Goal: Task Accomplishment & Management: Use online tool/utility

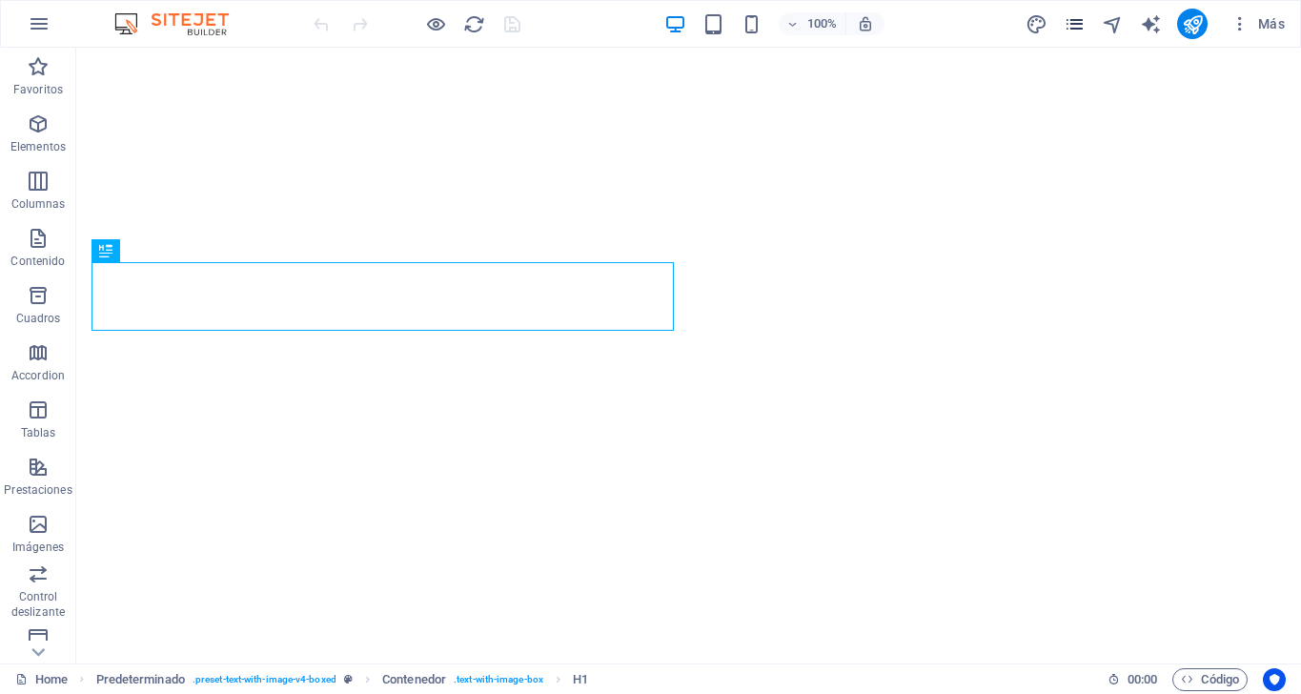
click at [1070, 32] on icon "pages" at bounding box center [1075, 24] width 22 height 22
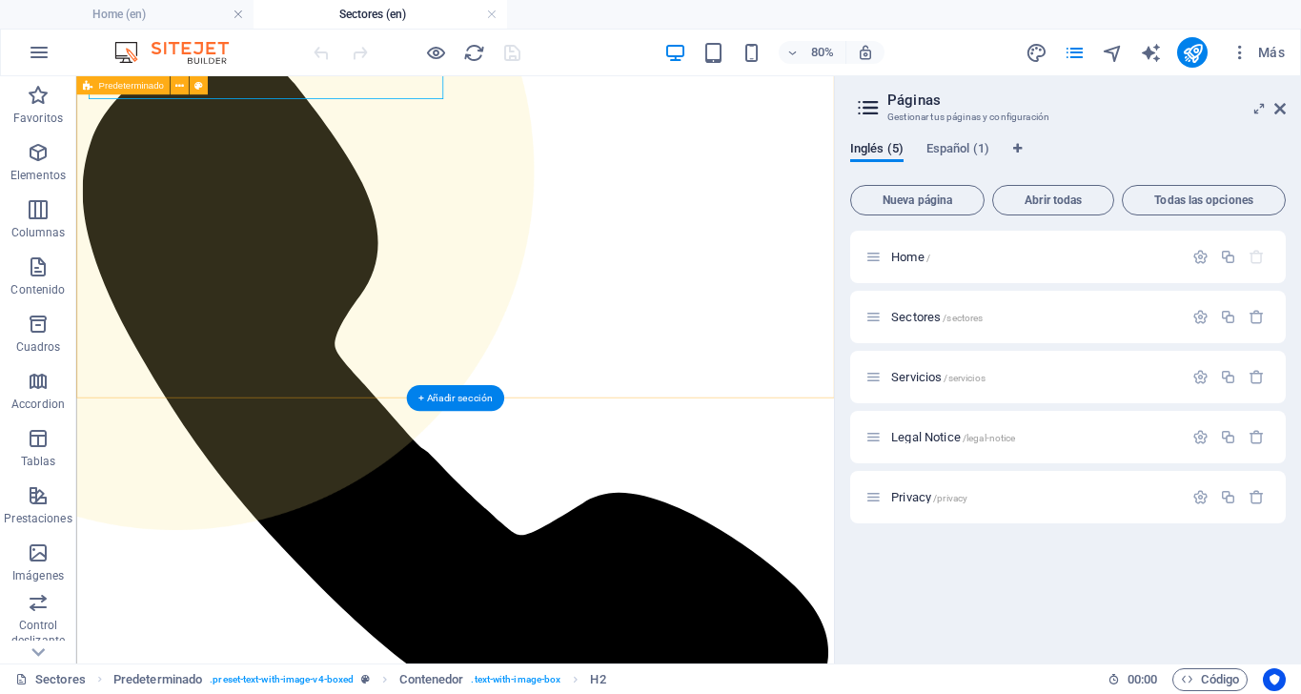
scroll to position [279, 0]
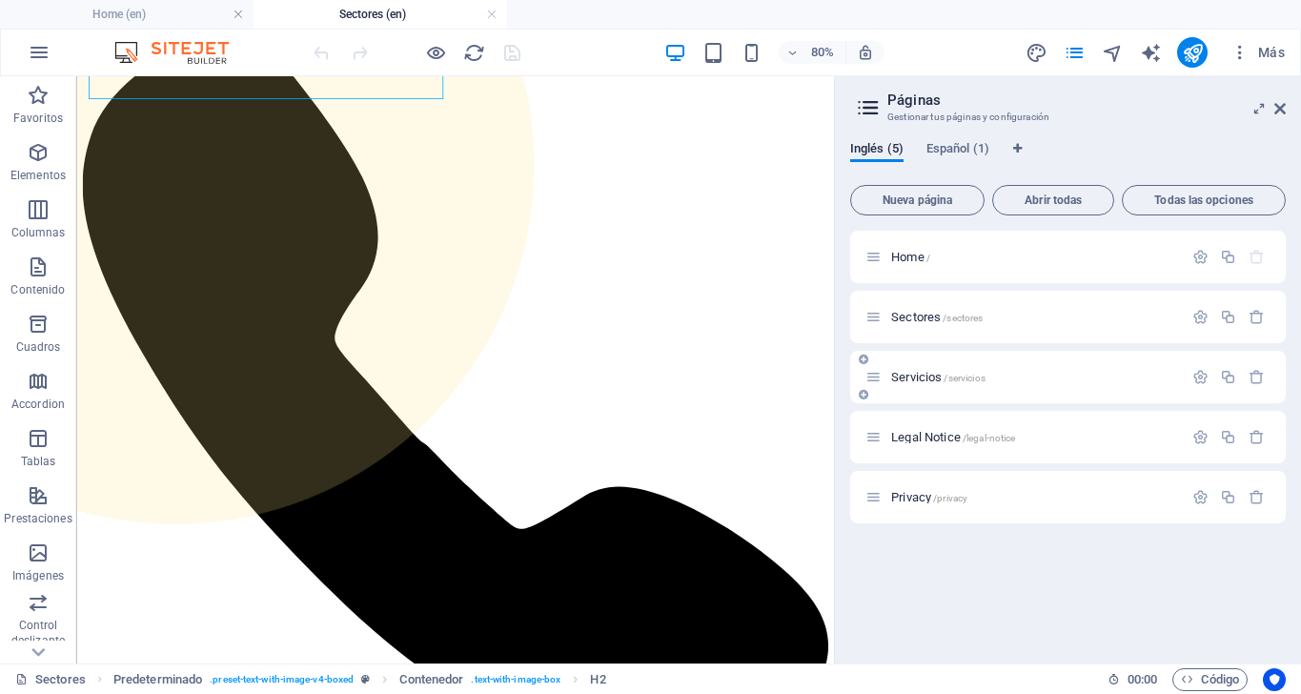
click at [0, 0] on span "Servicios /servicios" at bounding box center [0, 0] width 0 height 0
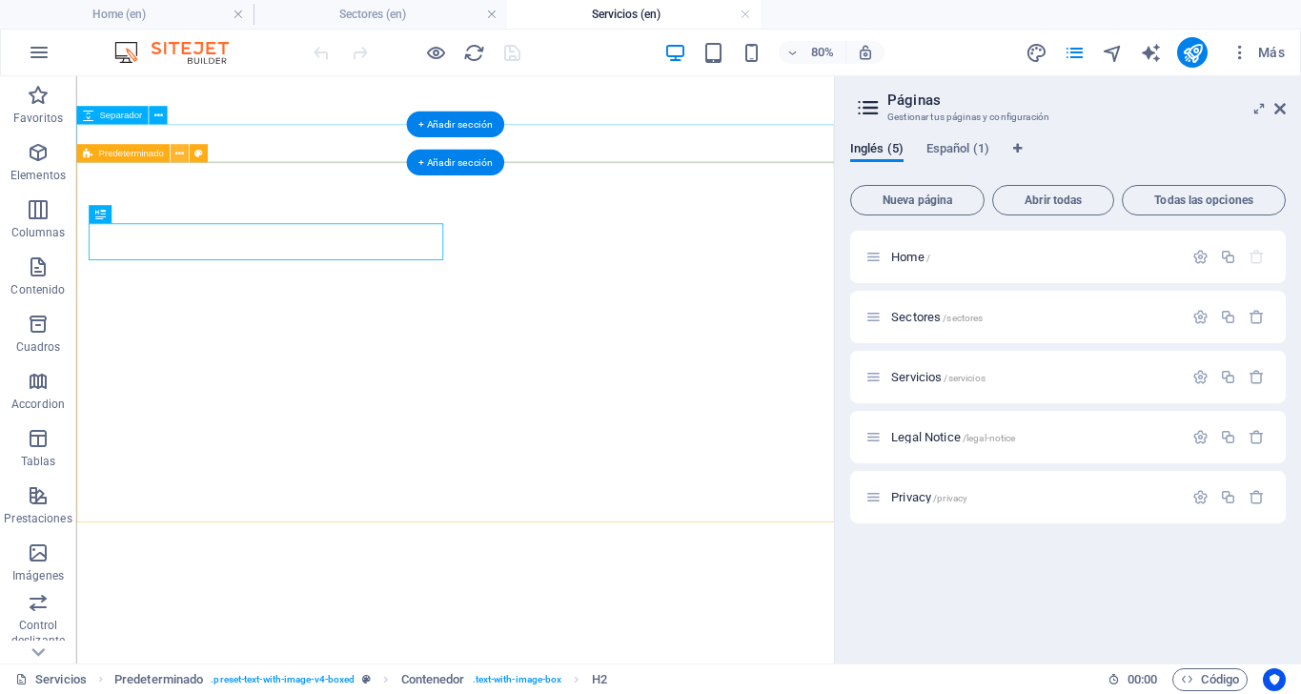
click at [180, 148] on icon at bounding box center [179, 153] width 9 height 16
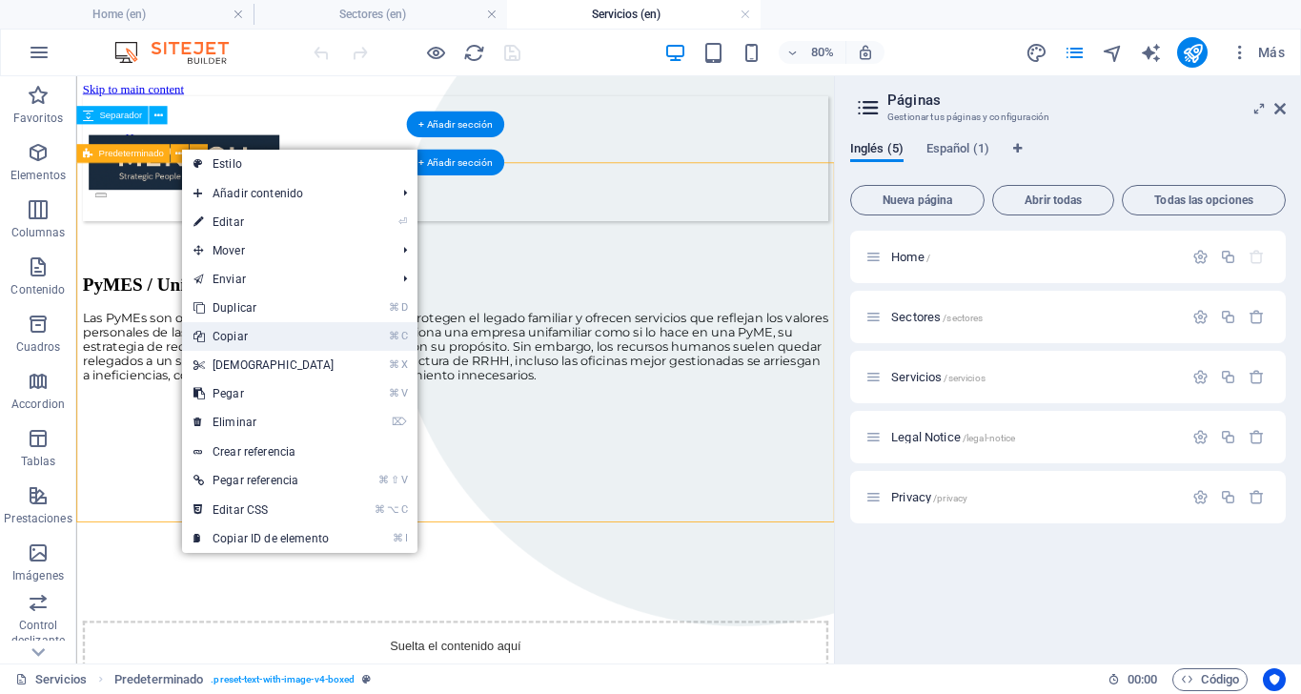
scroll to position [44, 0]
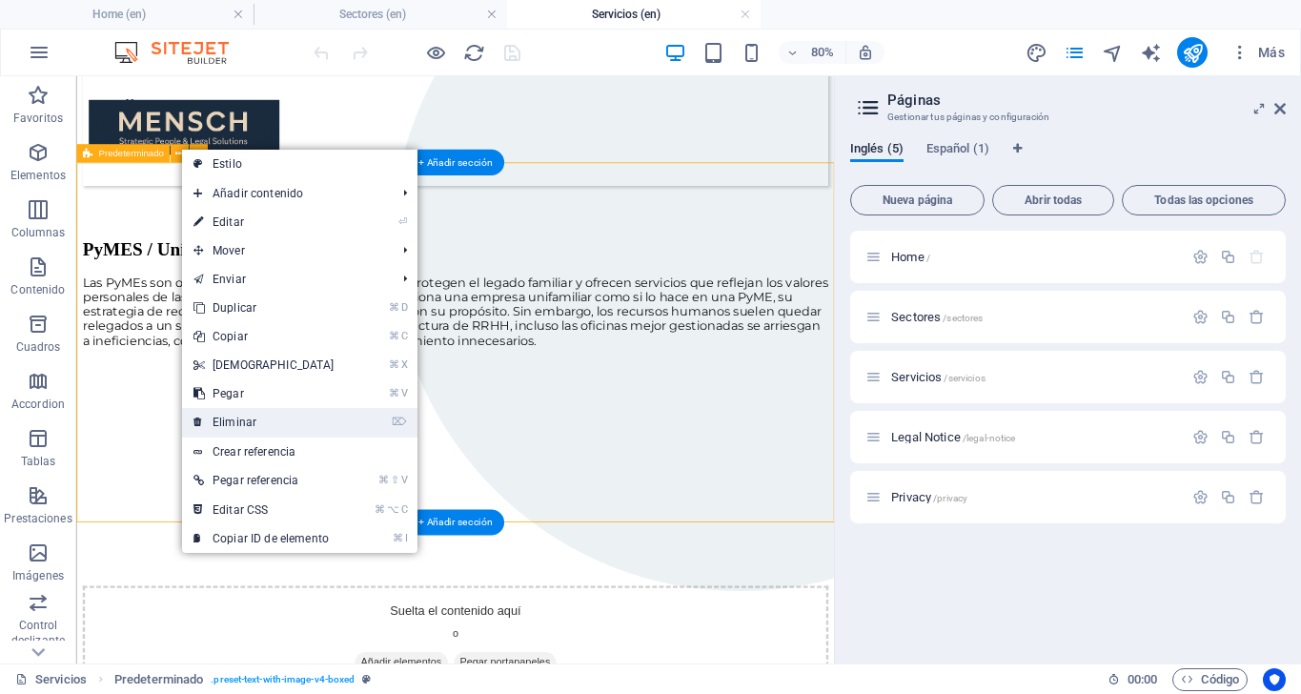
click at [245, 425] on link "⌦ Eliminar" at bounding box center [264, 422] width 164 height 29
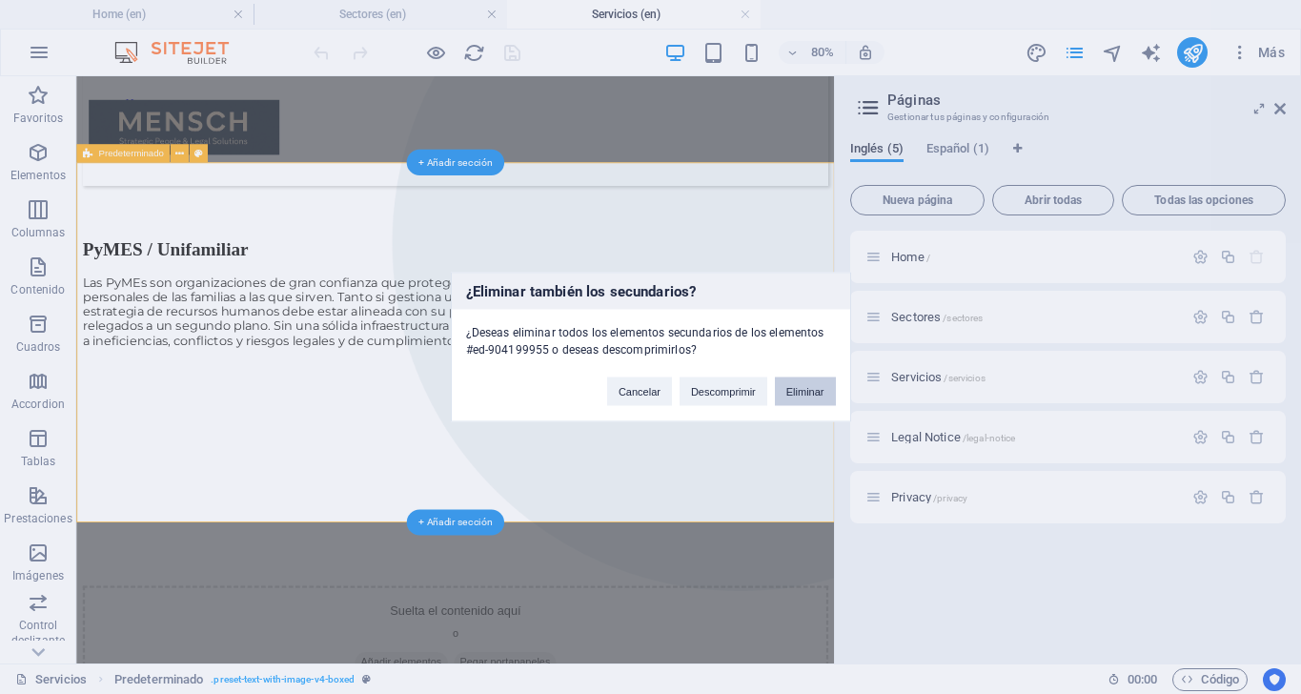
click at [809, 396] on button "Eliminar" at bounding box center [805, 391] width 61 height 29
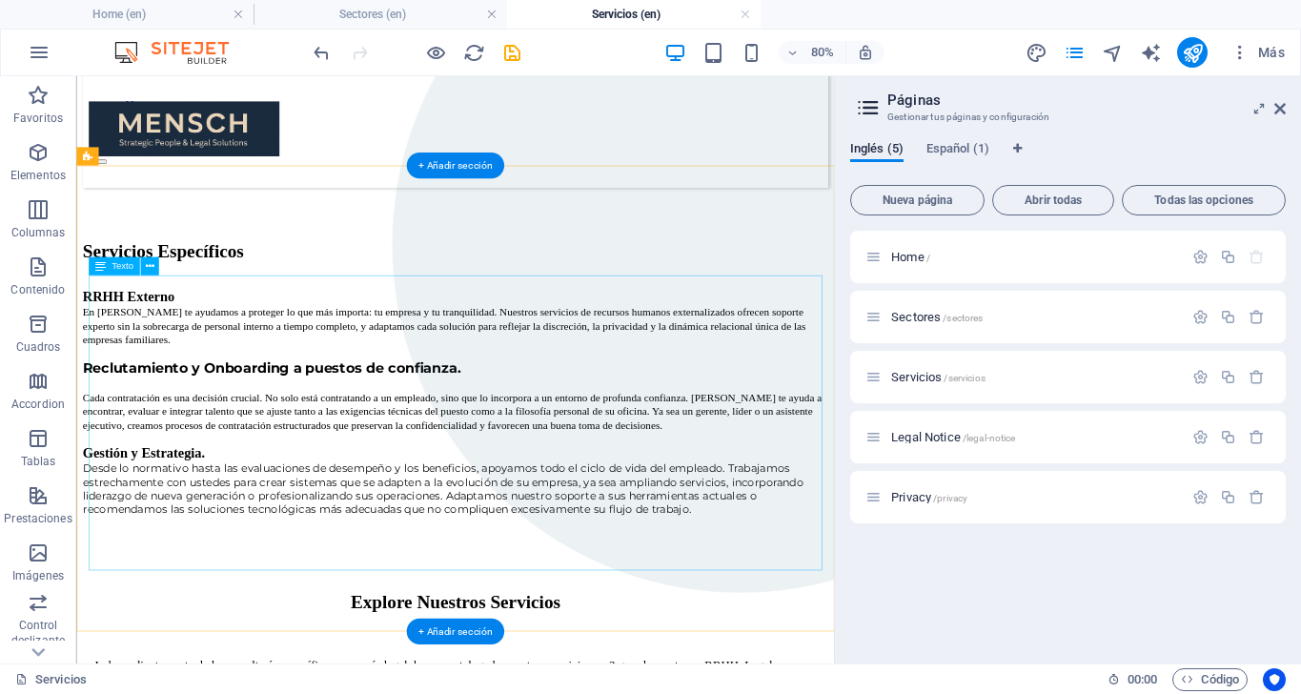
scroll to position [43, 0]
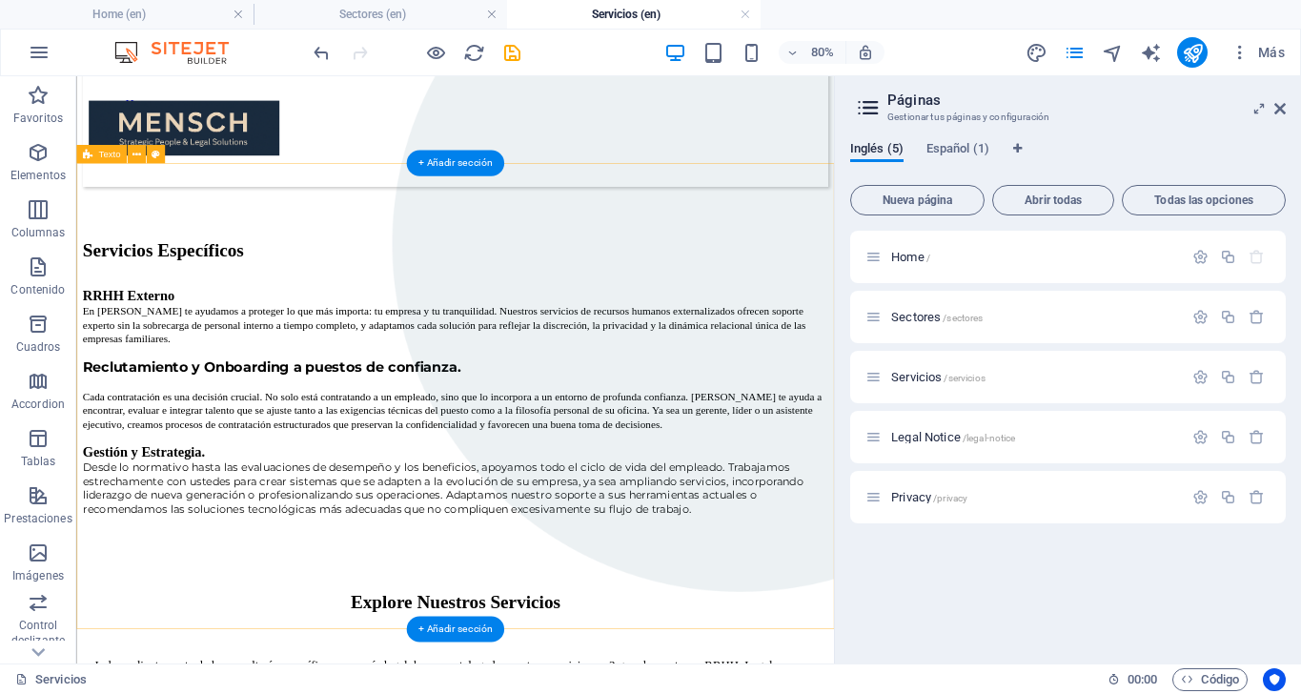
click at [268, 281] on div "Servicios Específicos RRHH Externo En MENSCH te ayudamos a proteger lo que más …" at bounding box center [550, 453] width 932 height 344
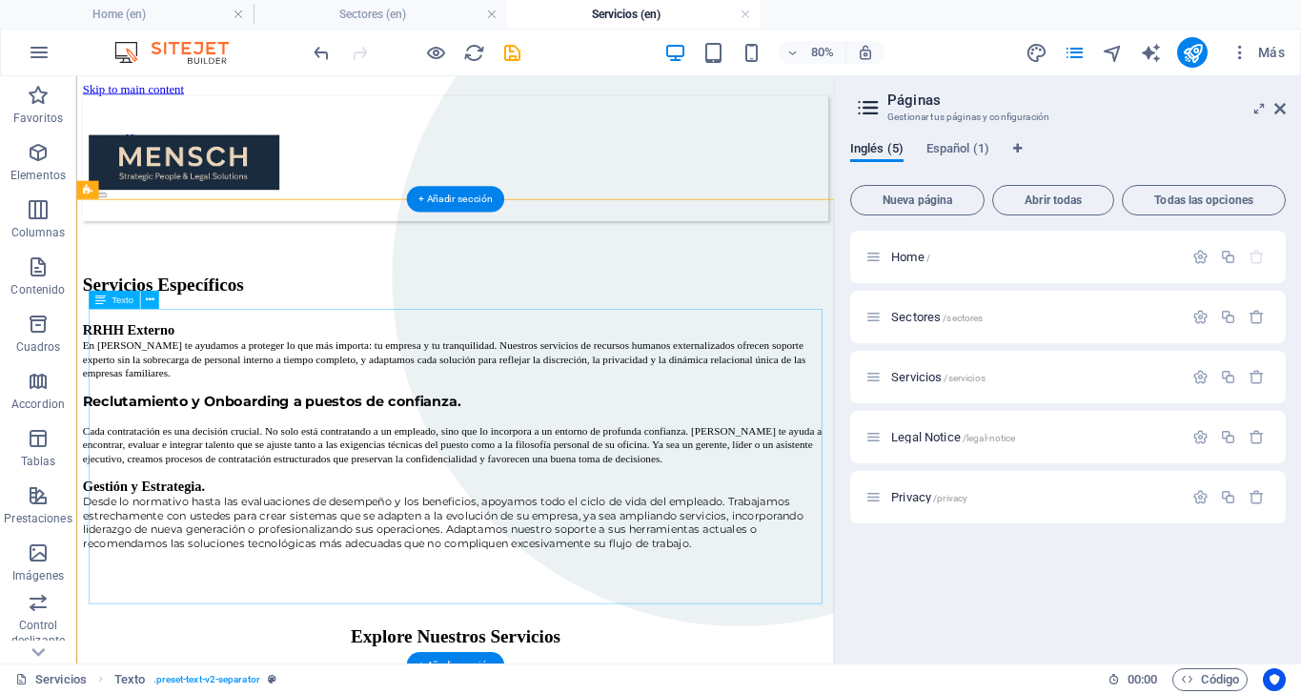
scroll to position [0, 0]
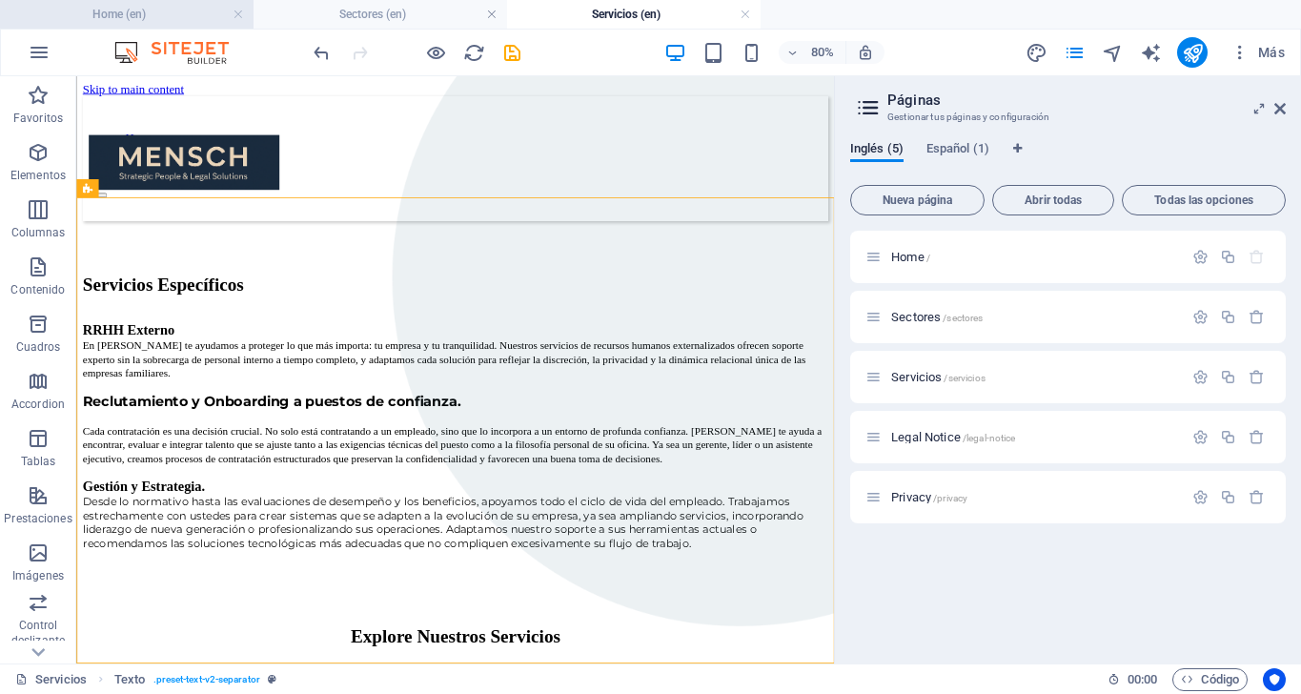
click at [170, 11] on h4 "Home (en)" at bounding box center [127, 14] width 254 height 21
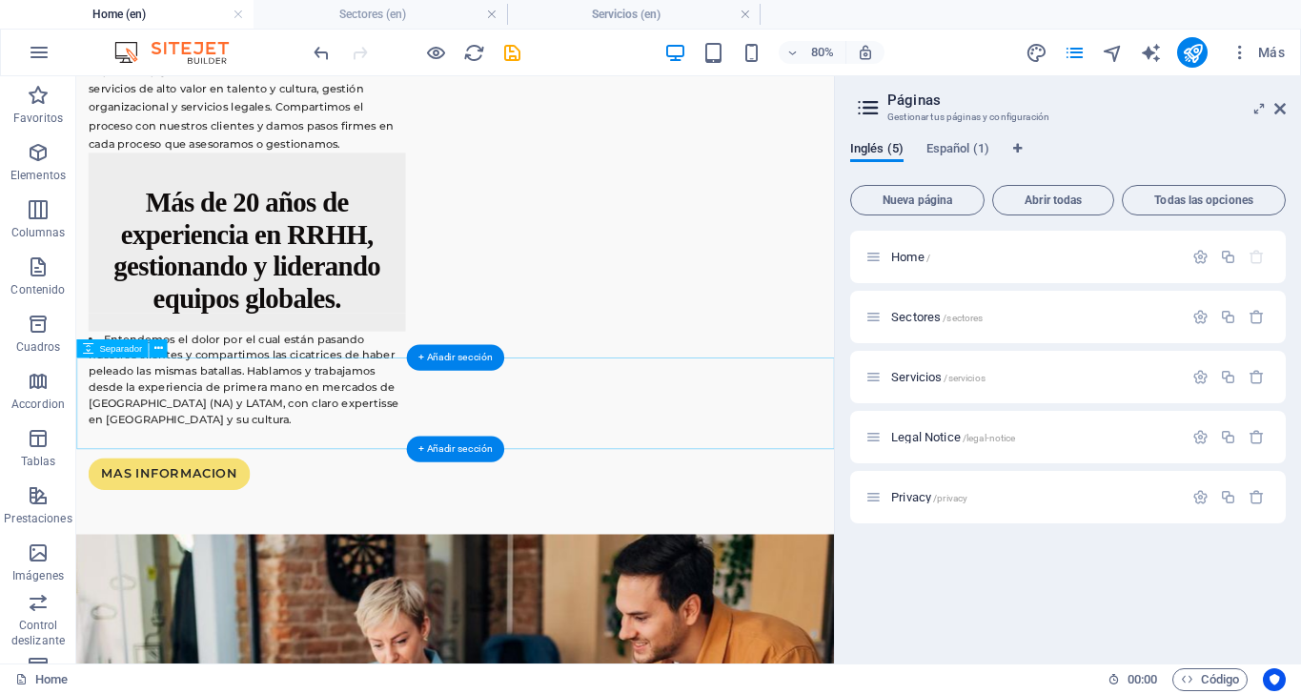
scroll to position [3808, 0]
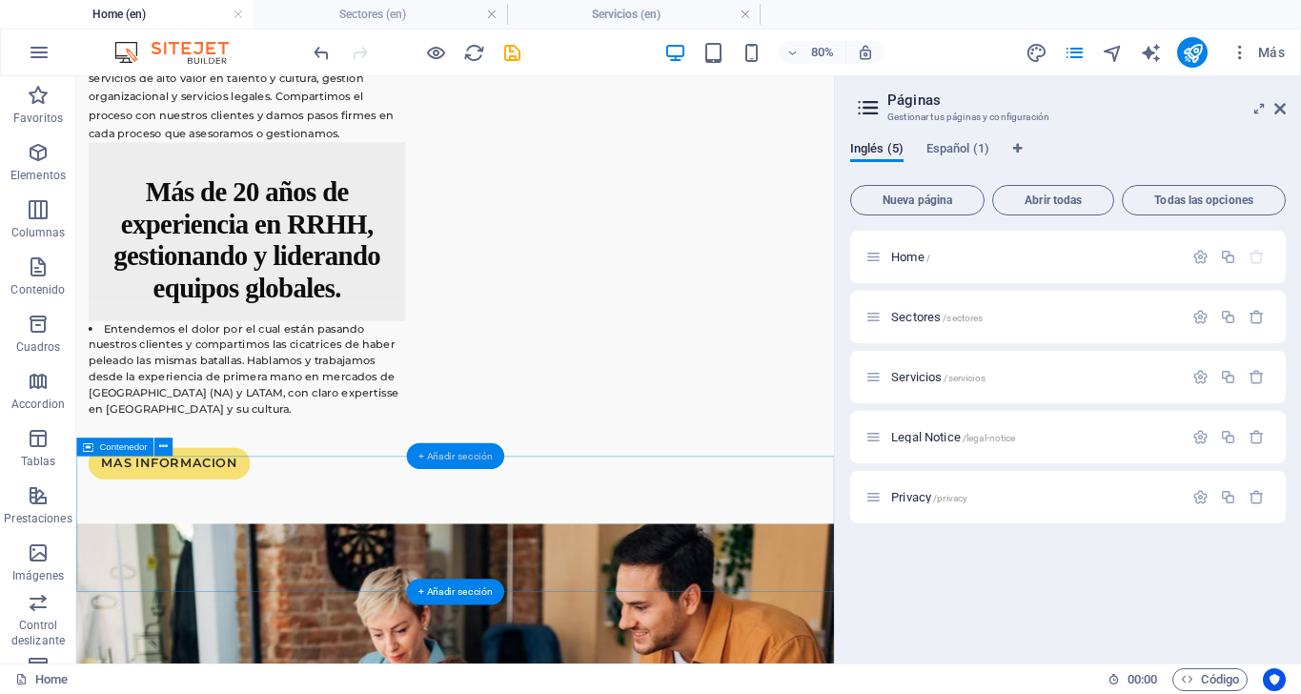
click at [444, 459] on div "+ Añadir sección" at bounding box center [455, 456] width 98 height 26
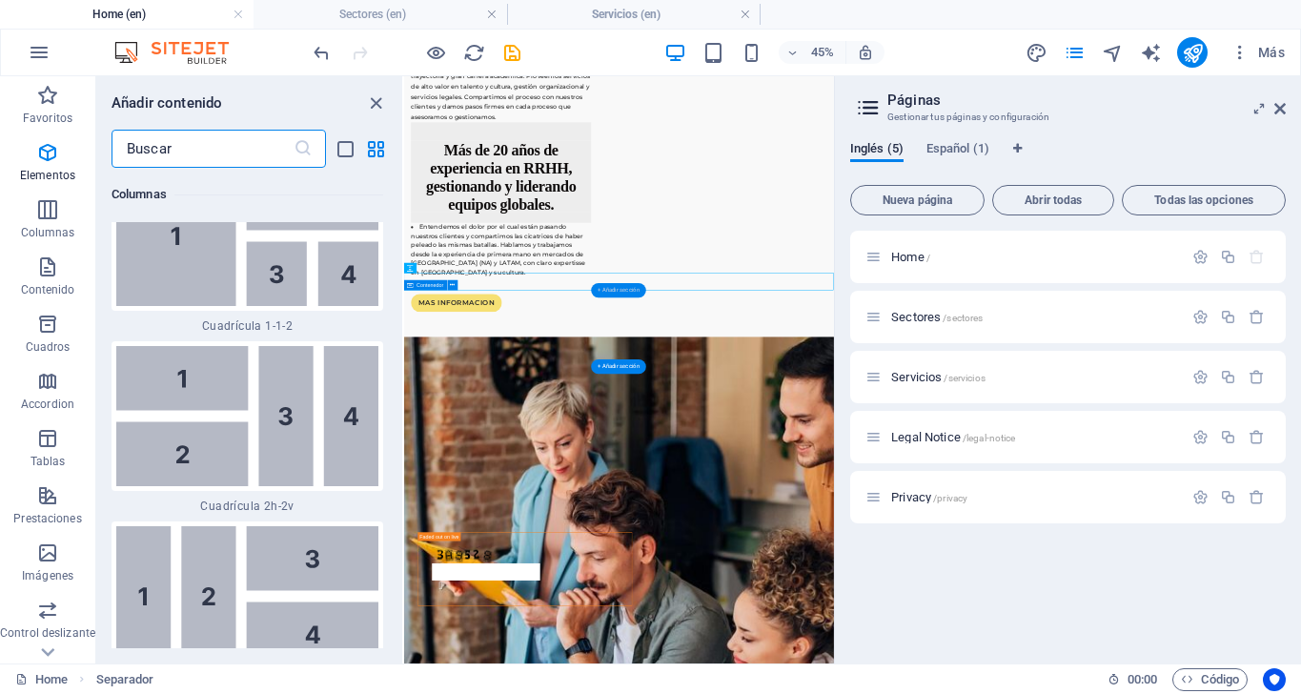
scroll to position [5836, 0]
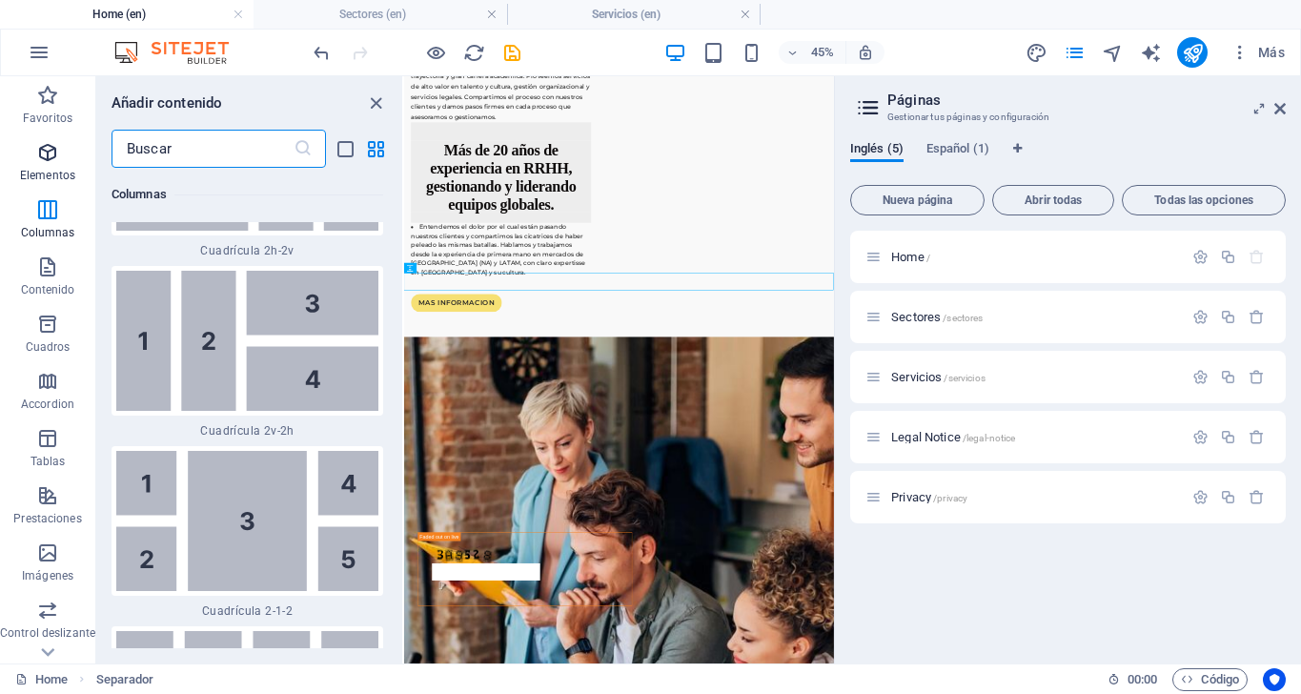
click at [40, 154] on icon "button" at bounding box center [47, 152] width 23 height 23
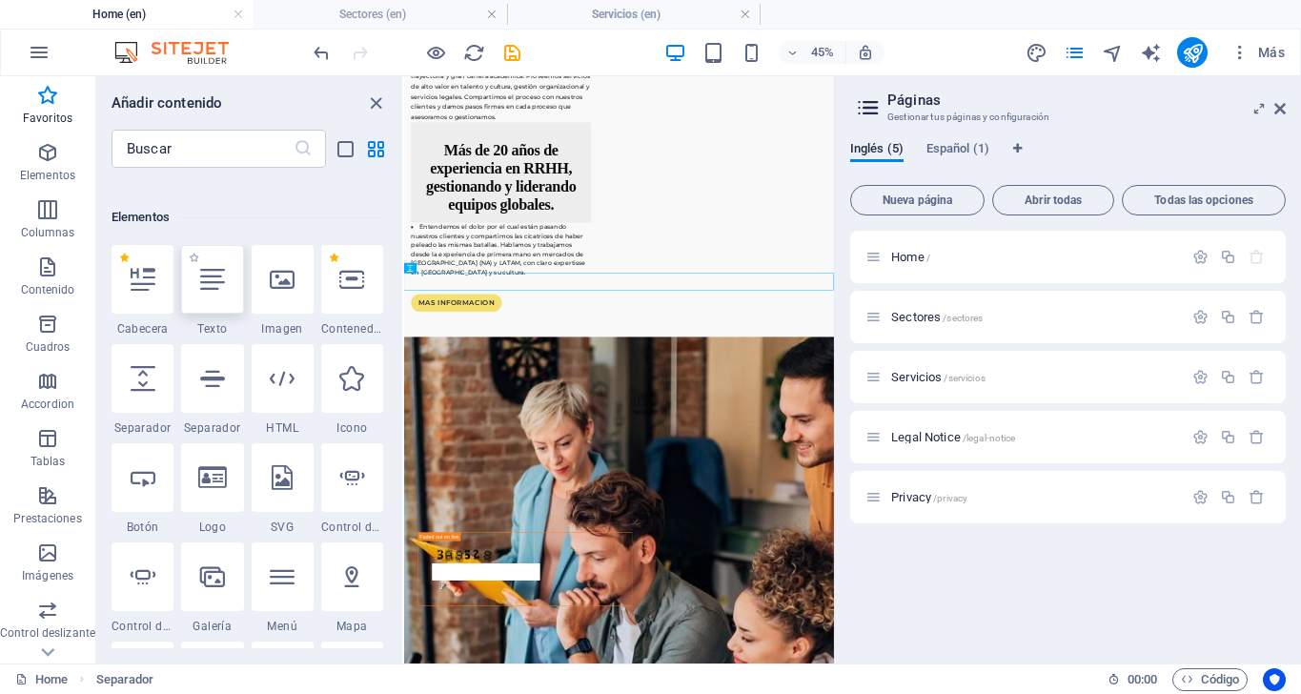
scroll to position [339, 0]
click at [143, 390] on div at bounding box center [143, 375] width 62 height 69
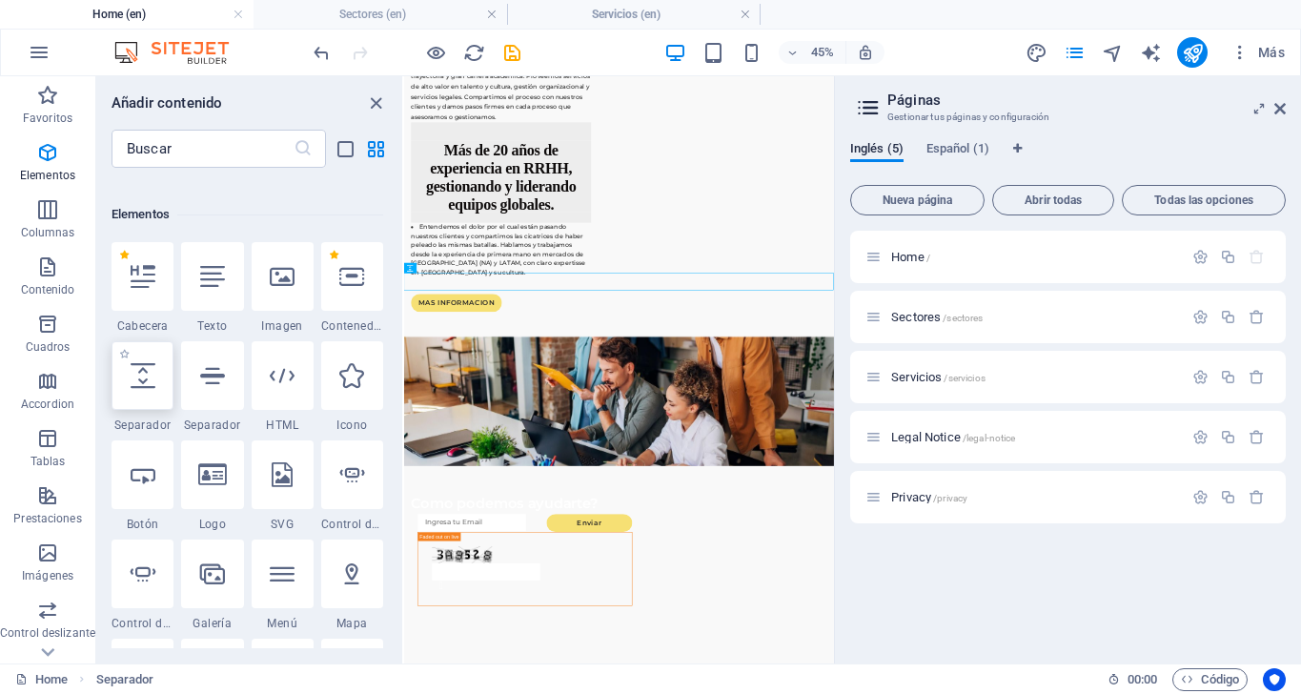
select select "px"
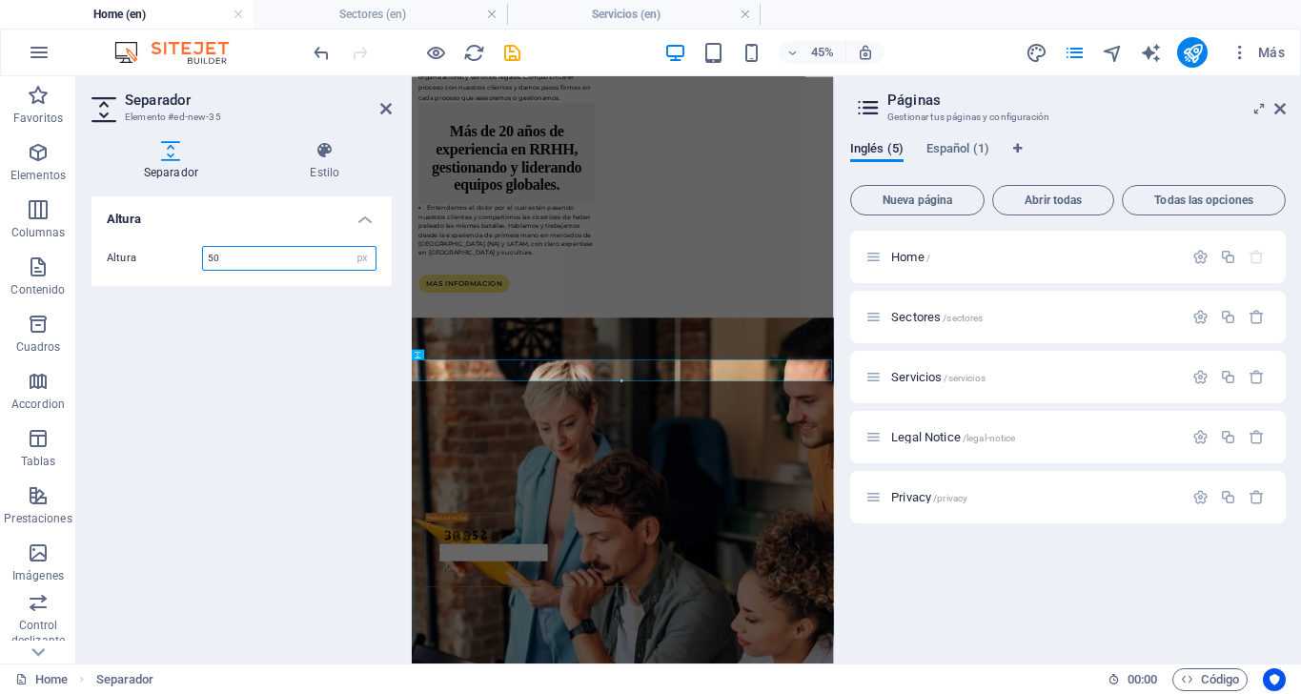
scroll to position [3676, 0]
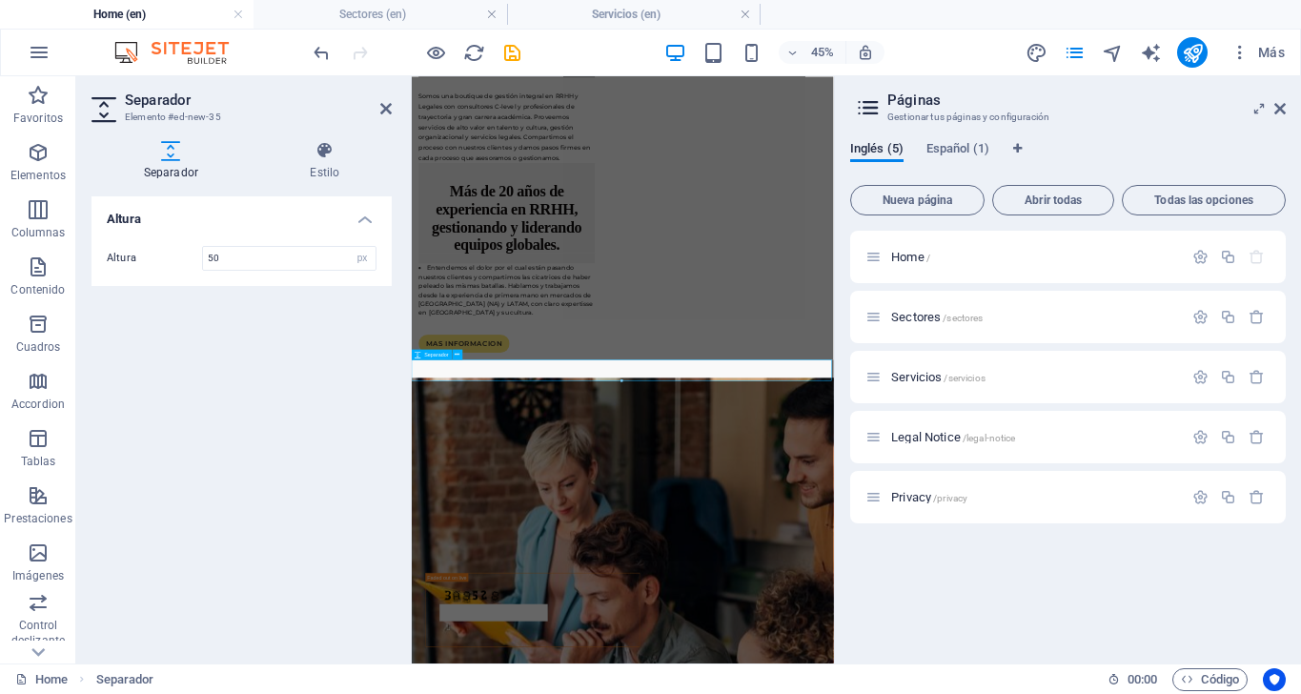
click at [380, 106] on icon at bounding box center [385, 108] width 11 height 15
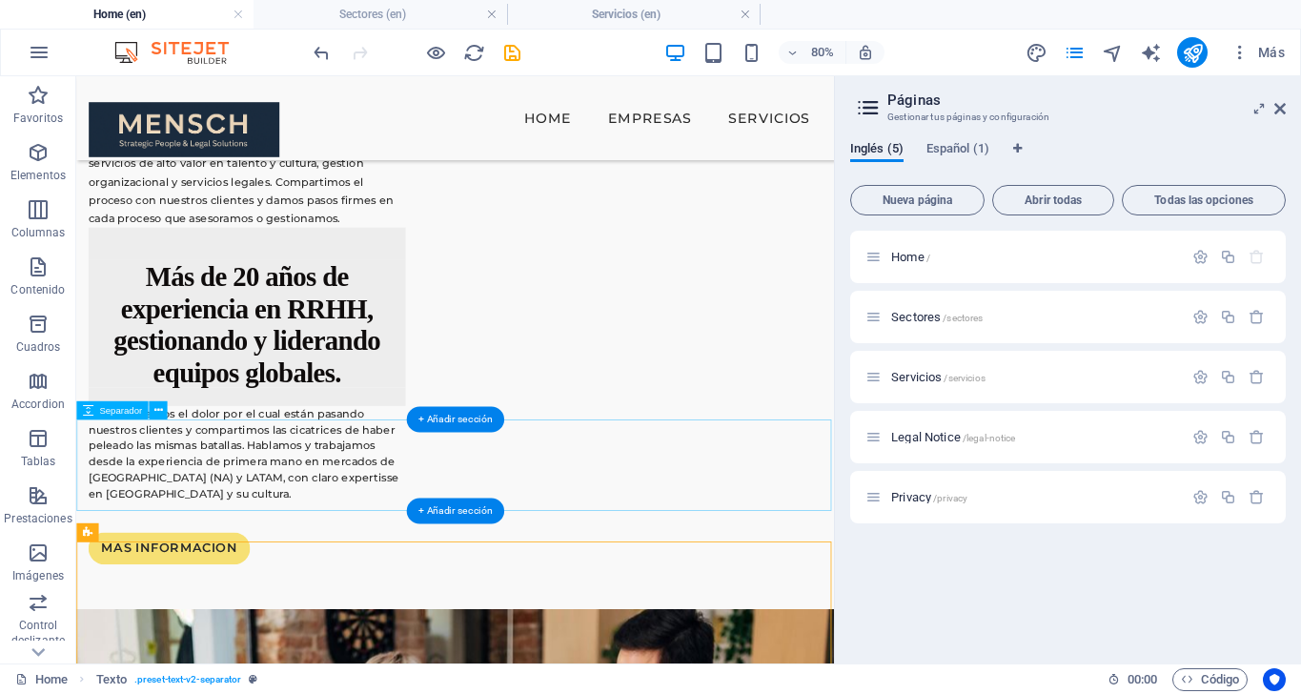
scroll to position [3682, 0]
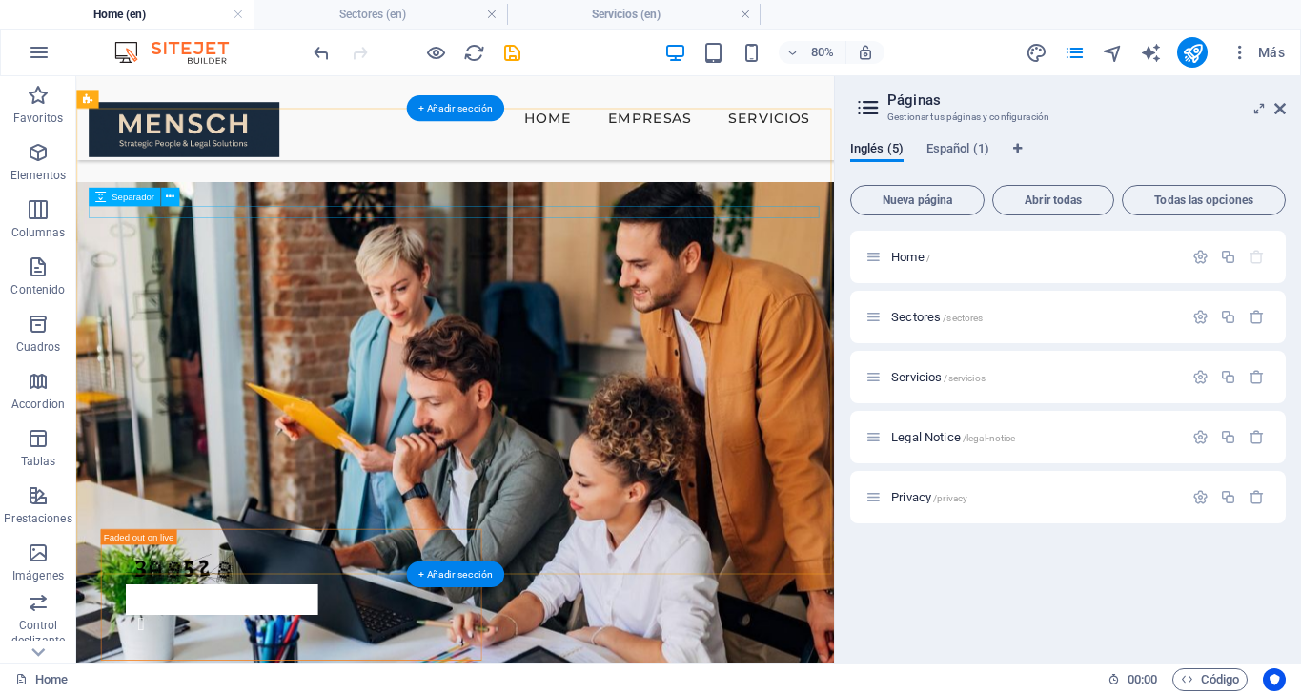
scroll to position [4231, 0]
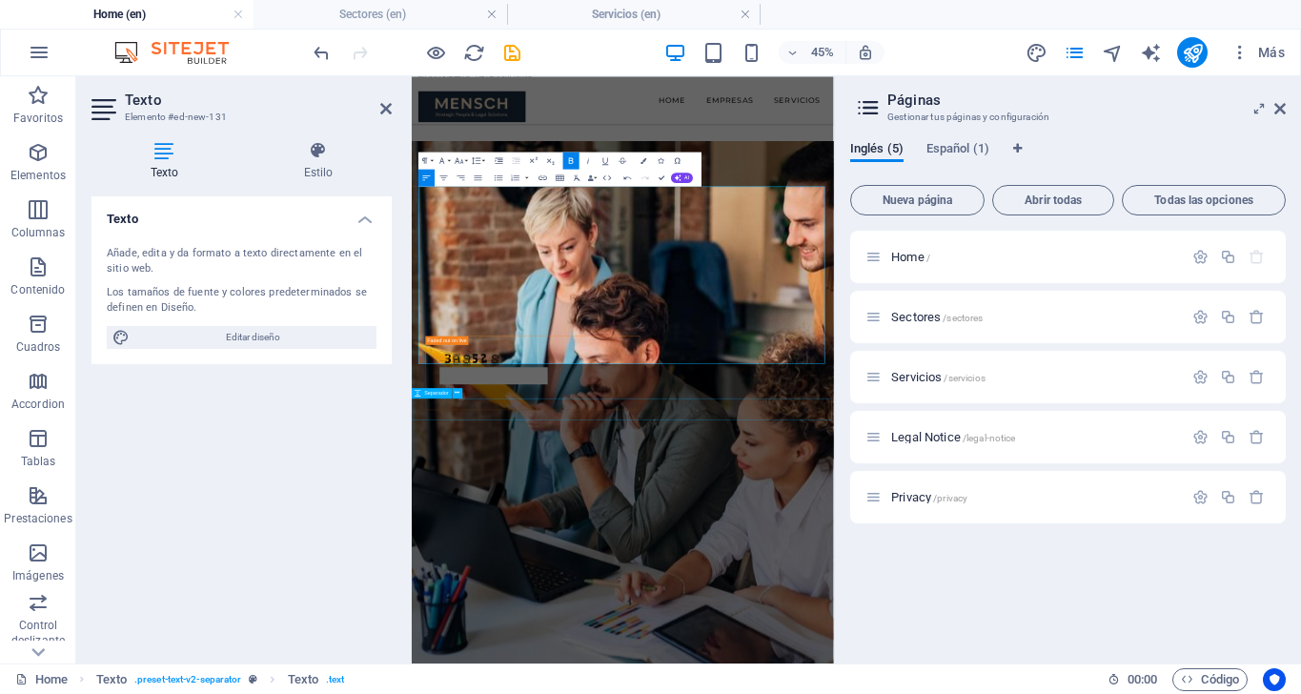
scroll to position [4197, 0]
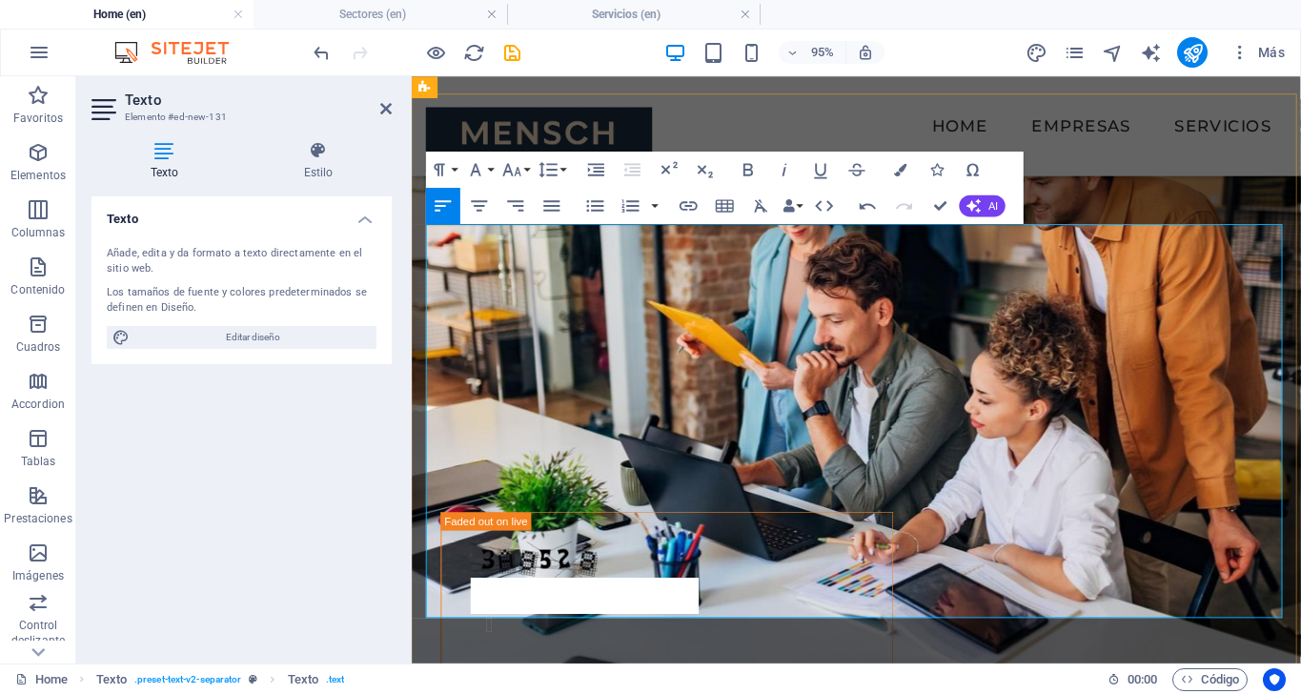
scroll to position [4265, 0]
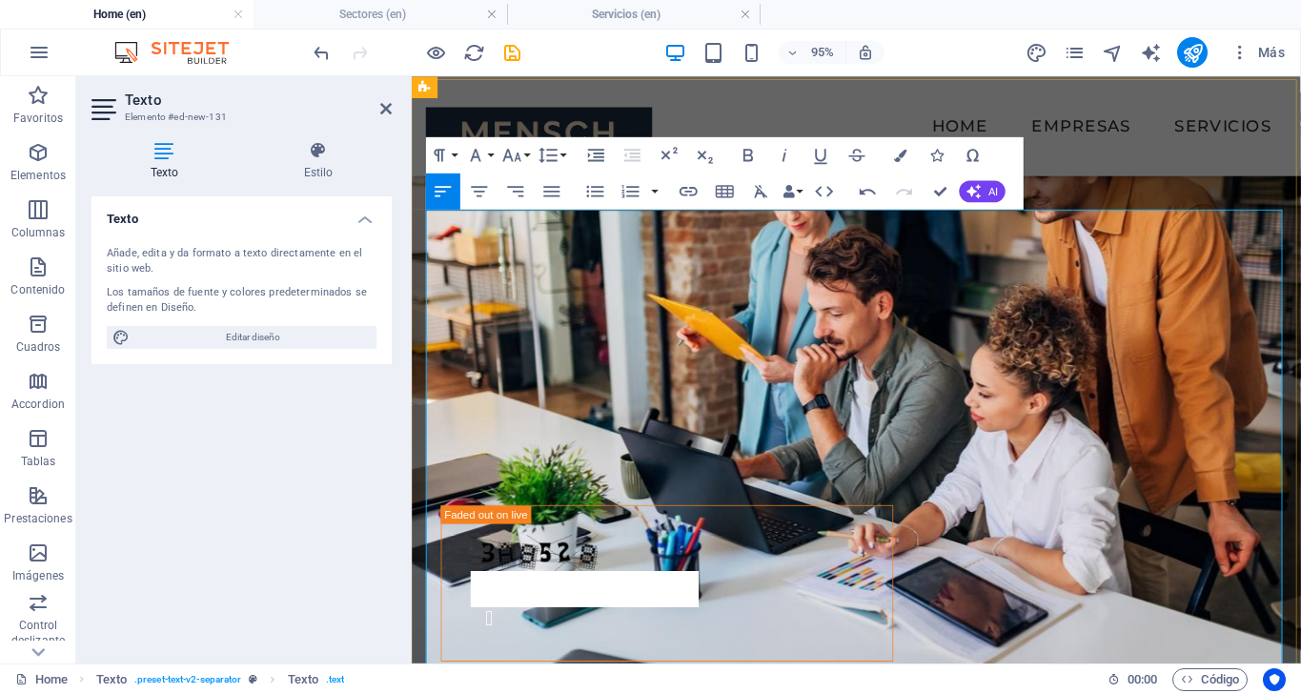
scroll to position [4271, 0]
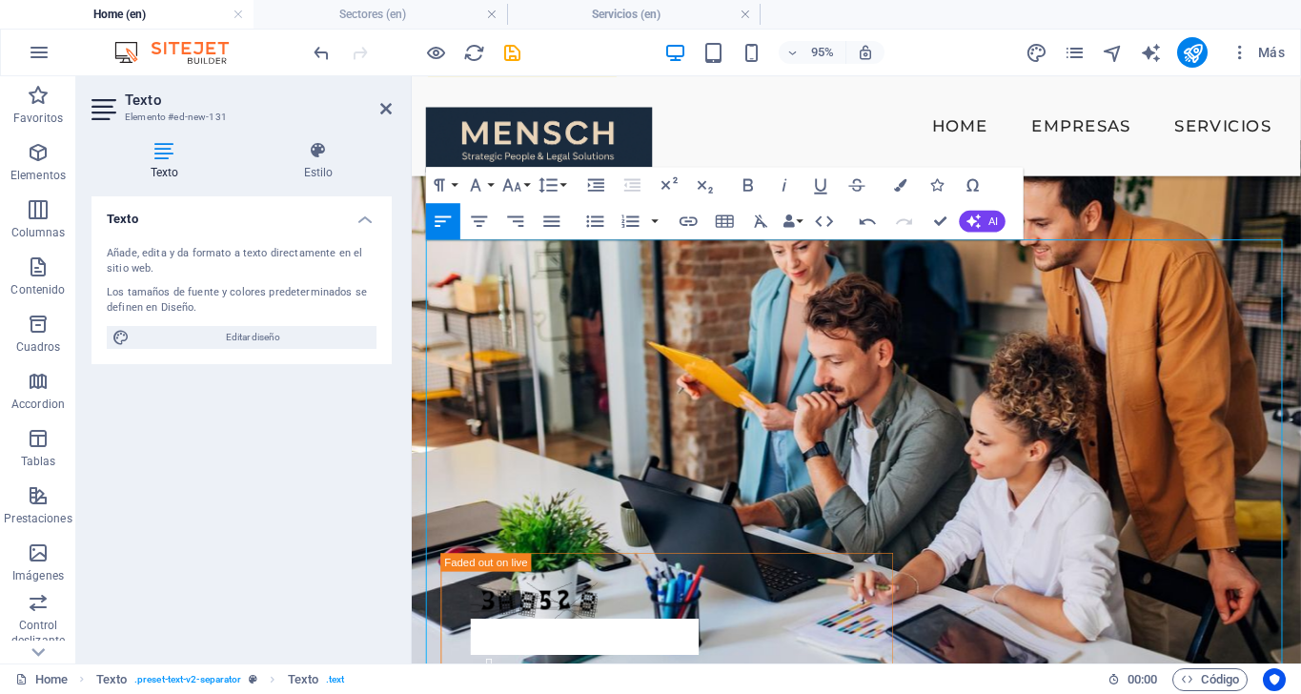
drag, startPoint x: 1018, startPoint y: 375, endPoint x: 503, endPoint y: 463, distance: 522.2
drag, startPoint x: 1015, startPoint y: 371, endPoint x: 564, endPoint y: 379, distance: 450.9
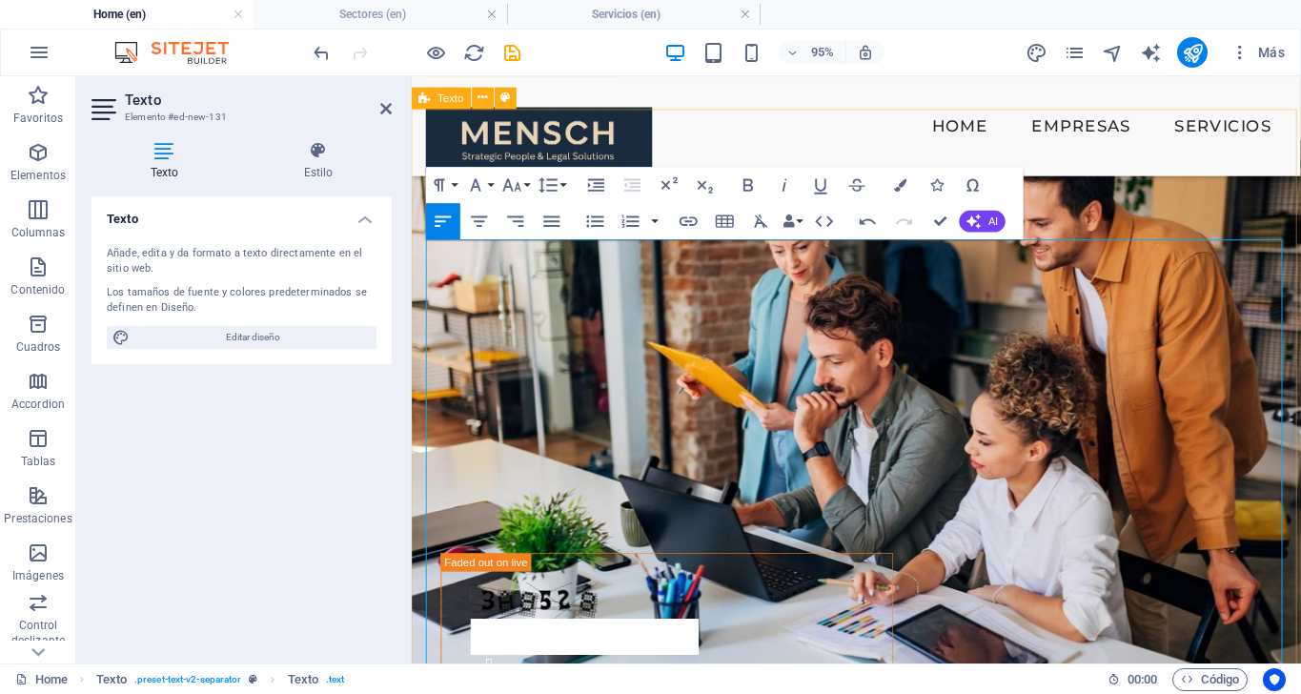
drag, startPoint x: 1005, startPoint y: 377, endPoint x: 416, endPoint y: 516, distance: 605.9
click at [478, 191] on icon "button" at bounding box center [476, 184] width 22 height 22
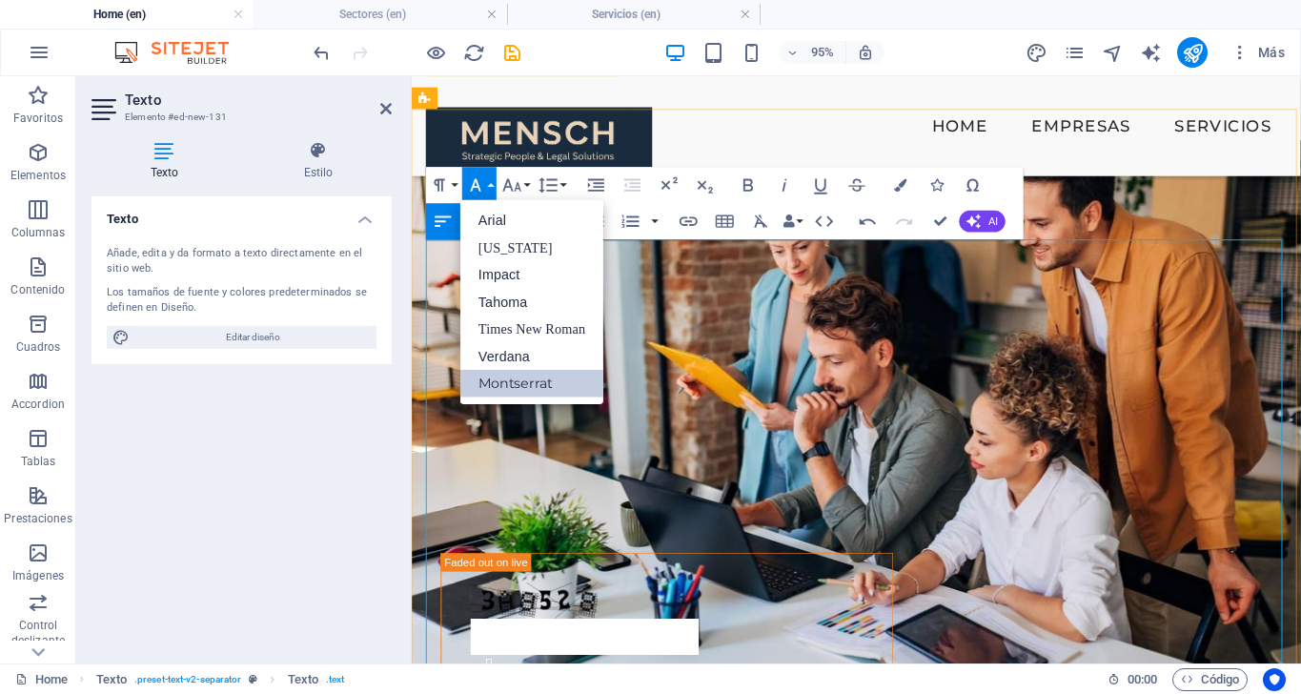
scroll to position [0, 0]
click at [511, 376] on link "Montserrat" at bounding box center [531, 384] width 143 height 28
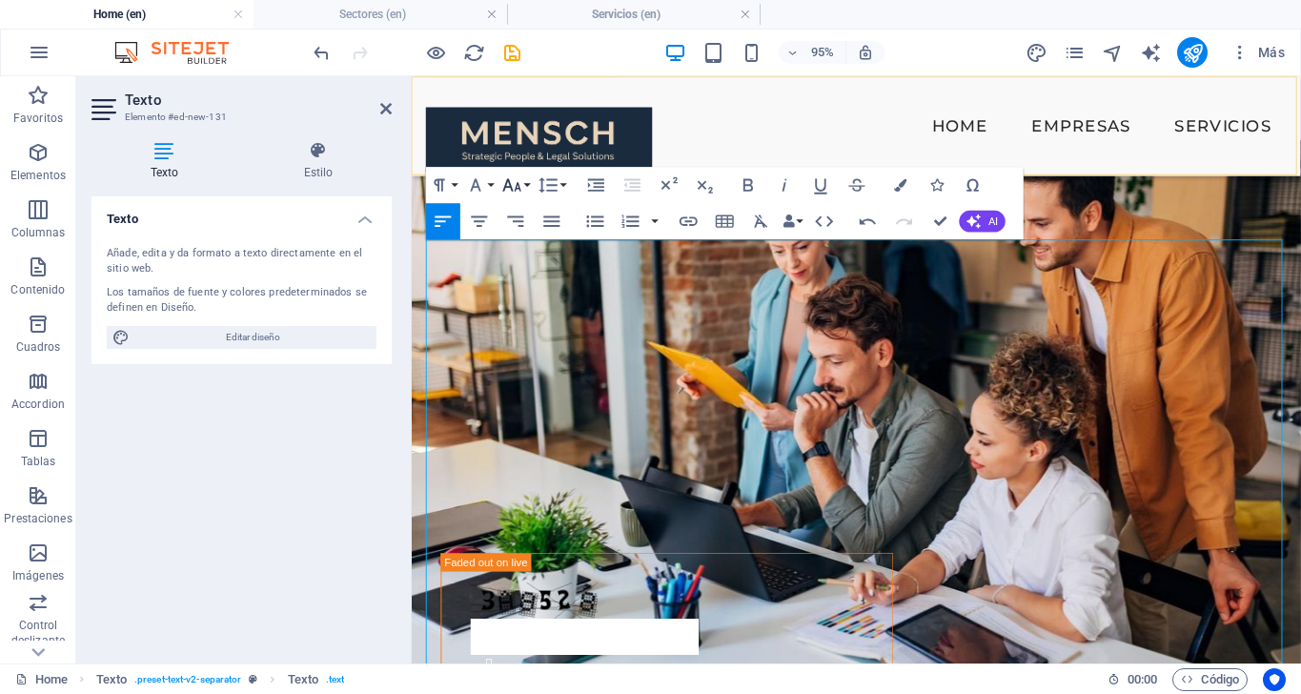
click at [522, 192] on icon "button" at bounding box center [512, 184] width 22 height 22
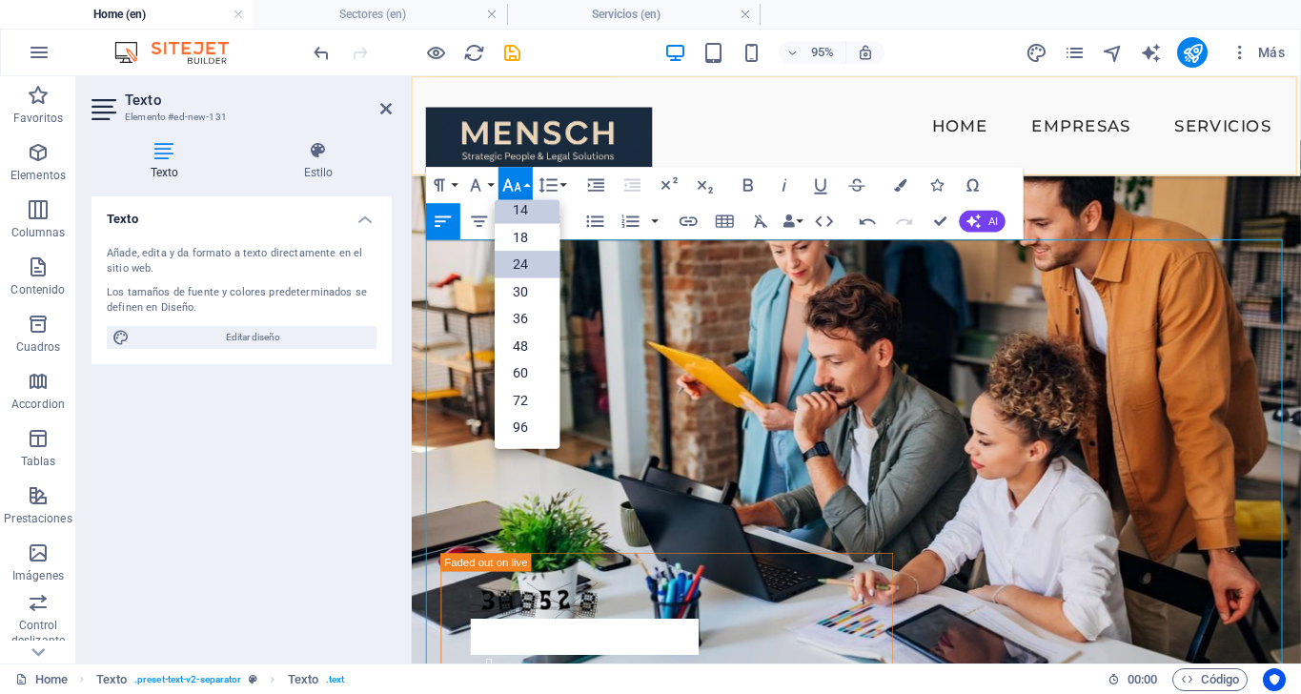
scroll to position [117, 0]
click at [534, 237] on link "14" at bounding box center [527, 245] width 65 height 28
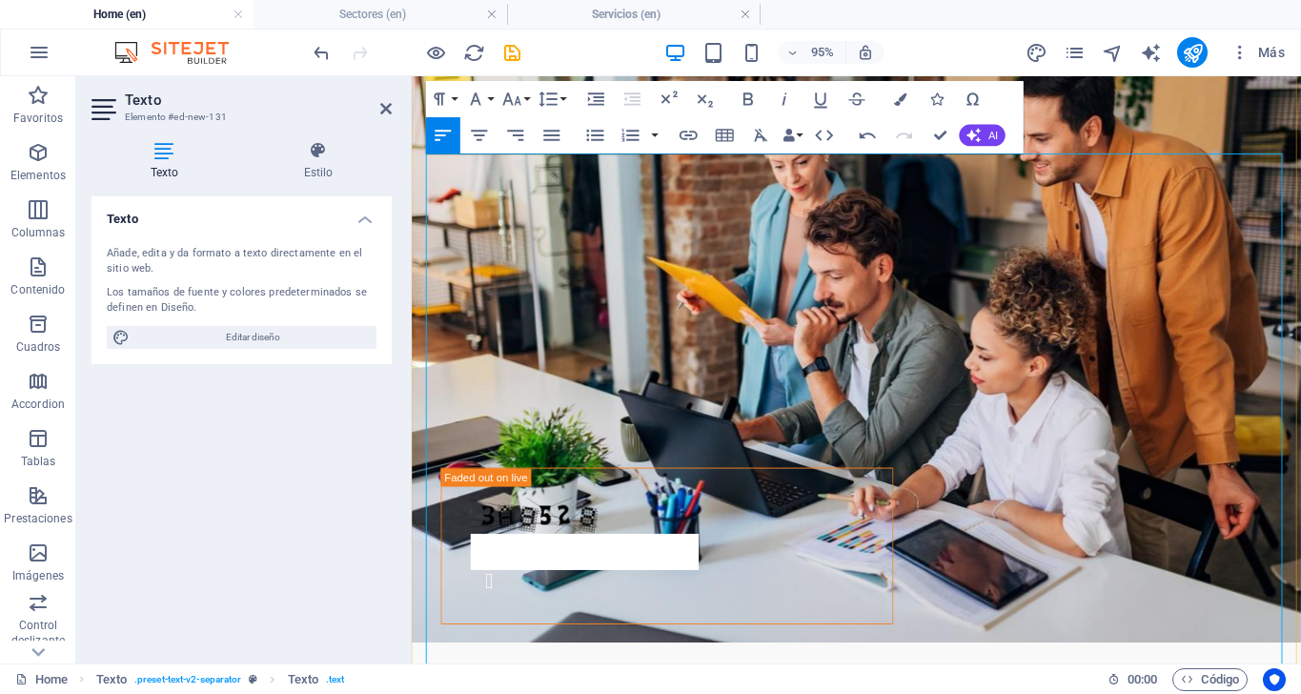
scroll to position [4365, 0]
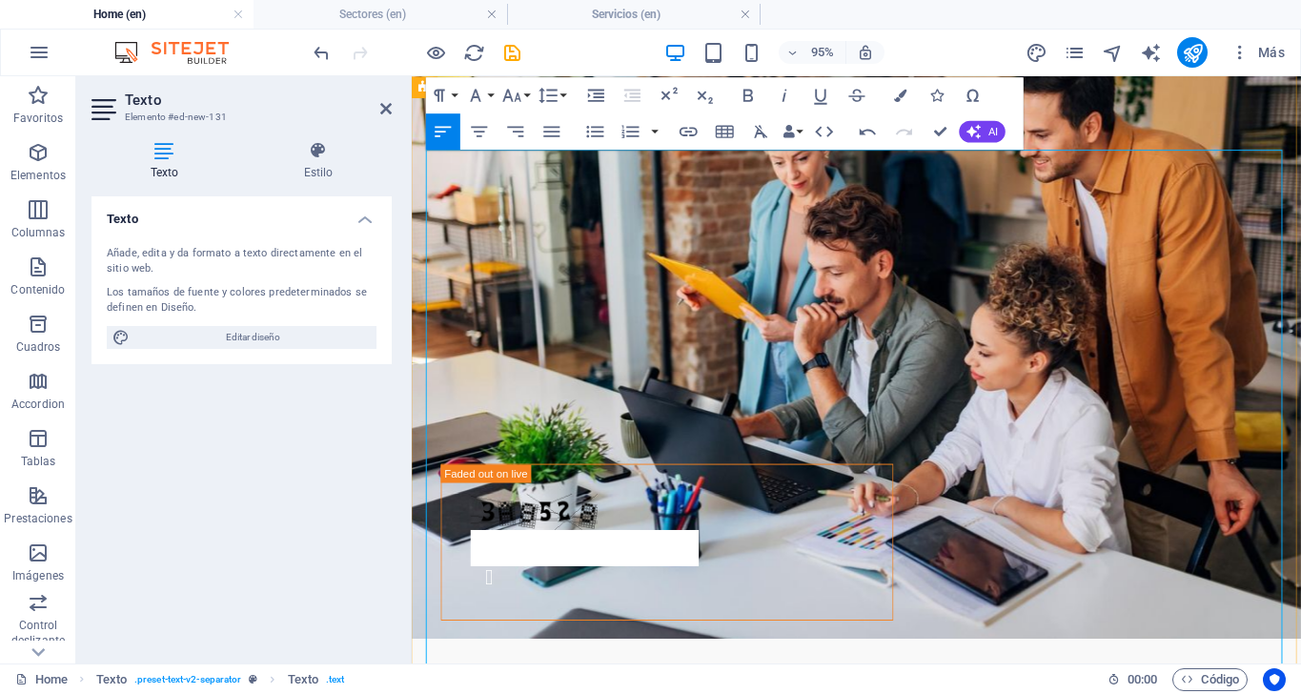
drag, startPoint x: 511, startPoint y: 418, endPoint x: 434, endPoint y: 418, distance: 77.2
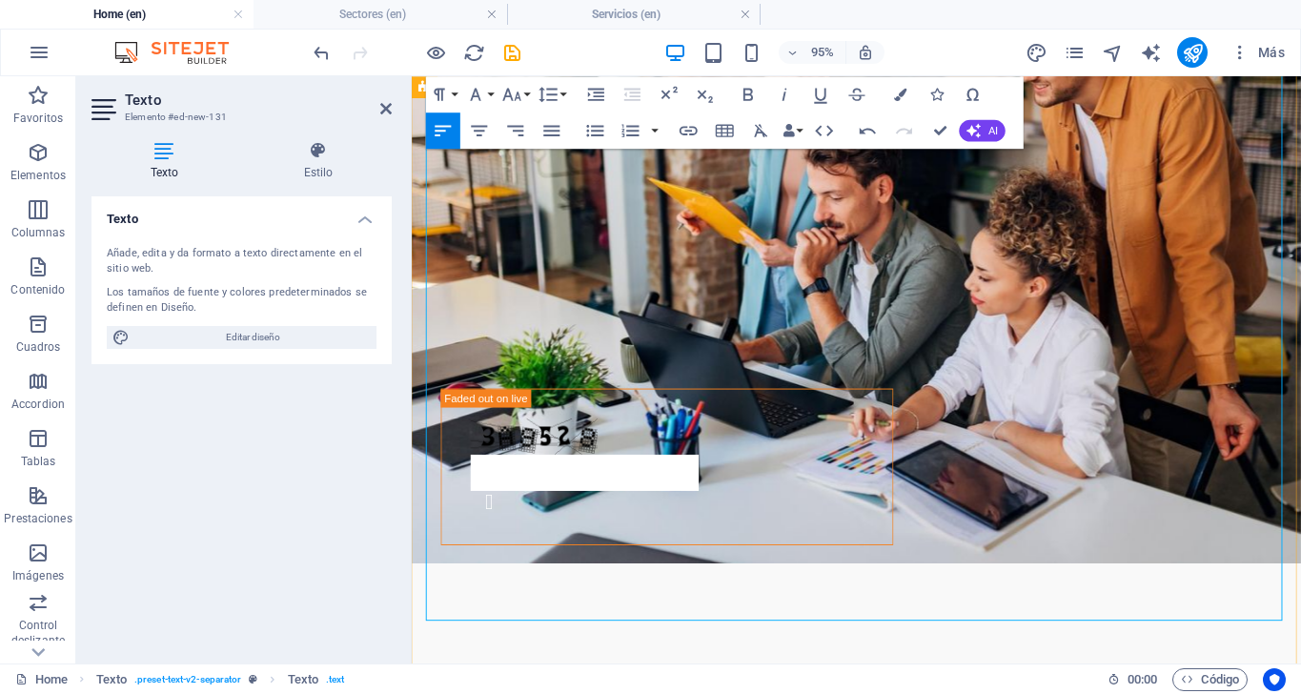
scroll to position [4447, 0]
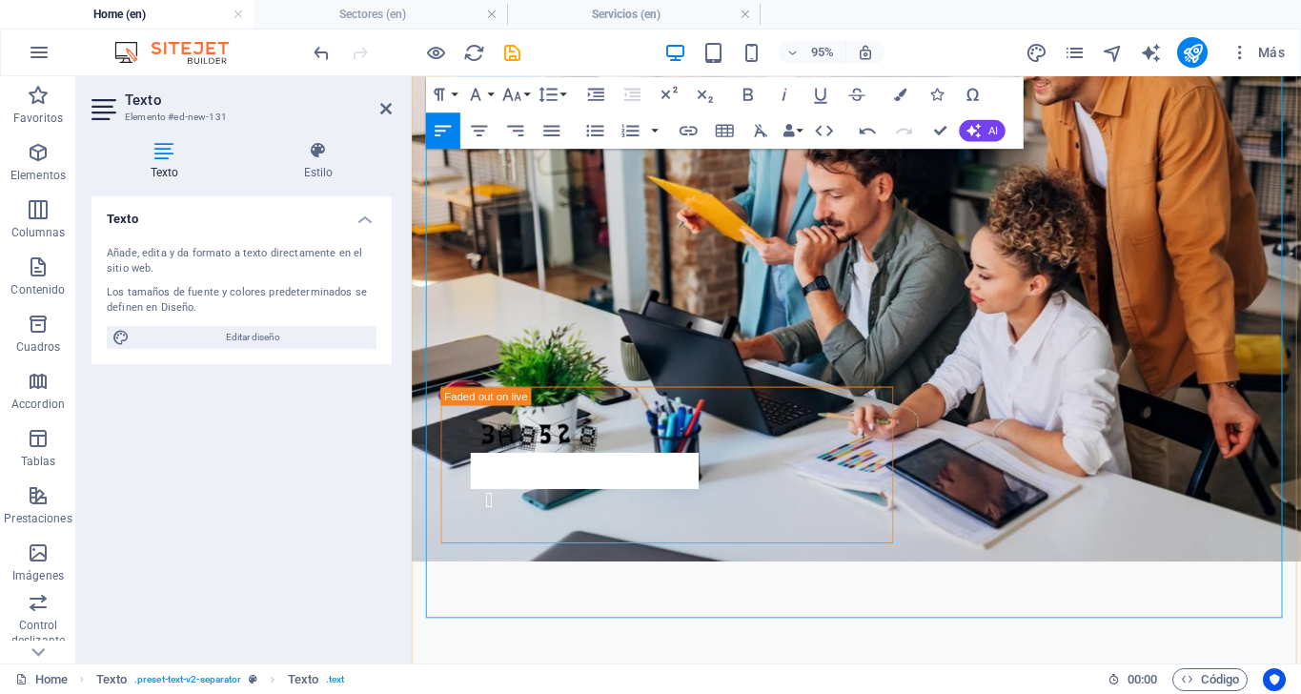
drag, startPoint x: 782, startPoint y: 249, endPoint x: 778, endPoint y: 357, distance: 108.8
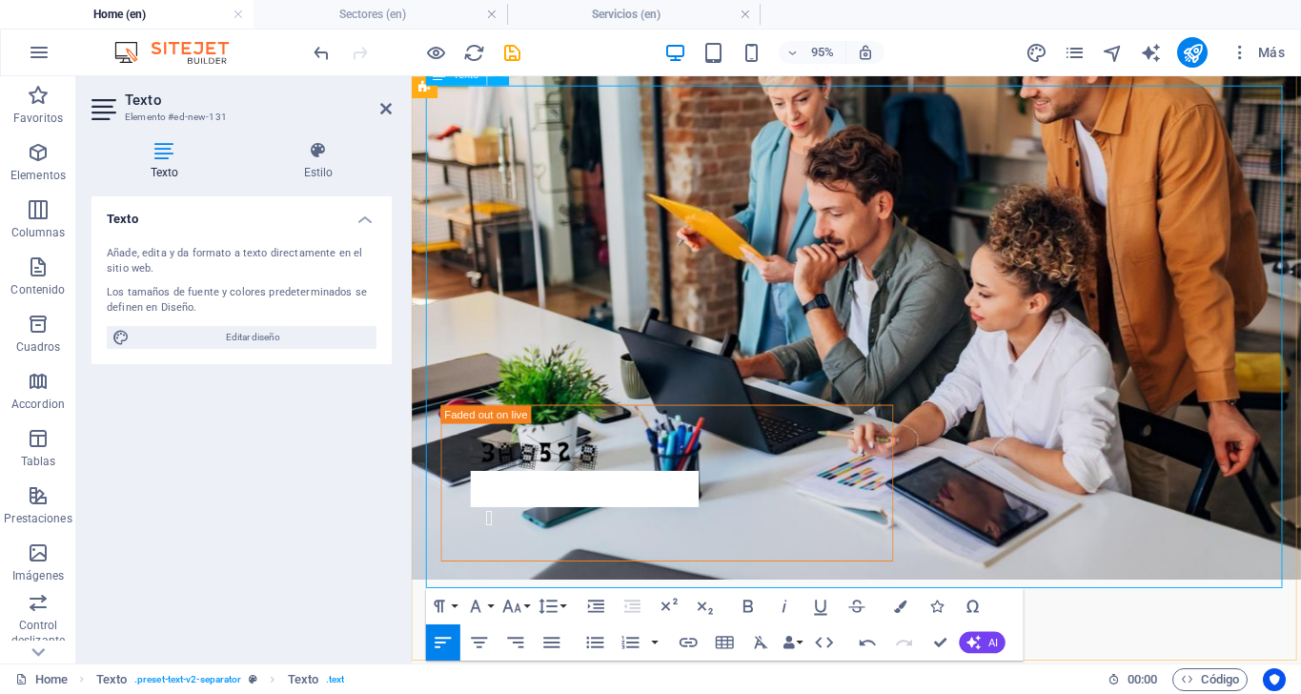
scroll to position [4433, 0]
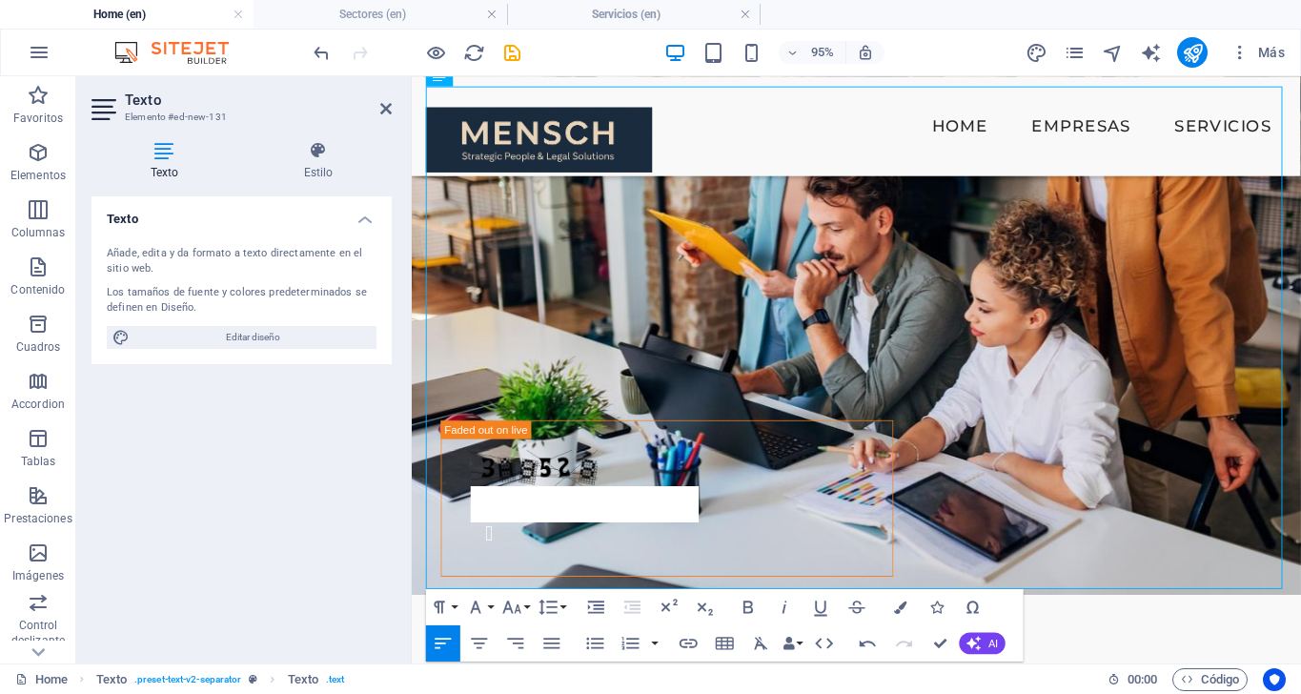
scroll to position [4391, 0]
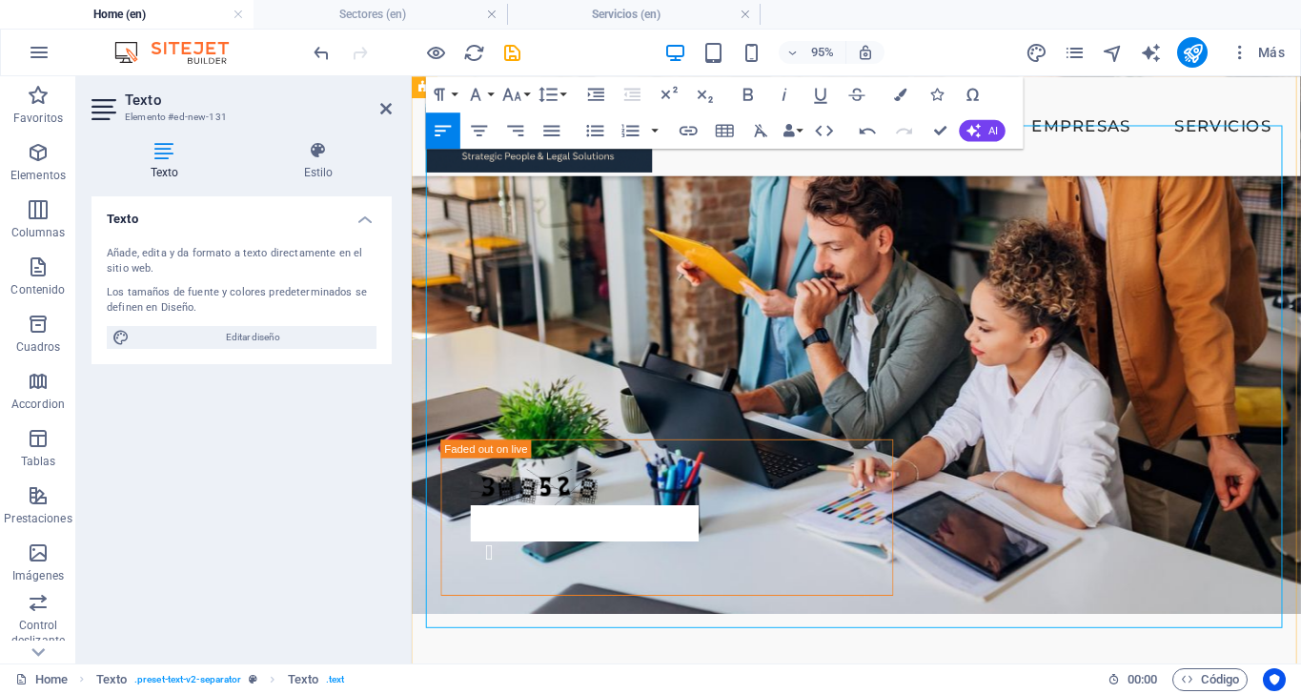
drag, startPoint x: 503, startPoint y: 309, endPoint x: 814, endPoint y: 209, distance: 326.4
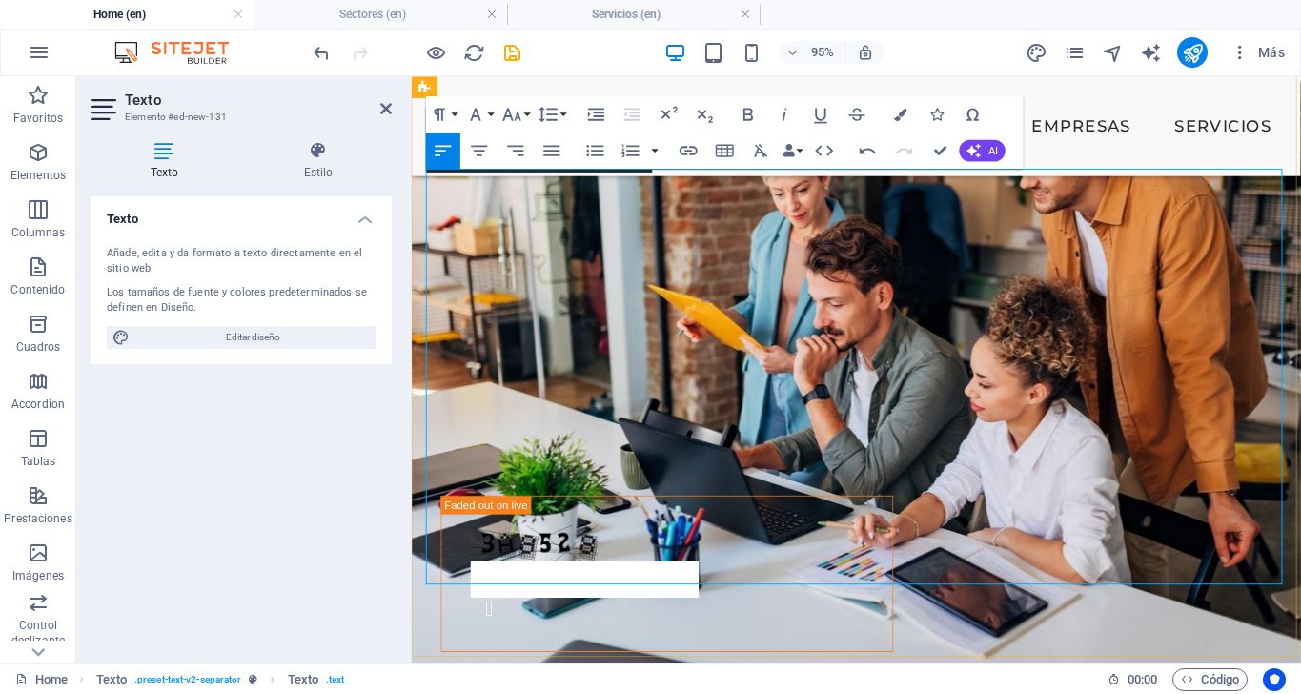
scroll to position [4328, 0]
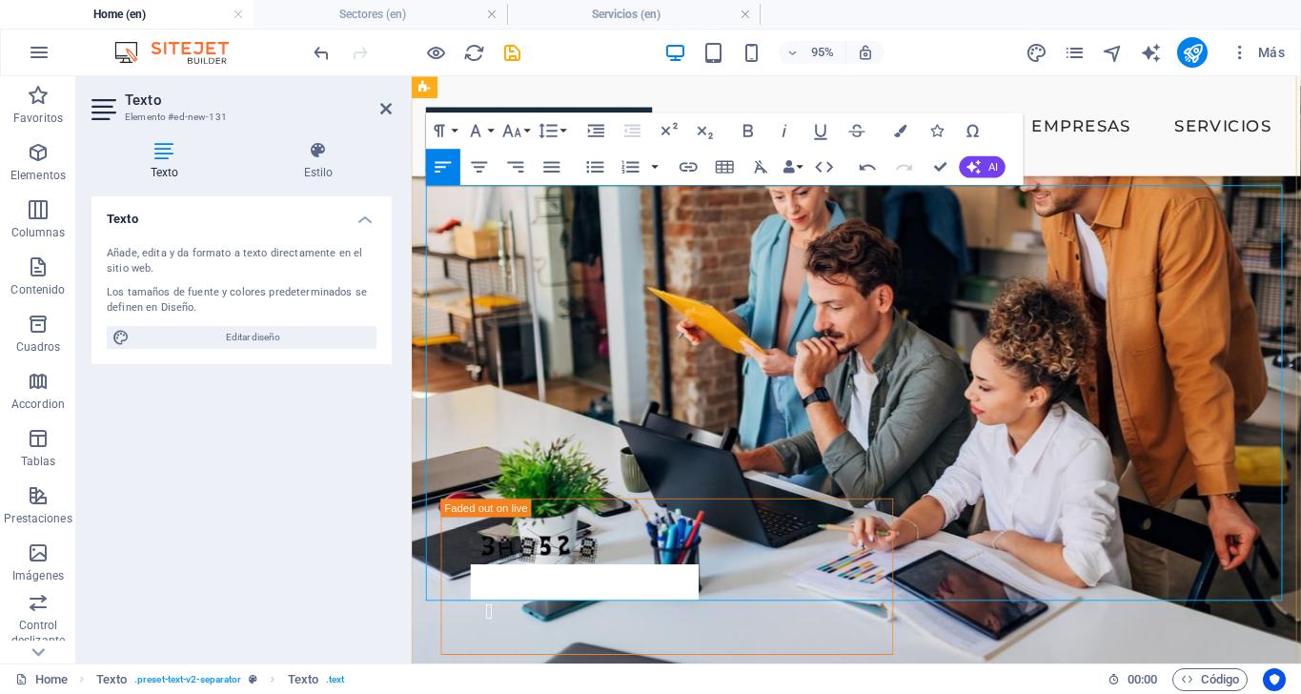
drag, startPoint x: 498, startPoint y: 548, endPoint x: 428, endPoint y: 458, distance: 114.0
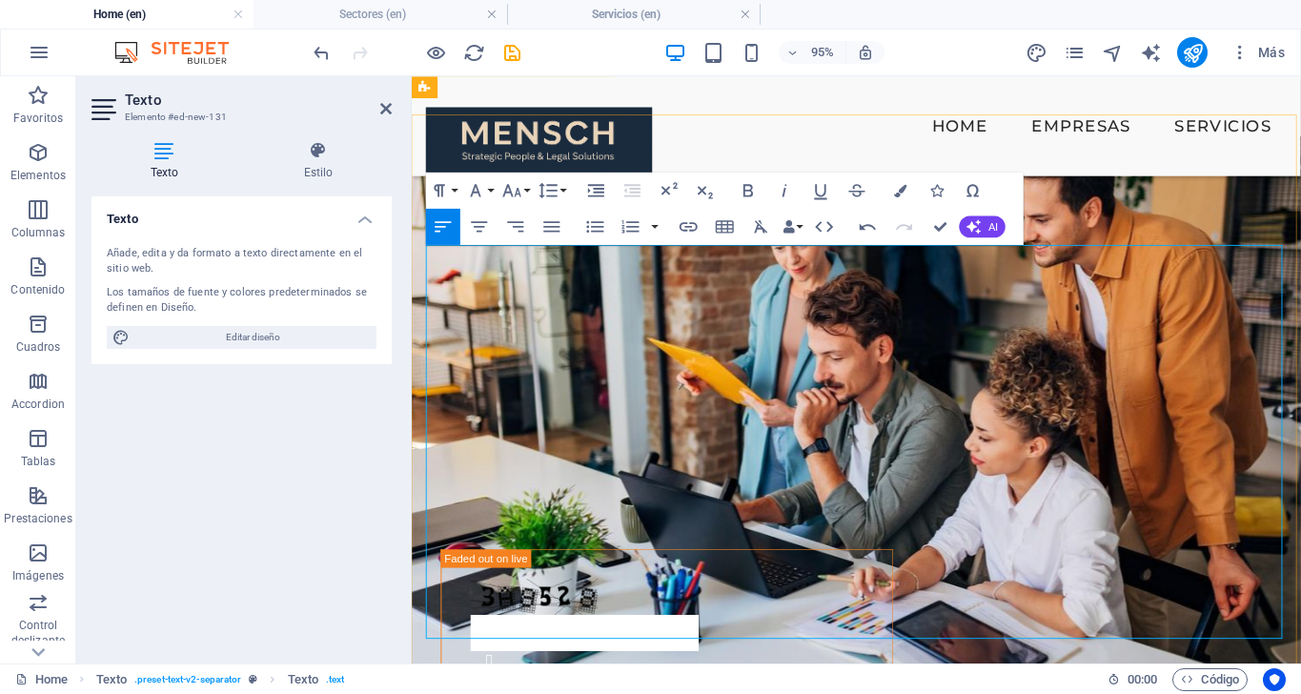
scroll to position [4260, 0]
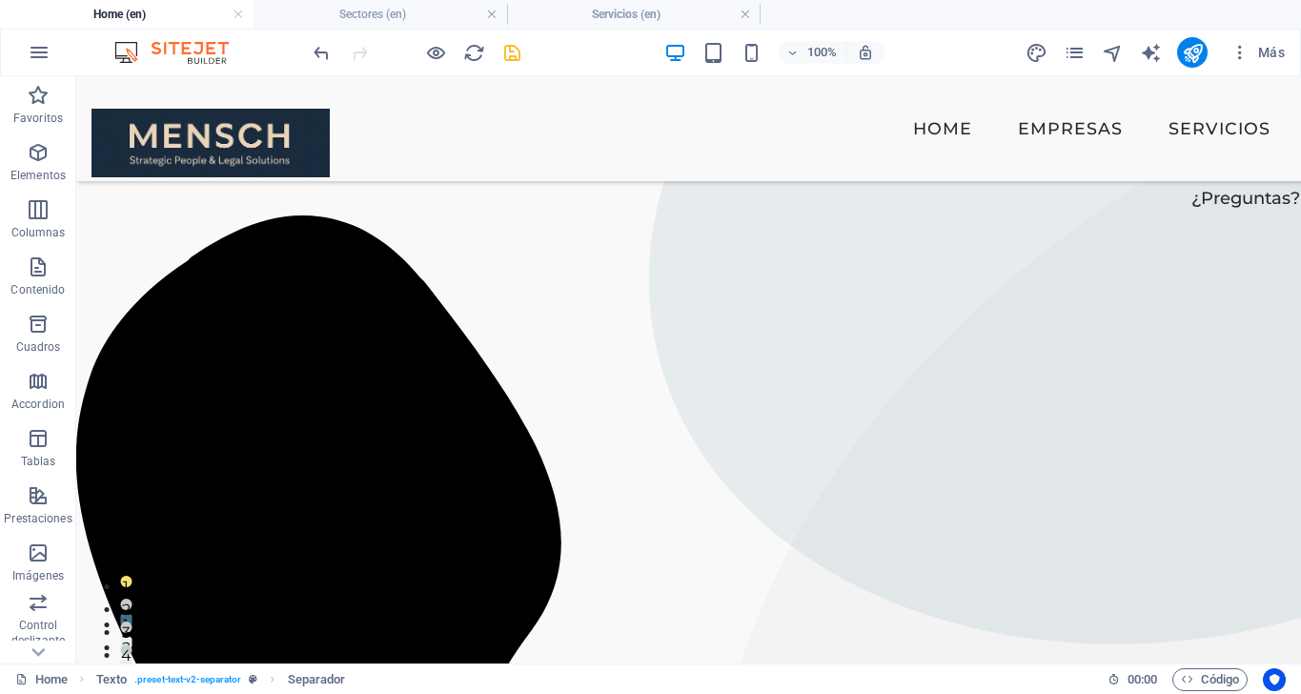
scroll to position [0, 0]
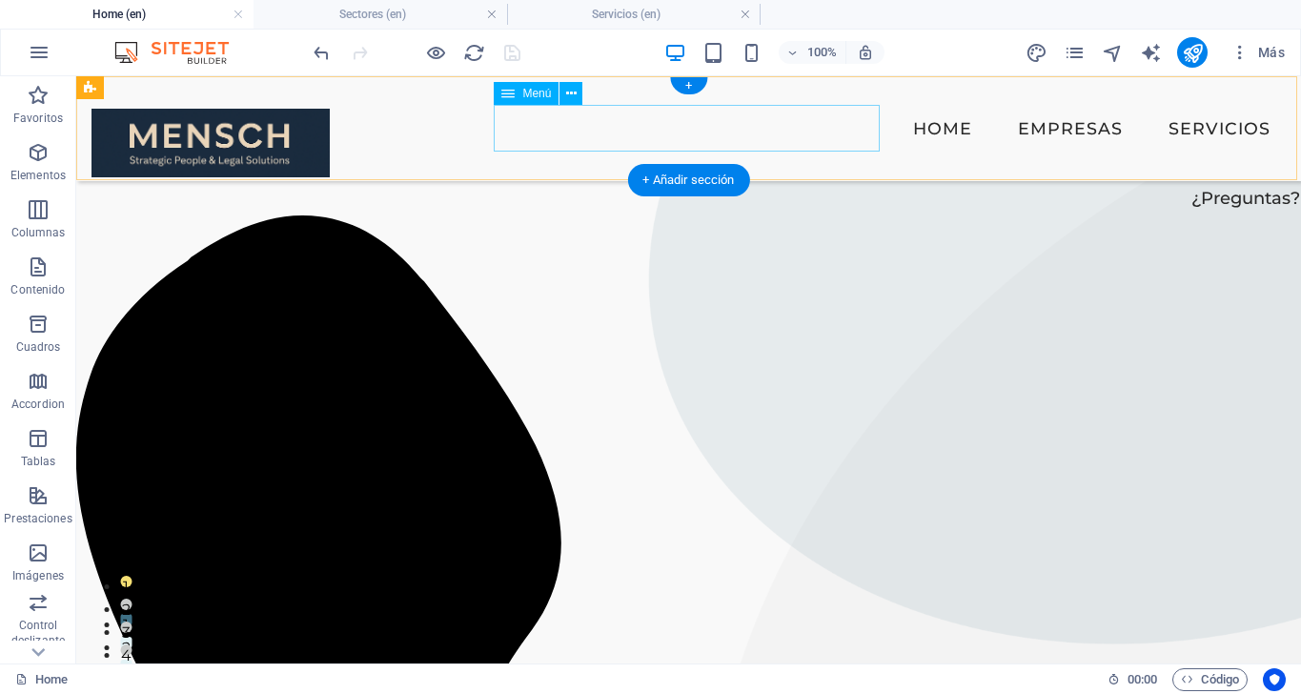
click at [668, 127] on nav "Home Empresas Servicios" at bounding box center [688, 129] width 1194 height 48
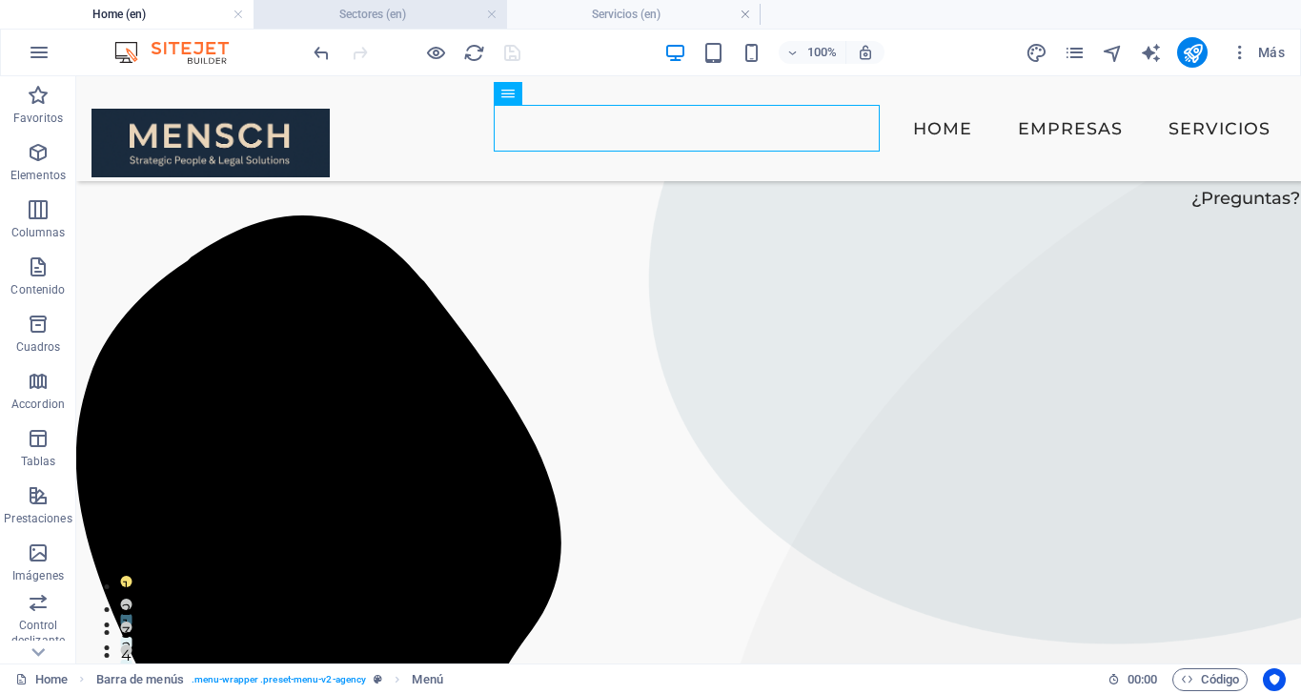
click at [384, 7] on h4 "Sectores (en)" at bounding box center [381, 14] width 254 height 21
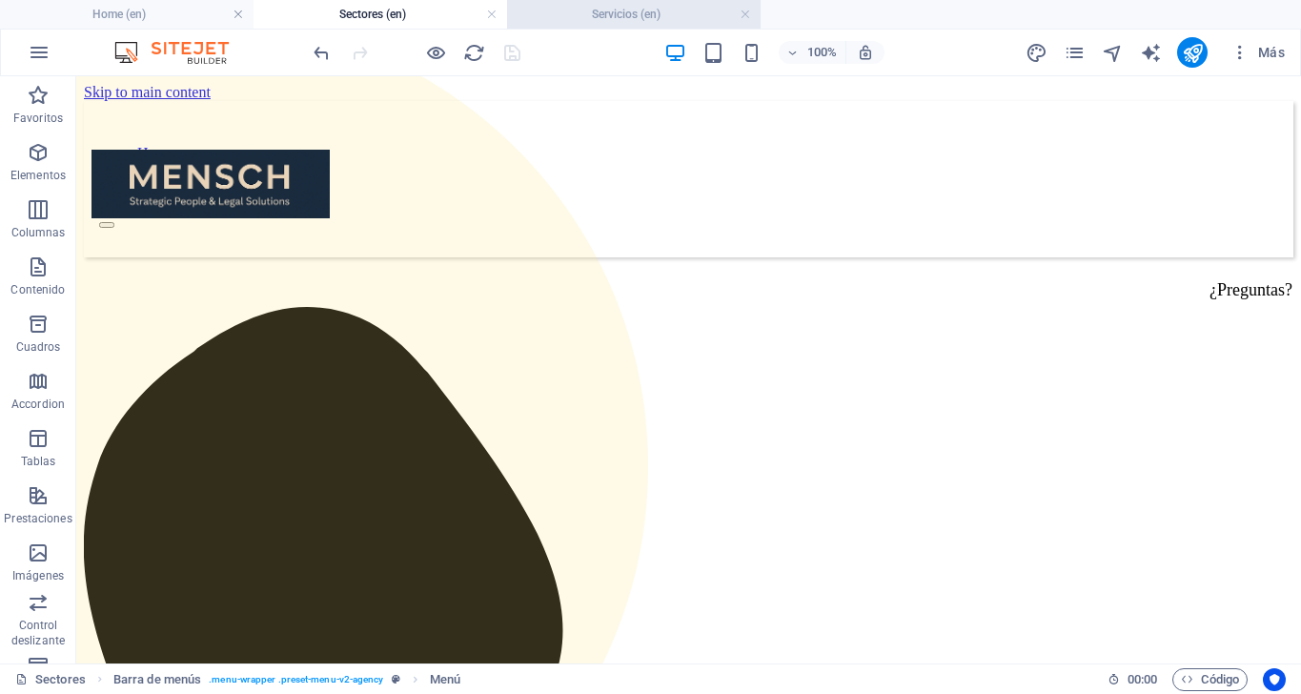
click at [618, 8] on h4 "Servicios (en)" at bounding box center [634, 14] width 254 height 21
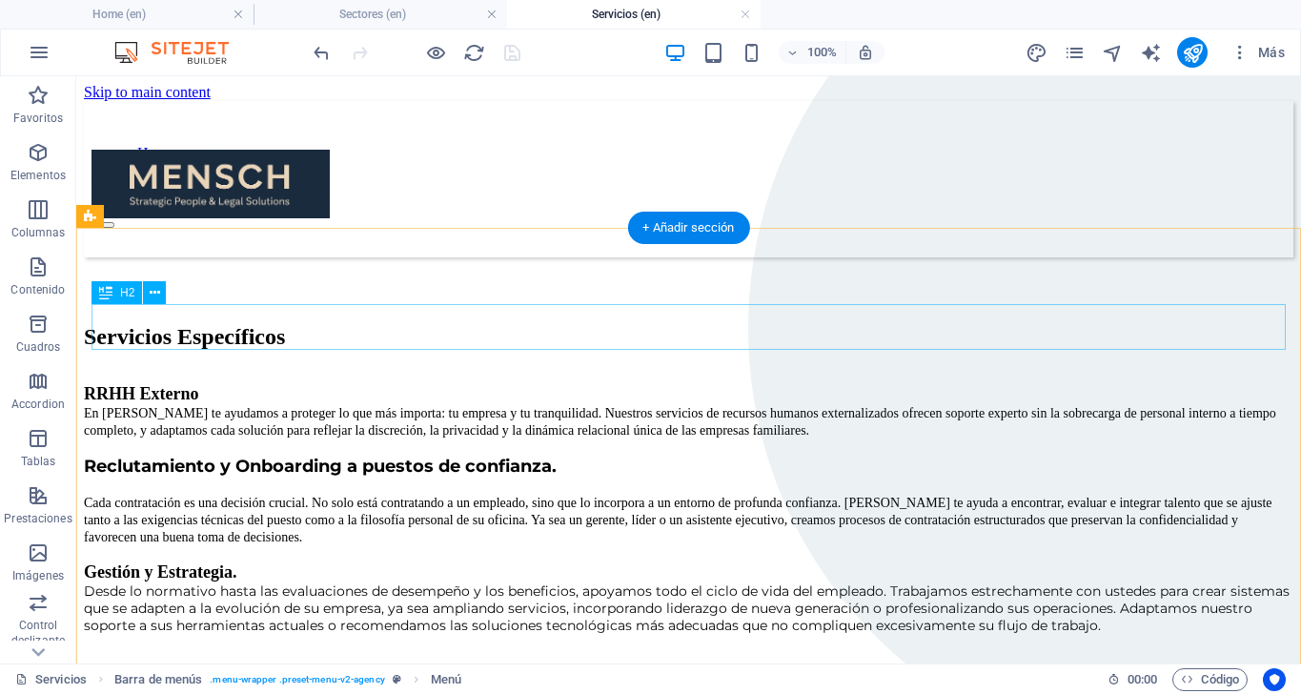
click at [528, 324] on div "Servicios Específicos" at bounding box center [688, 337] width 1209 height 26
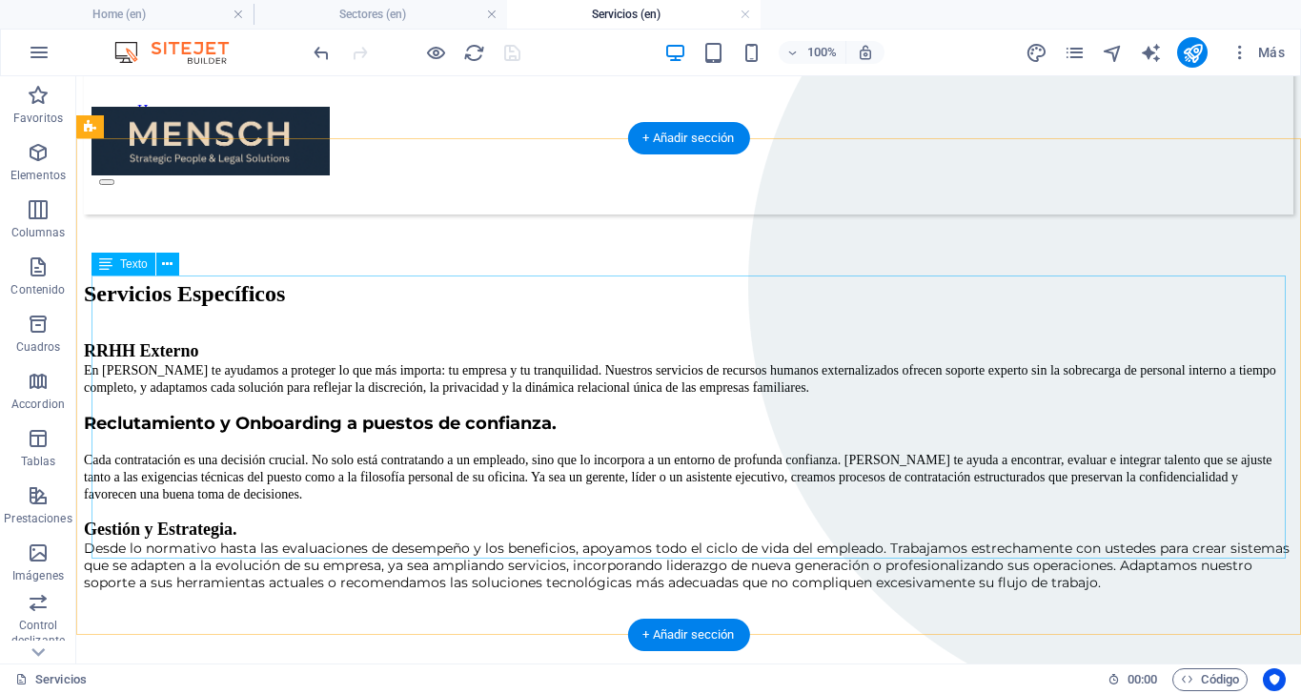
scroll to position [17, 0]
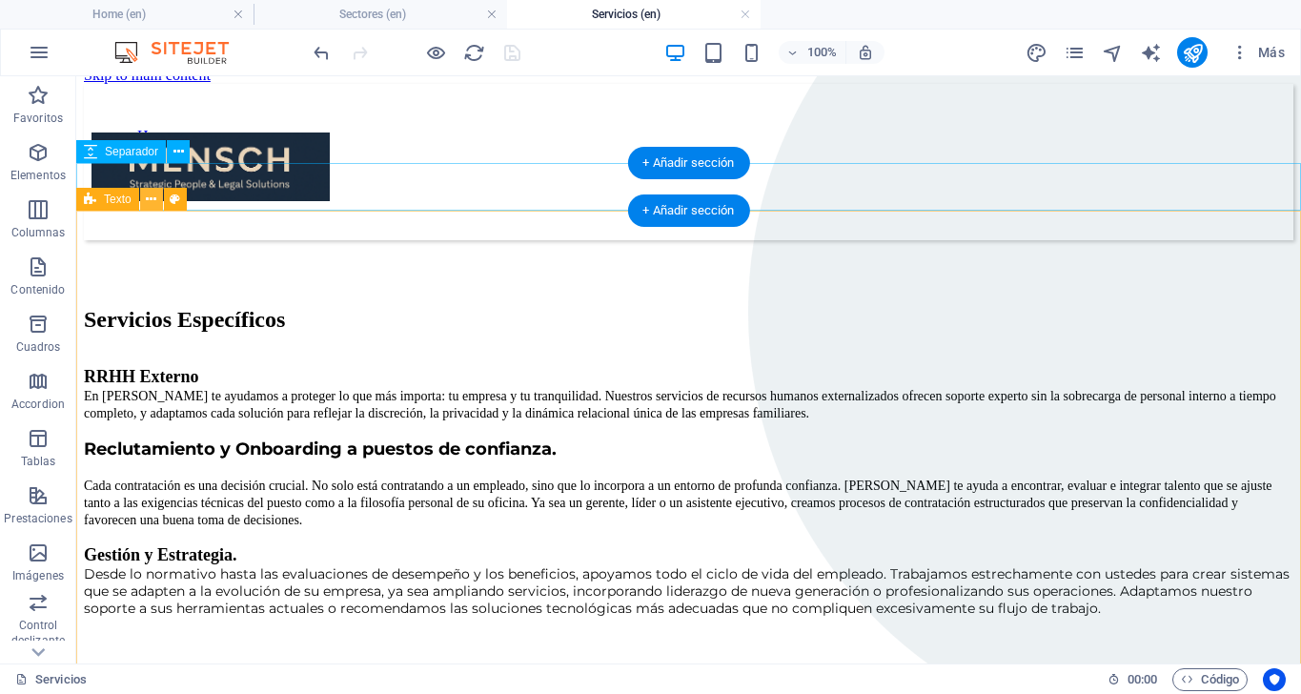
click at [152, 195] on icon at bounding box center [151, 200] width 10 height 20
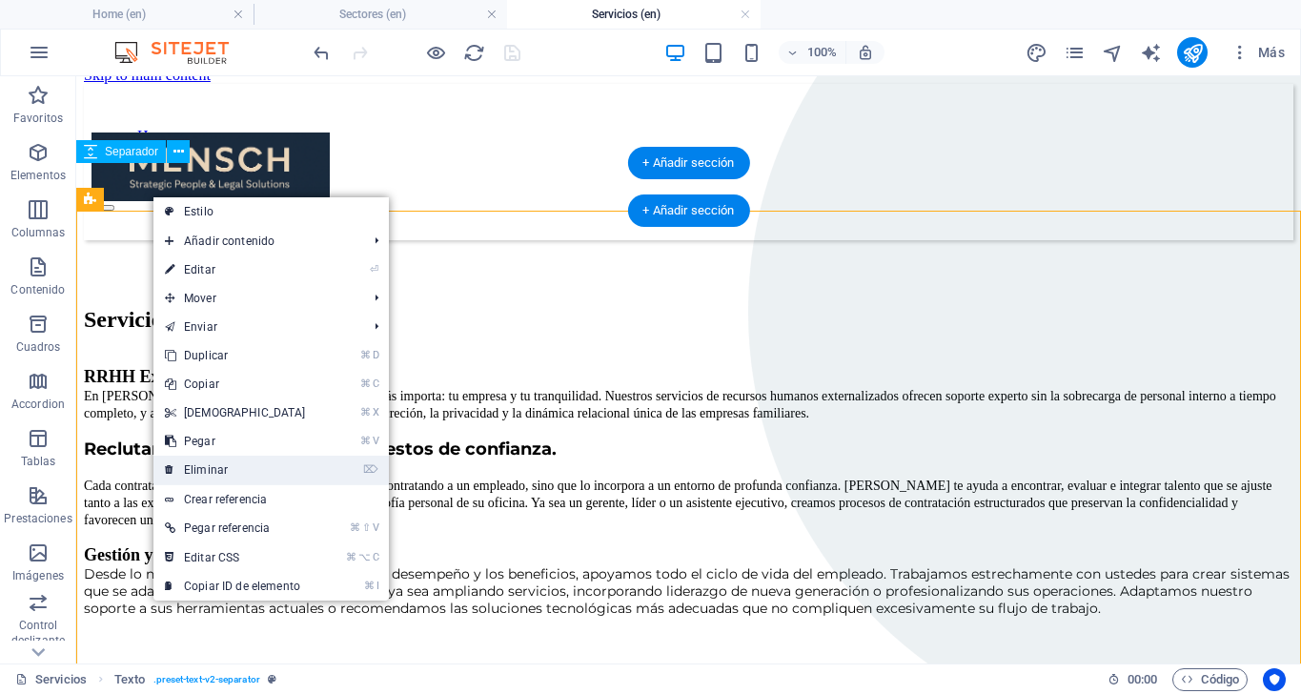
click at [213, 466] on link "⌦ Eliminar" at bounding box center [235, 470] width 164 height 29
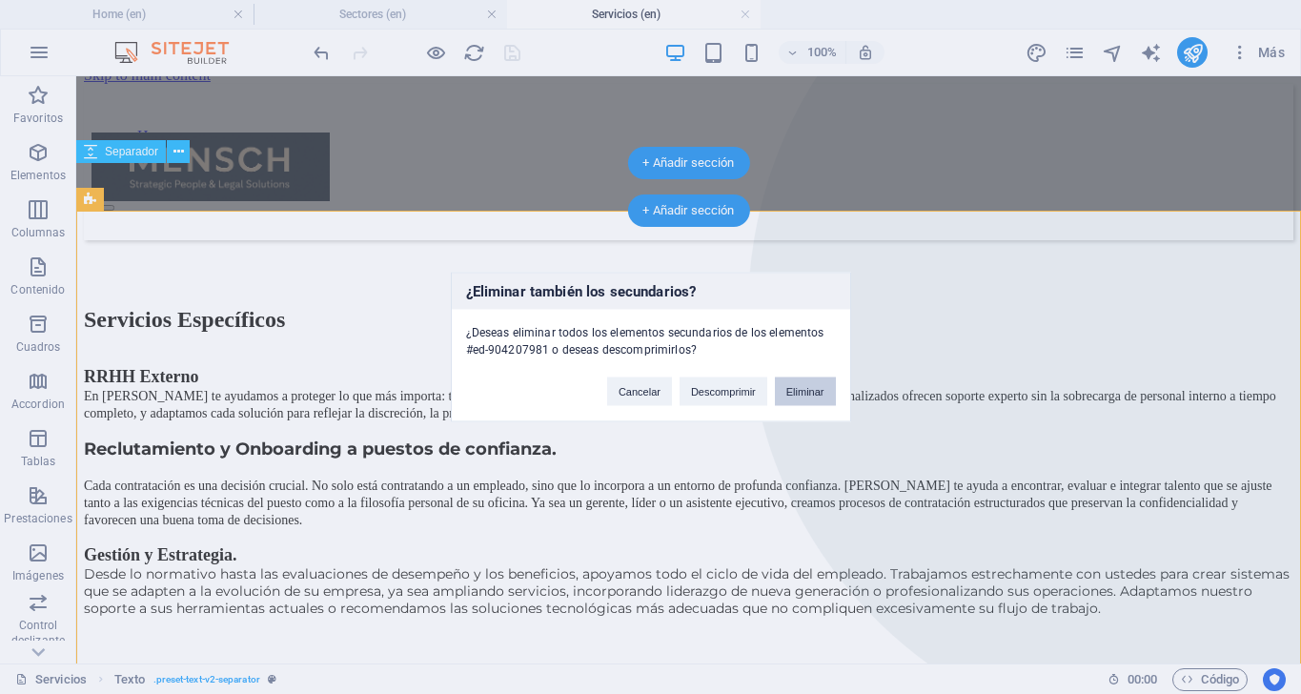
click at [821, 385] on button "Eliminar" at bounding box center [805, 391] width 61 height 29
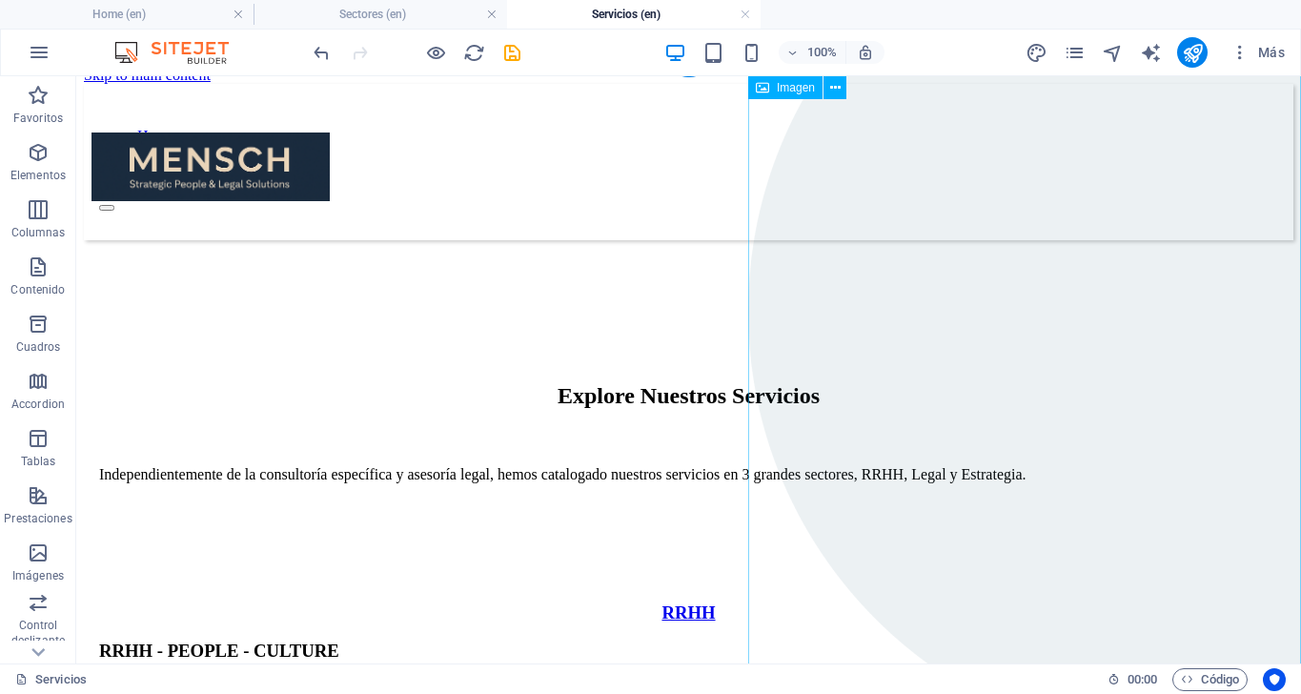
click at [825, 193] on figure at bounding box center [1024, 404] width 553 height 691
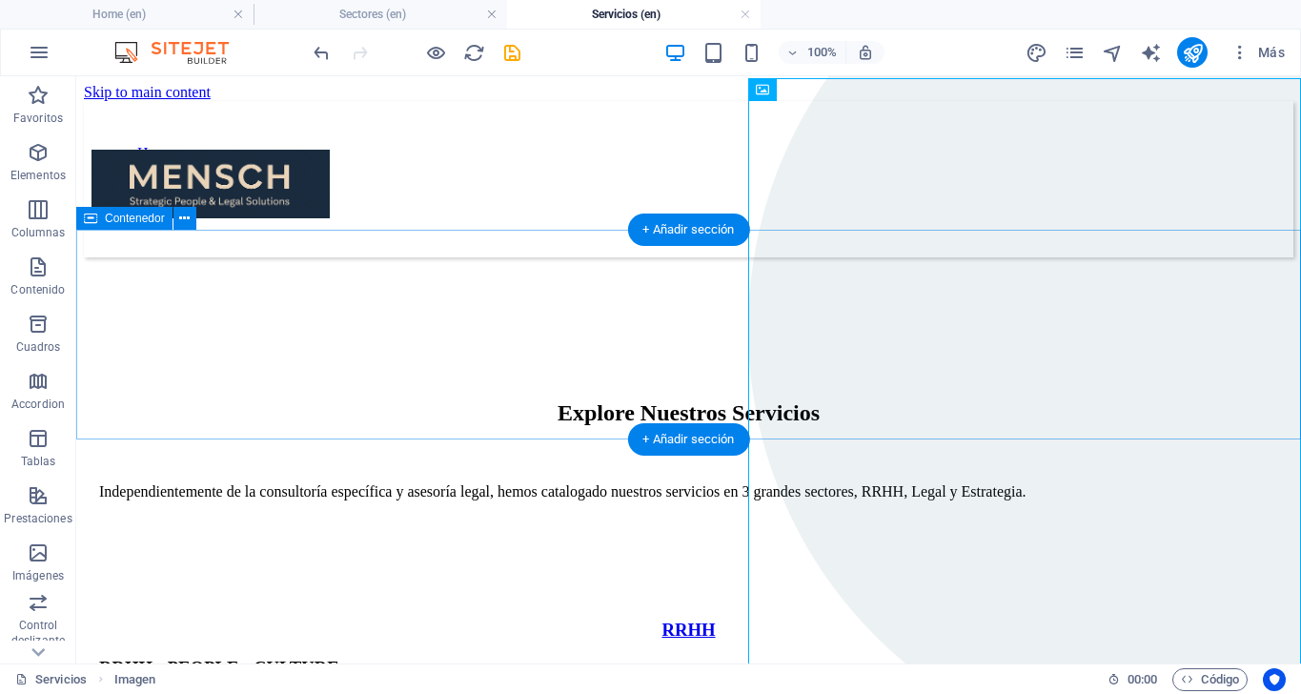
scroll to position [0, 0]
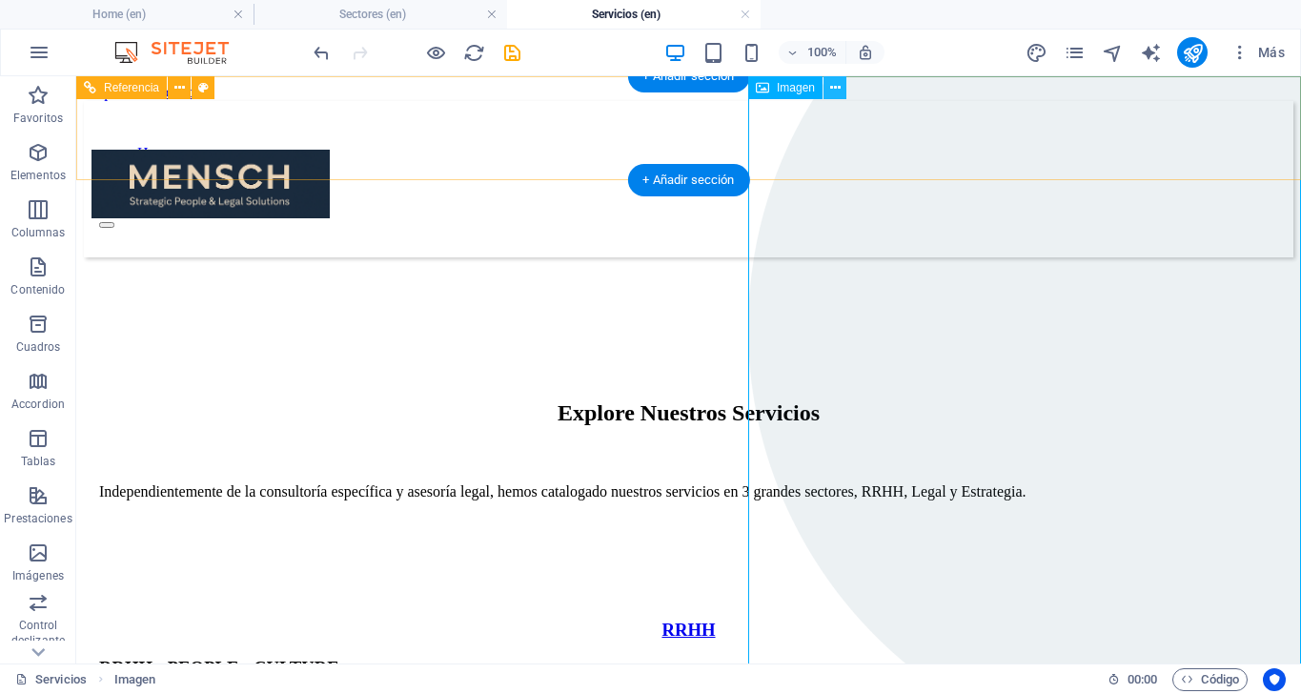
click at [832, 87] on icon at bounding box center [835, 88] width 10 height 20
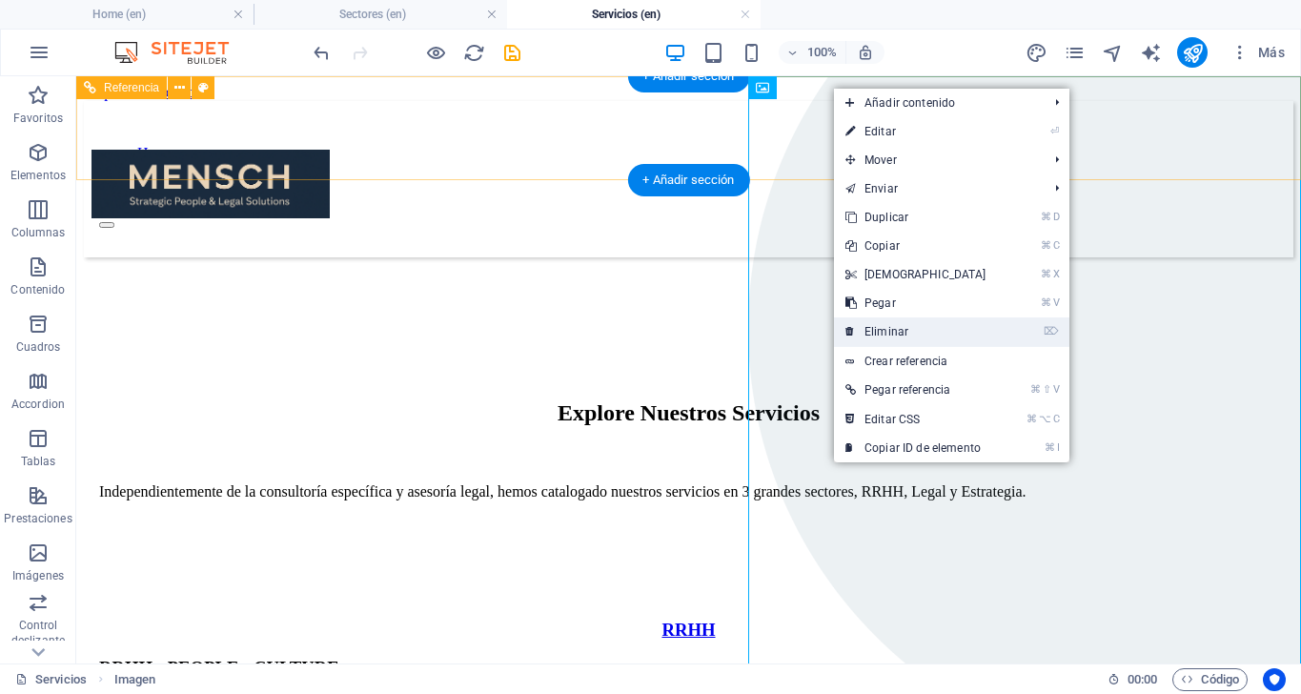
click at [886, 322] on link "⌦ Eliminar" at bounding box center [916, 331] width 164 height 29
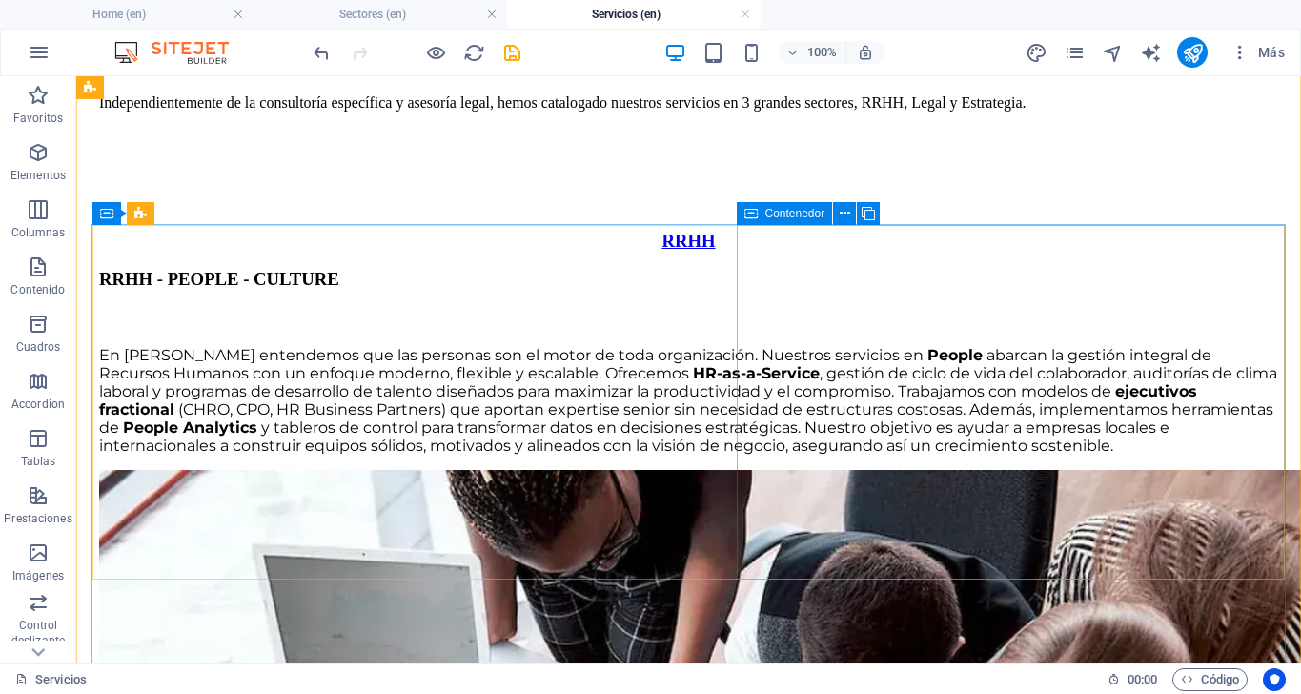
scroll to position [368, 0]
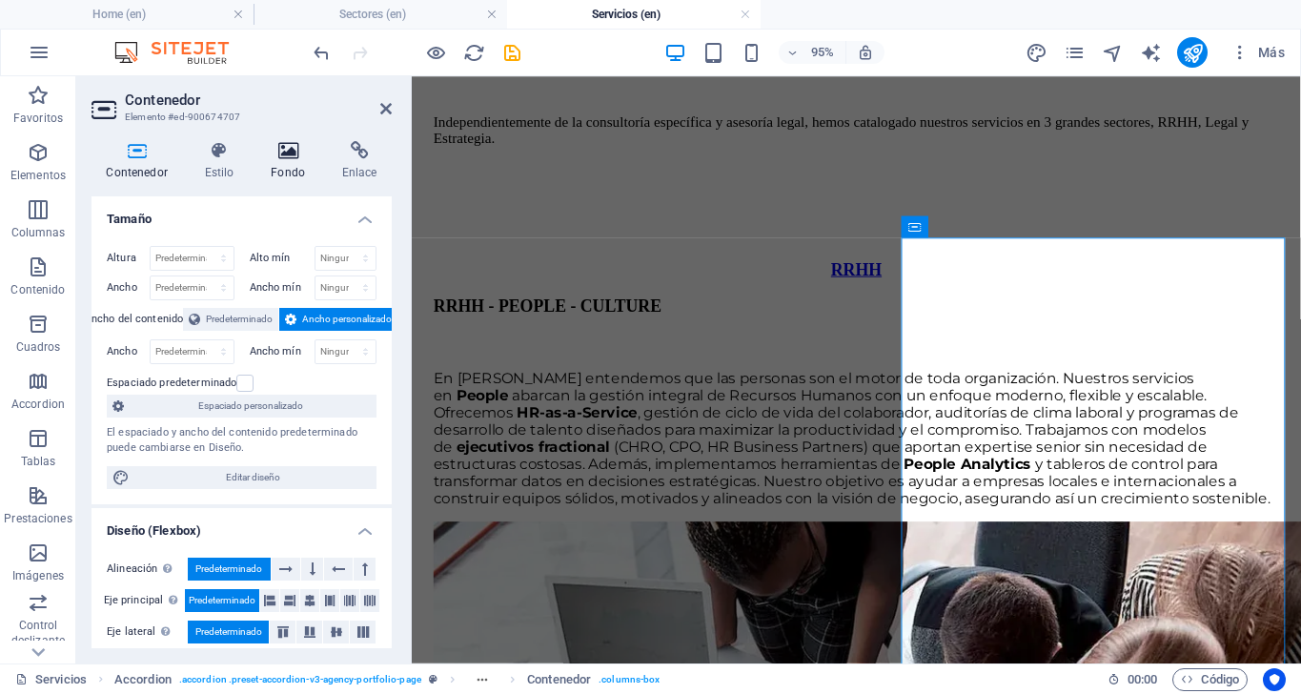
click at [261, 157] on icon at bounding box center [288, 150] width 64 height 19
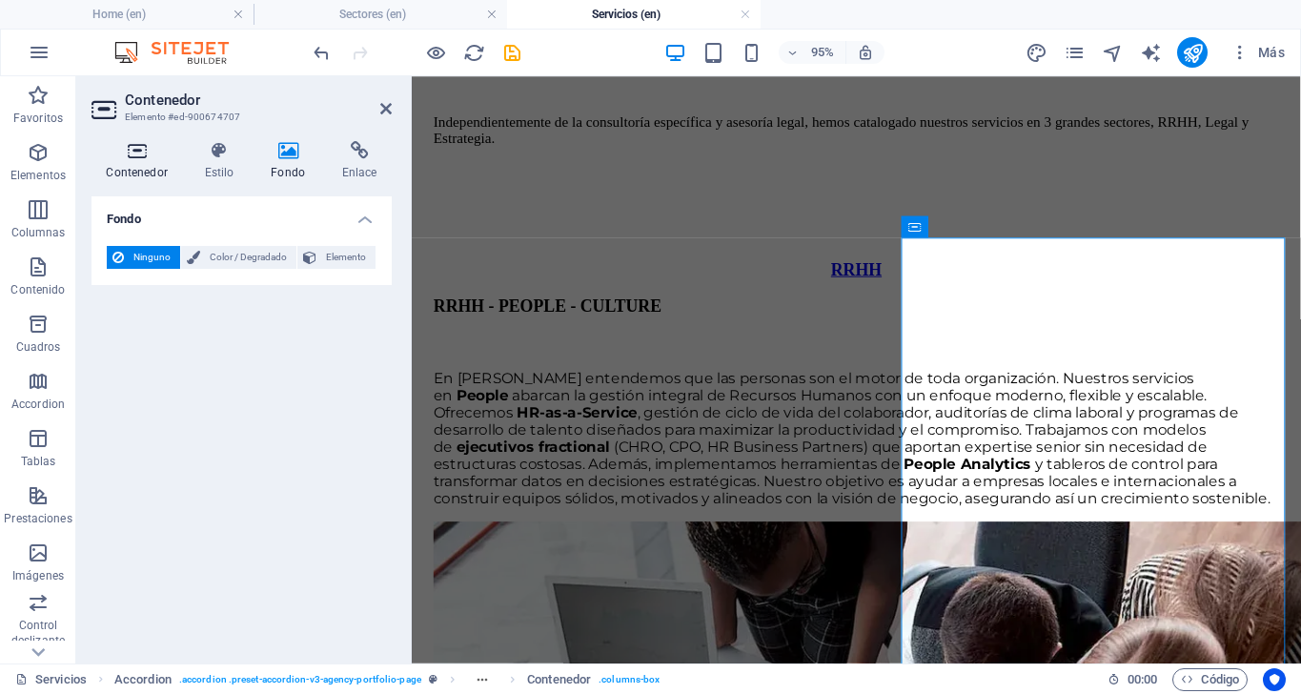
click at [130, 152] on icon at bounding box center [136, 150] width 91 height 19
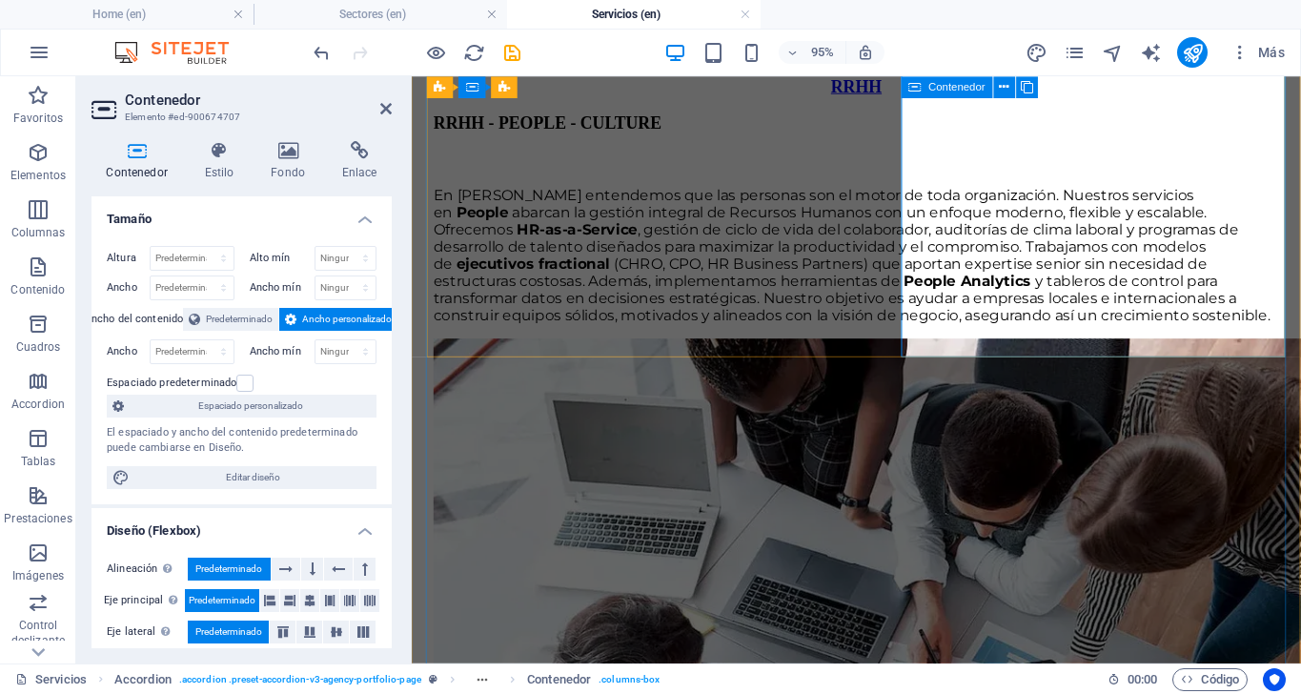
scroll to position [340, 0]
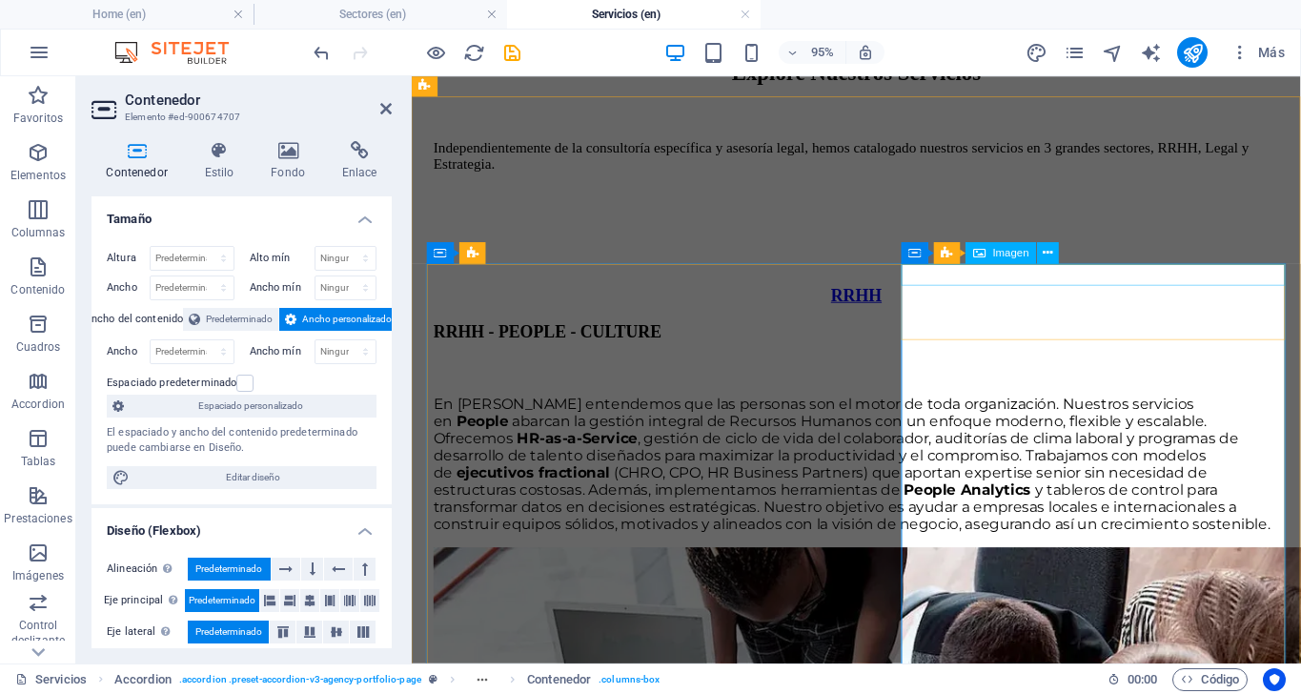
click at [1009, 253] on span "Imagen" at bounding box center [1011, 253] width 36 height 10
click at [1009, 249] on span "Imagen" at bounding box center [1011, 253] width 36 height 10
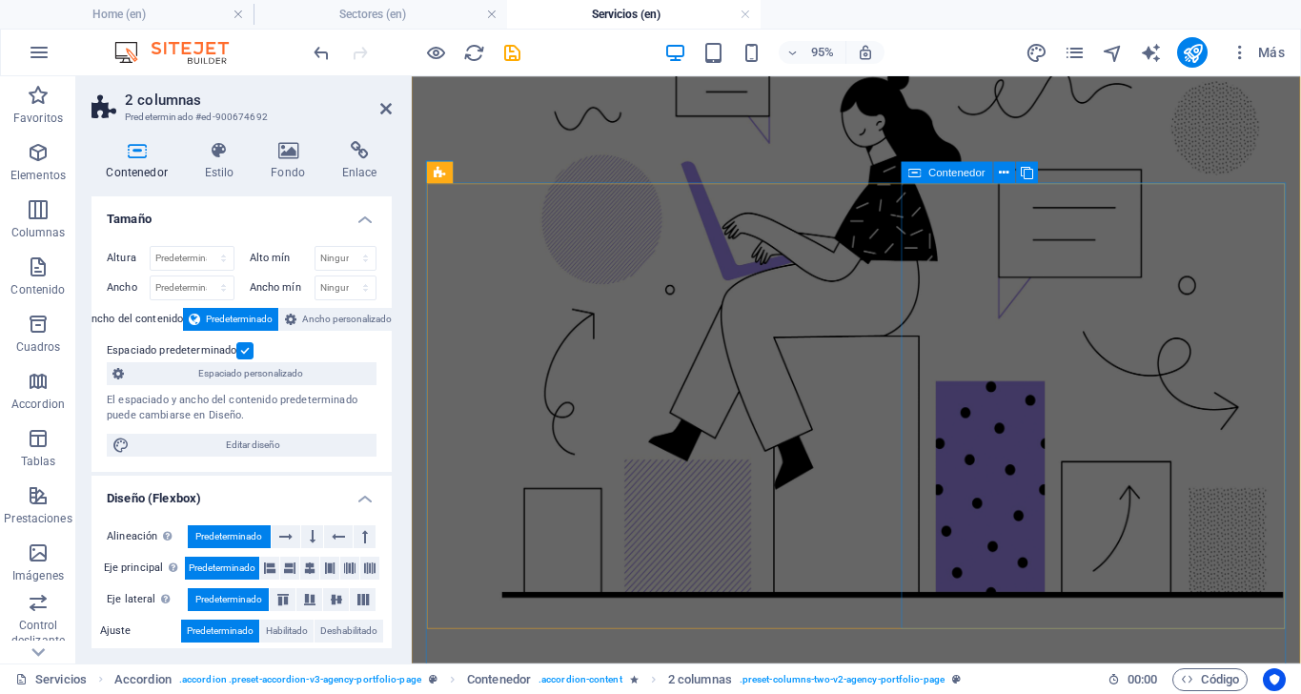
scroll to position [1748, 0]
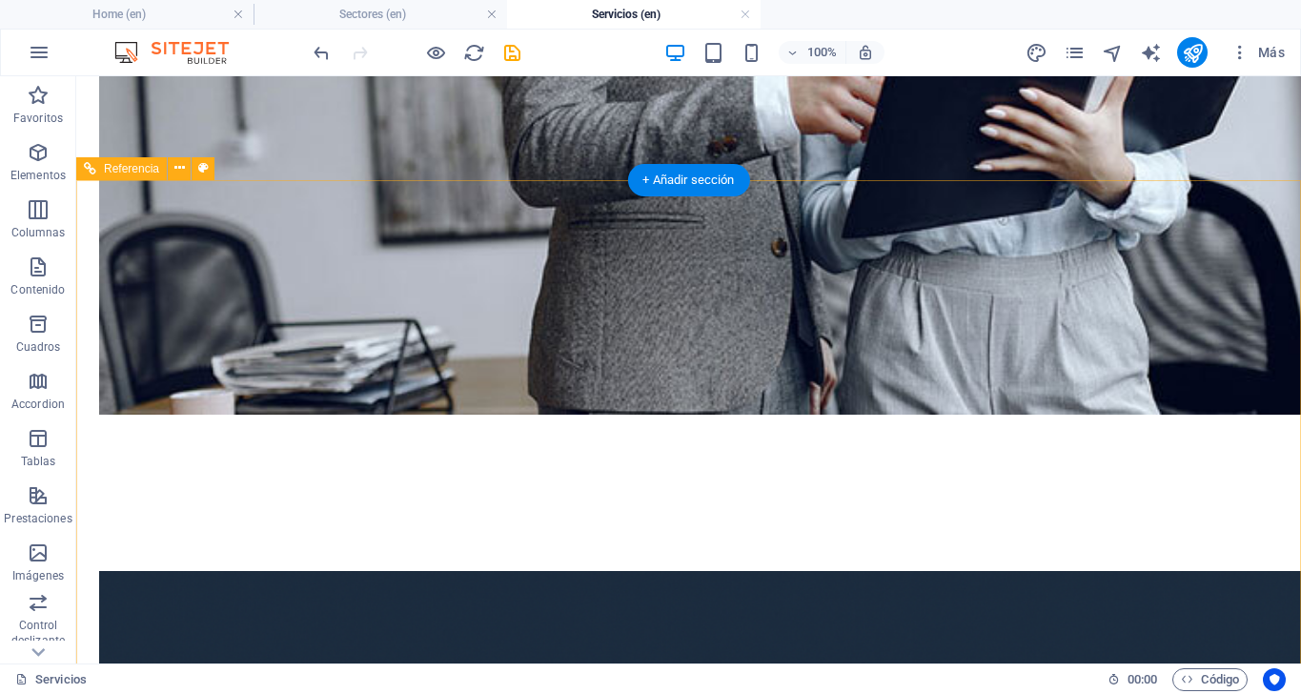
scroll to position [3557, 0]
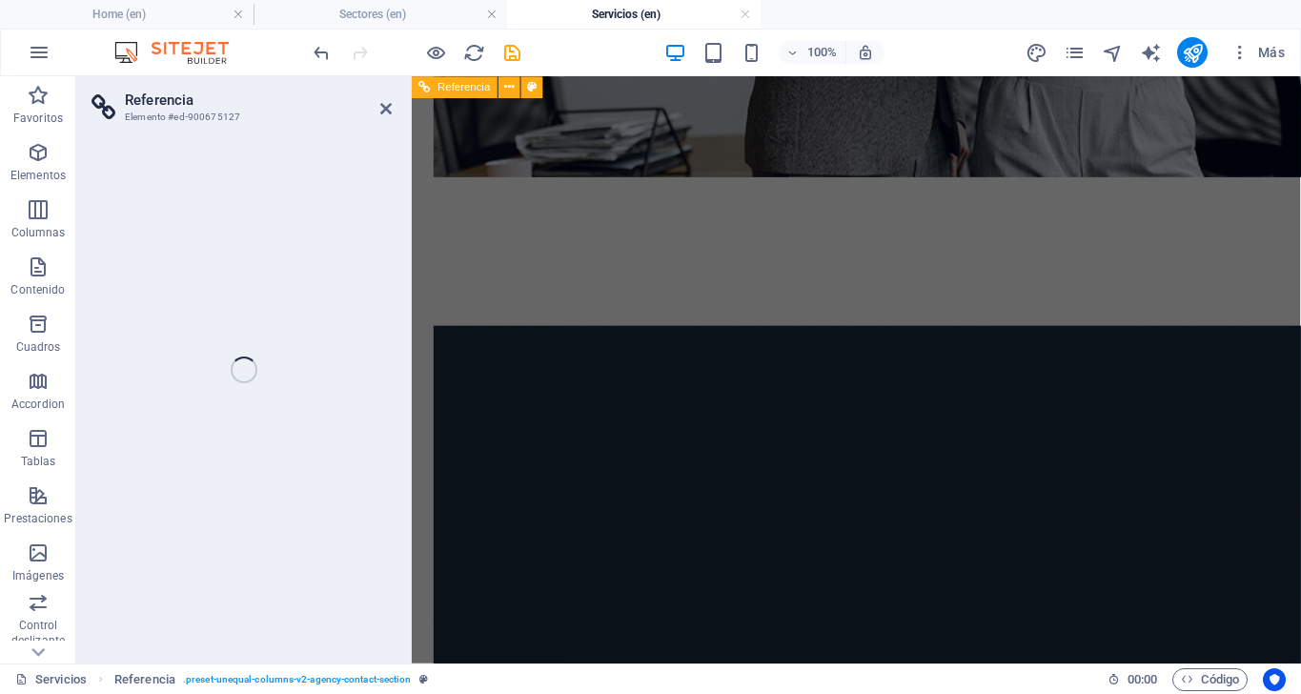
scroll to position [4371, 0]
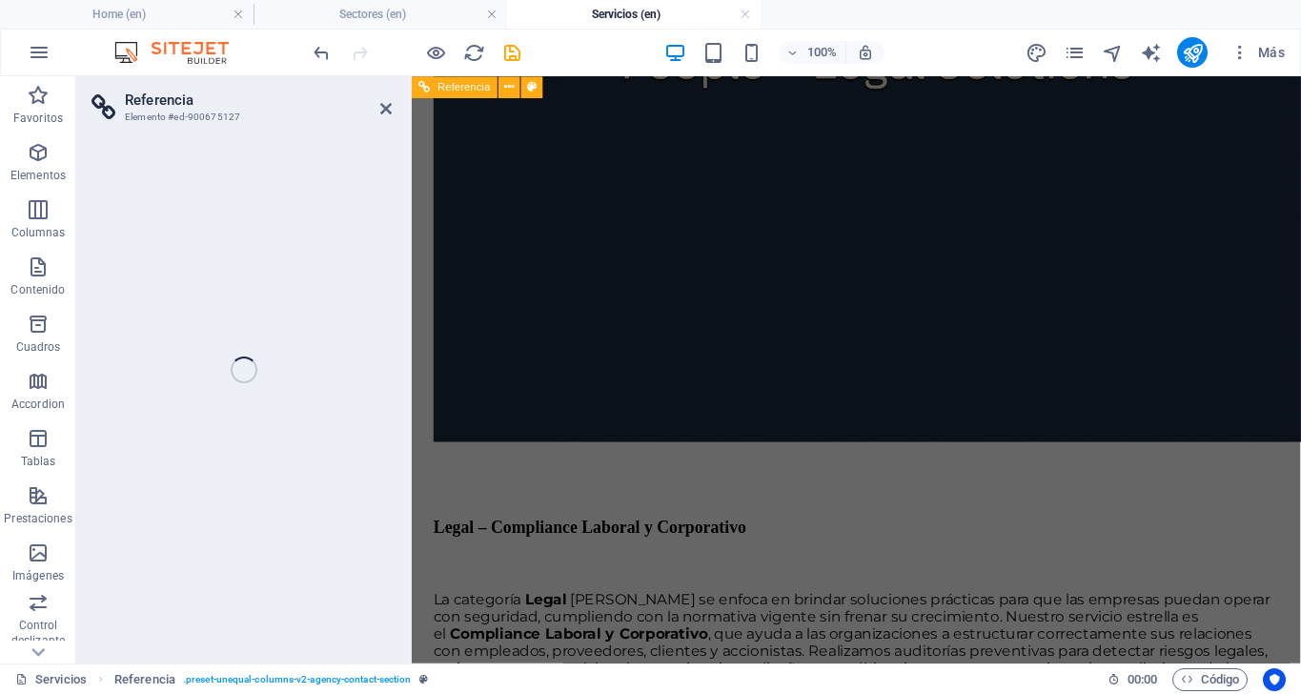
select select "%"
select select "px"
select select "preset-unequal-columns-v2-agency-contact-section"
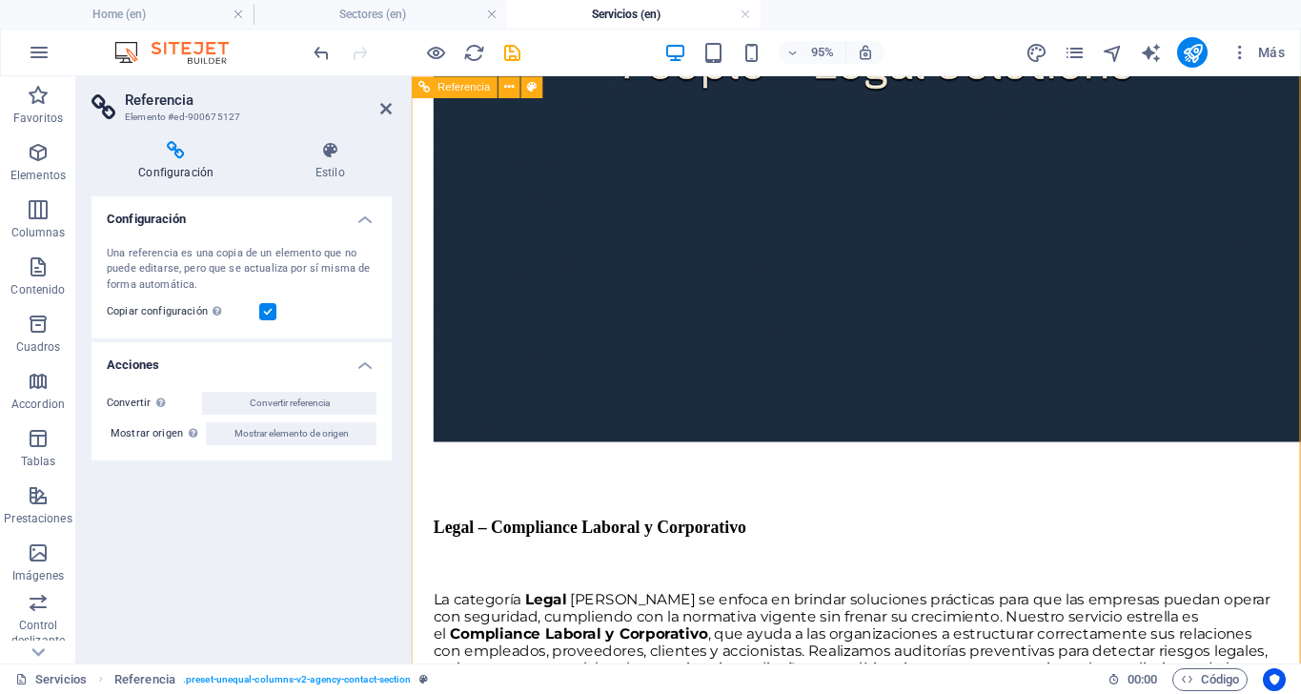
click at [318, 155] on icon at bounding box center [330, 150] width 124 height 19
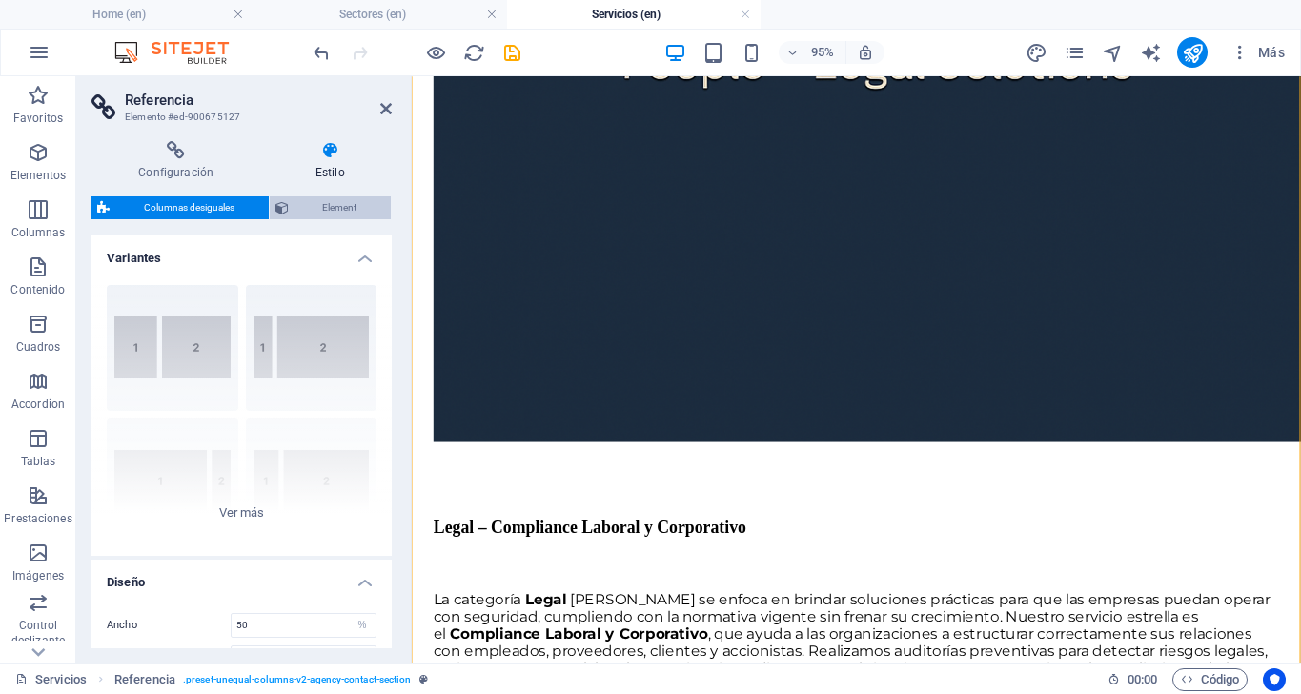
click at [324, 206] on span "Element" at bounding box center [339, 207] width 91 height 23
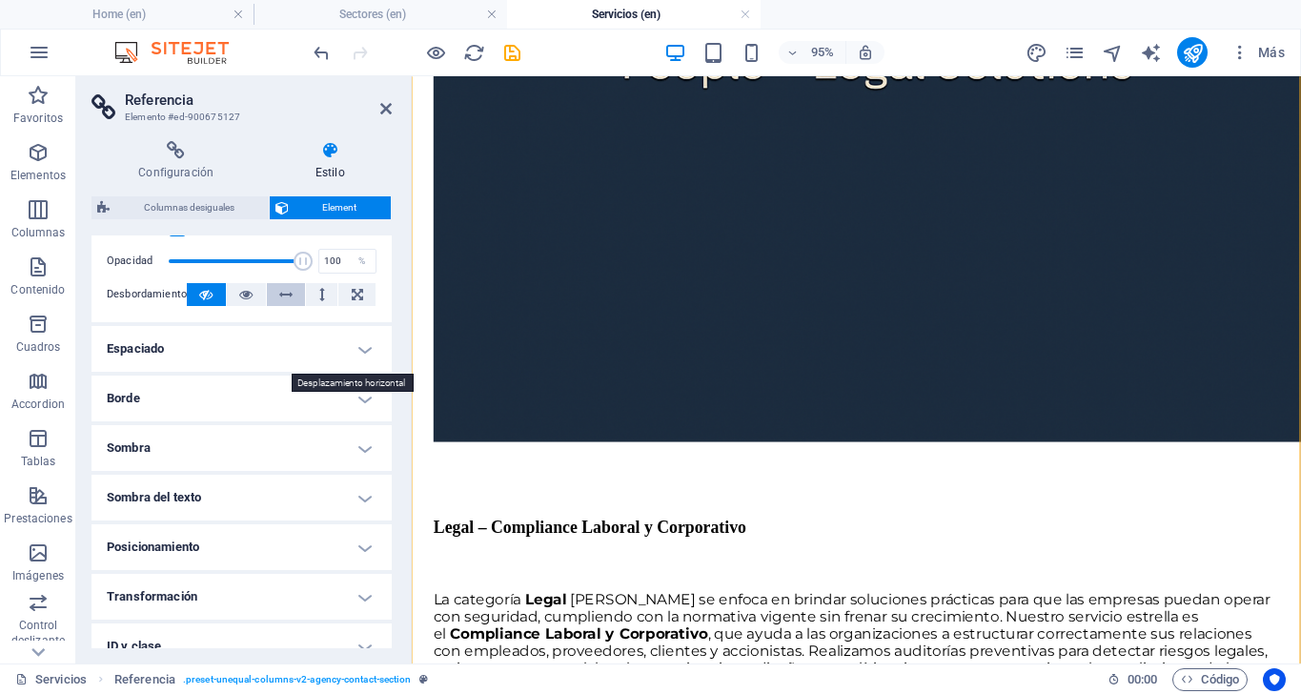
scroll to position [70, 0]
click at [210, 295] on icon at bounding box center [205, 293] width 13 height 23
click at [211, 298] on icon at bounding box center [205, 293] width 13 height 23
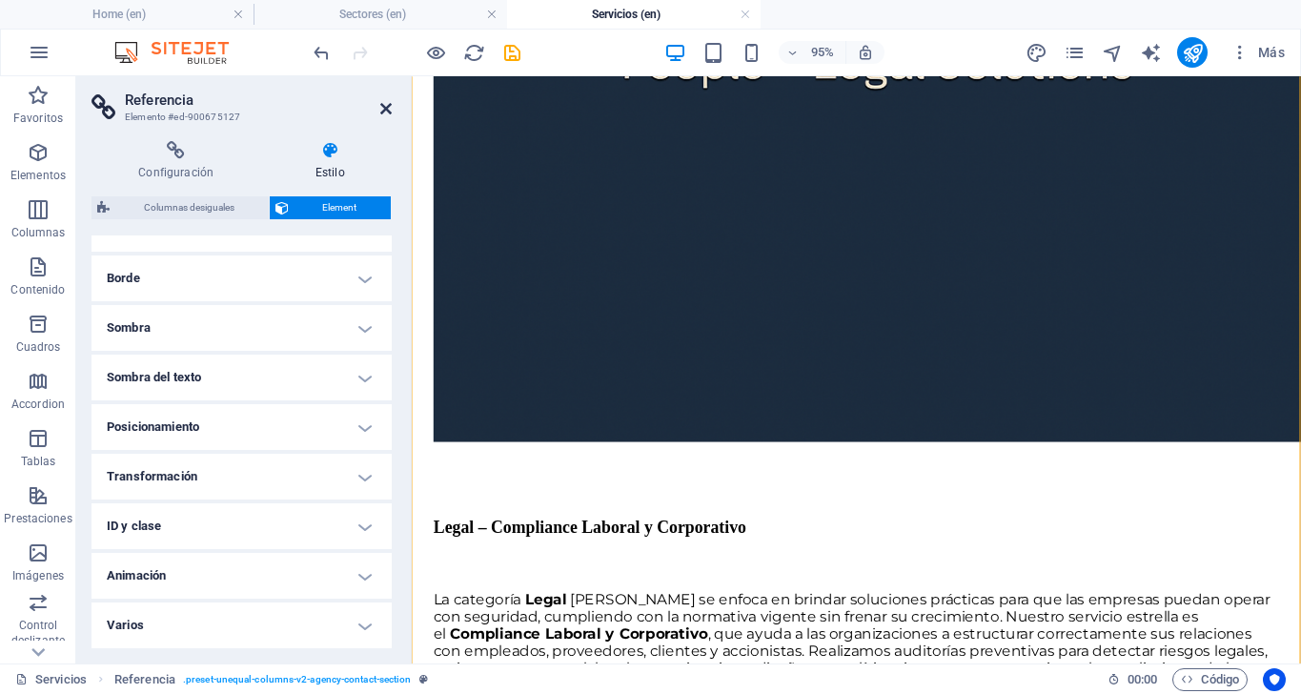
scroll to position [188, 0]
click at [376, 106] on h2 "Referencia" at bounding box center [258, 99] width 267 height 17
click at [386, 108] on icon at bounding box center [385, 108] width 11 height 15
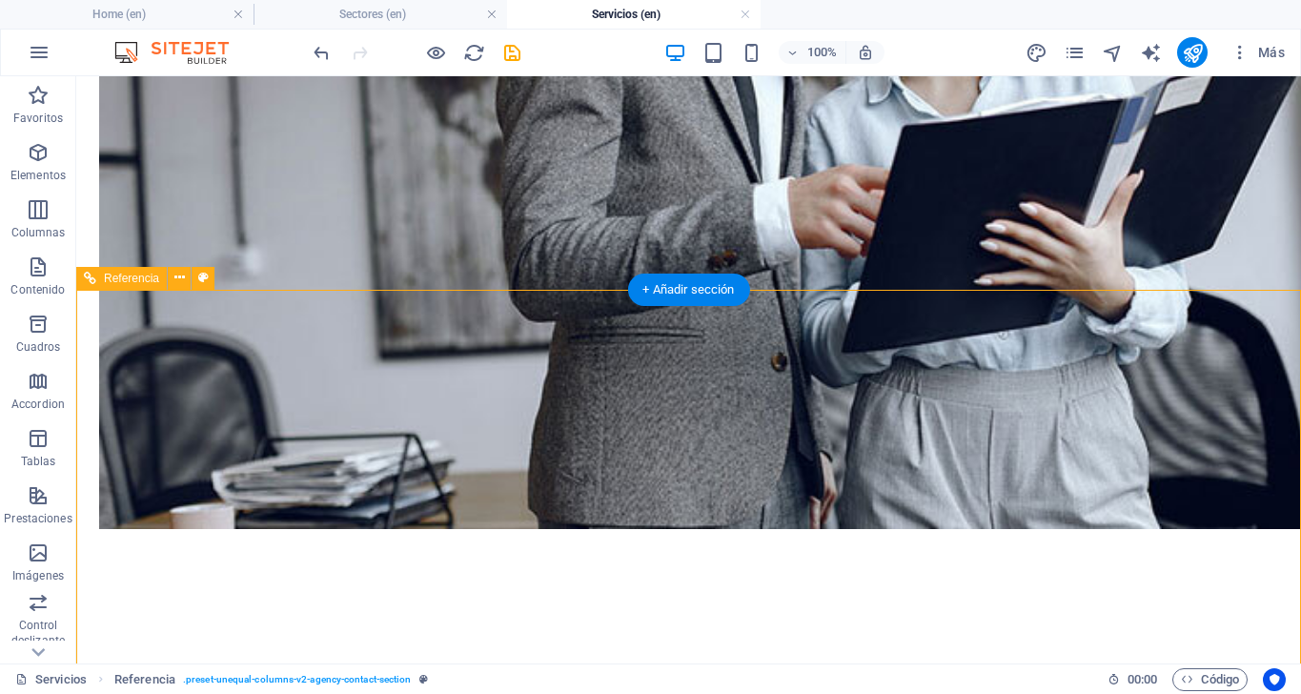
scroll to position [3445, 0]
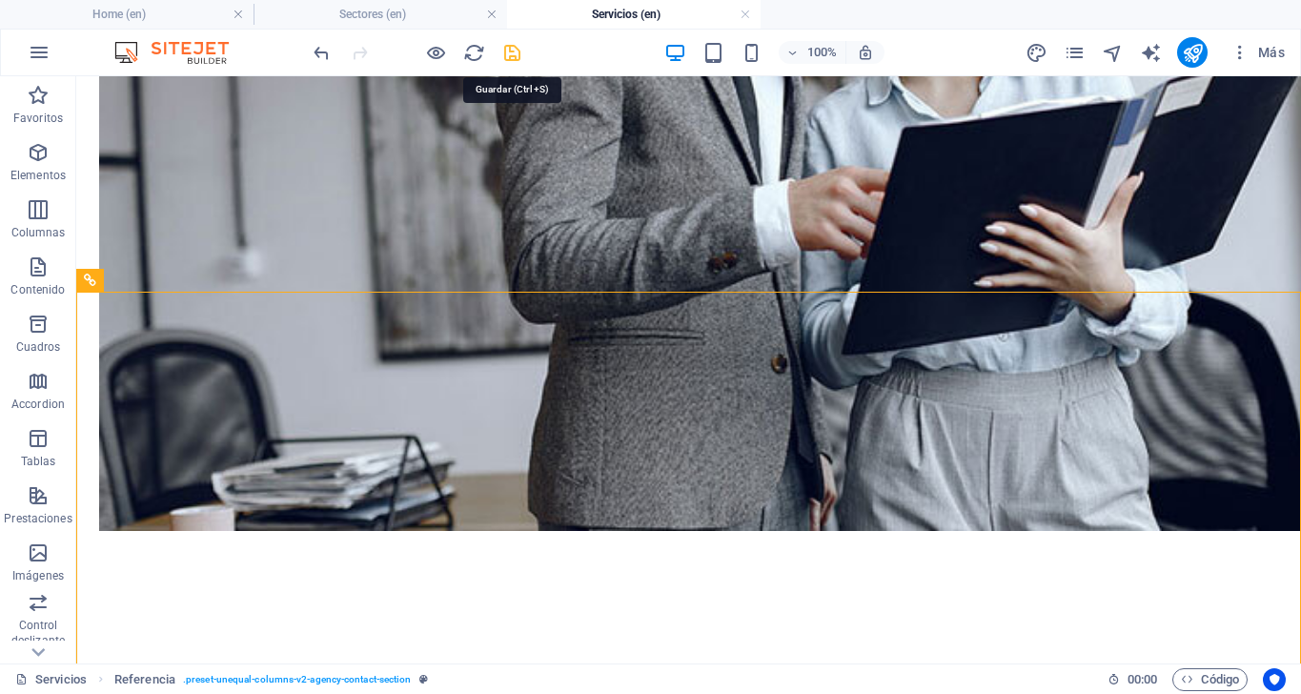
click at [514, 51] on icon "save" at bounding box center [512, 53] width 22 height 22
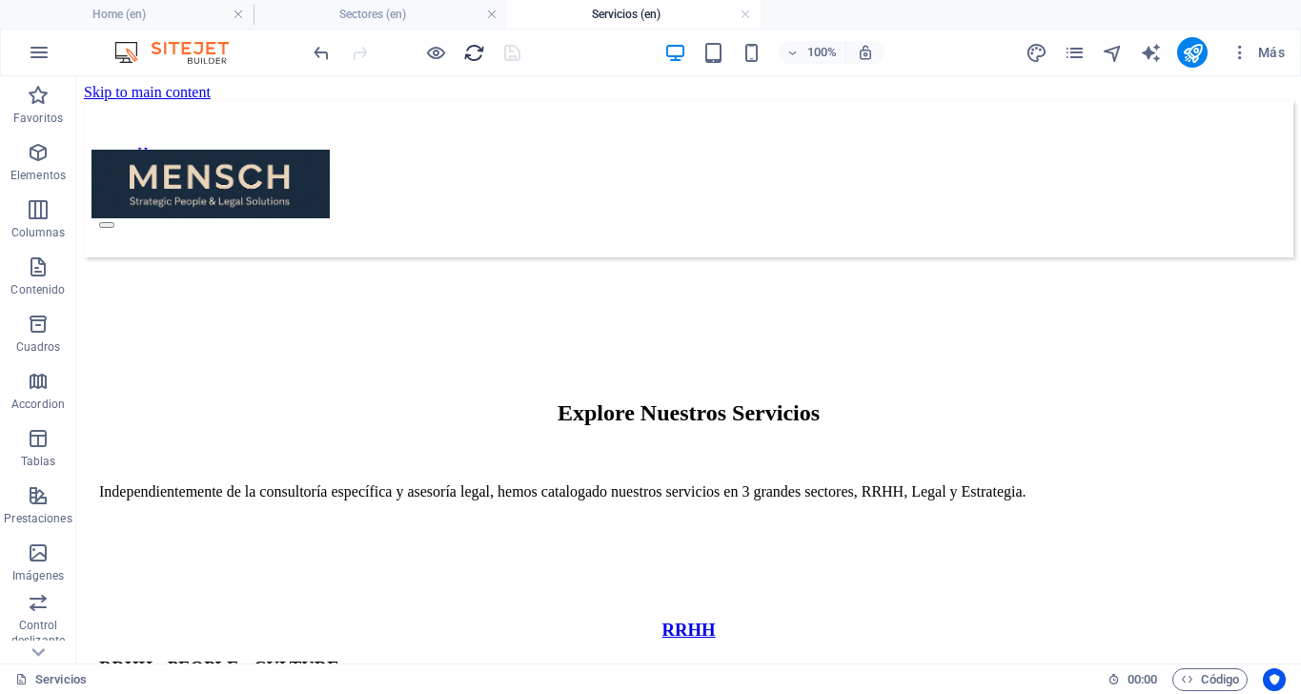
scroll to position [0, 0]
click at [467, 52] on icon "reload" at bounding box center [474, 53] width 22 height 22
click at [477, 50] on icon "reload" at bounding box center [474, 53] width 22 height 22
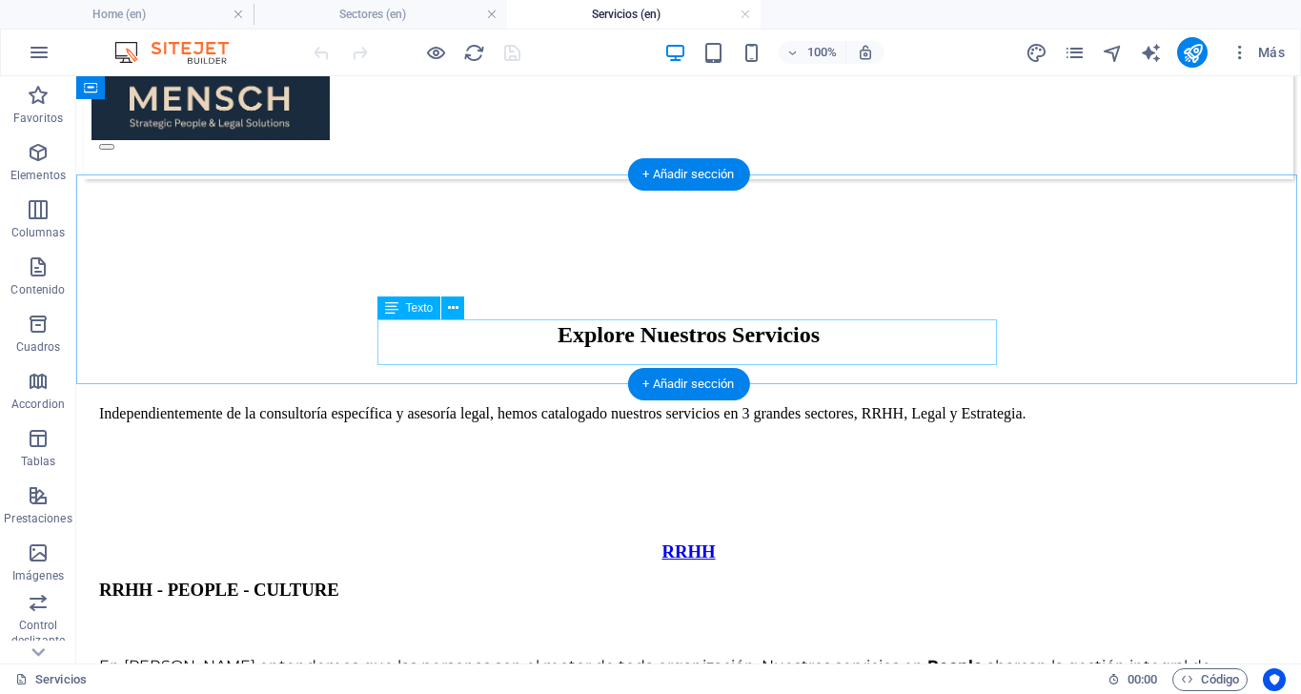
scroll to position [30, 0]
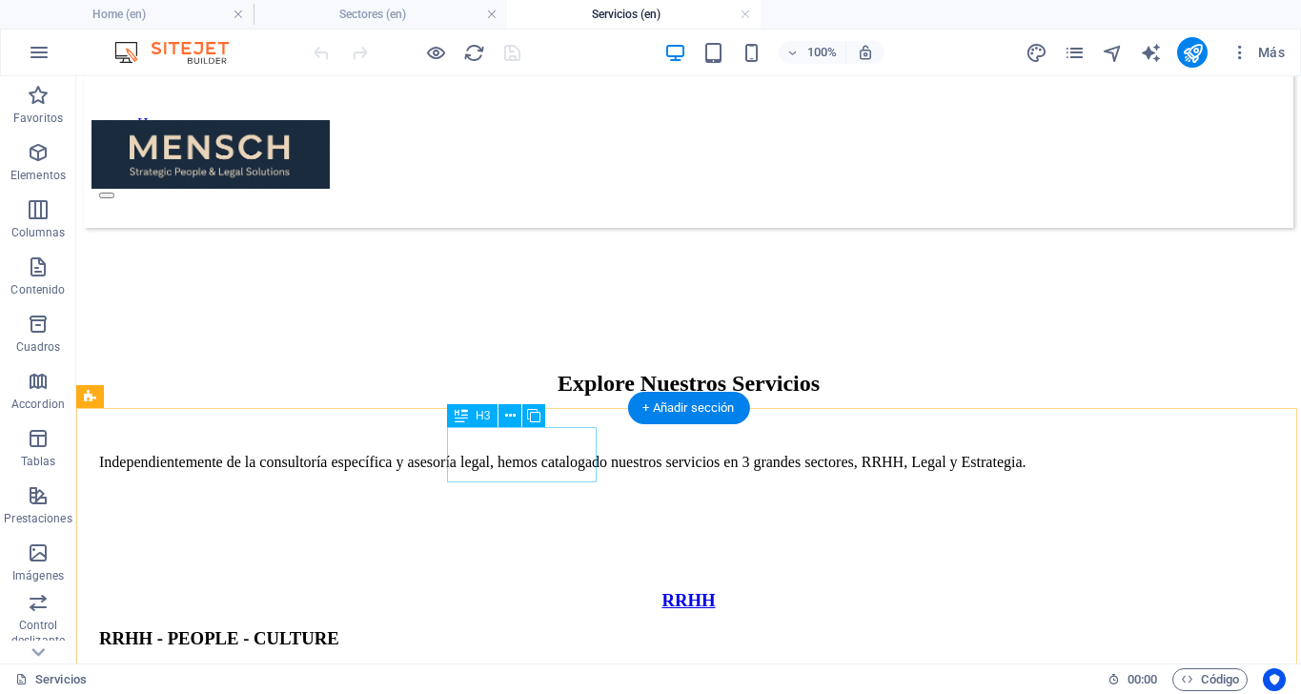
click at [570, 590] on div "RRHH" at bounding box center [688, 600] width 1179 height 21
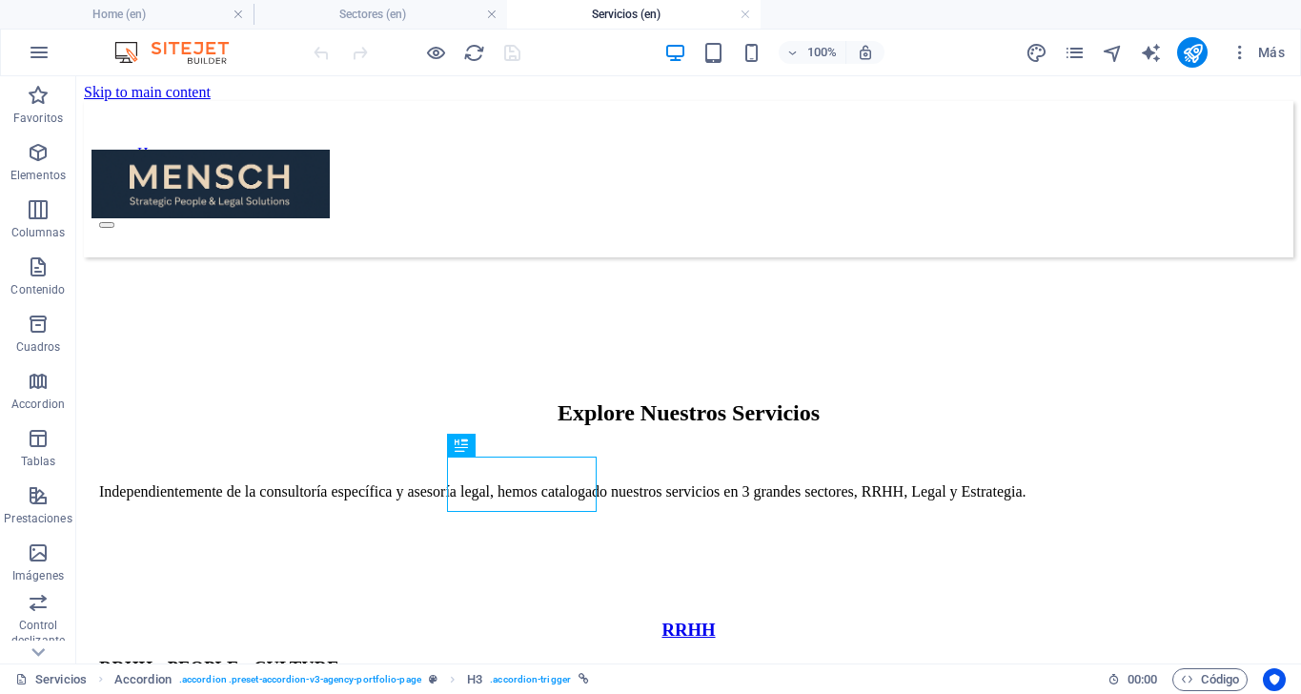
scroll to position [0, 0]
click at [1066, 55] on icon "pages" at bounding box center [1075, 53] width 22 height 22
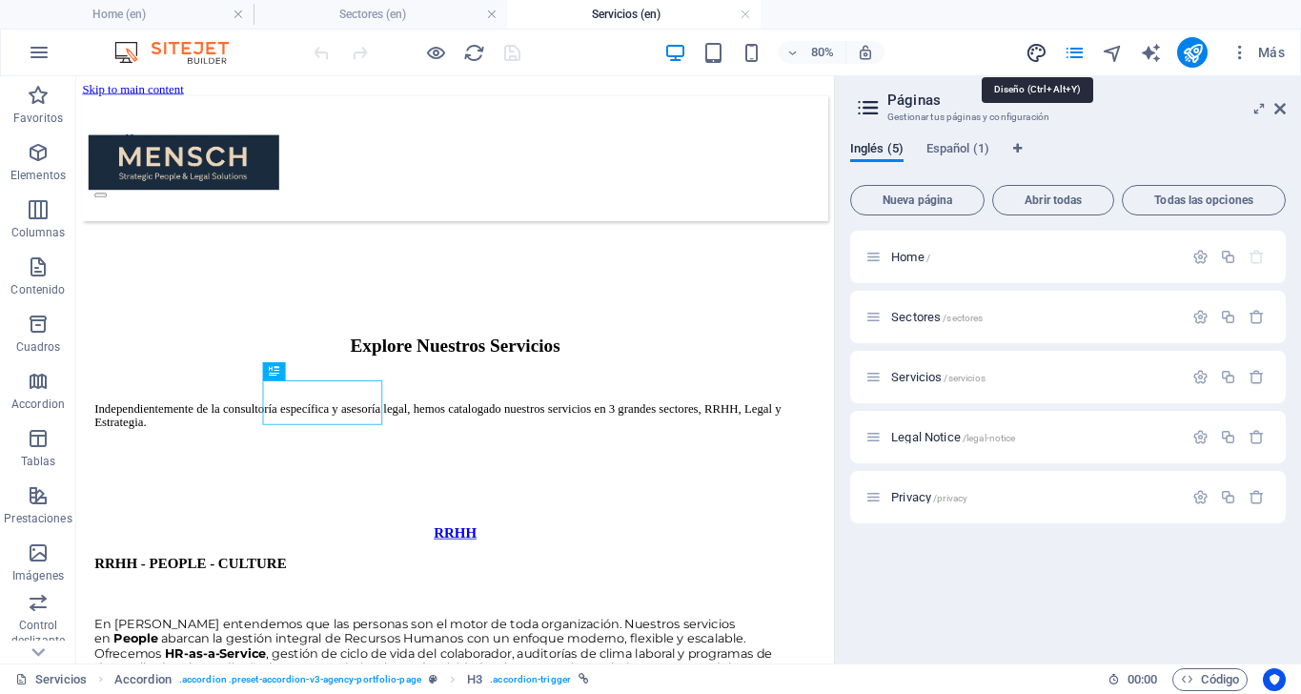
click at [1027, 55] on icon "design" at bounding box center [1037, 53] width 22 height 22
select select "px"
select select "500"
select select "px"
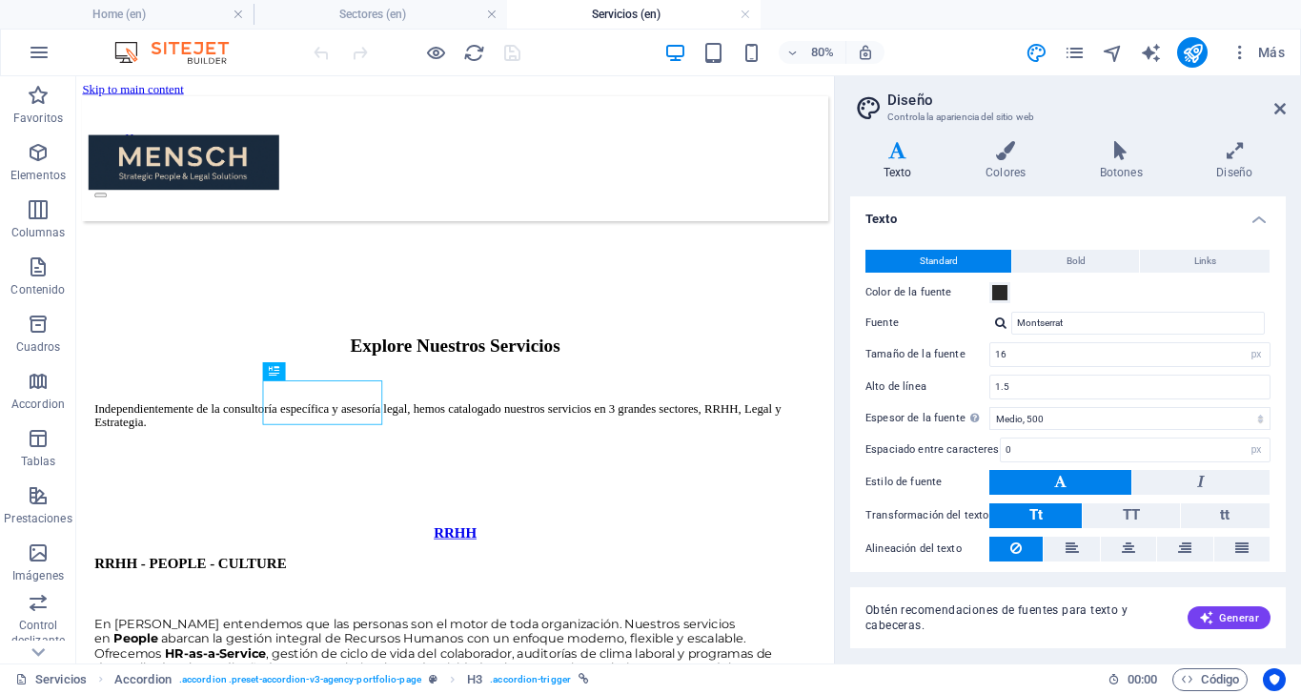
click at [1106, 138] on div "Variantes Texto Colores Botones Diseño Texto Standard Bold Links Color de la fu…" at bounding box center [1068, 395] width 466 height 538
click at [1116, 153] on icon at bounding box center [1121, 150] width 110 height 19
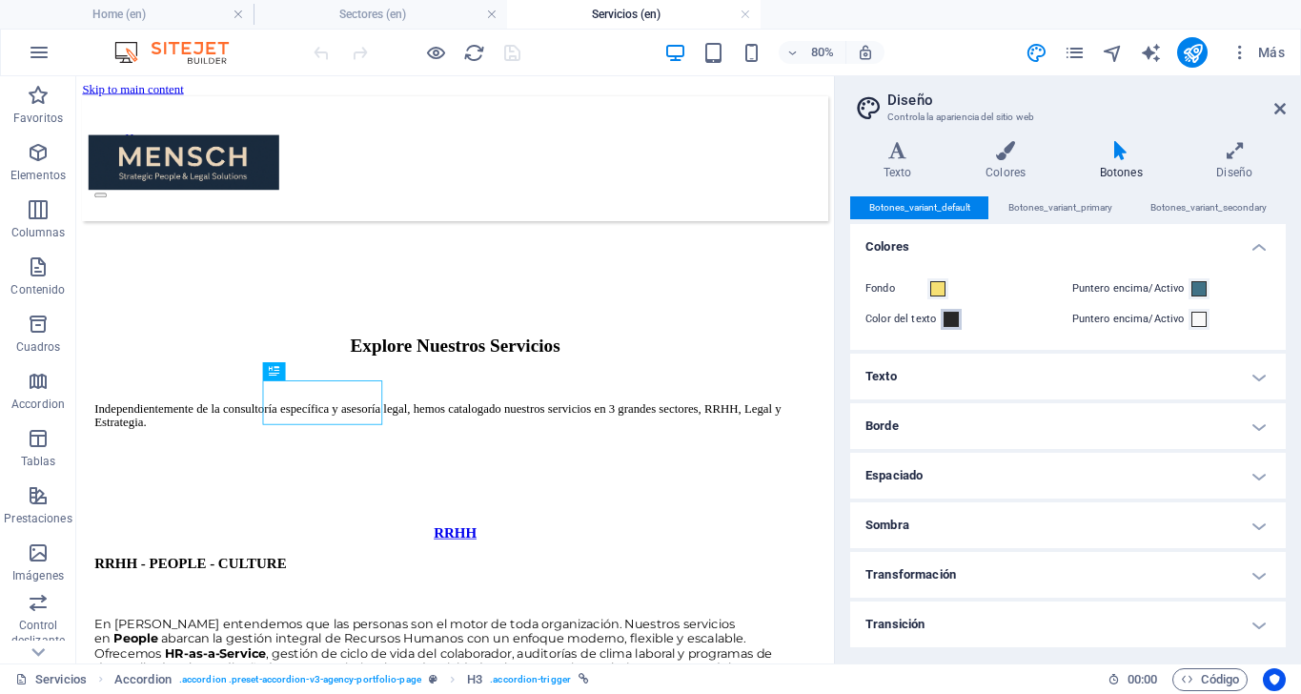
click at [944, 324] on span at bounding box center [951, 319] width 15 height 15
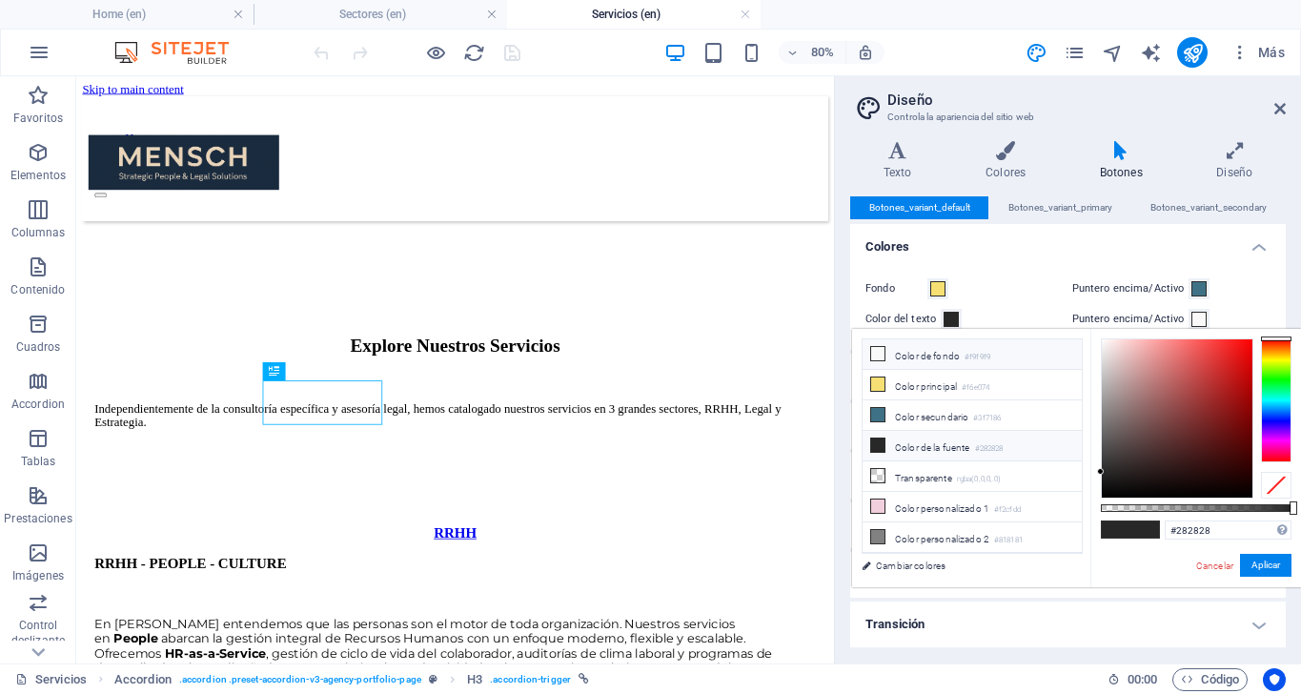
click at [933, 358] on li "Color de fondo #f9f9f9" at bounding box center [972, 354] width 219 height 30
type input "#f9f9f9"
click at [937, 290] on span at bounding box center [937, 288] width 15 height 15
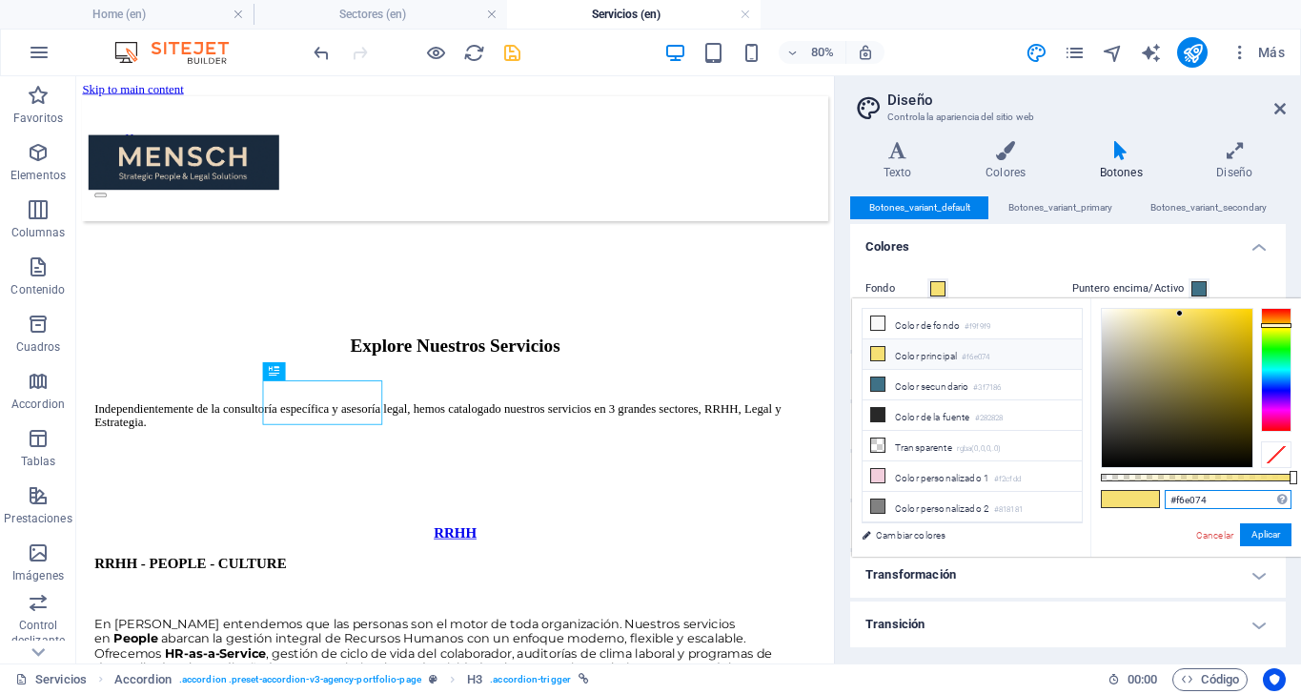
click at [1220, 502] on input "#f6e074" at bounding box center [1228, 499] width 127 height 19
type input "#1a2a40"
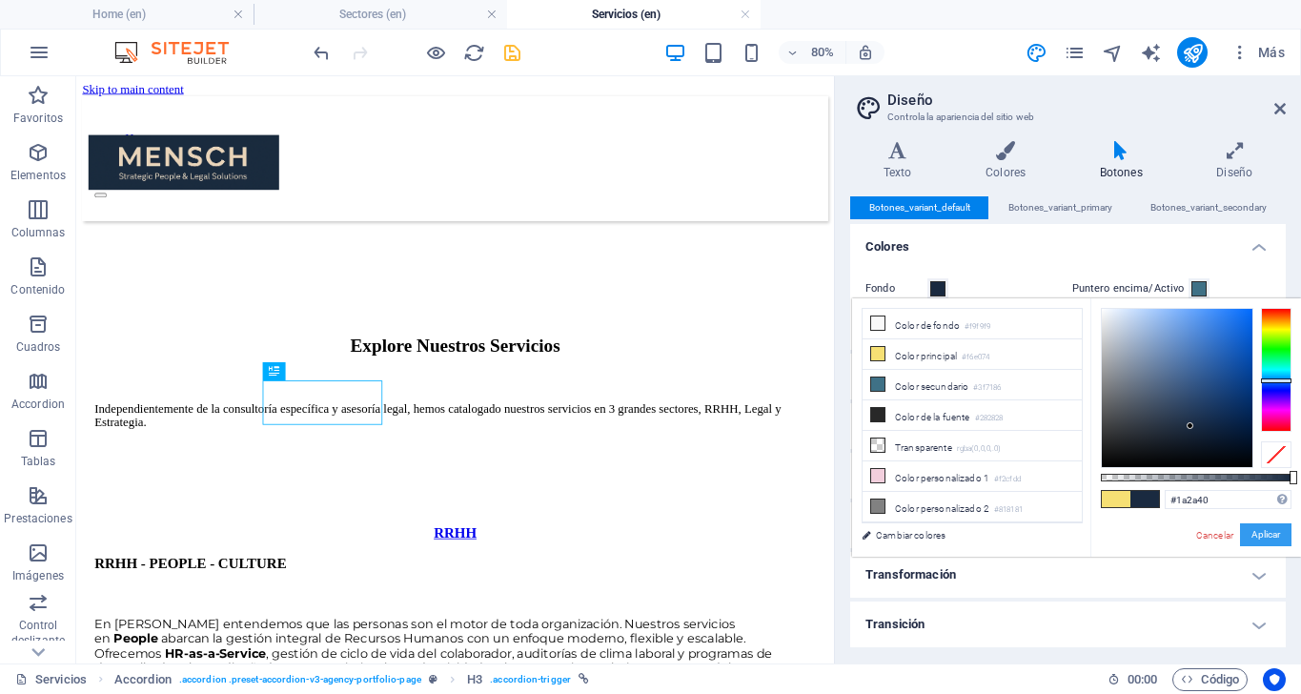
click at [1262, 523] on button "Aplicar" at bounding box center [1265, 534] width 51 height 23
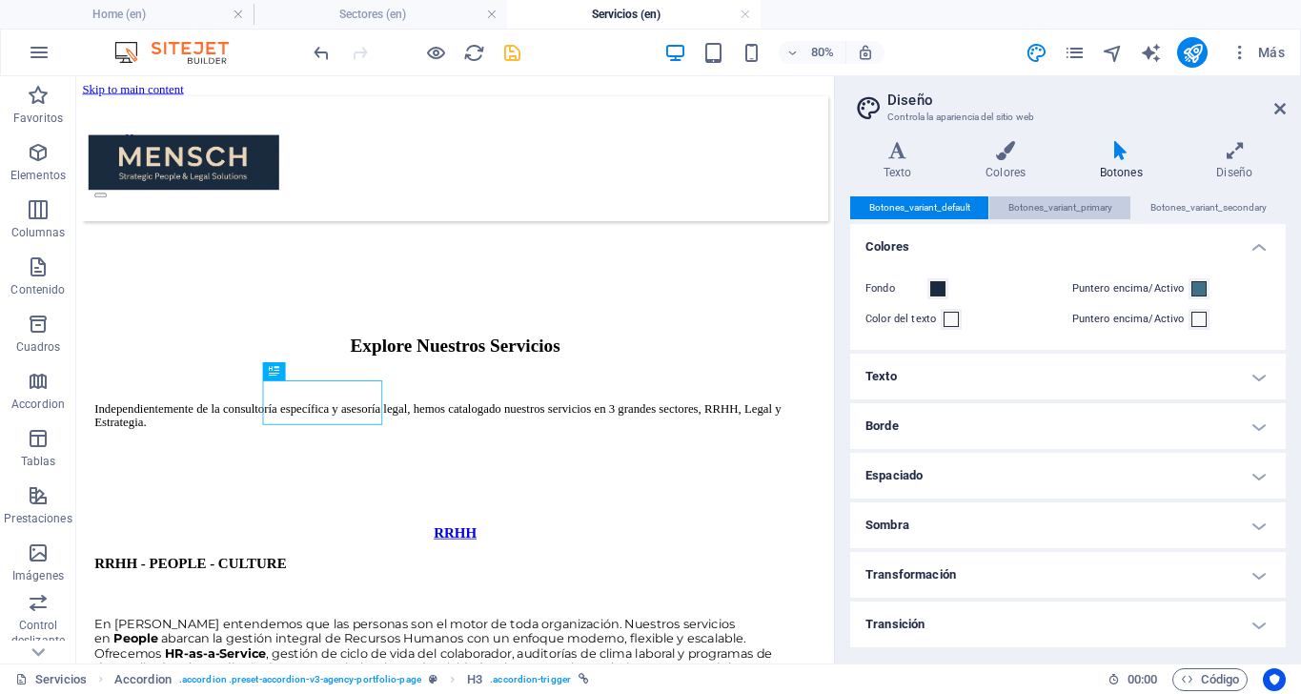
click at [1038, 199] on span "Botones_variant_primary" at bounding box center [1060, 207] width 104 height 23
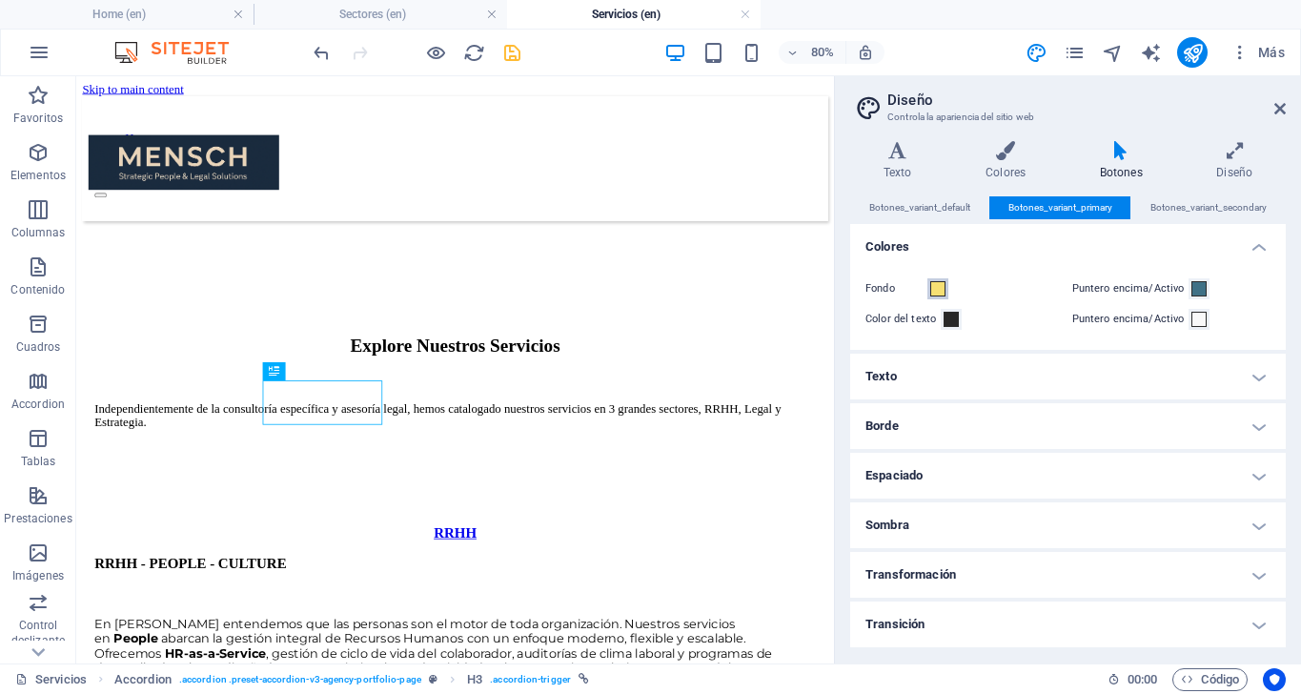
click at [936, 288] on span at bounding box center [937, 288] width 15 height 15
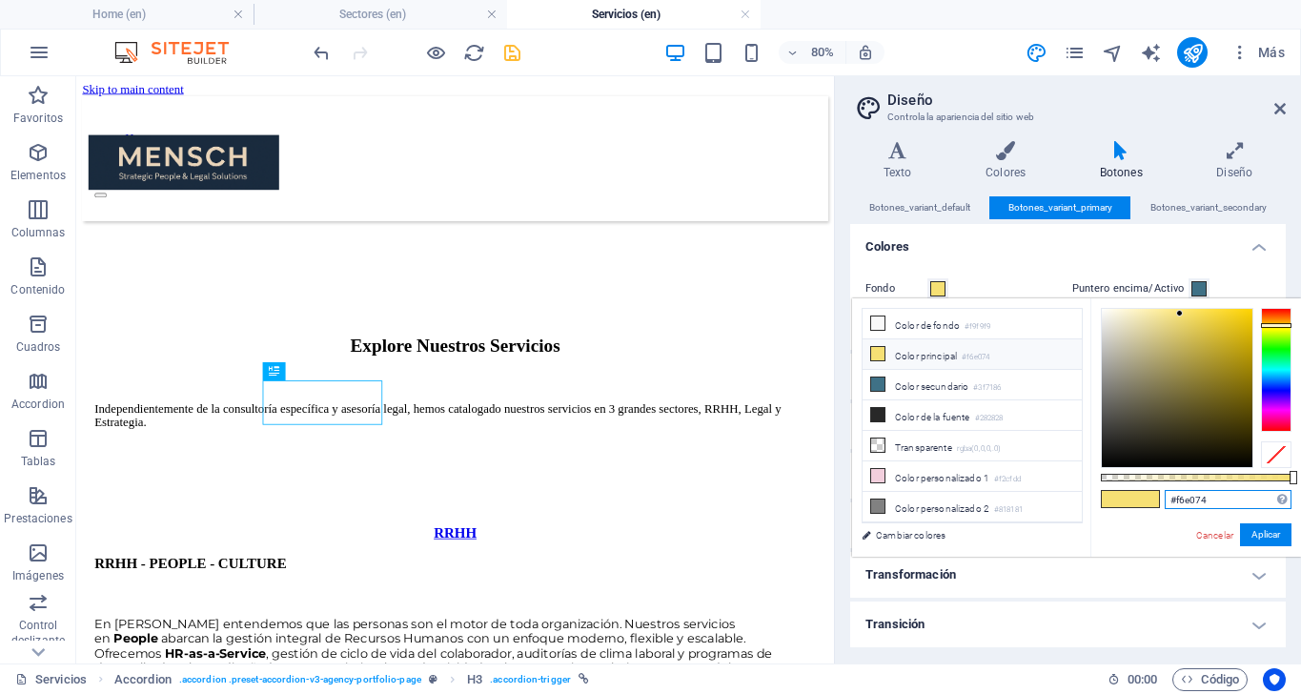
click at [1225, 502] on input "#f6e074" at bounding box center [1228, 499] width 127 height 19
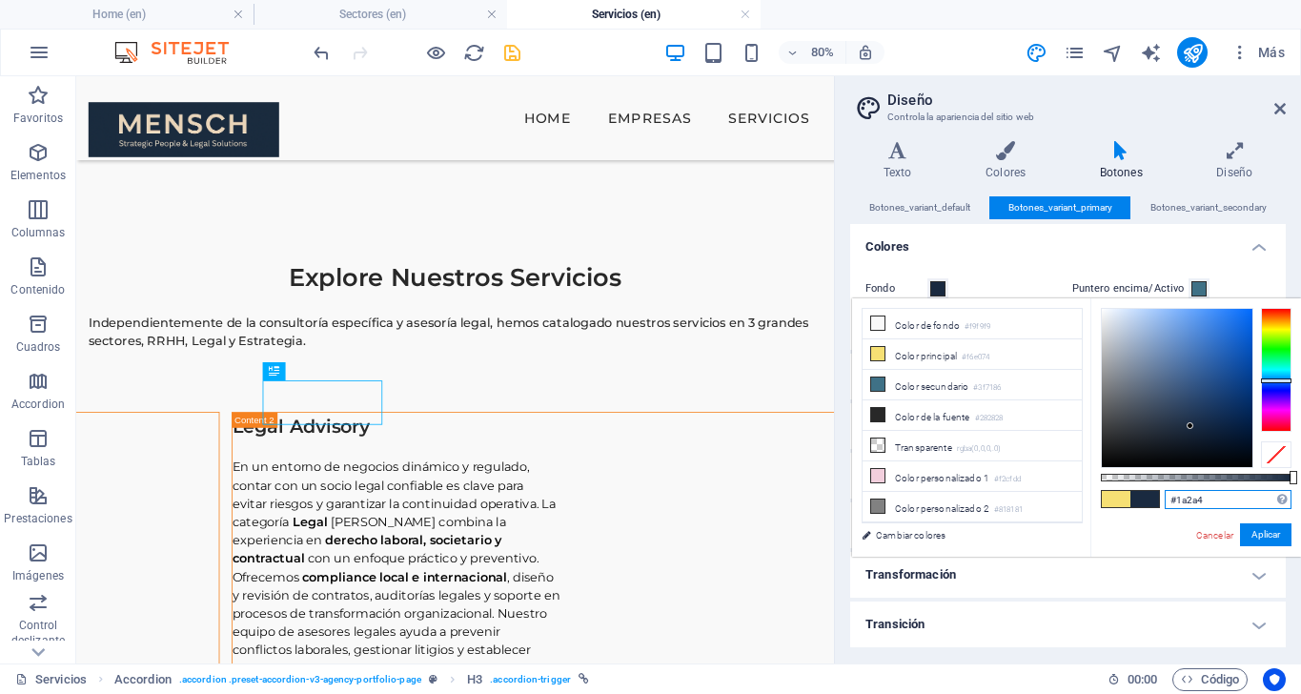
type input "#1a2a40"
click at [1269, 533] on button "Aplicar" at bounding box center [1265, 534] width 51 height 23
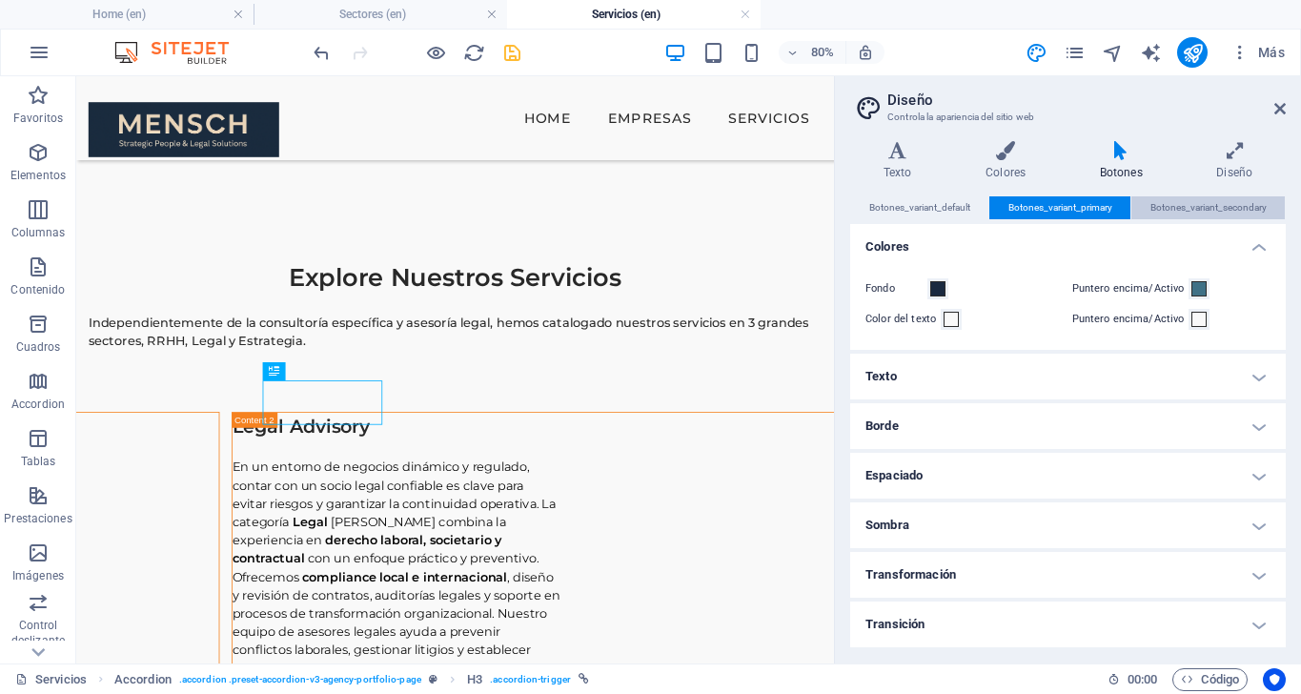
click at [1163, 216] on span "Botones_variant_secondary" at bounding box center [1208, 207] width 116 height 23
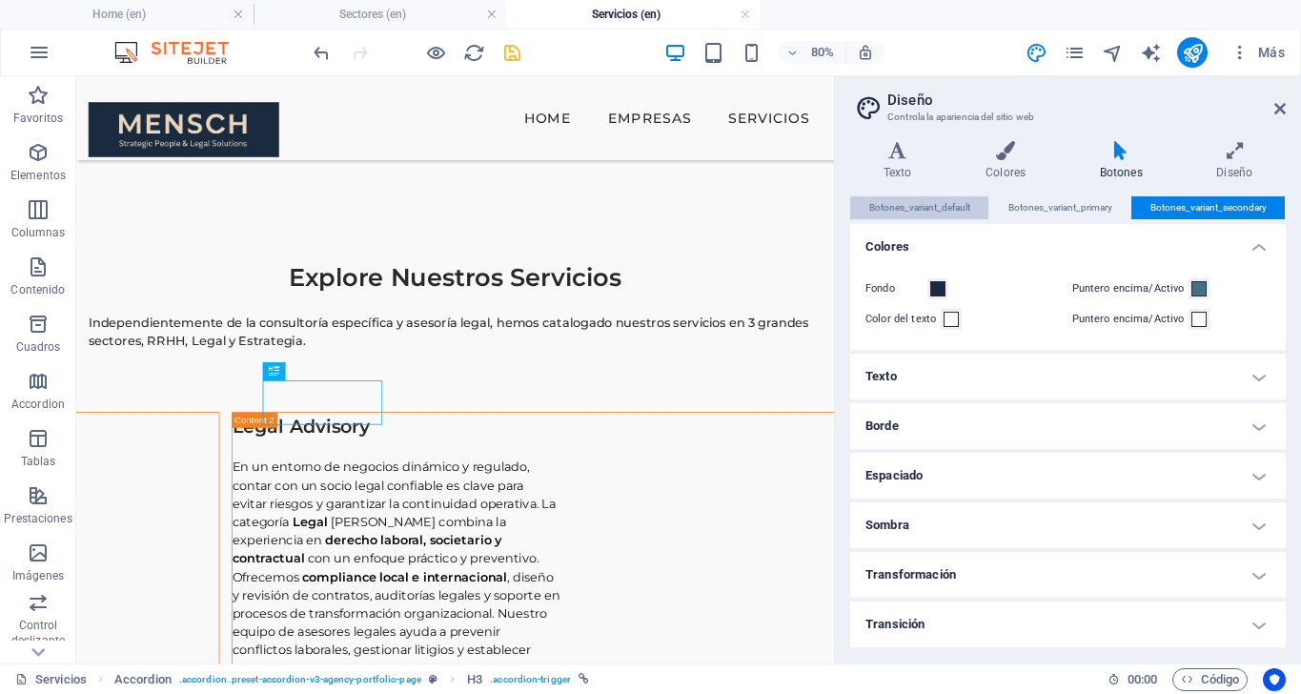
click at [926, 206] on span "Botones_variant_default" at bounding box center [919, 207] width 101 height 23
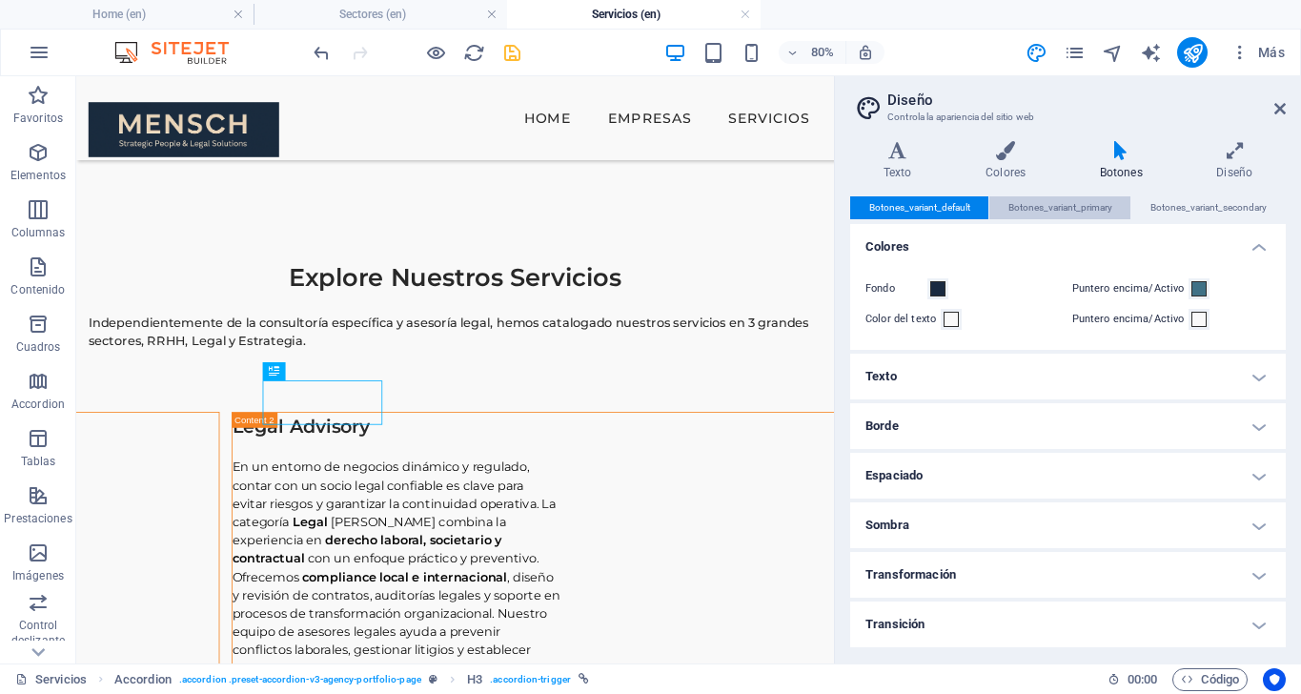
click at [1048, 204] on span "Botones_variant_primary" at bounding box center [1060, 207] width 104 height 23
click at [1170, 218] on div "Botones_variant_default Botones_variant_primary Botones_variant_secondary" at bounding box center [1068, 208] width 436 height 24
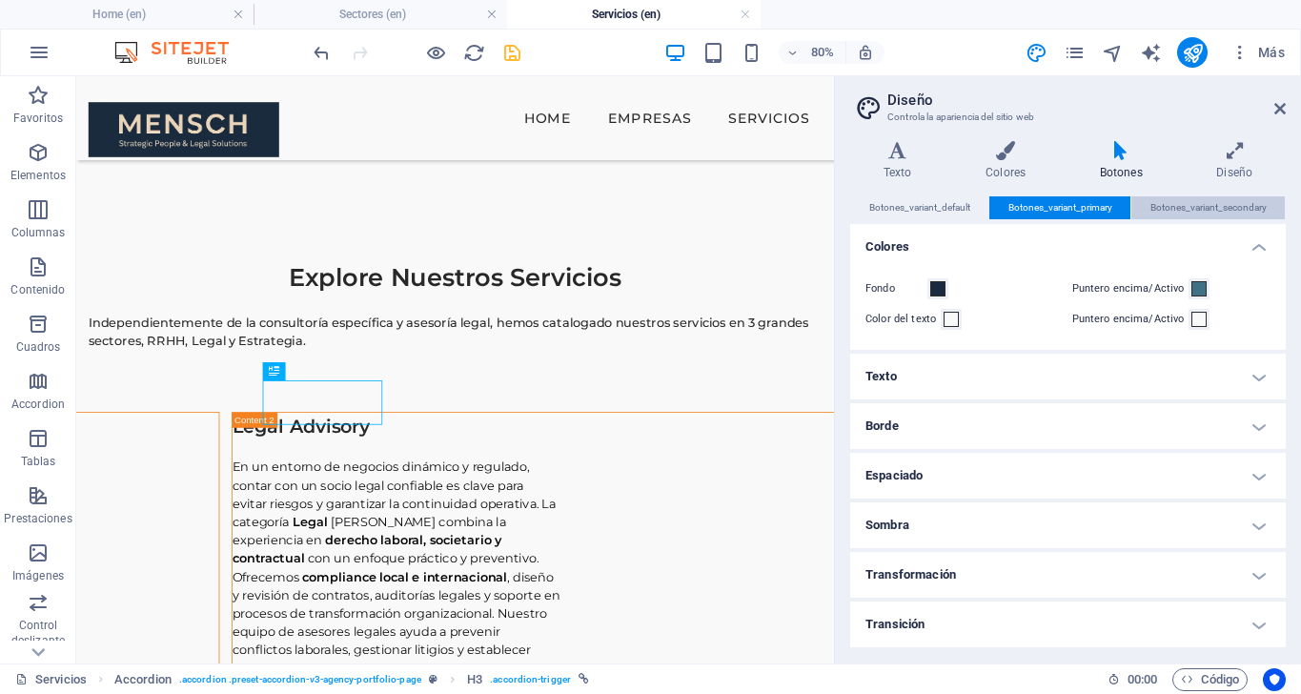
click at [1191, 213] on span "Botones_variant_secondary" at bounding box center [1208, 207] width 116 height 23
click at [1277, 108] on icon at bounding box center [1279, 108] width 11 height 15
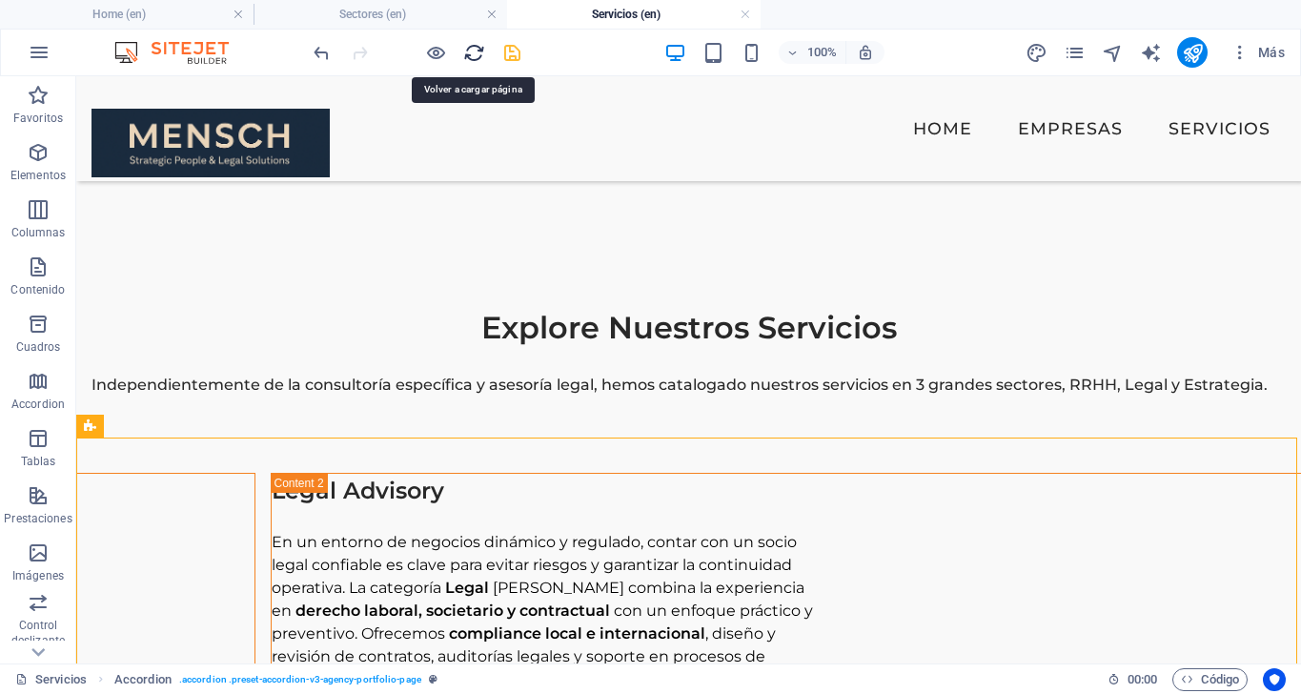
click at [472, 55] on icon "reload" at bounding box center [474, 53] width 22 height 22
click at [514, 46] on icon "save" at bounding box center [512, 53] width 22 height 22
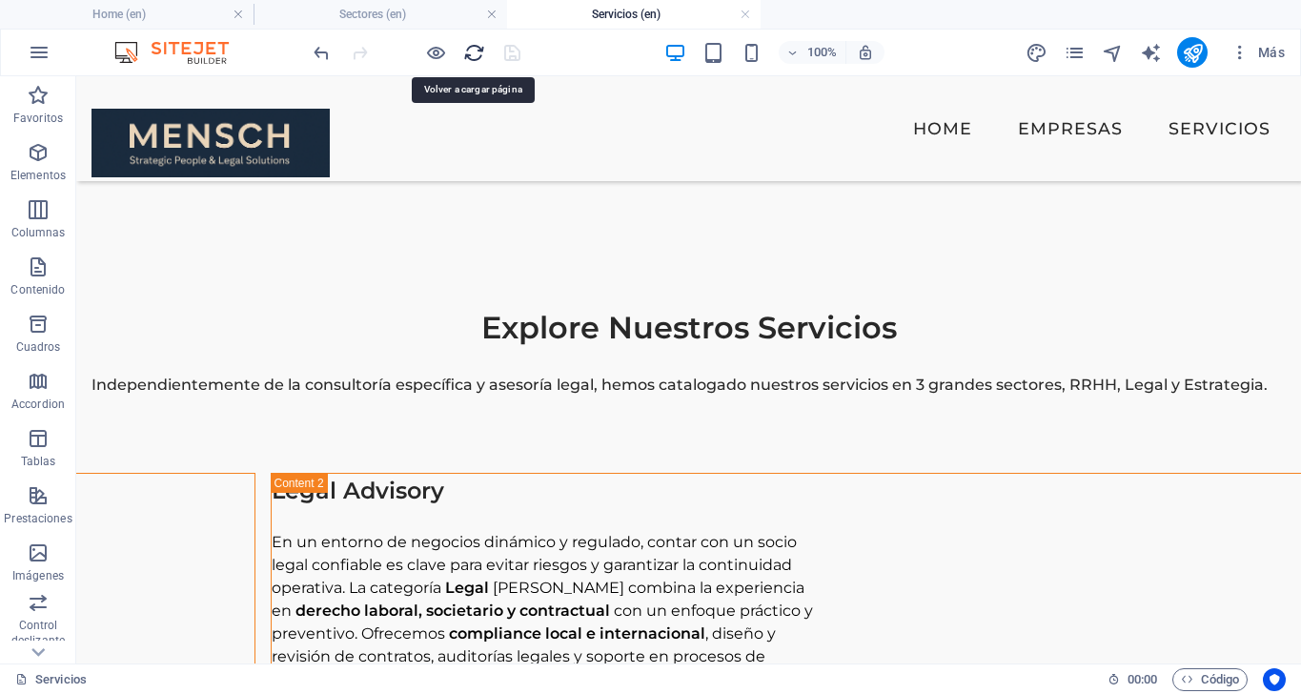
click at [475, 55] on icon "reload" at bounding box center [474, 53] width 22 height 22
click at [1198, 46] on icon "publish" at bounding box center [1193, 53] width 22 height 22
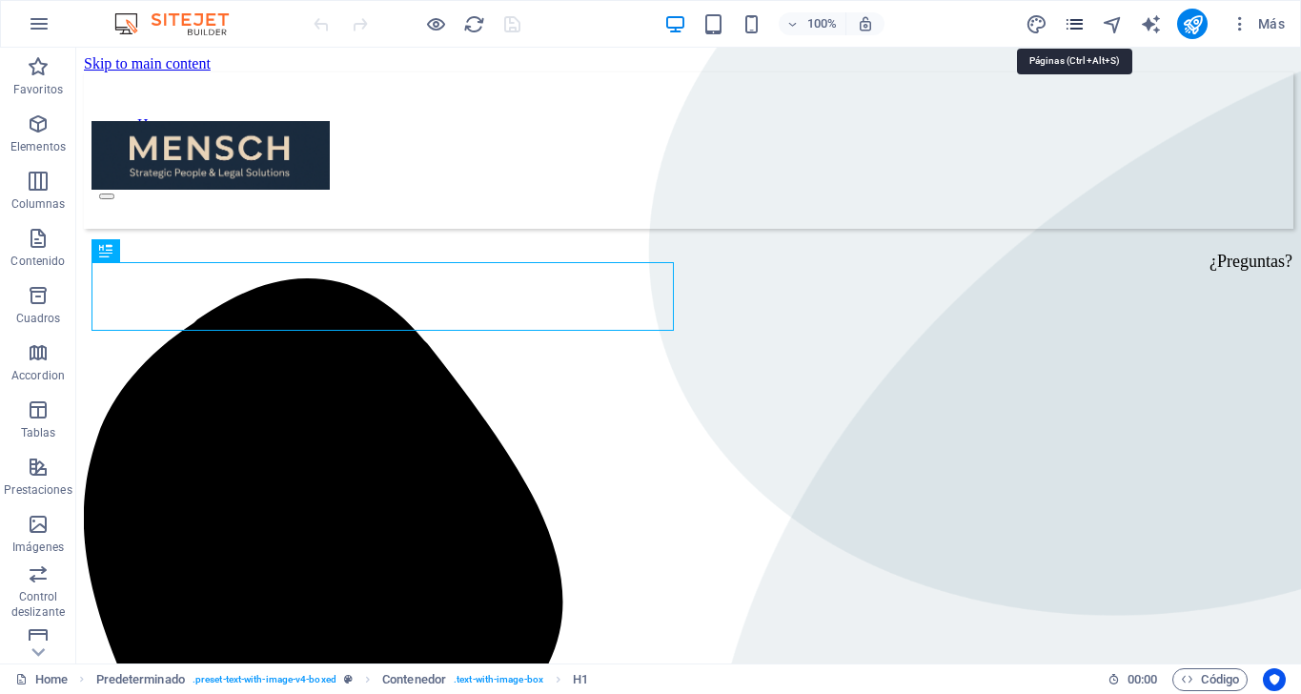
click at [1083, 26] on icon "pages" at bounding box center [1075, 24] width 22 height 22
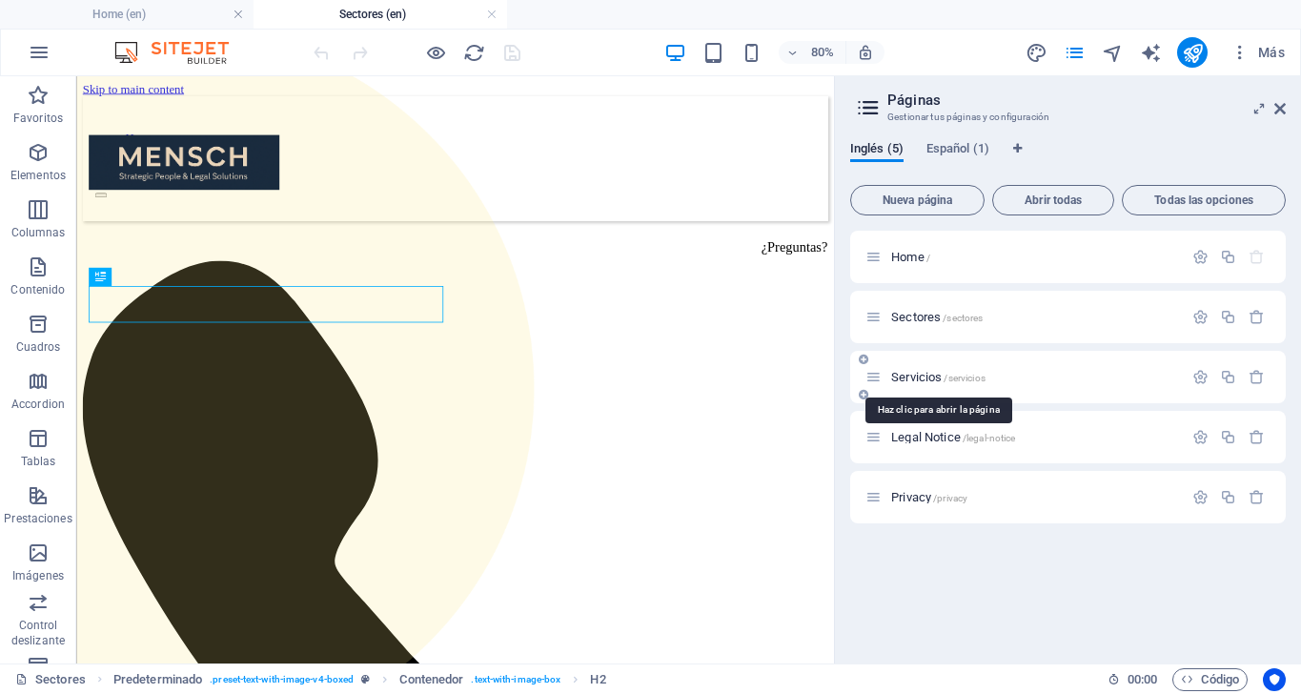
click at [0, 0] on span "Servicios /servicios" at bounding box center [0, 0] width 0 height 0
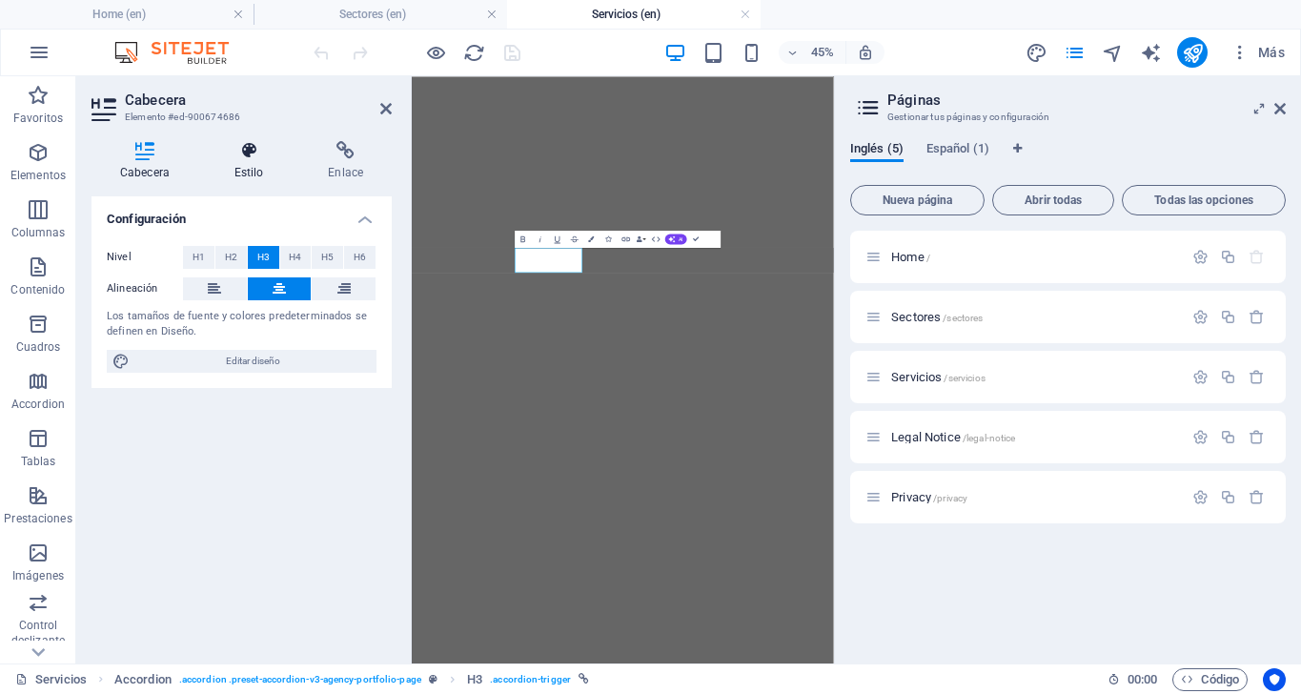
click at [250, 145] on icon at bounding box center [249, 150] width 87 height 19
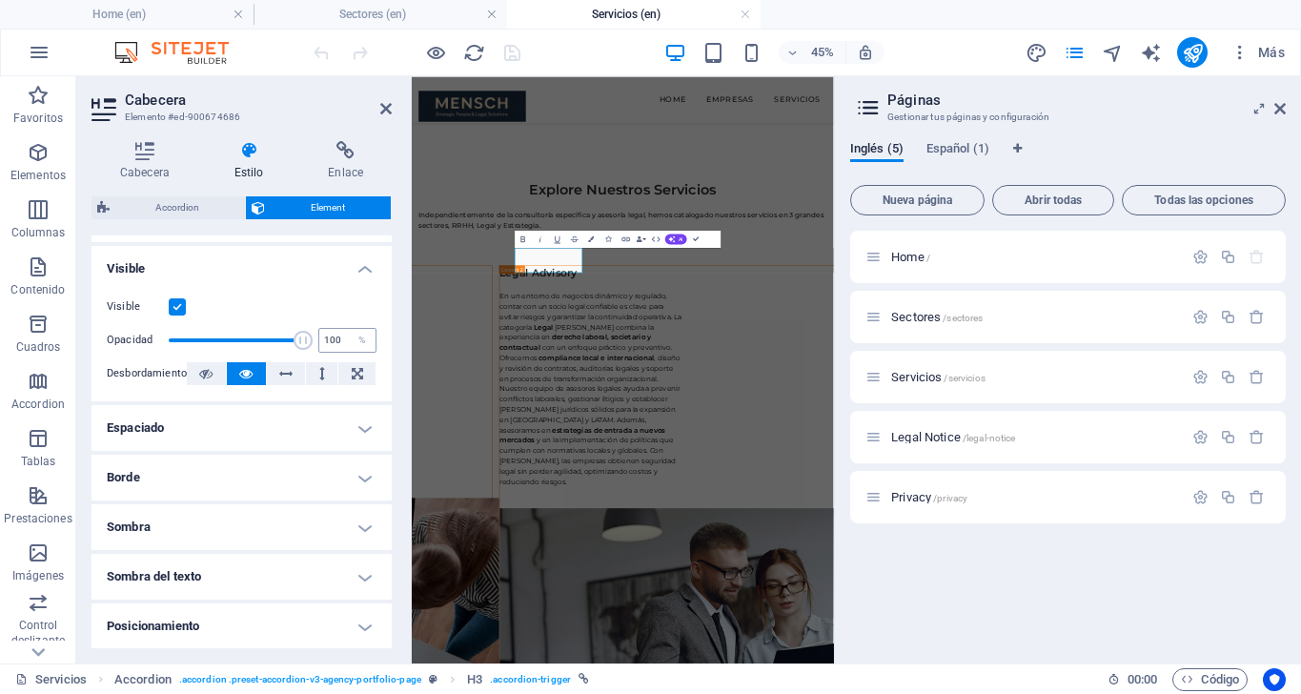
scroll to position [222, 0]
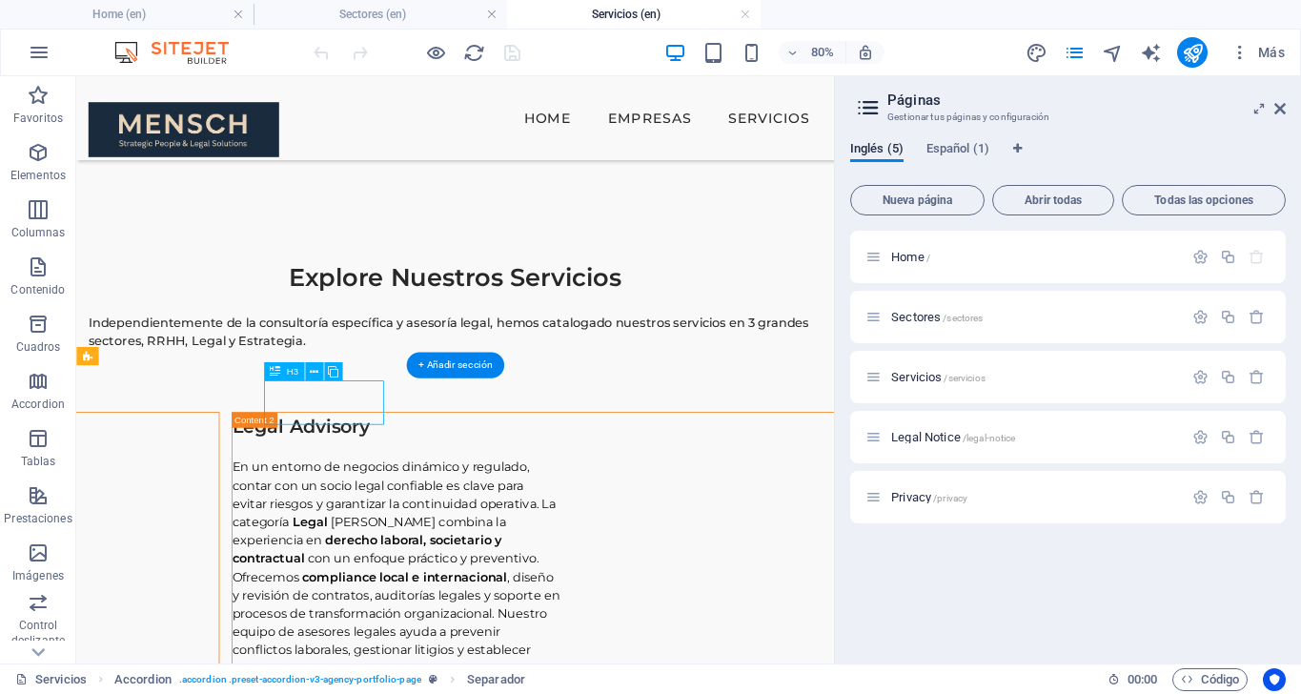
select select "px"
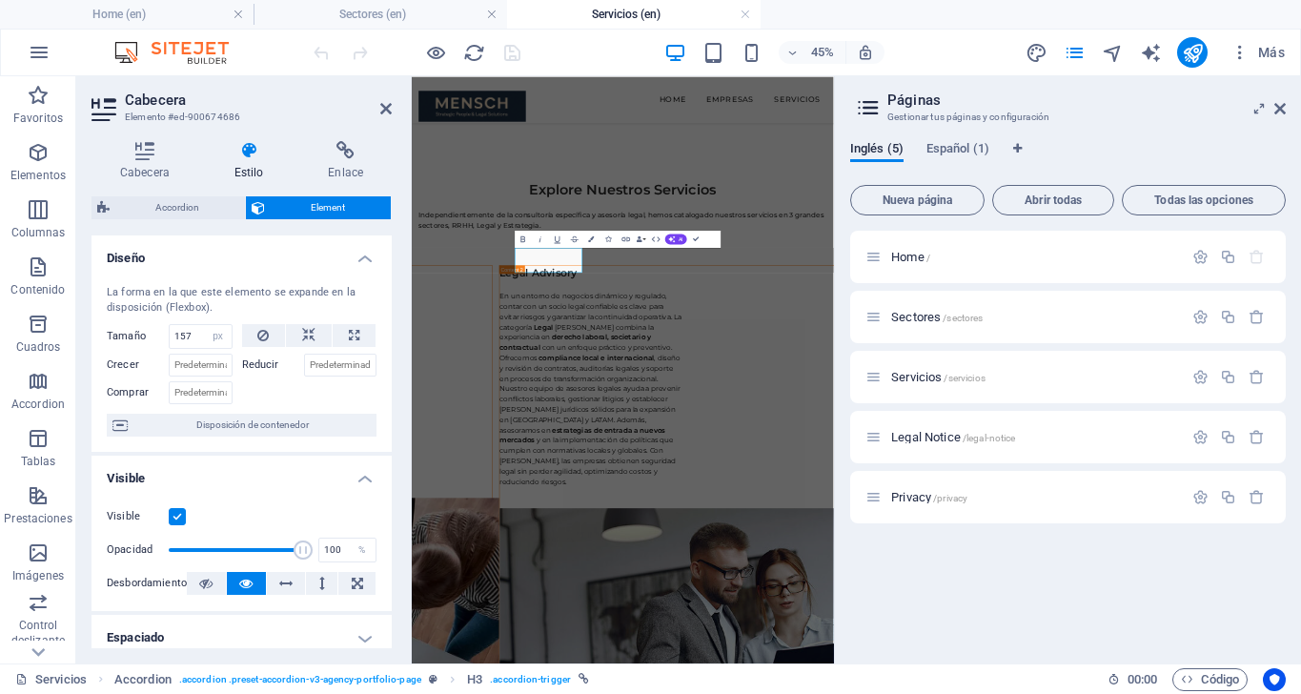
click at [252, 149] on icon at bounding box center [249, 150] width 87 height 19
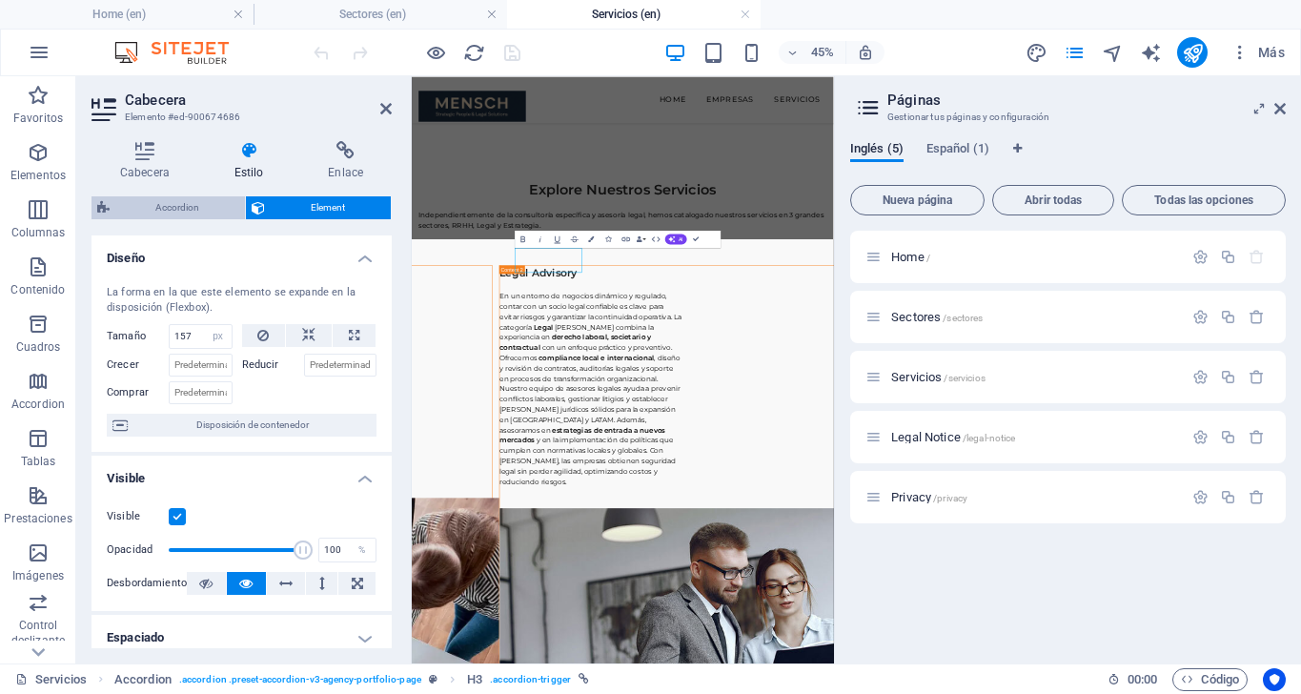
click at [189, 198] on span "Accordion" at bounding box center [177, 207] width 124 height 23
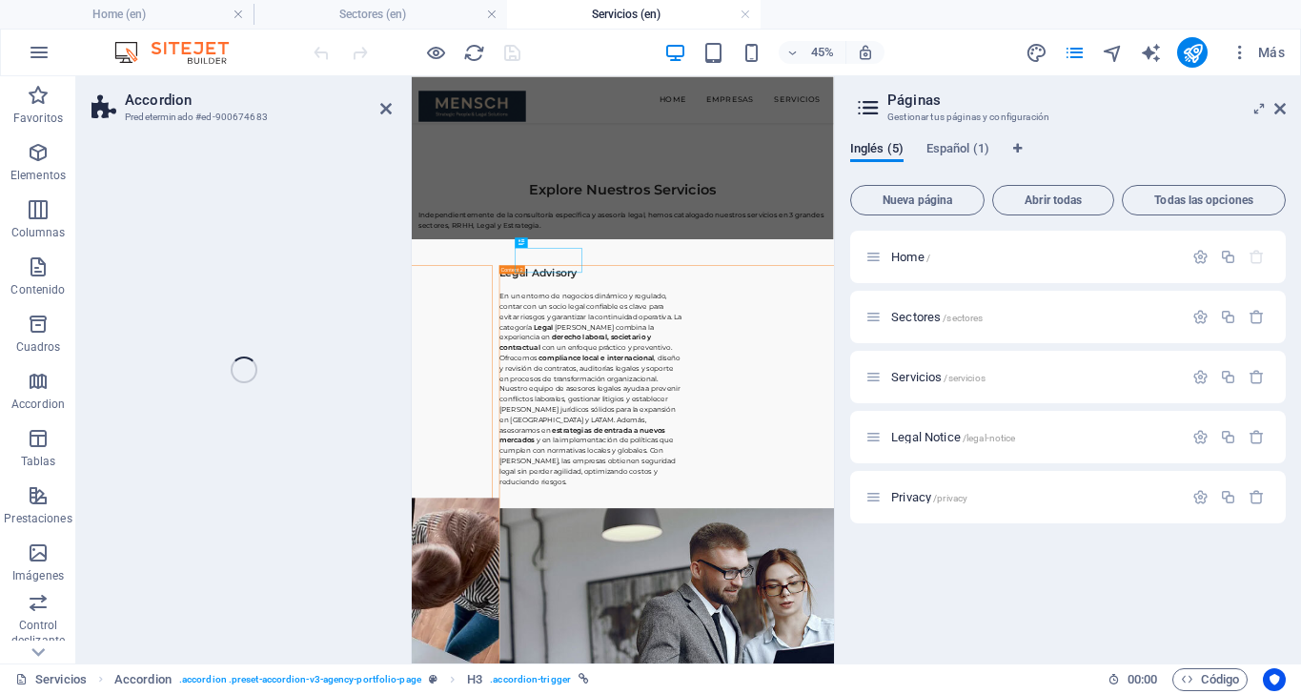
select select "rem"
select select "px"
select select "preset-accordion-v3-agency-portfolio-page"
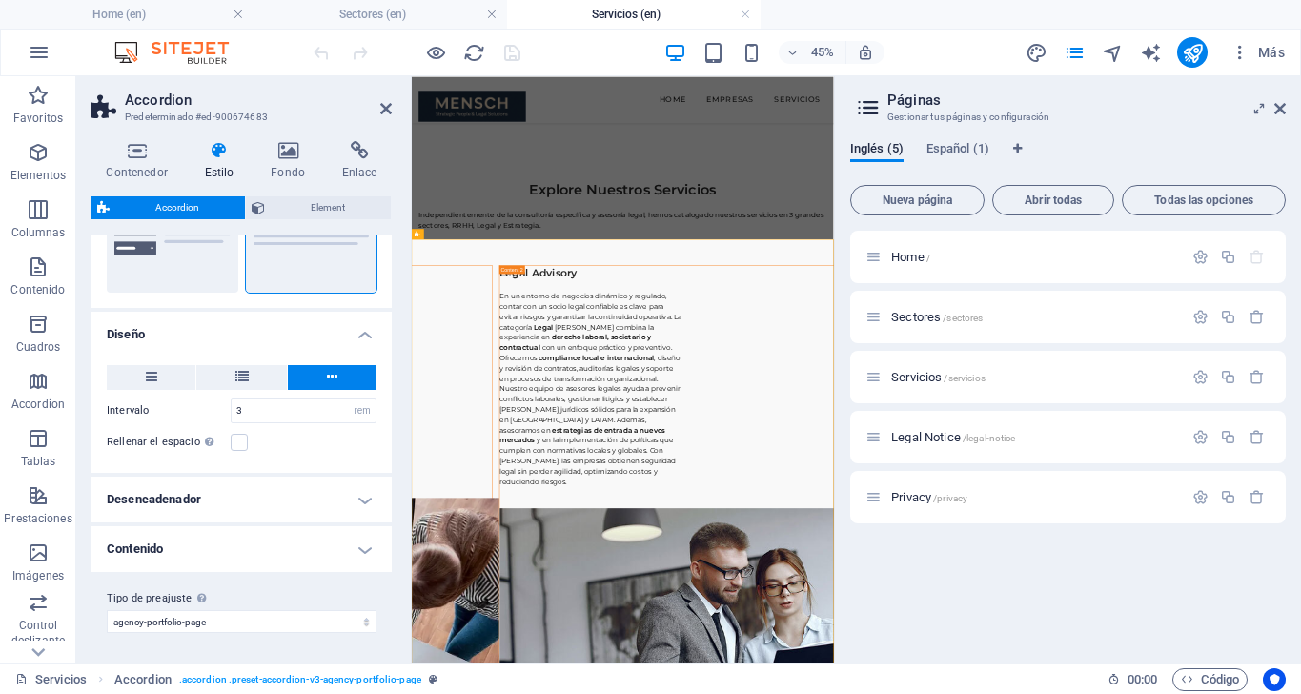
scroll to position [251, 0]
click at [356, 554] on h4 "Contenido" at bounding box center [241, 550] width 300 height 46
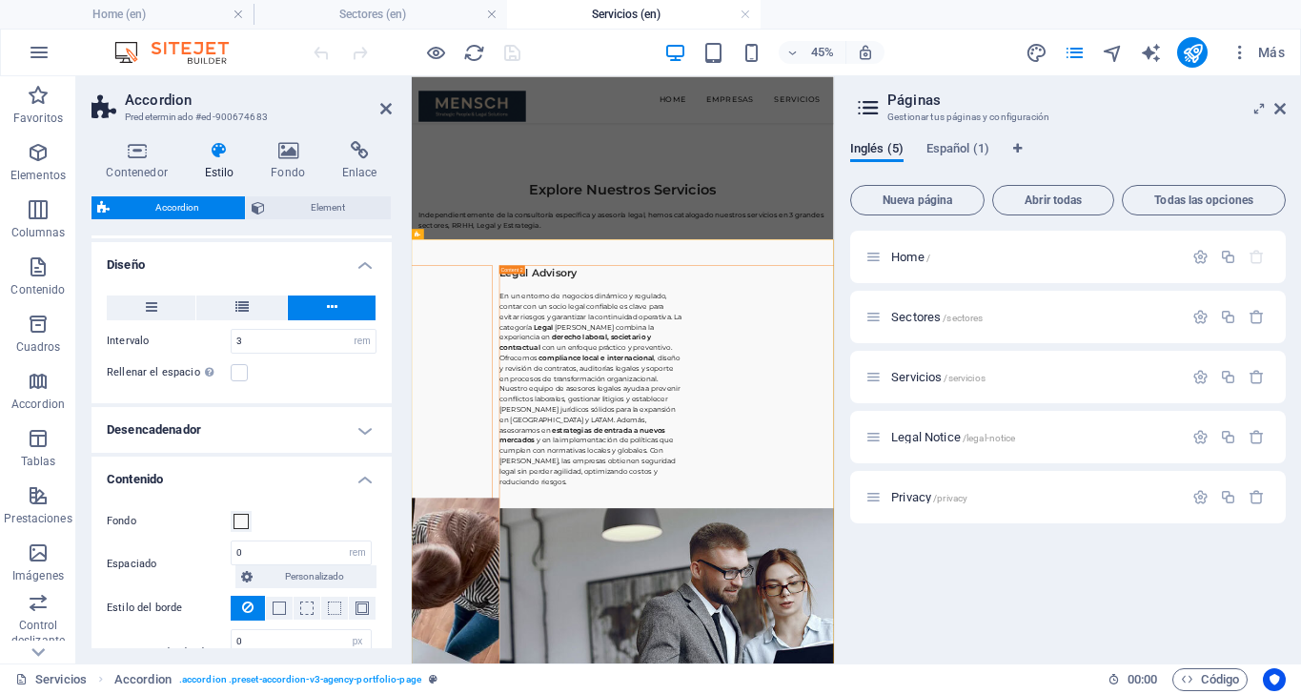
scroll to position [309, 0]
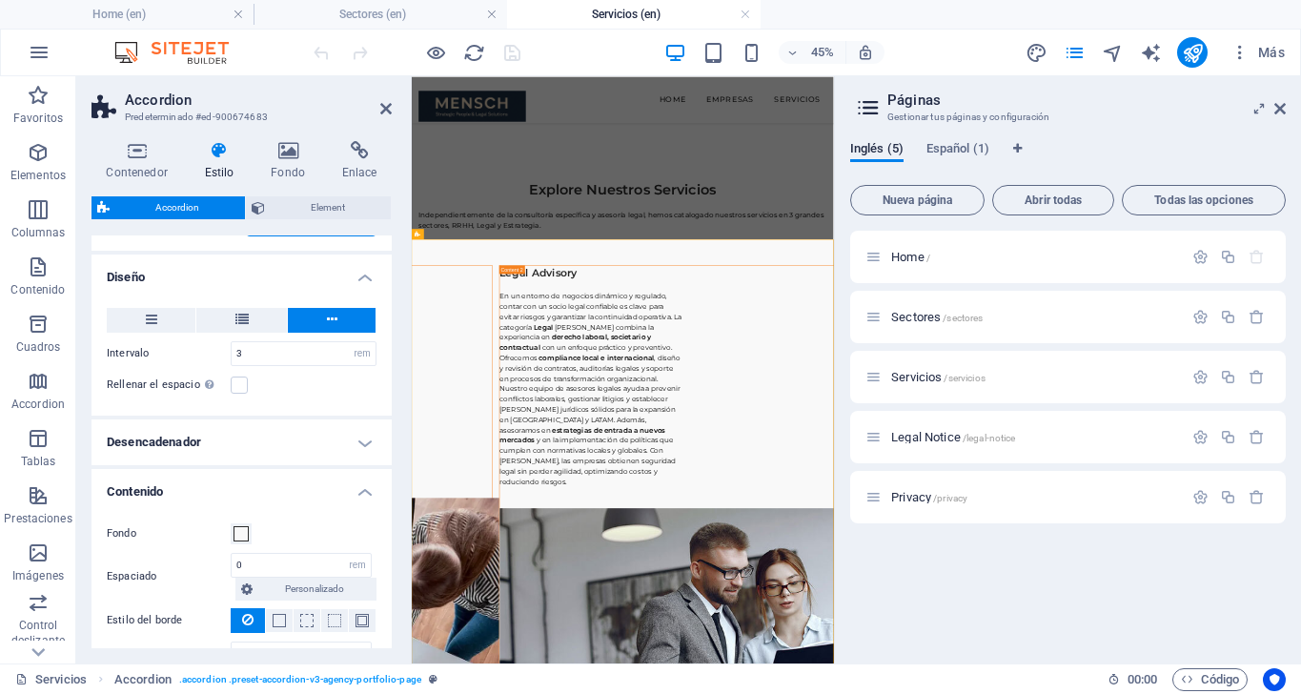
click at [359, 446] on h4 "Desencadenador" at bounding box center [241, 442] width 300 height 46
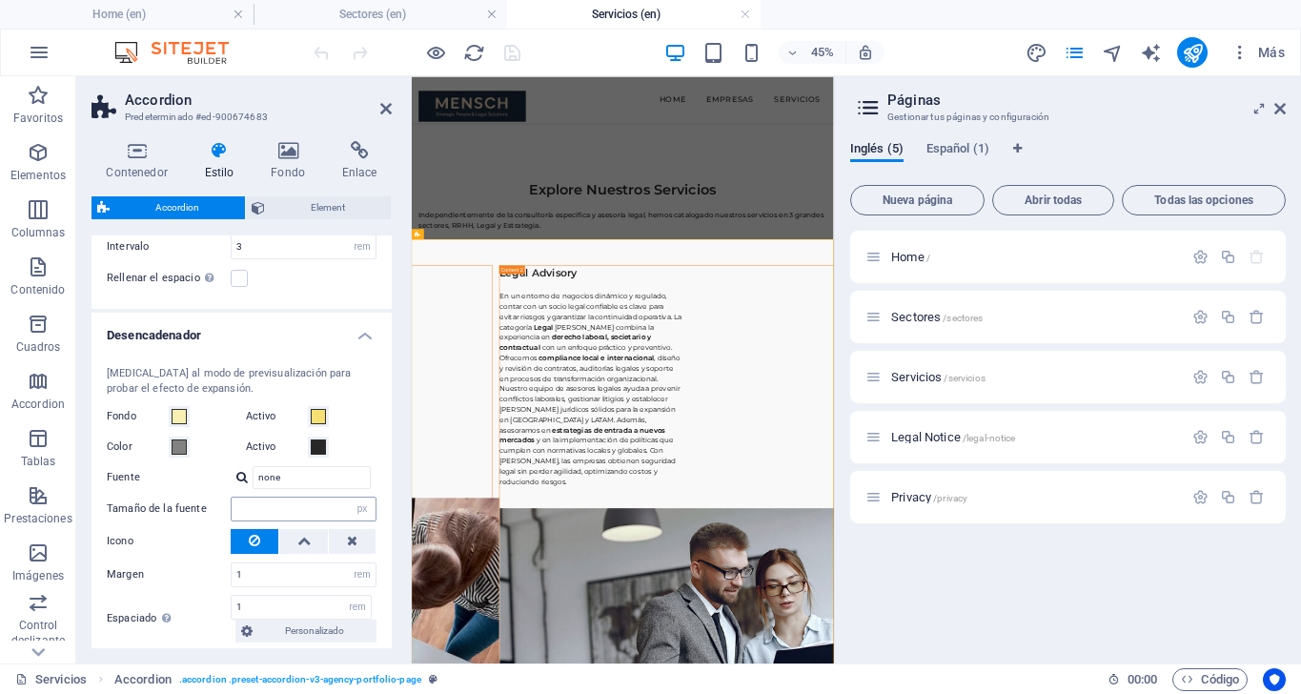
scroll to position [473, 0]
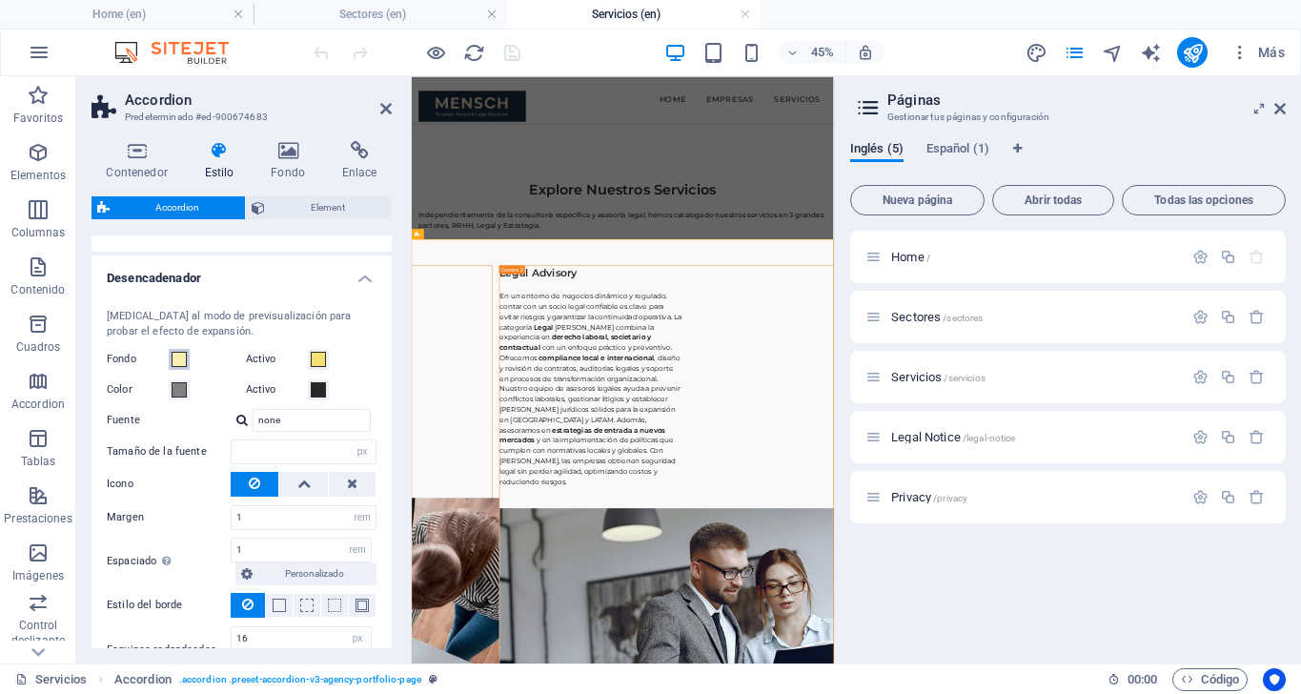
click at [182, 355] on span at bounding box center [179, 359] width 15 height 15
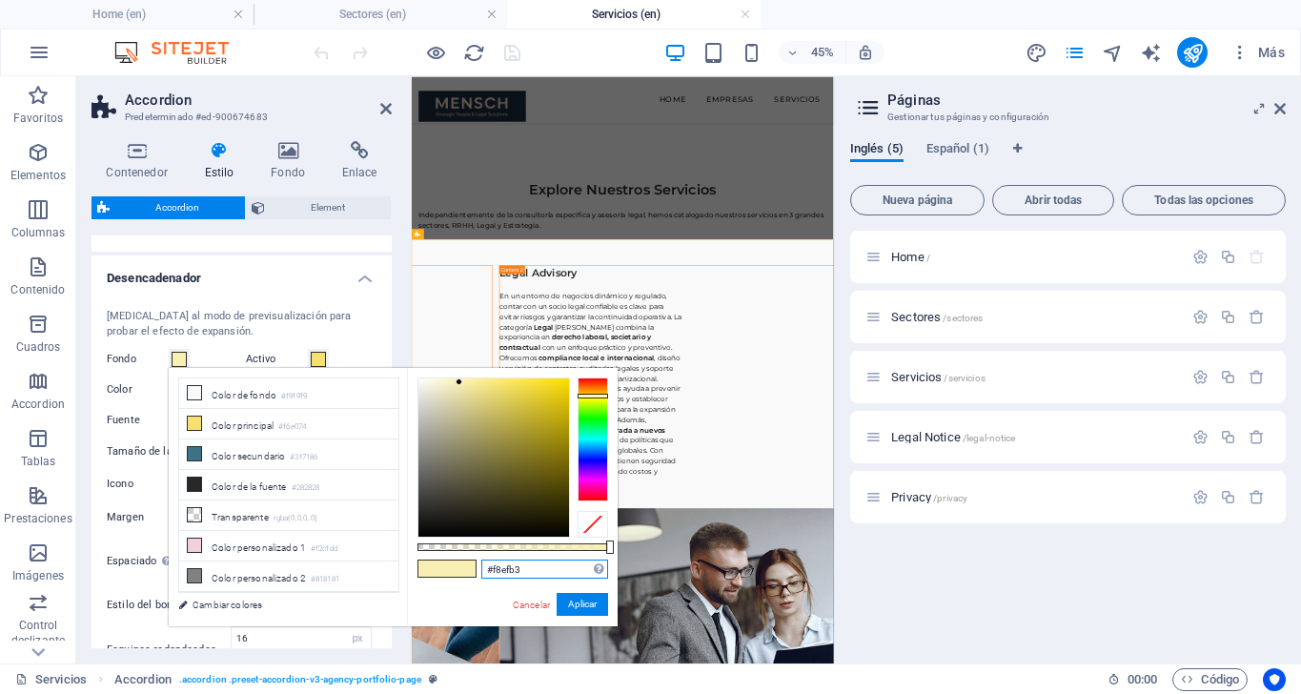
click at [538, 571] on input "#f8efb3" at bounding box center [544, 568] width 127 height 19
type input "#1a2a40"
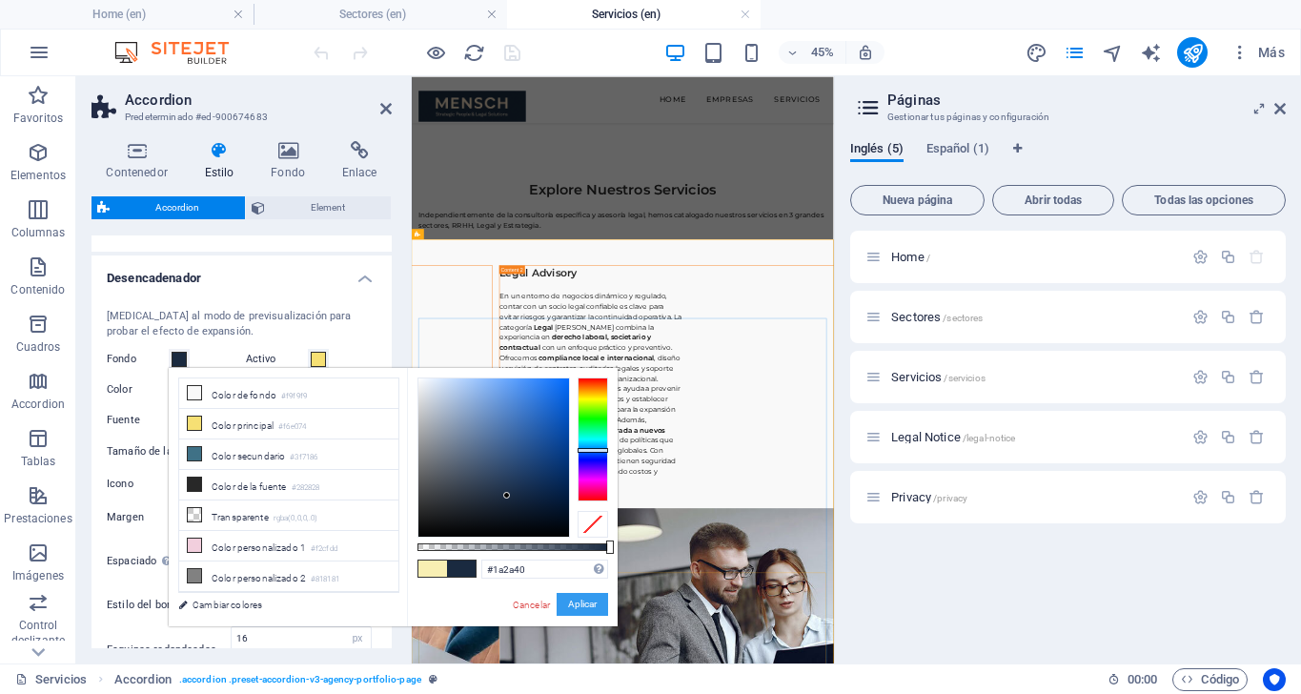
click at [582, 602] on button "Aplicar" at bounding box center [582, 604] width 51 height 23
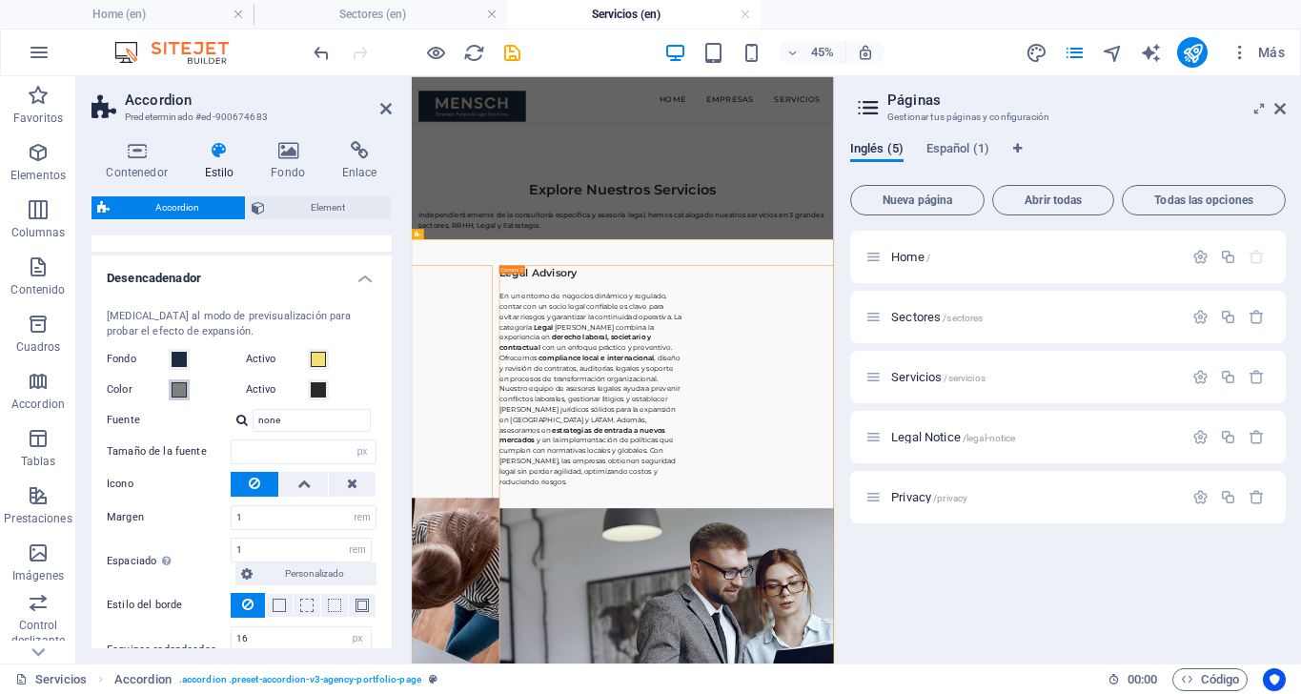
click at [180, 388] on span at bounding box center [179, 389] width 15 height 15
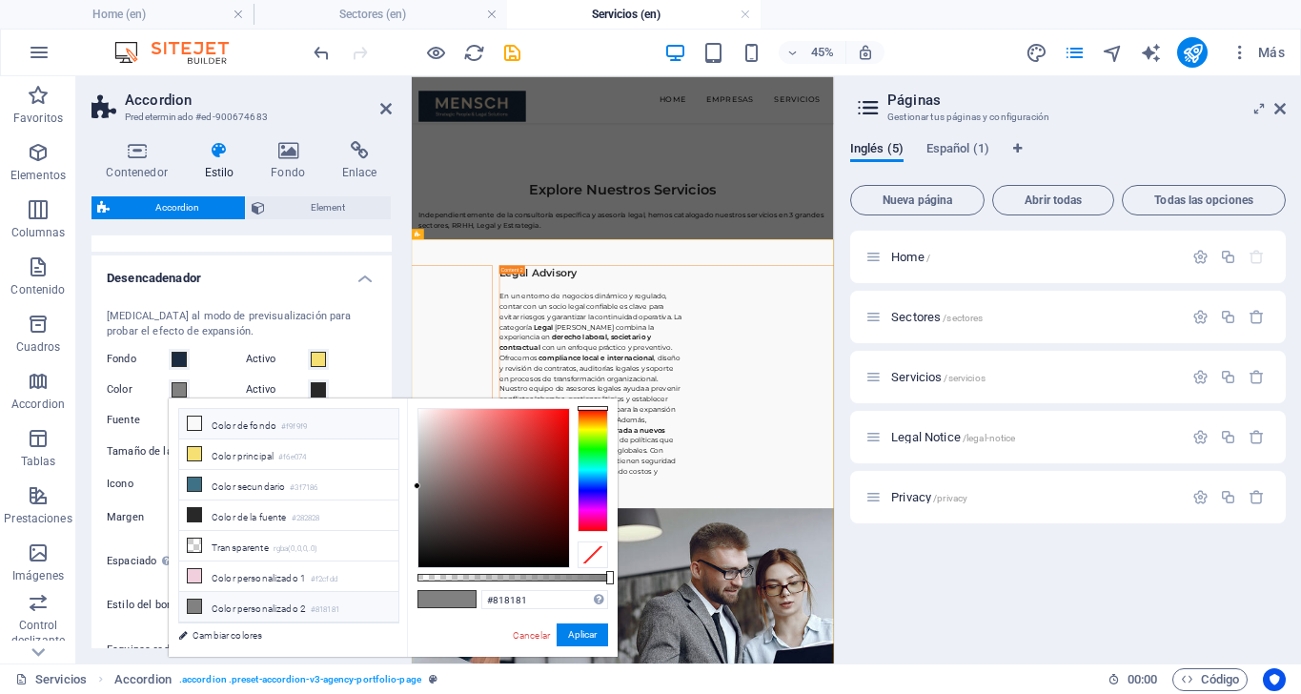
click at [236, 431] on li "Color de fondo #f9f9f9" at bounding box center [288, 424] width 219 height 30
type input "#f9f9f9"
click at [317, 355] on span at bounding box center [318, 359] width 15 height 15
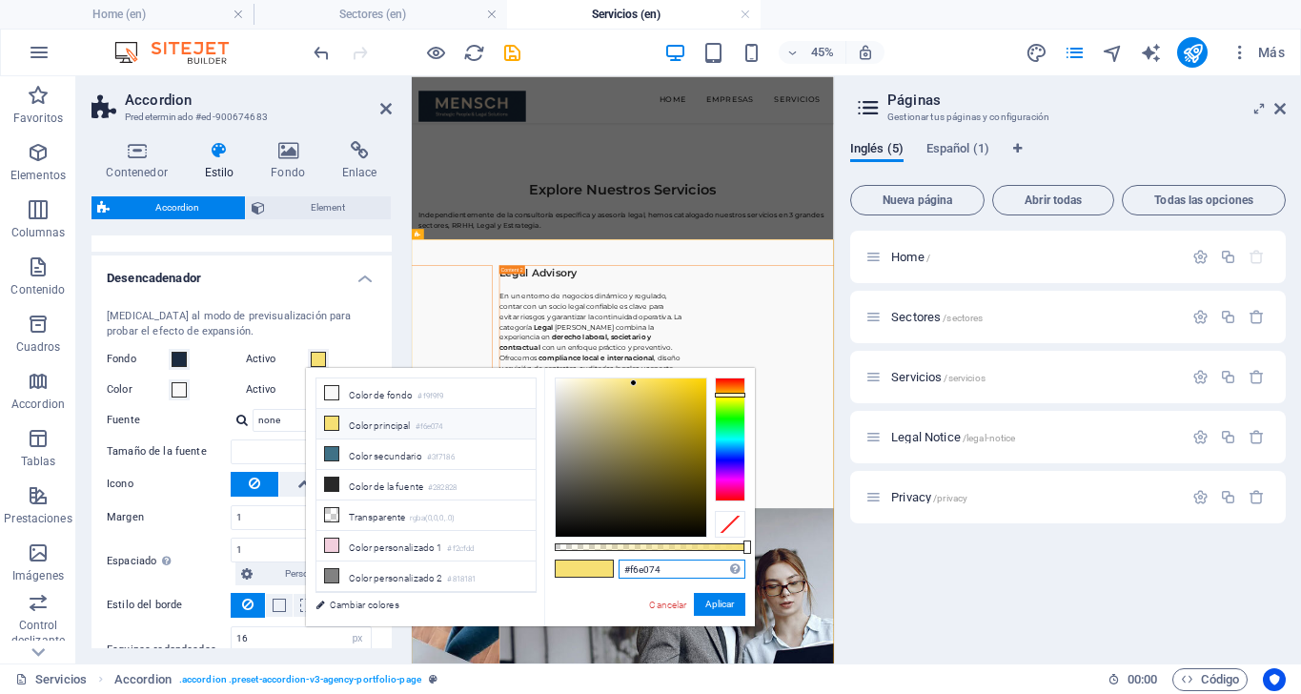
click at [677, 570] on input "#f6e074" at bounding box center [682, 568] width 127 height 19
click at [720, 599] on button "Aplicar" at bounding box center [719, 604] width 51 height 23
type input "#f6e074"
click at [716, 601] on button "Aplicar" at bounding box center [719, 604] width 51 height 23
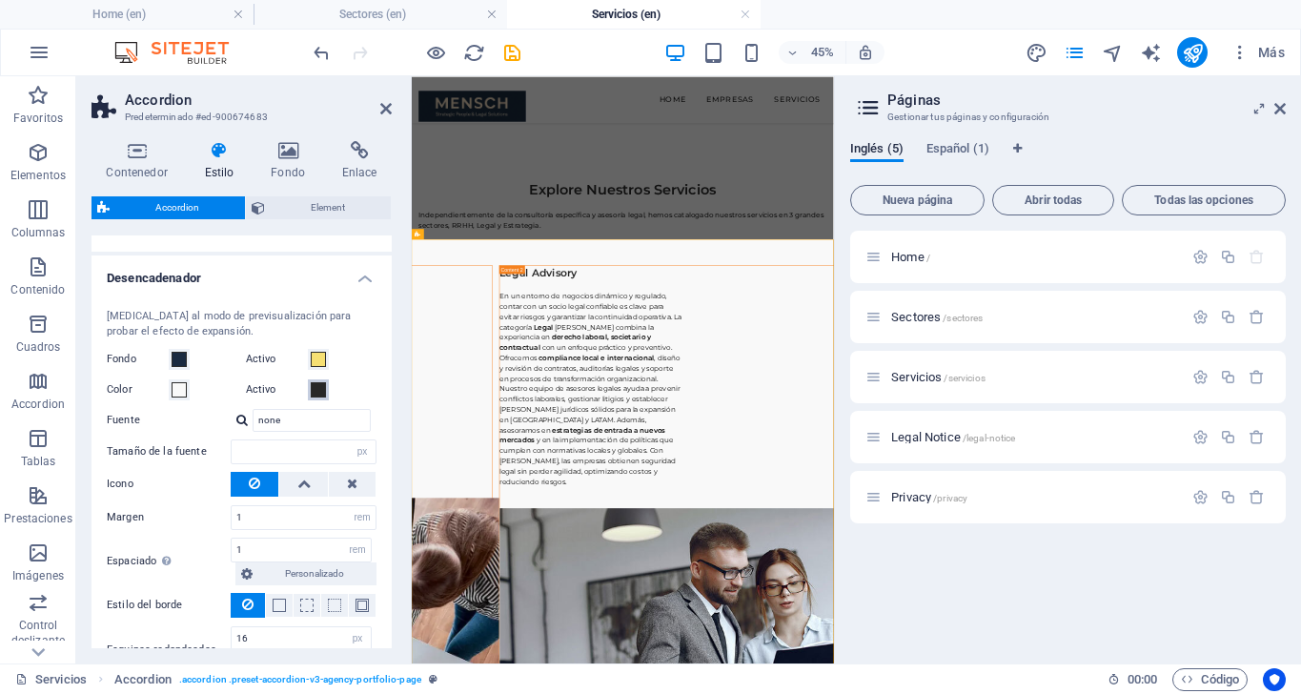
click at [318, 392] on span at bounding box center [318, 389] width 15 height 15
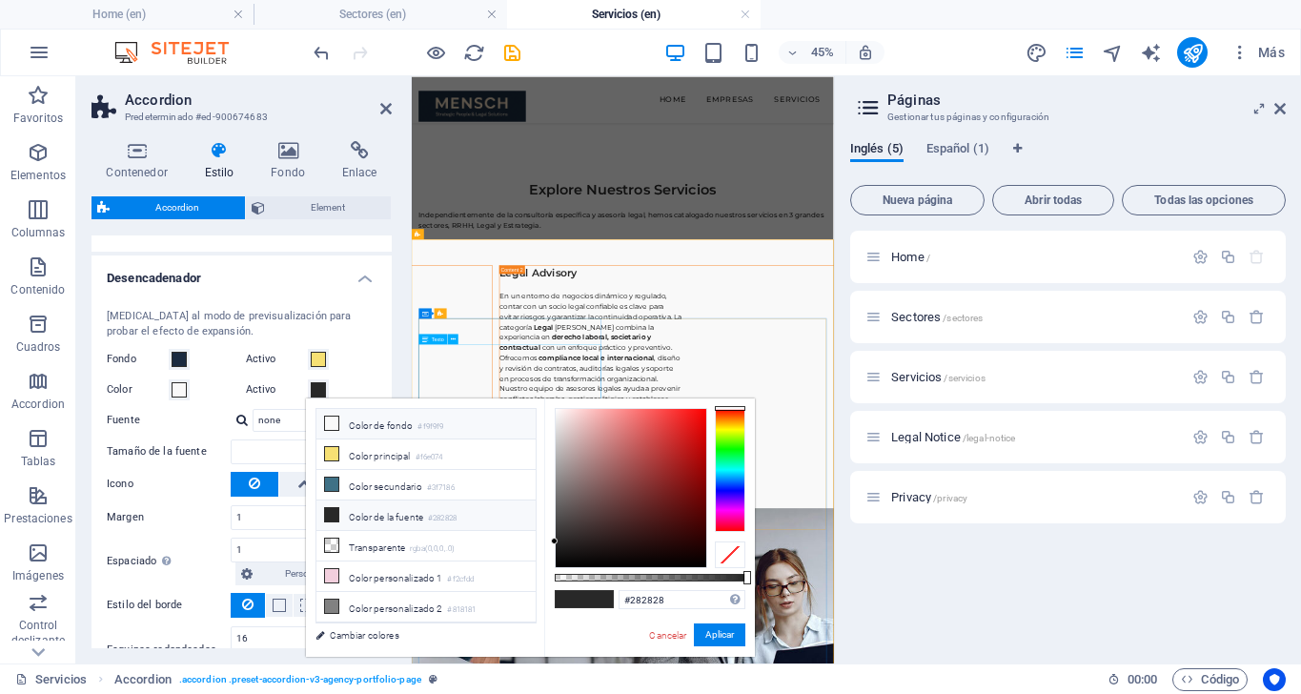
click at [410, 419] on li "Color de fondo #f9f9f9" at bounding box center [425, 424] width 219 height 30
type input "#f9f9f9"
click at [726, 627] on button "Aplicar" at bounding box center [719, 634] width 51 height 23
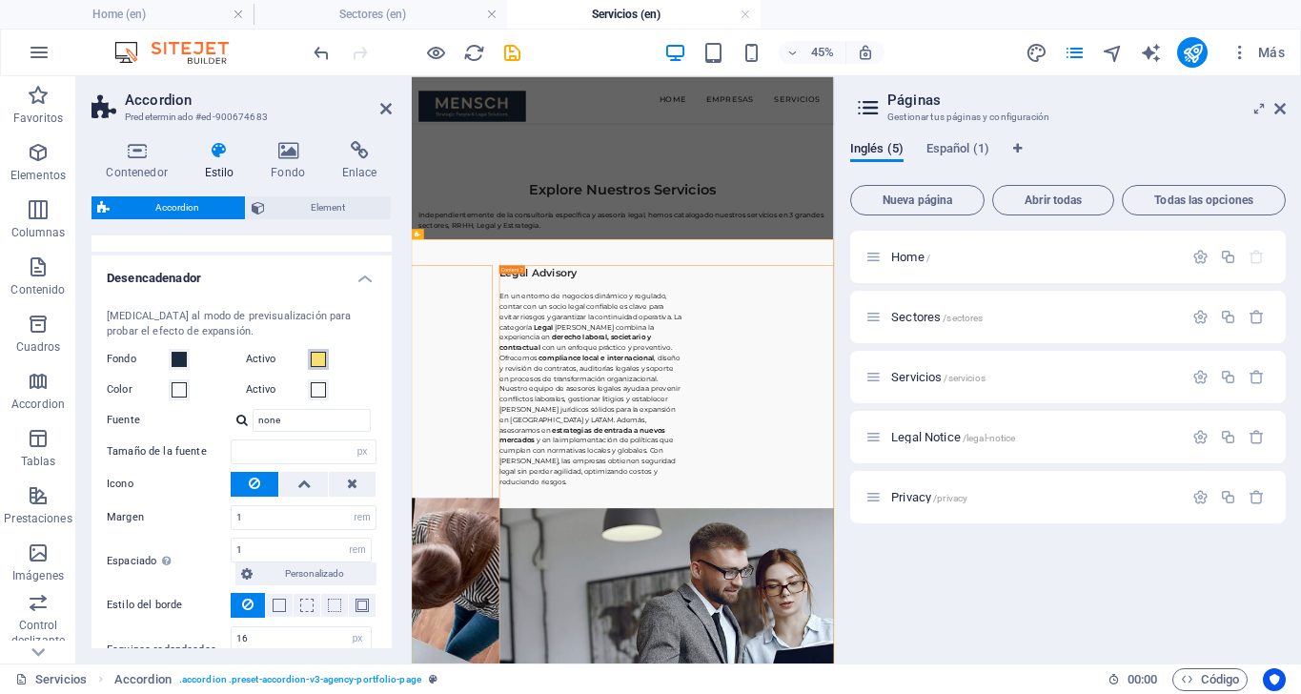
click at [317, 355] on span at bounding box center [318, 359] width 15 height 15
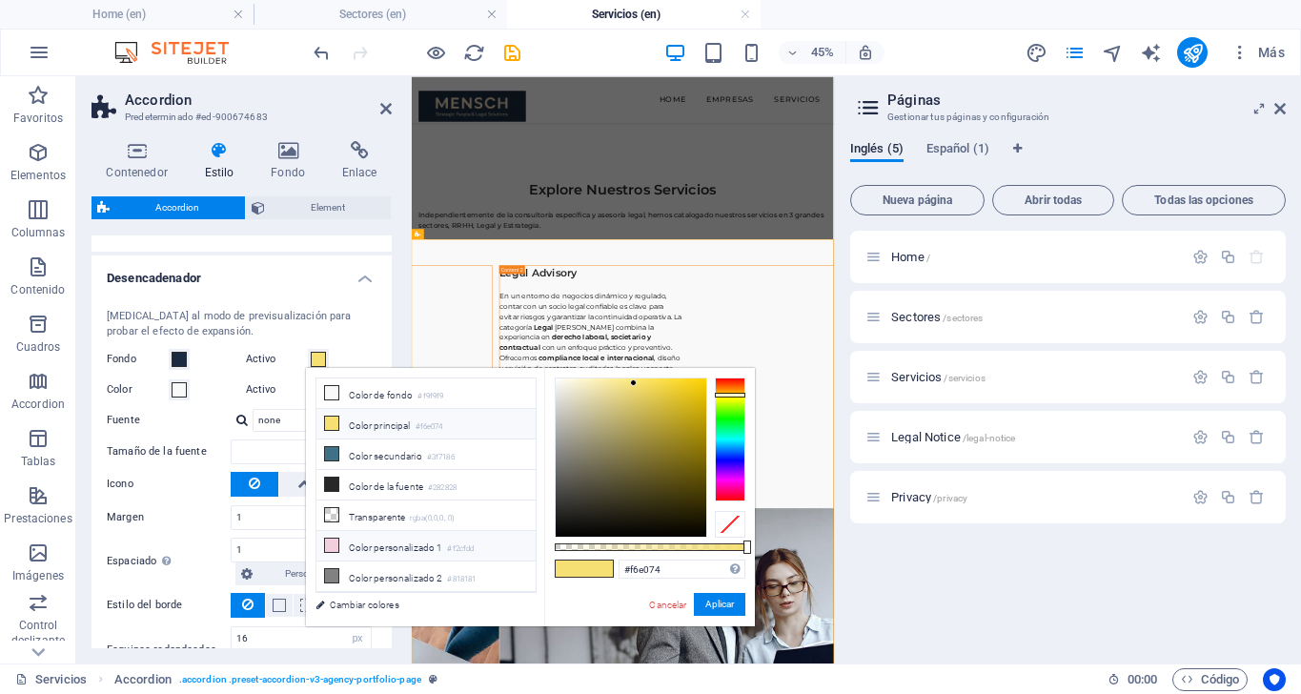
scroll to position [0, 0]
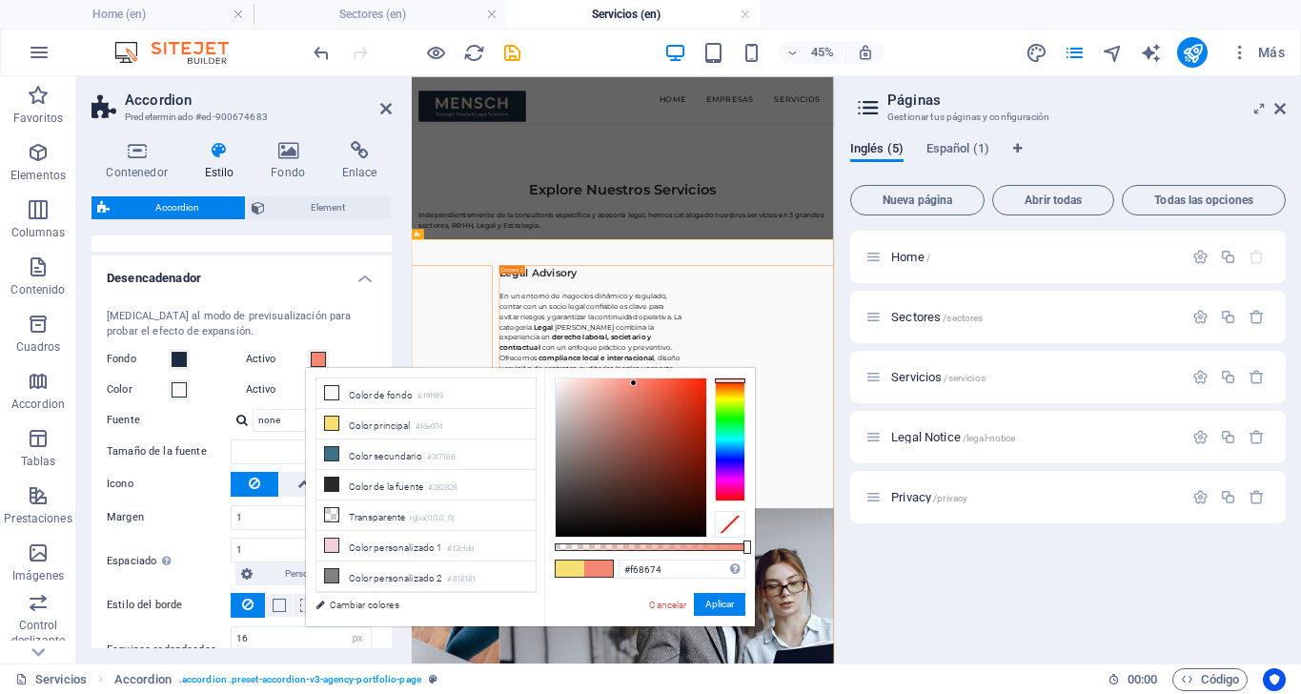
click at [724, 380] on div at bounding box center [730, 439] width 30 height 124
type input "#fc4122"
click at [684, 379] on div at bounding box center [631, 457] width 151 height 158
click at [728, 610] on button "Aplicar" at bounding box center [719, 604] width 51 height 23
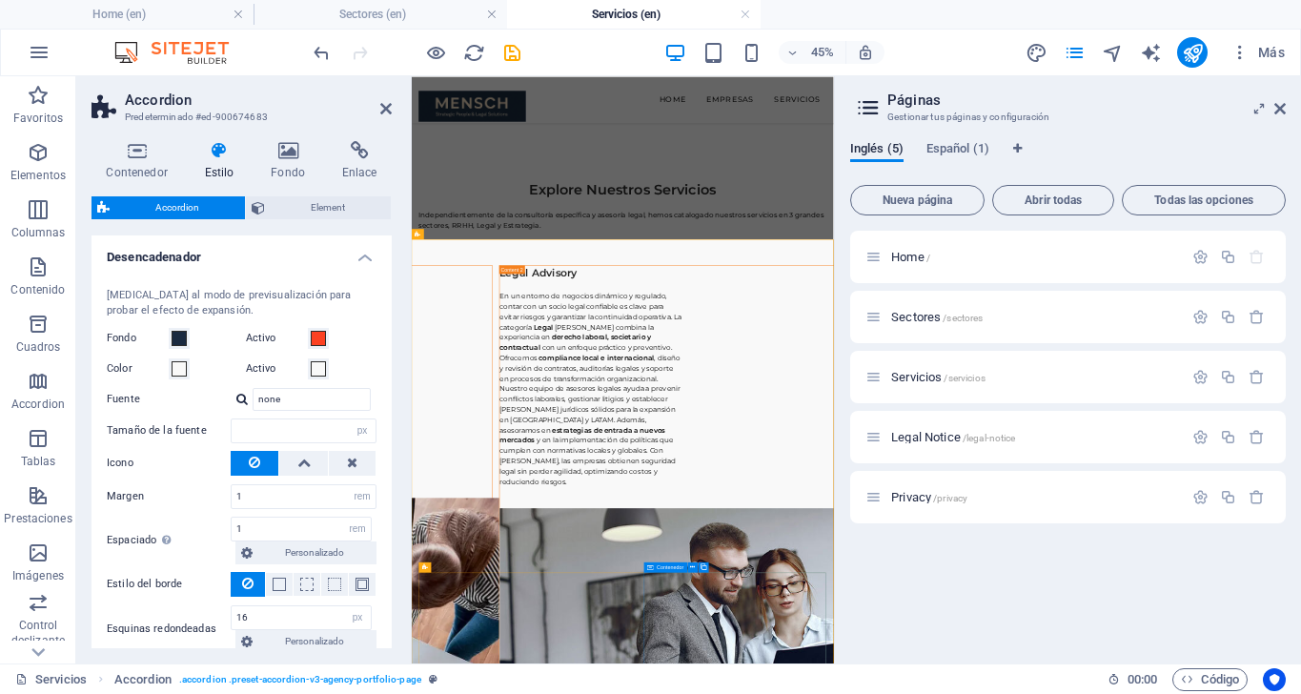
scroll to position [465, 0]
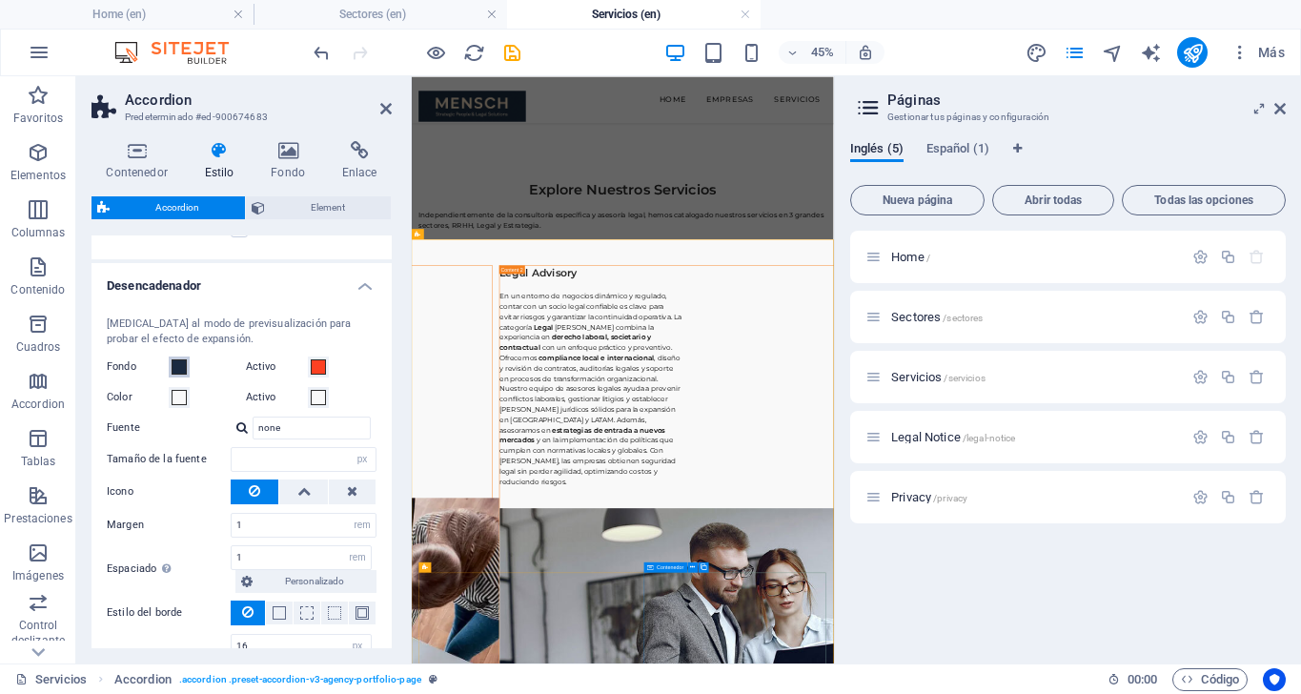
click at [180, 363] on span at bounding box center [179, 366] width 15 height 15
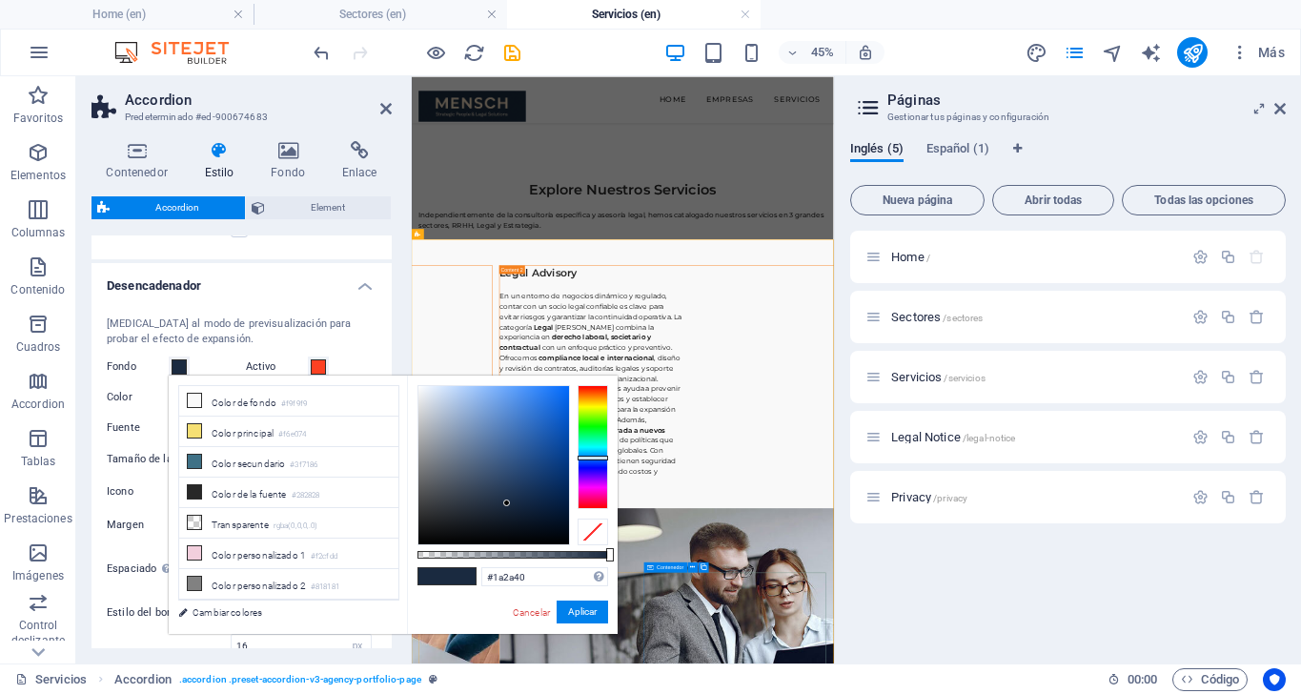
click at [355, 333] on div "[MEDICAL_DATA] al modo de previsualización para probar el efecto de expansión." at bounding box center [242, 331] width 270 height 31
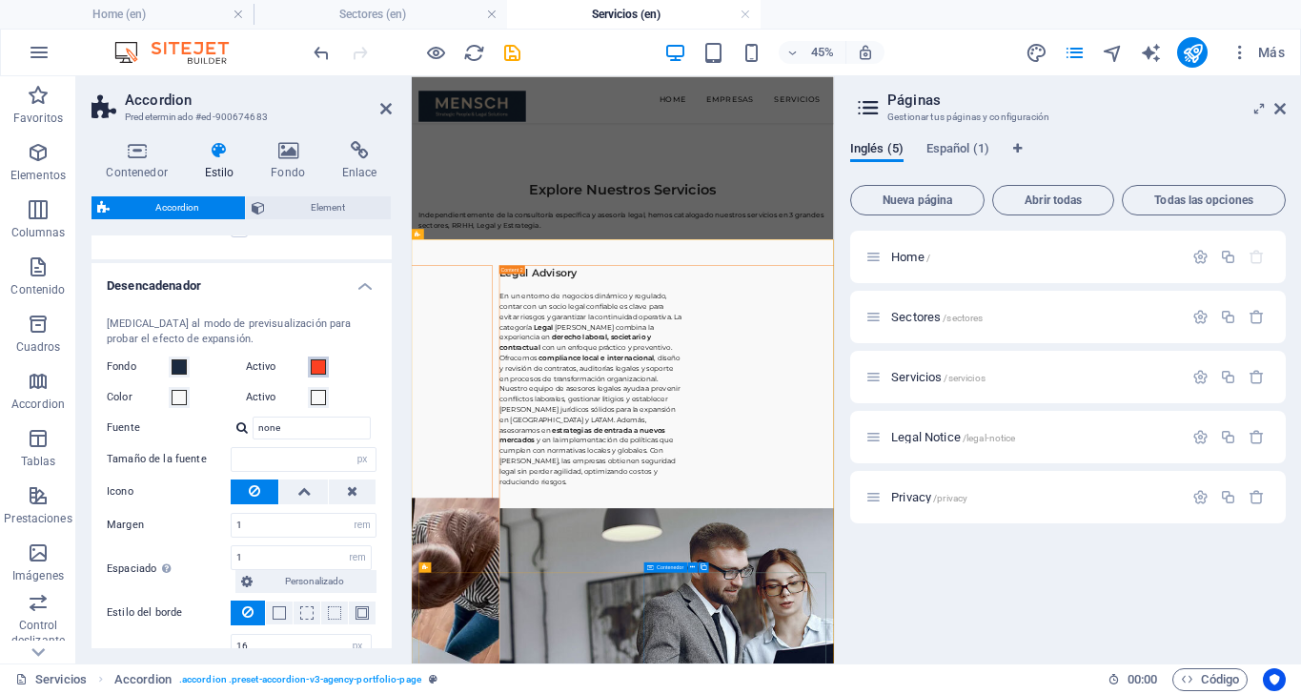
click at [314, 361] on span at bounding box center [318, 366] width 15 height 15
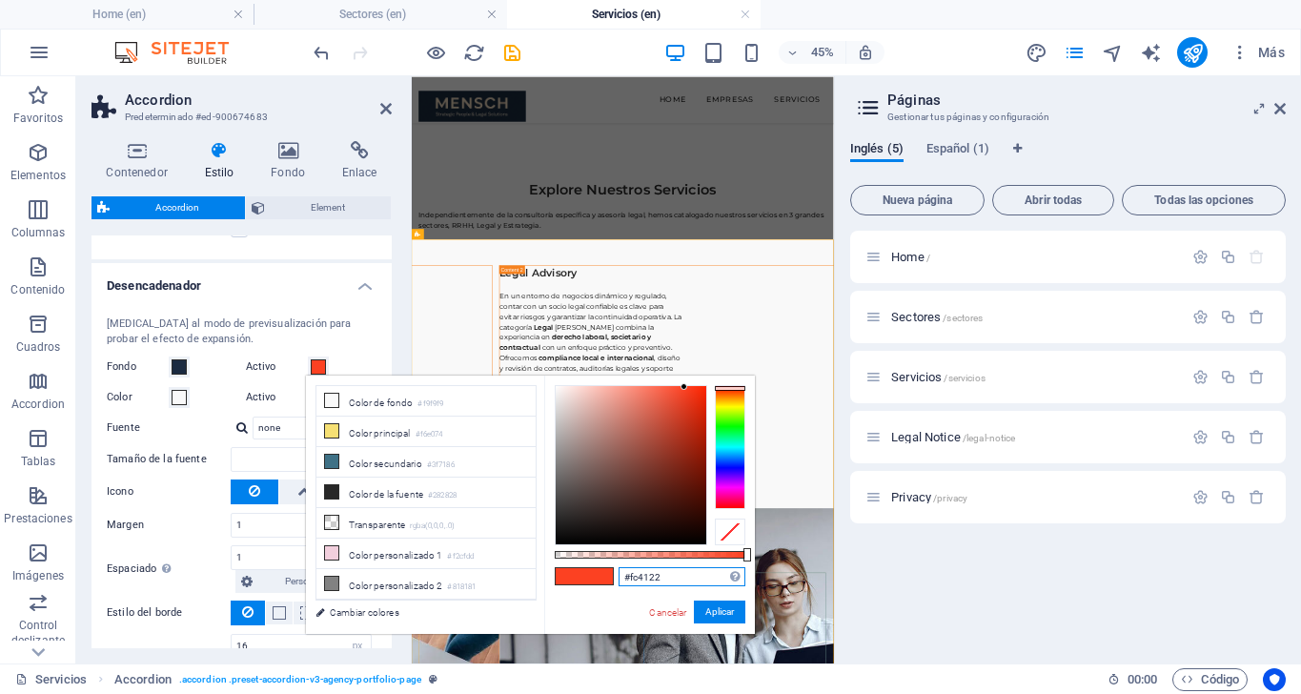
click at [680, 578] on input "#fc4122" at bounding box center [682, 576] width 127 height 19
type input "#1a2a40"
click at [733, 611] on button "Aplicar" at bounding box center [719, 611] width 51 height 23
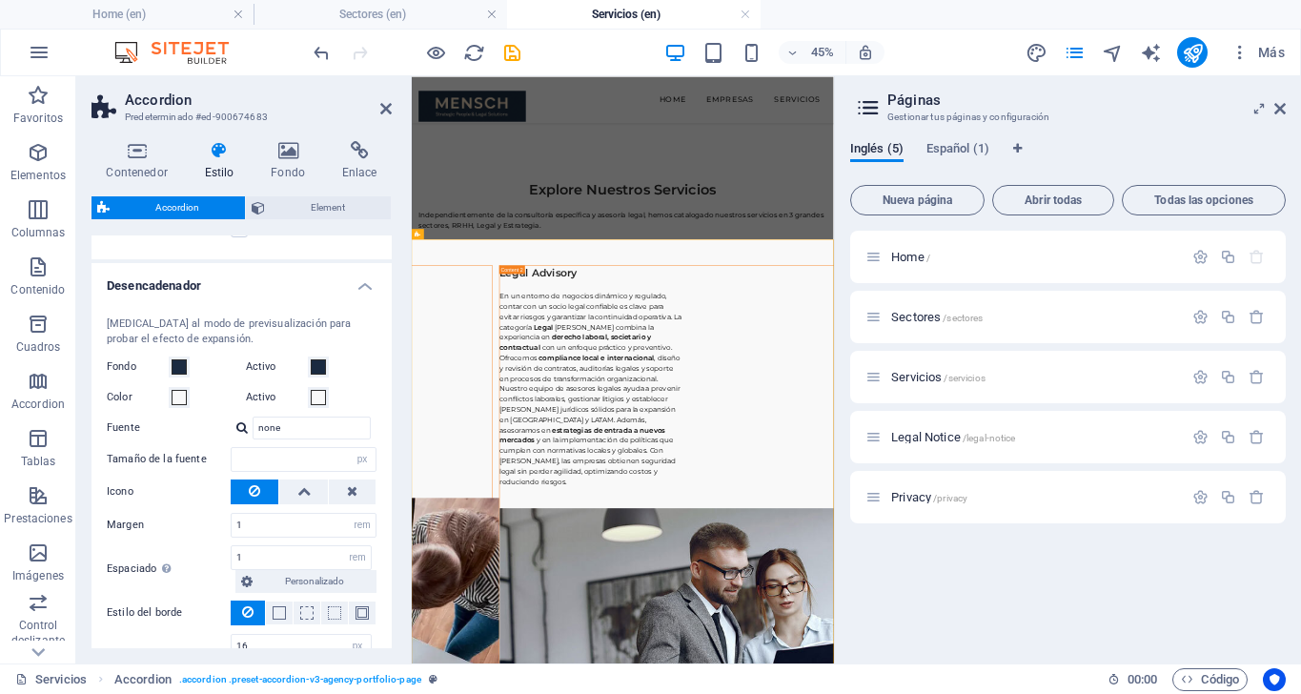
click at [366, 408] on div "[MEDICAL_DATA] al modo de previsualización para probar el efecto de expansión. …" at bounding box center [242, 514] width 308 height 435
click at [201, 359] on div "Fondo" at bounding box center [173, 366] width 132 height 23
click at [314, 396] on span at bounding box center [318, 397] width 15 height 15
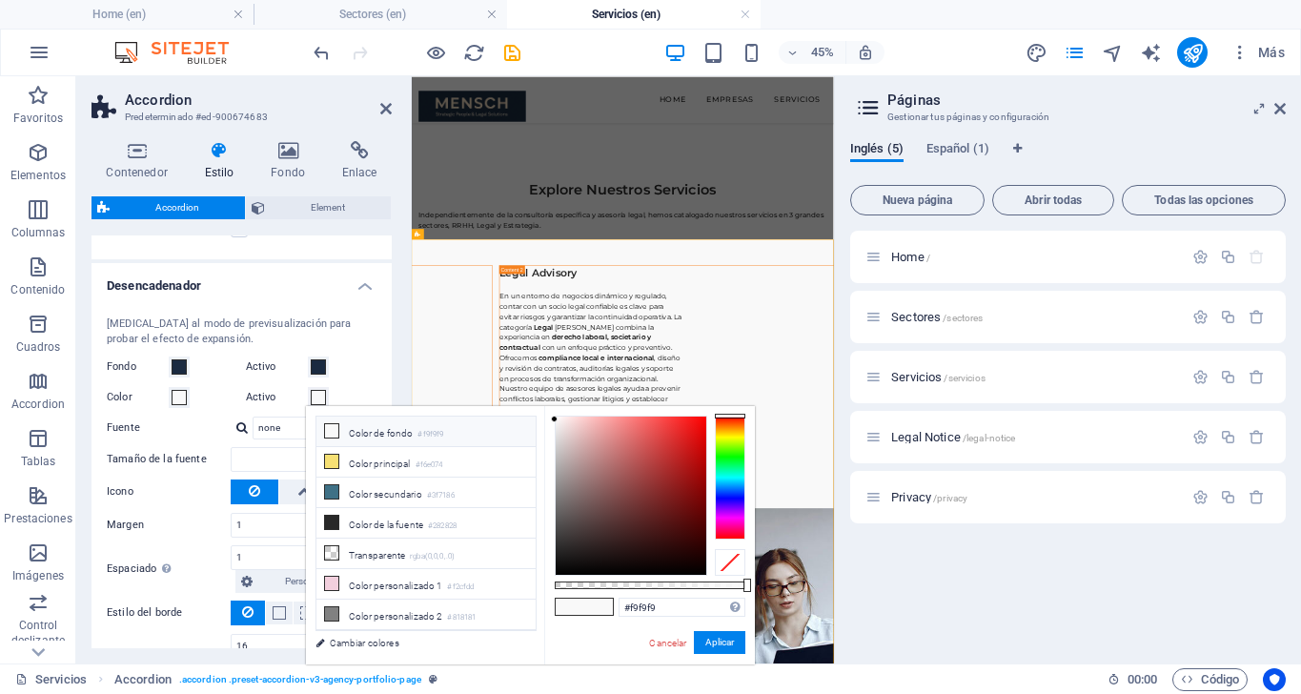
click at [364, 377] on div "[MEDICAL_DATA] al modo de previsualización para probar el efecto de expansión. …" at bounding box center [242, 514] width 308 height 435
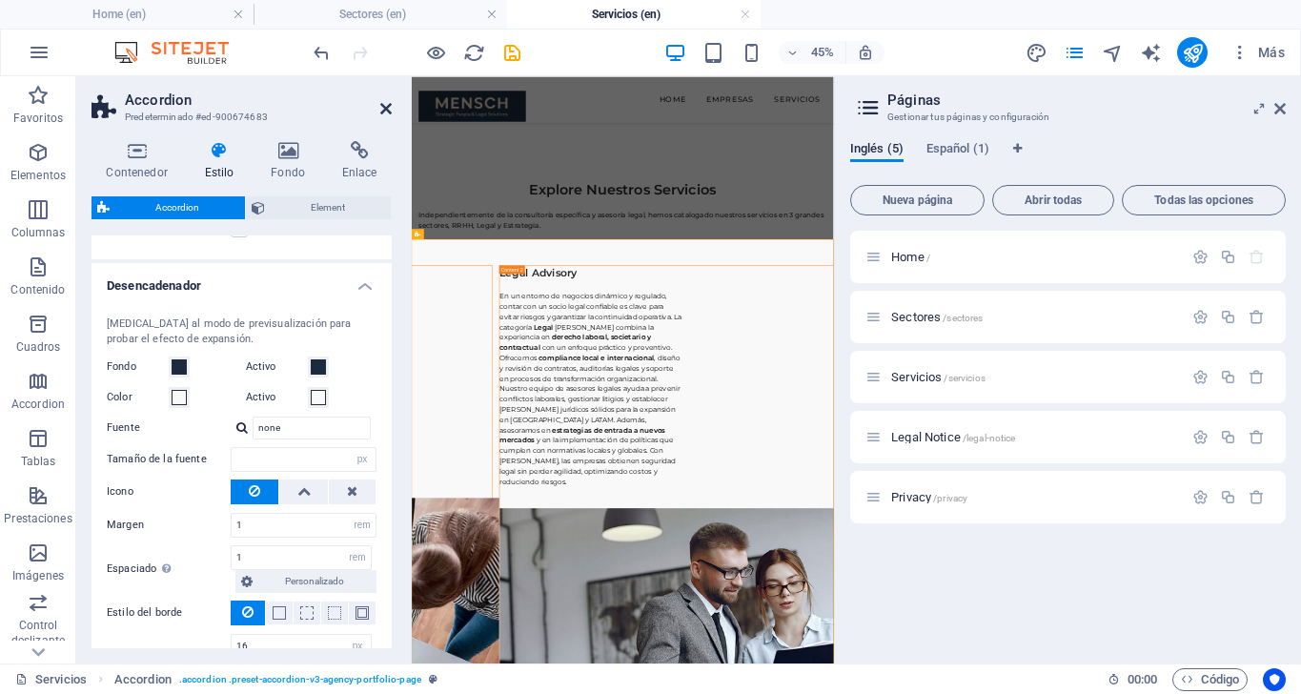
click at [387, 108] on icon at bounding box center [385, 108] width 11 height 15
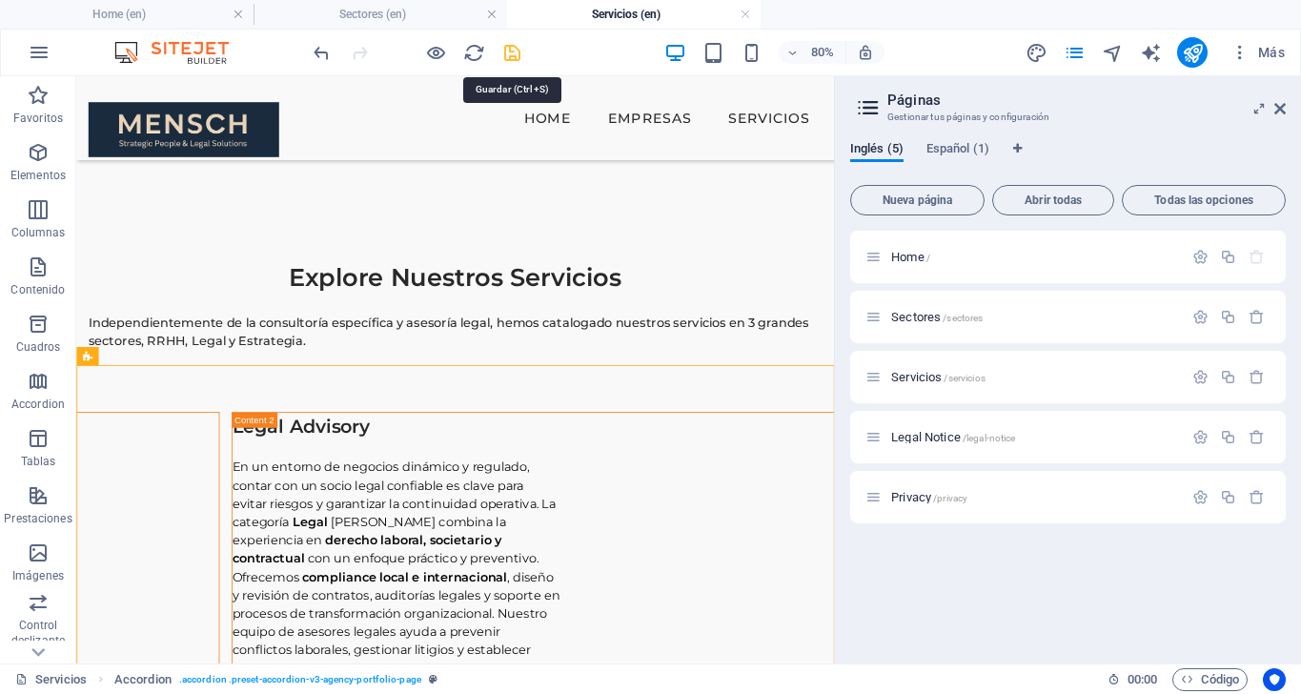
click at [510, 56] on icon "save" at bounding box center [512, 53] width 22 height 22
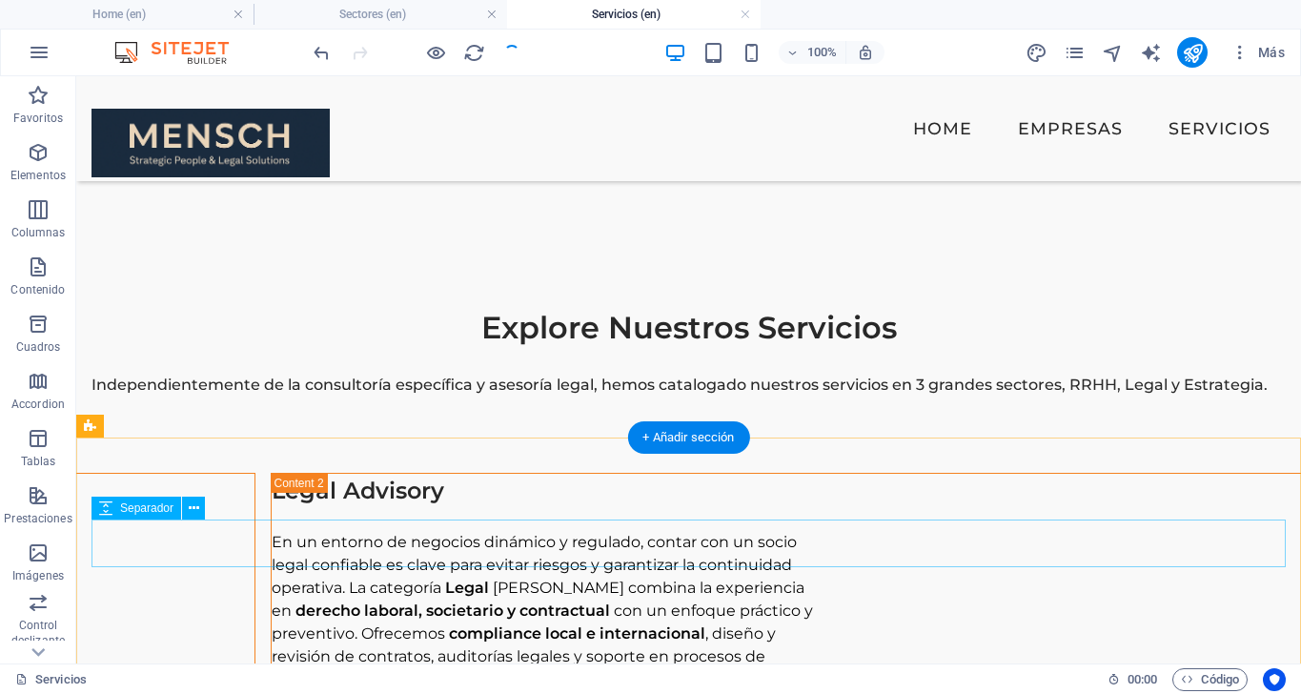
scroll to position [0, 0]
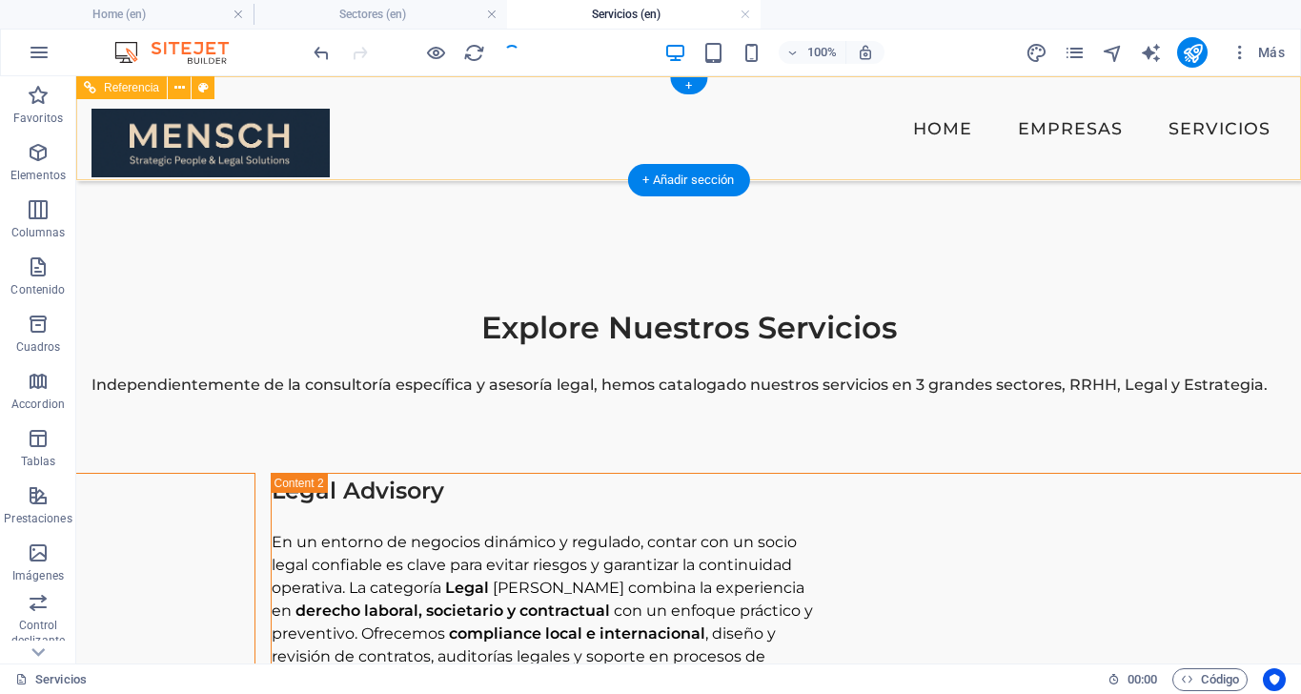
click at [1010, 119] on div "Home Empresas Servicios" at bounding box center [688, 128] width 1225 height 105
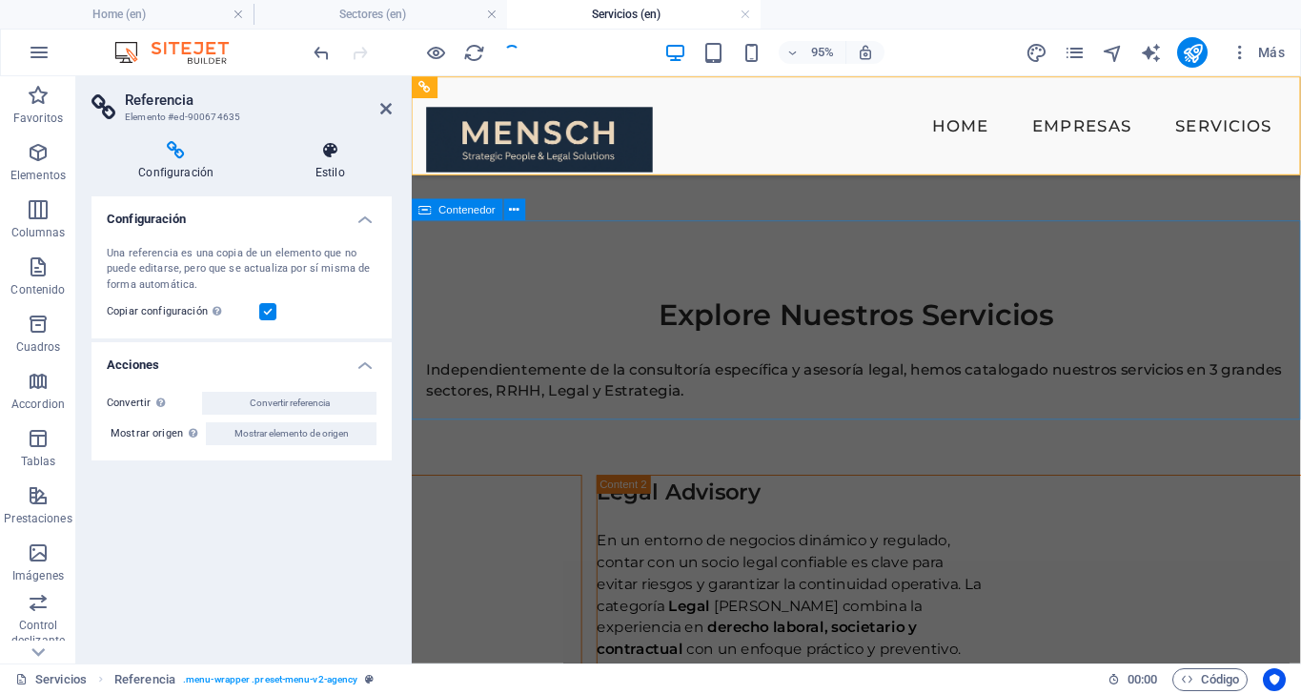
click at [328, 155] on icon at bounding box center [330, 150] width 124 height 19
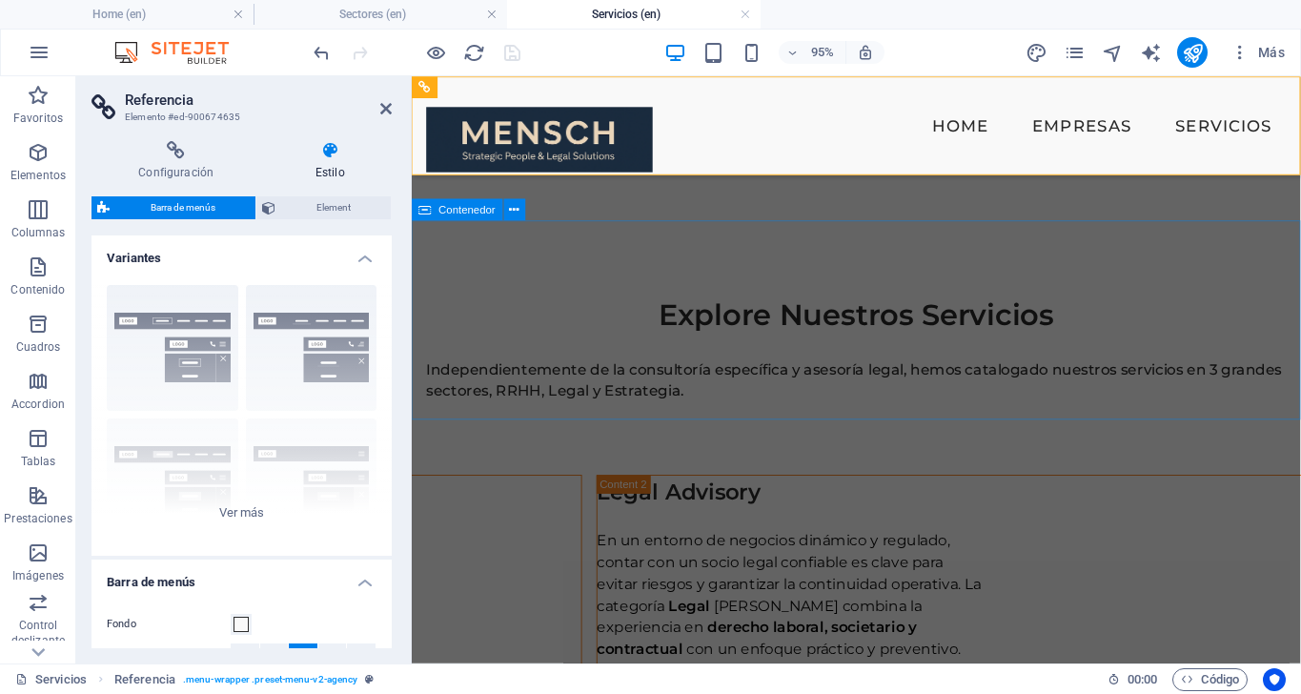
click at [328, 155] on icon at bounding box center [330, 150] width 124 height 19
click at [182, 150] on icon at bounding box center [175, 150] width 169 height 19
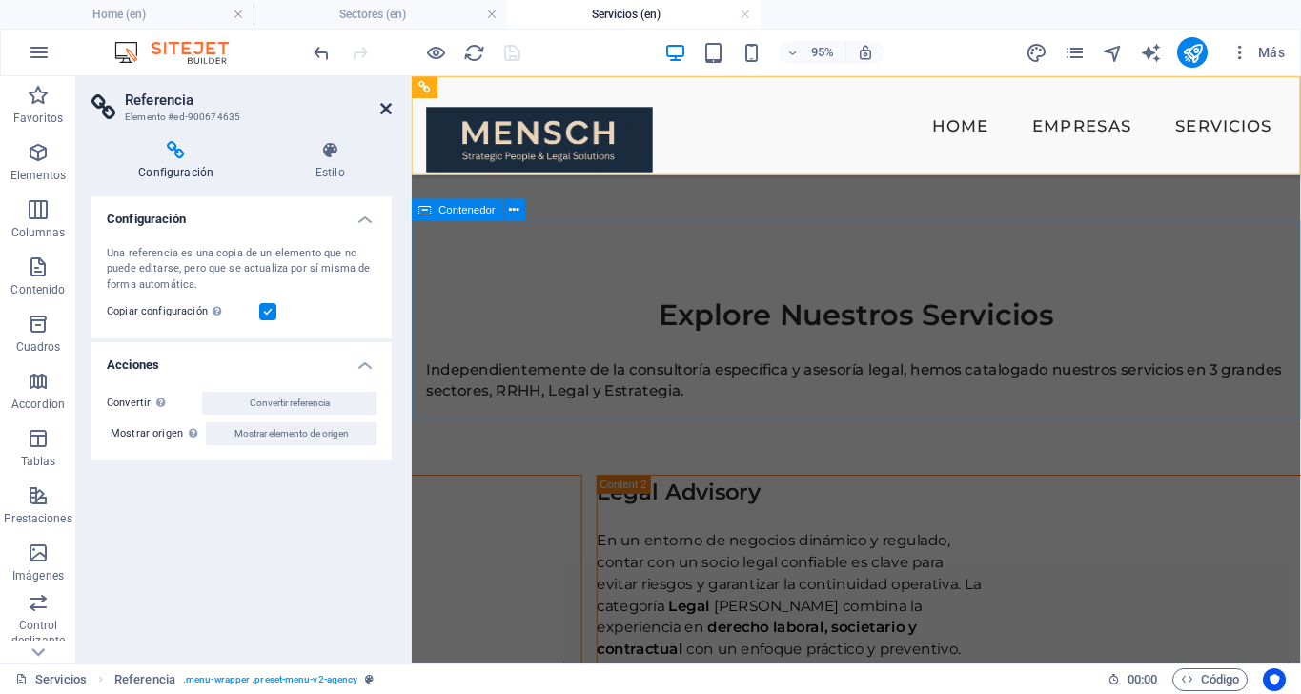
click at [384, 114] on icon at bounding box center [385, 108] width 11 height 15
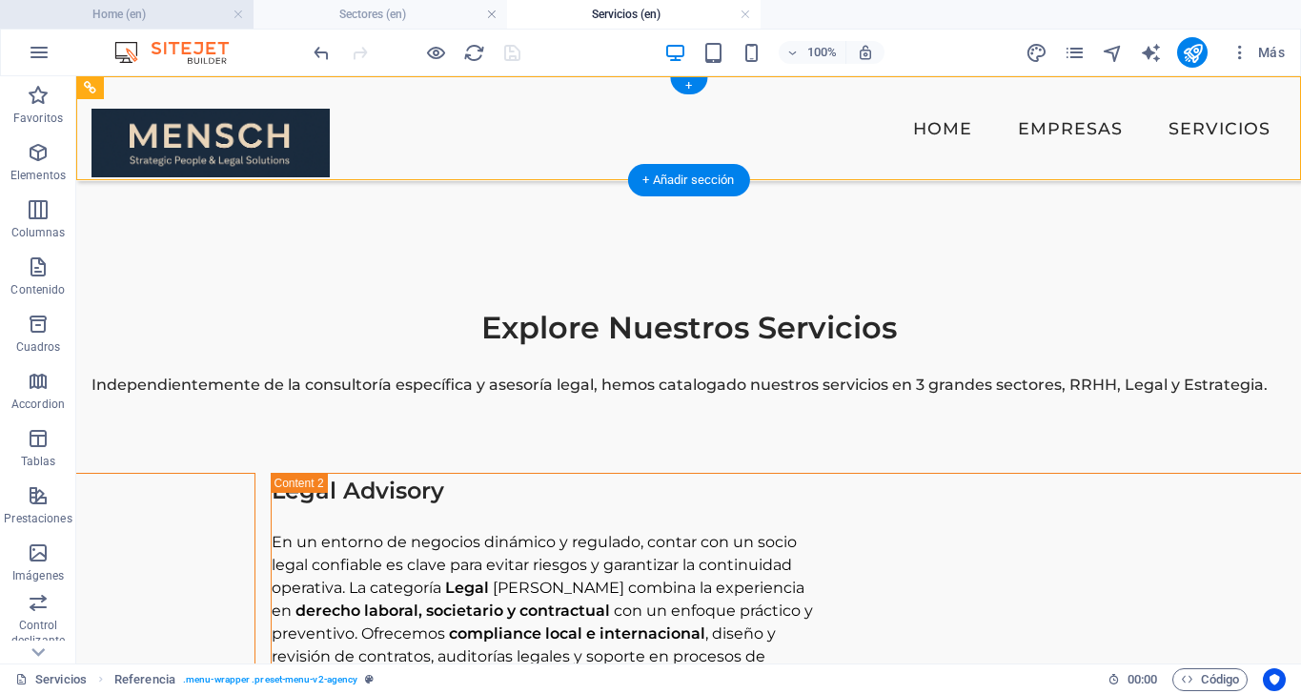
click at [128, 14] on h4 "Home (en)" at bounding box center [127, 14] width 254 height 21
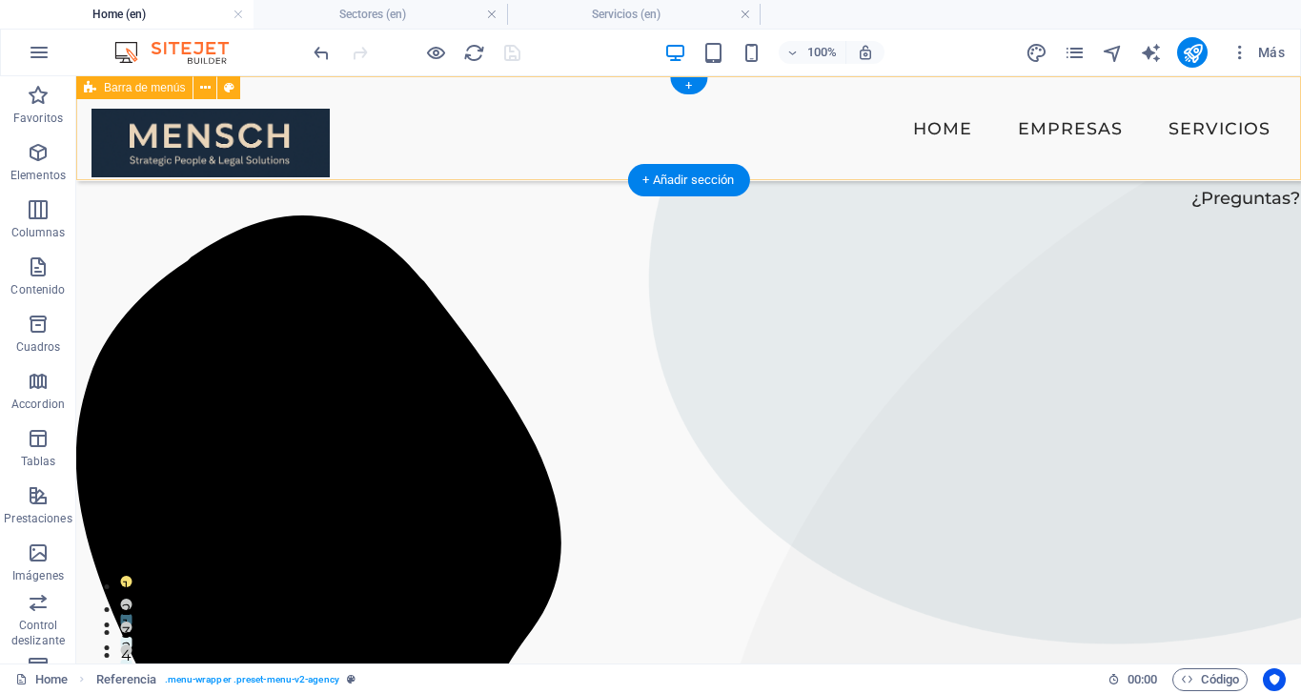
click at [457, 137] on div "Home Empresas Servicios" at bounding box center [688, 128] width 1225 height 105
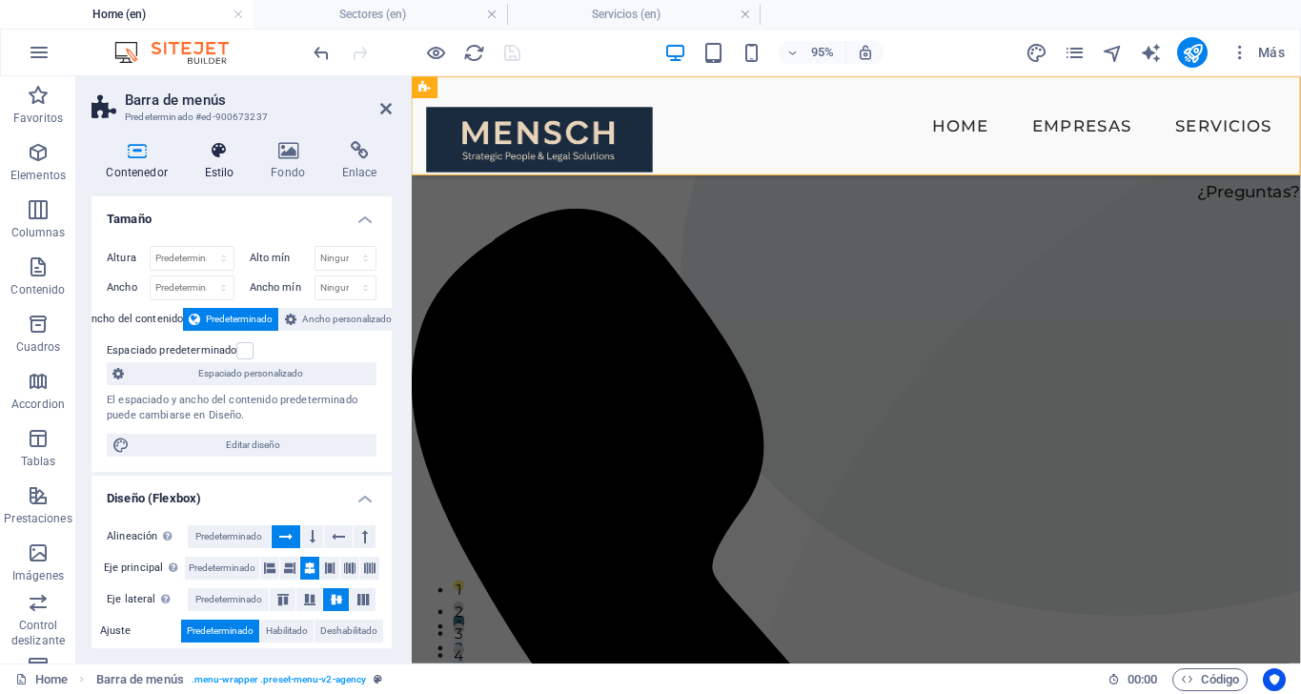
click at [223, 150] on icon at bounding box center [219, 150] width 59 height 19
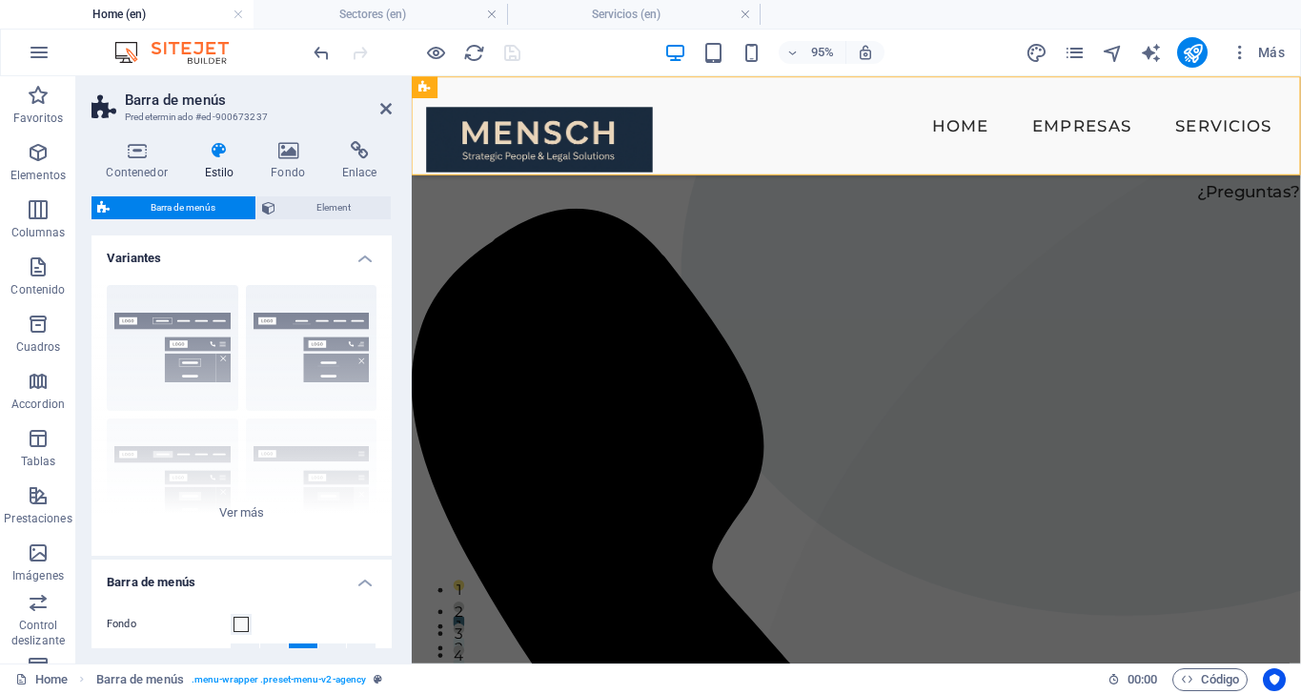
click at [363, 260] on h4 "Variantes" at bounding box center [241, 252] width 300 height 34
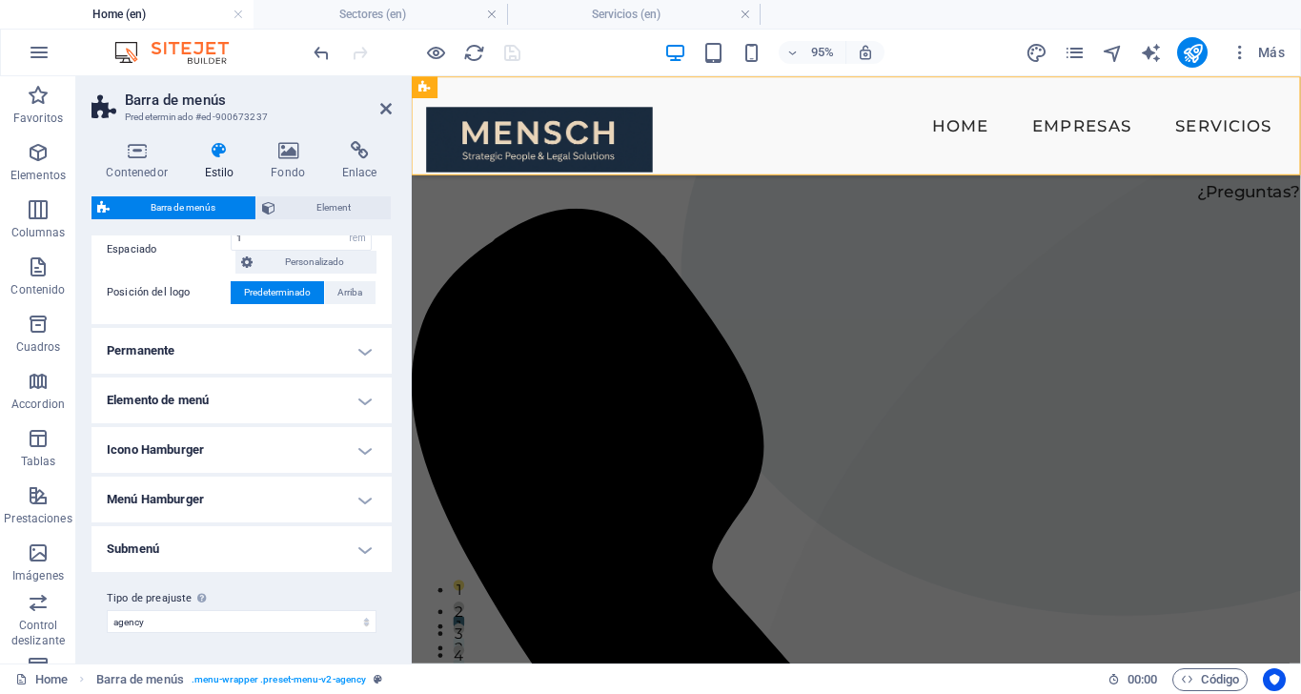
scroll to position [175, 0]
click at [367, 354] on h4 "Permanente" at bounding box center [241, 352] width 300 height 46
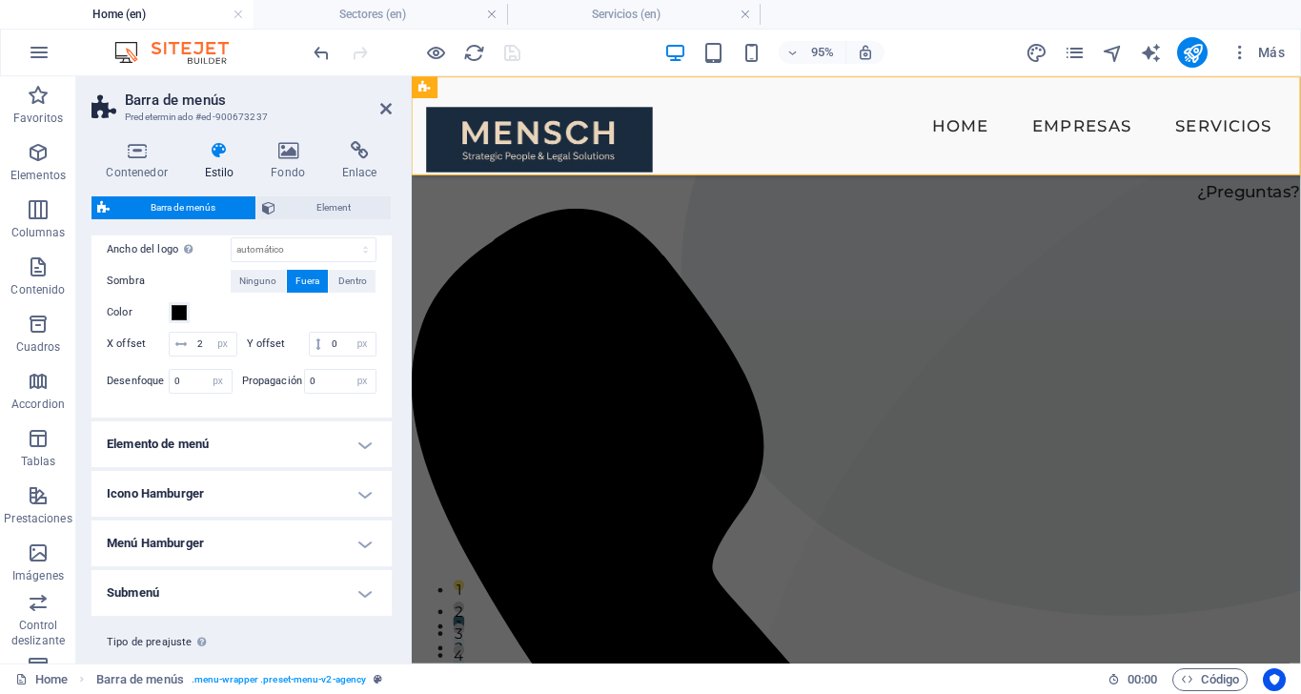
scroll to position [460, 0]
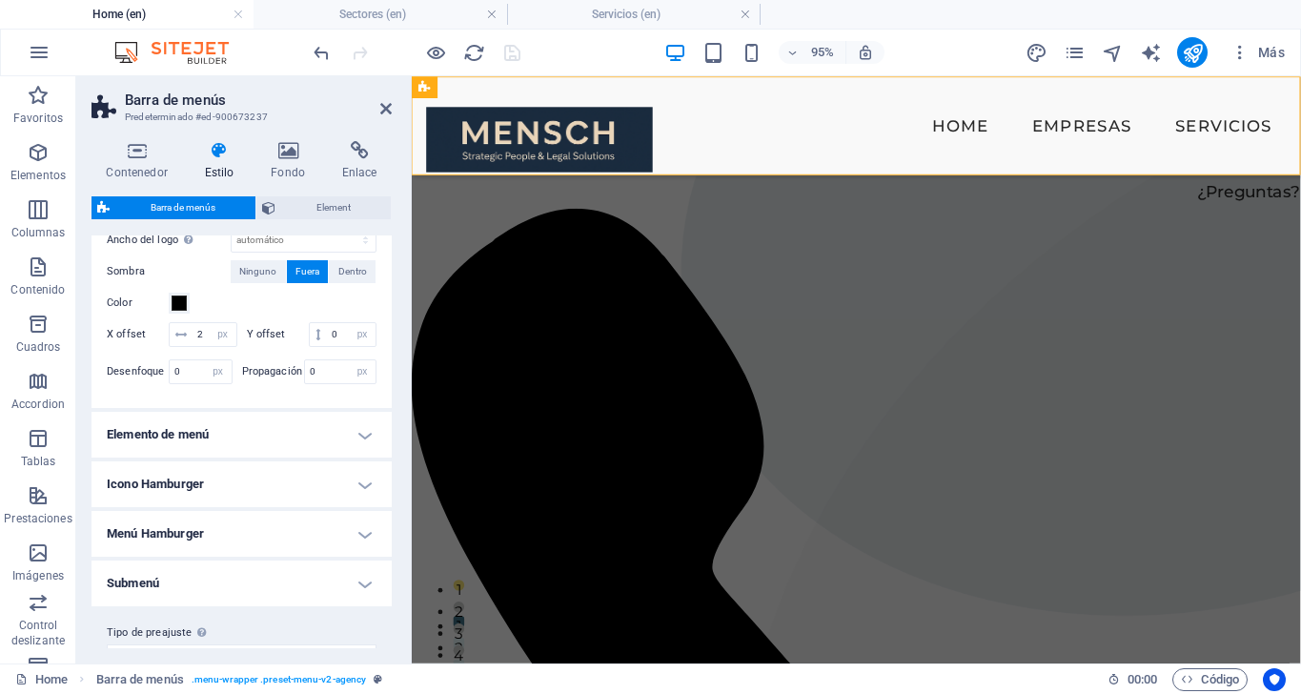
click at [277, 444] on h4 "Elemento de menú" at bounding box center [241, 435] width 300 height 46
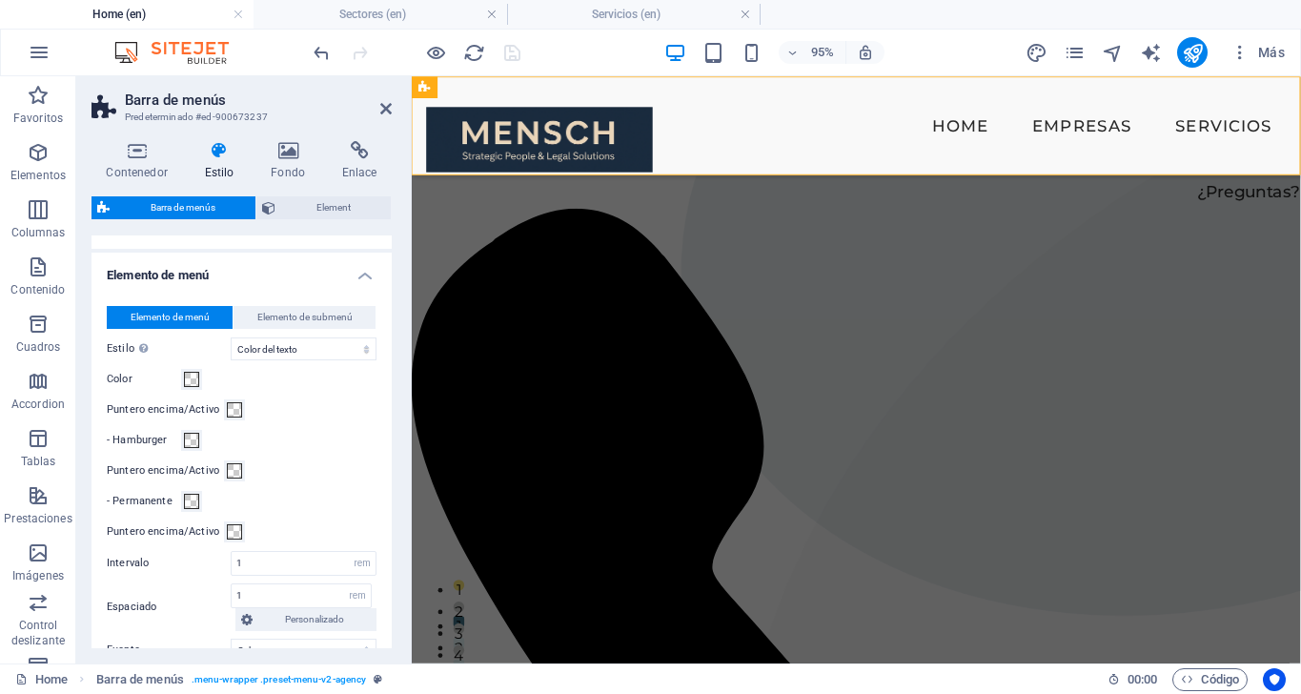
scroll to position [610, 0]
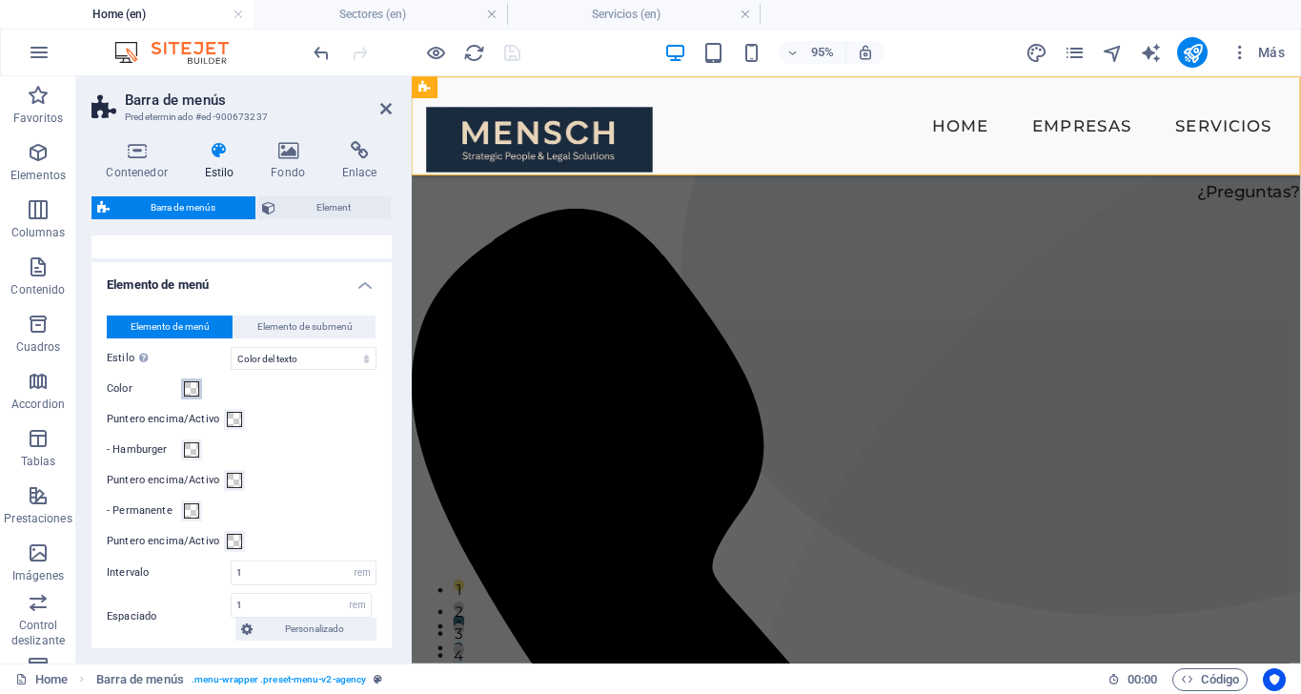
click at [191, 386] on span at bounding box center [191, 388] width 15 height 15
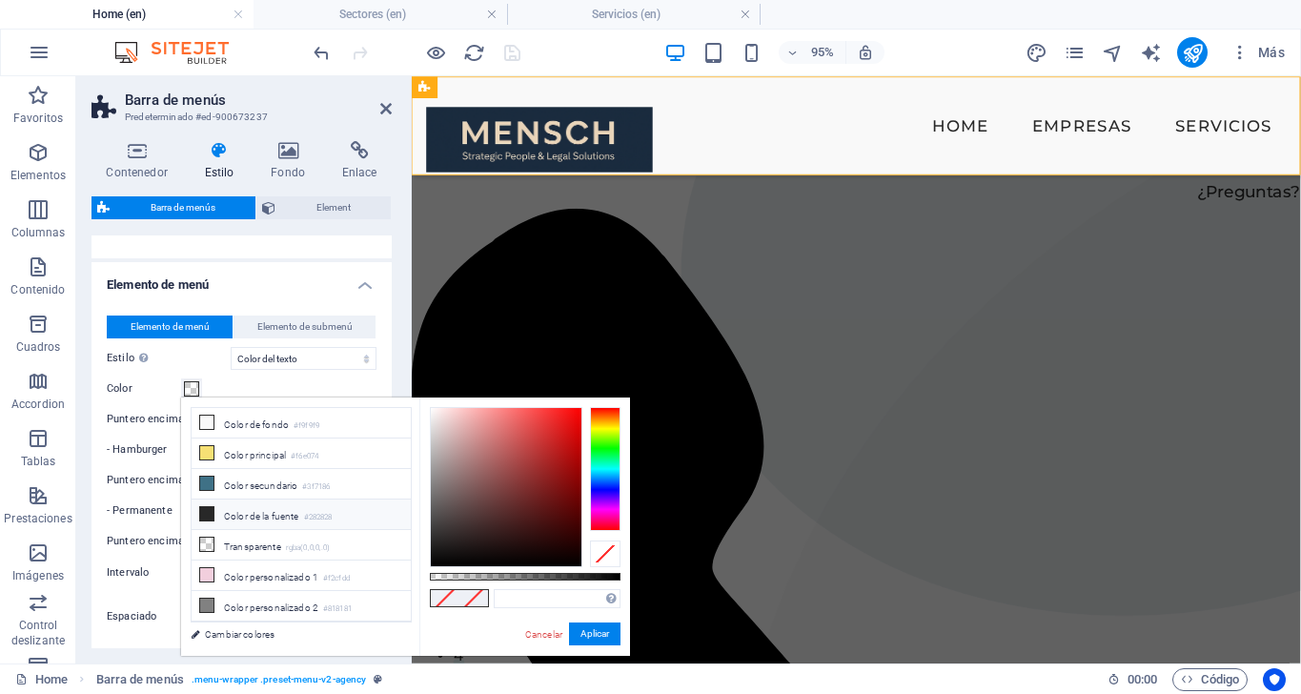
click at [307, 510] on li "Color de la fuente #282828" at bounding box center [301, 514] width 219 height 30
type input "#282828"
click at [591, 629] on button "Aplicar" at bounding box center [594, 633] width 51 height 23
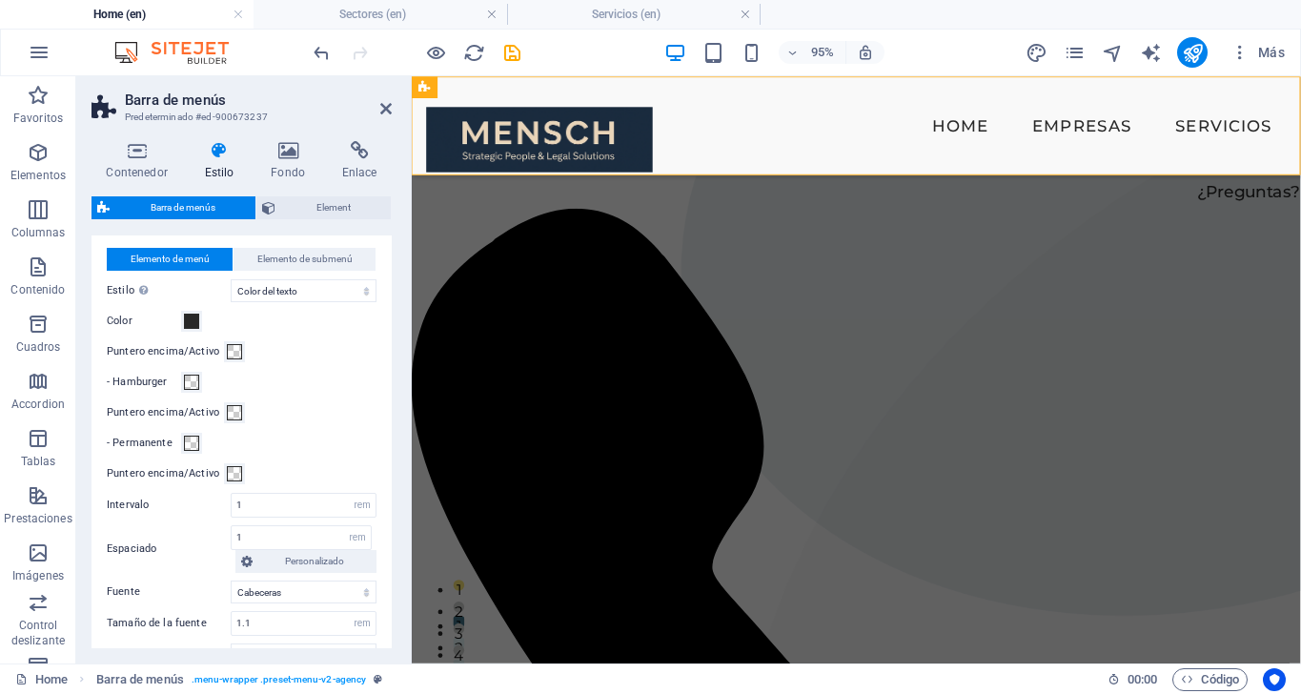
scroll to position [678, 0]
click at [234, 353] on span at bounding box center [234, 351] width 15 height 15
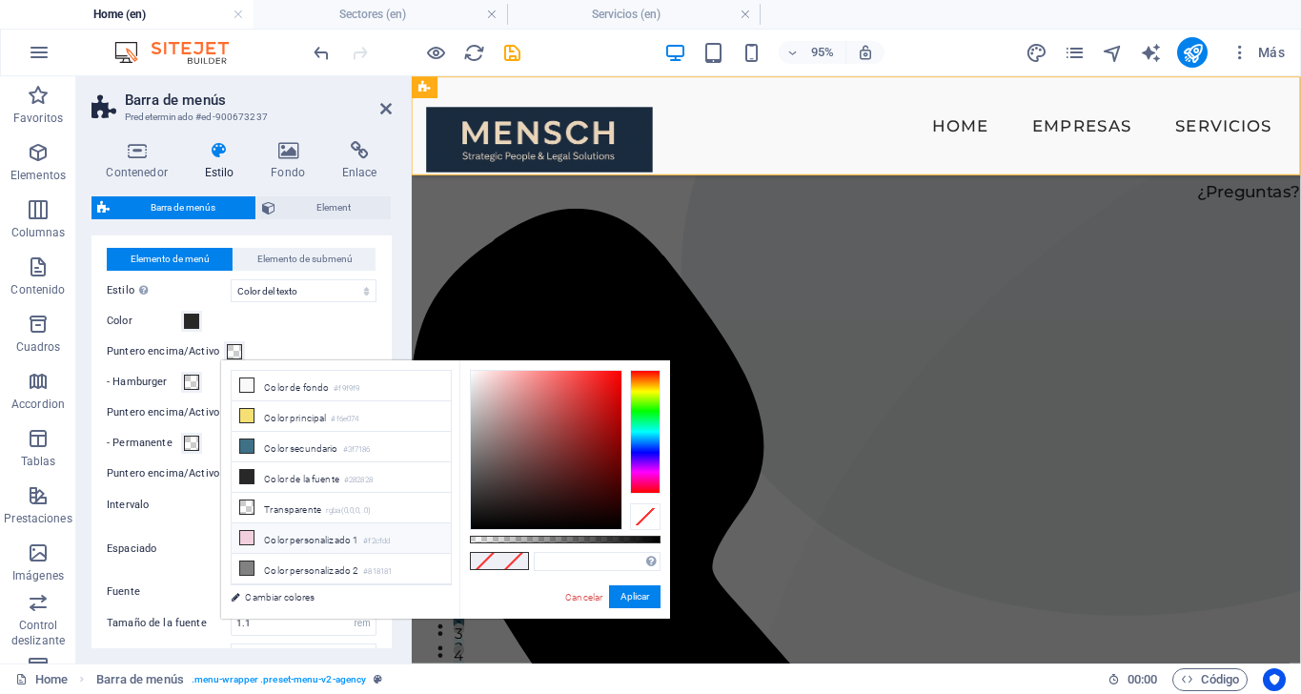
scroll to position [0, 0]
click at [319, 446] on li "Color secundario #3f7186" at bounding box center [341, 447] width 219 height 30
type input "#3f7186"
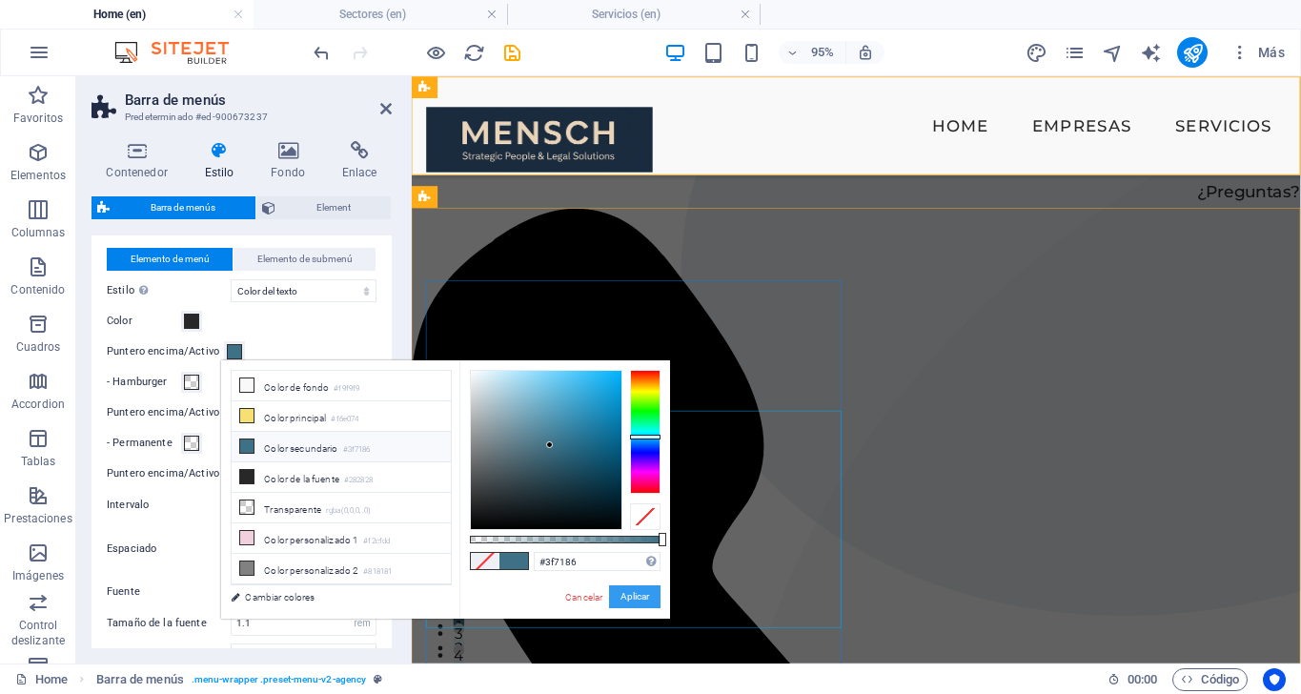
click at [630, 591] on button "Aplicar" at bounding box center [634, 596] width 51 height 23
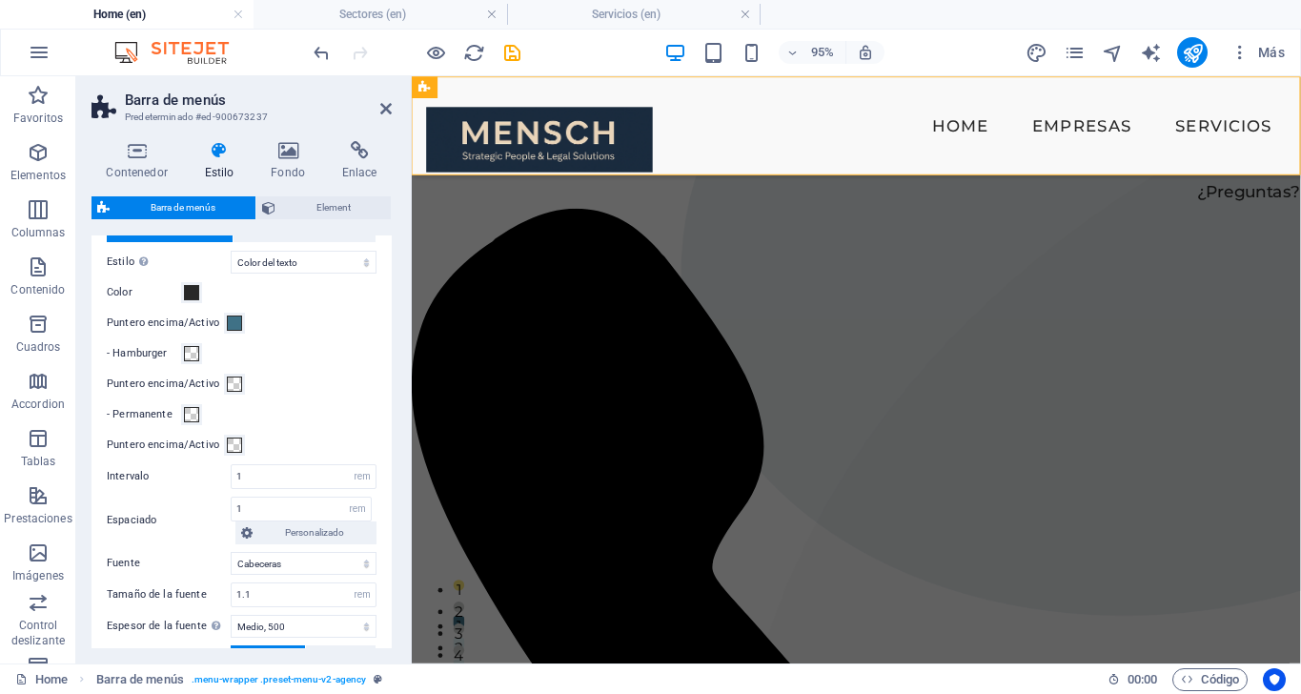
scroll to position [704, 0]
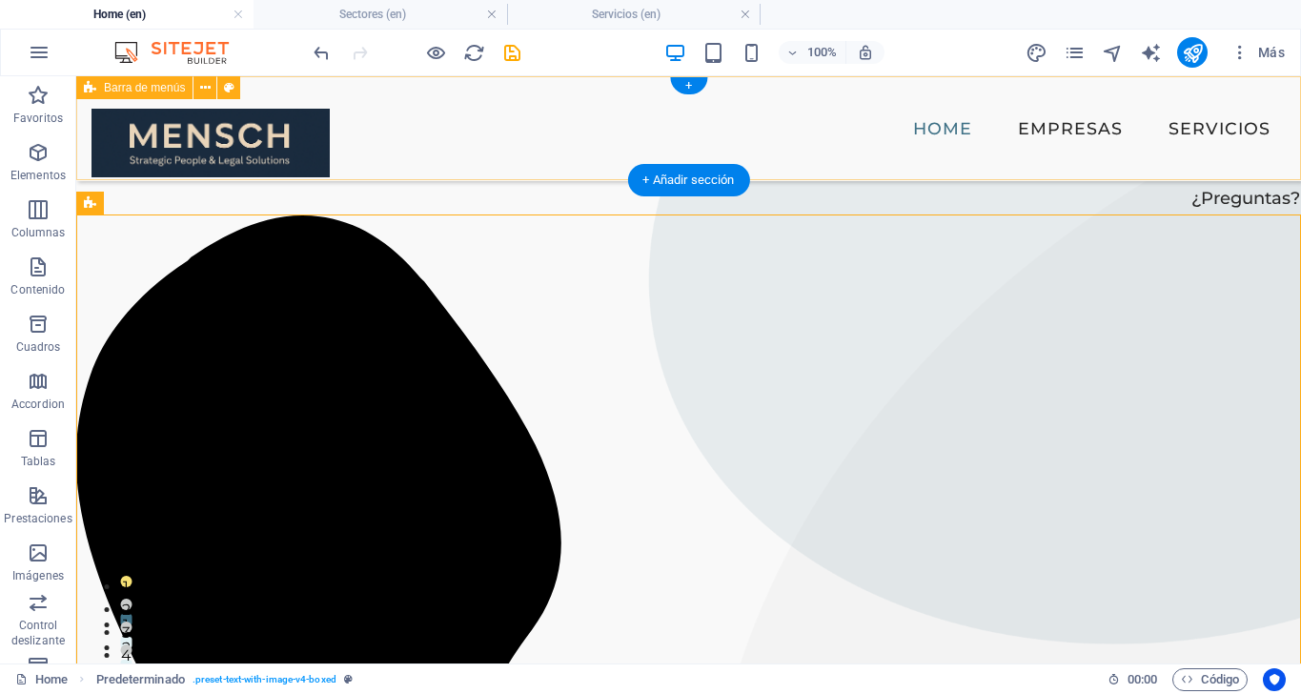
scroll to position [0, 0]
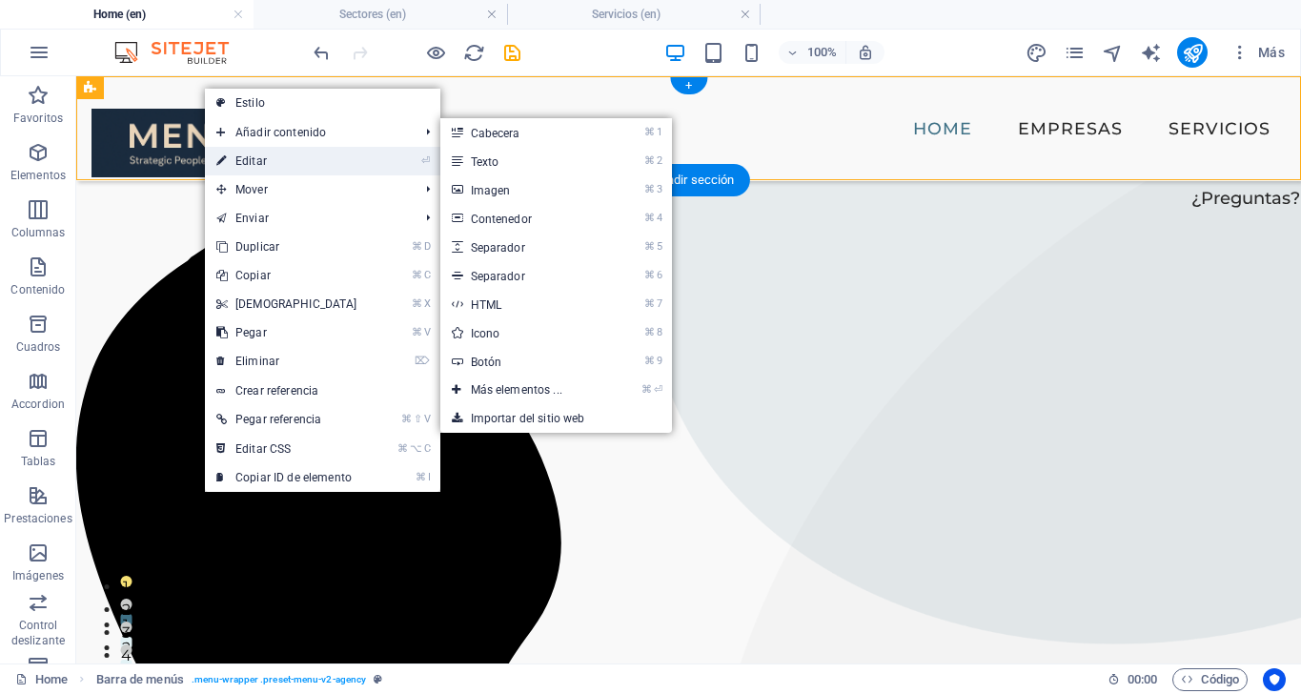
click at [247, 155] on link "⏎ Editar" at bounding box center [287, 161] width 164 height 29
select select "rem"
select select "sticky_reverse"
select select "px"
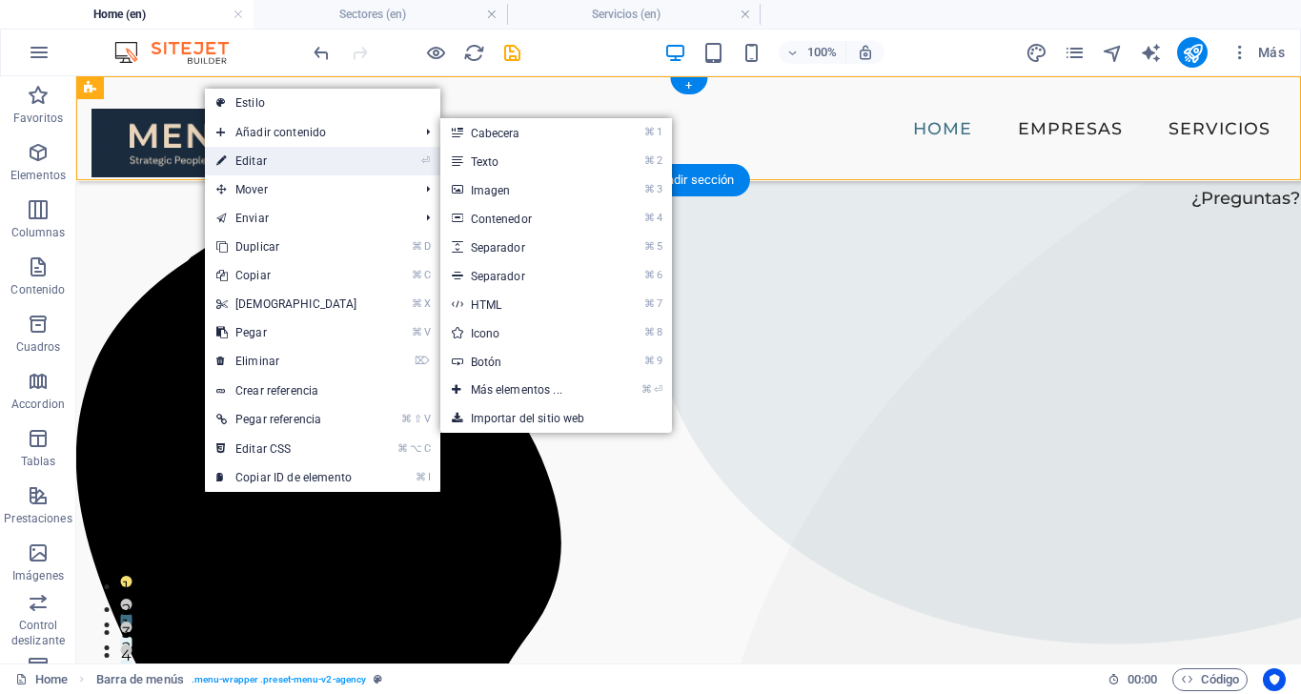
select select "px"
select select "hover_text_color"
select select "rem"
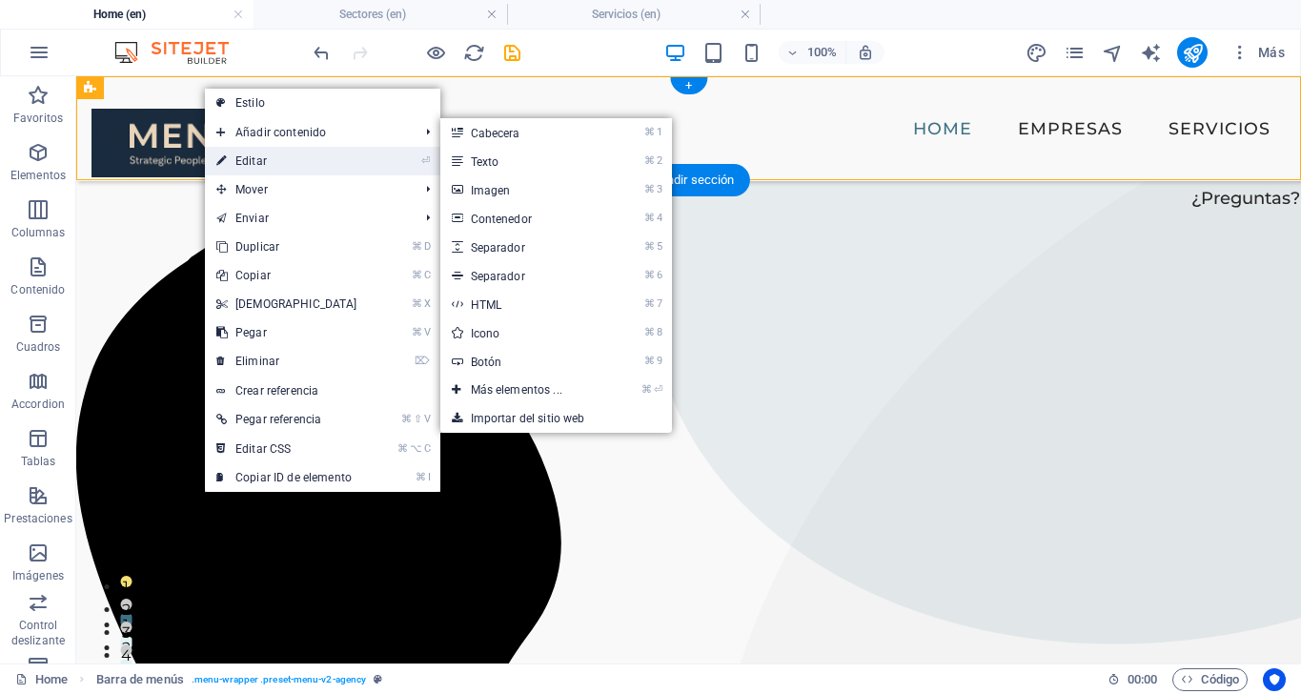
select select "link-special-font"
select select "rem"
select select "500"
select select "px"
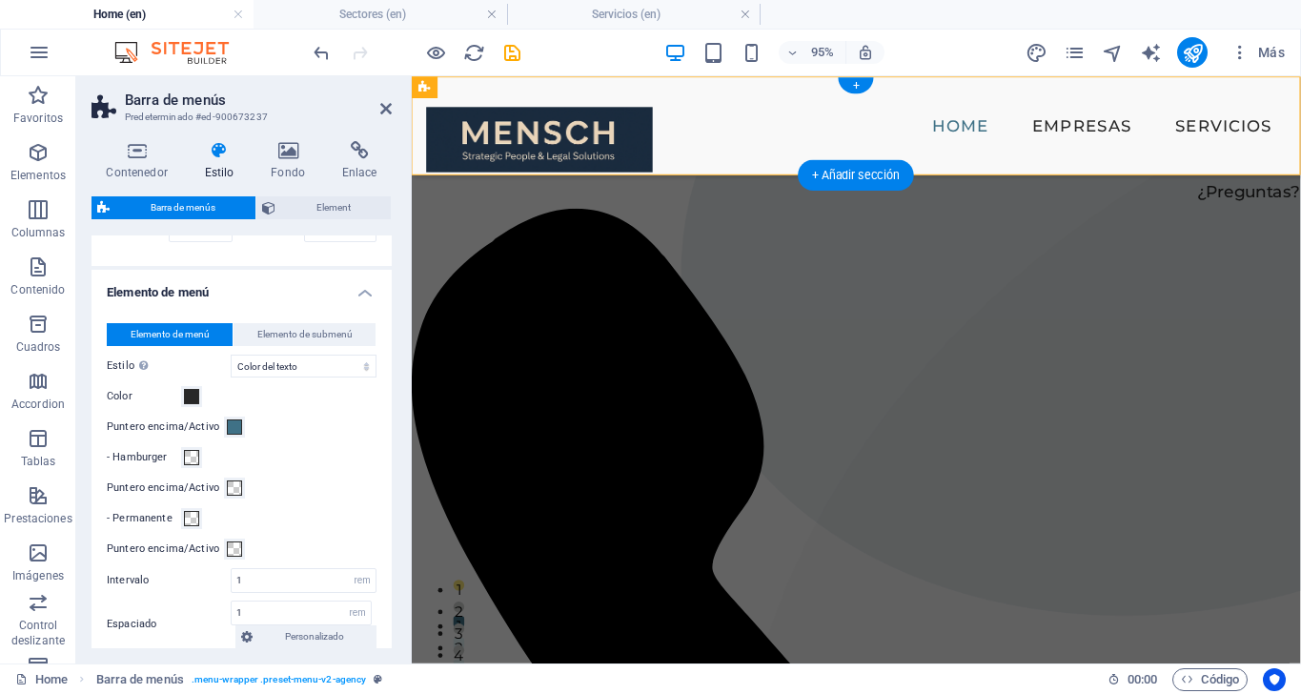
scroll to position [602, 0]
click at [271, 335] on span "Elemento de submenú" at bounding box center [304, 334] width 95 height 23
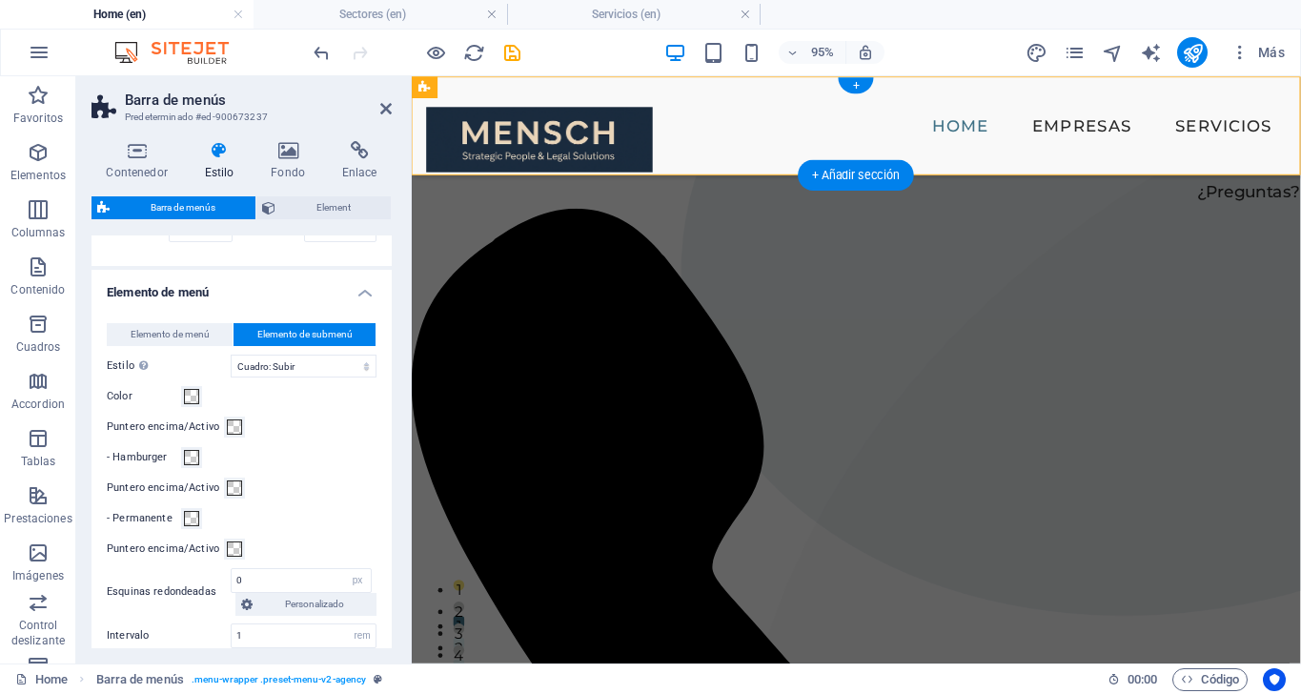
scroll to position [661, 0]
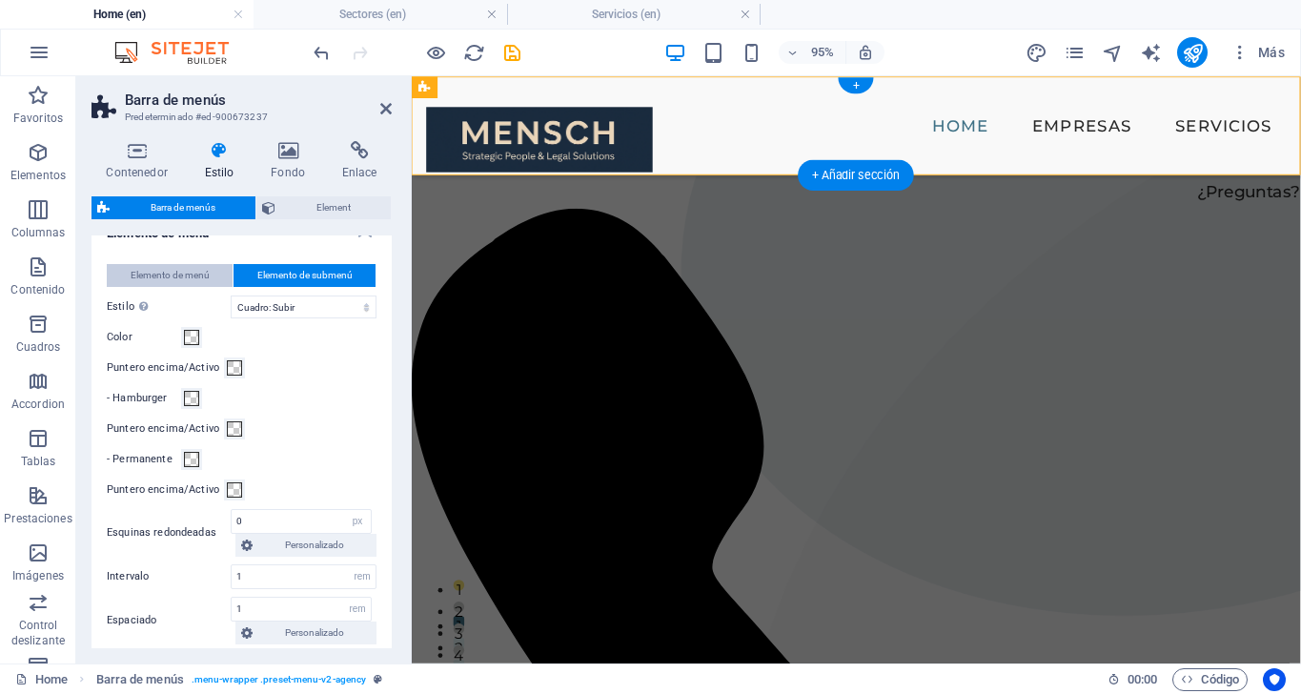
click at [188, 274] on span "Elemento de menú" at bounding box center [170, 275] width 79 height 23
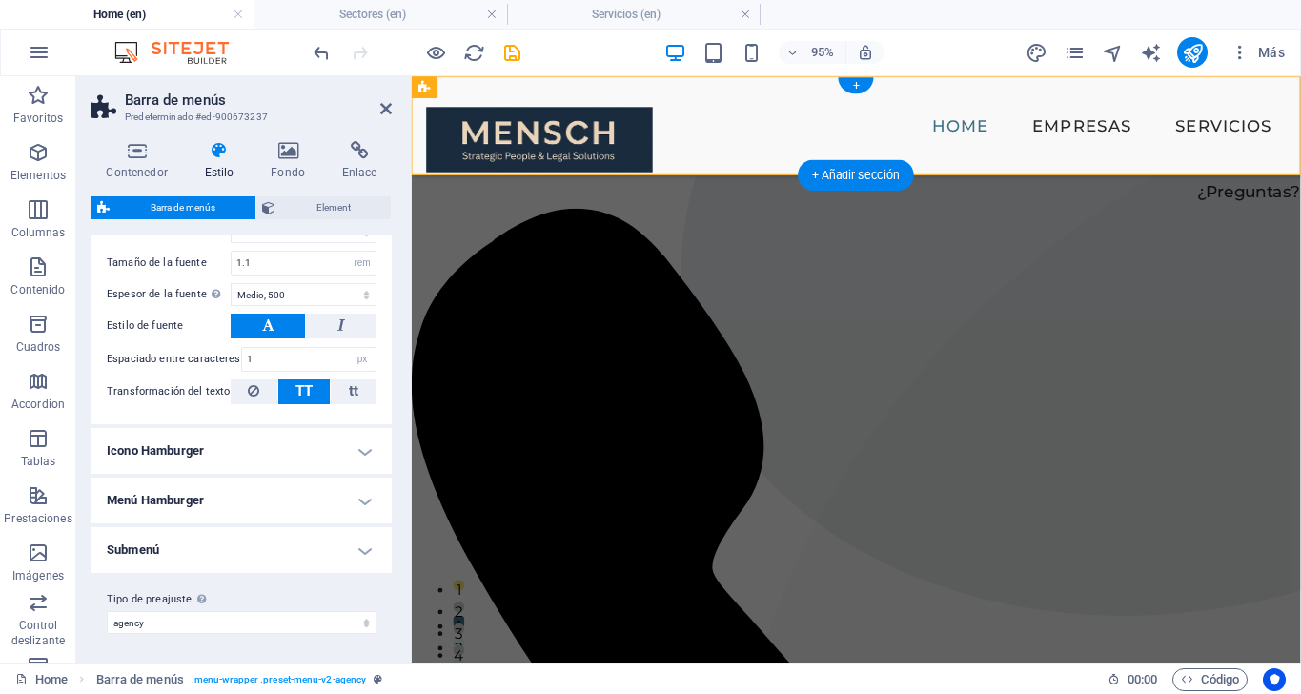
scroll to position [1037, 0]
click at [307, 459] on h4 "Icono Hamburger" at bounding box center [241, 452] width 300 height 46
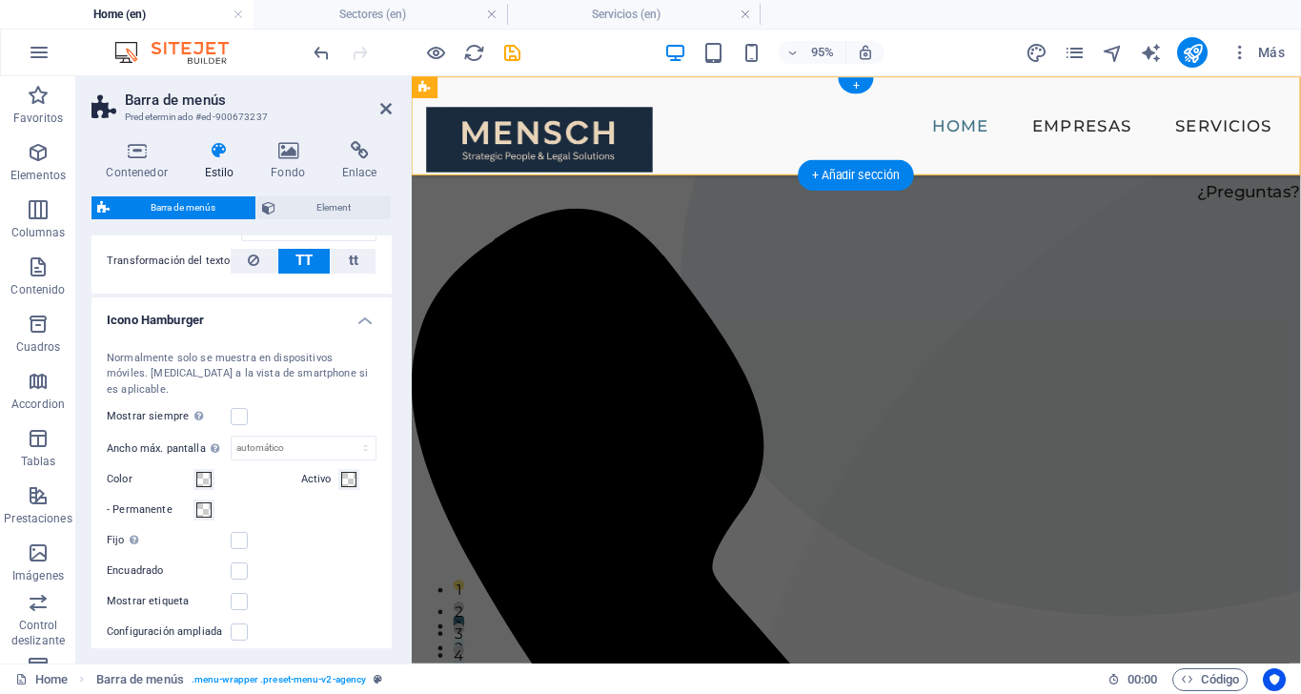
scroll to position [1171, 0]
click at [243, 405] on label at bounding box center [239, 413] width 17 height 17
click at [0, 0] on input "Mostrar siempre Muestra el desencadenador para todas las ventanillas." at bounding box center [0, 0] width 0 height 0
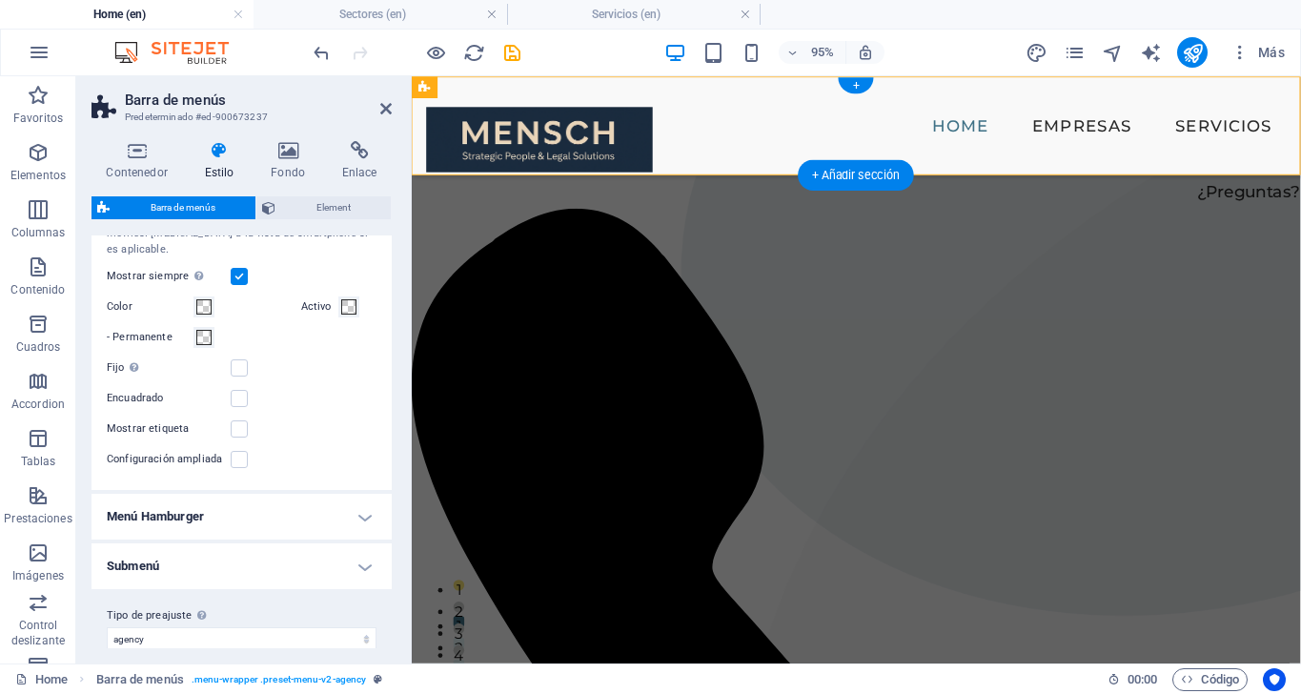
scroll to position [1308, 0]
click at [361, 503] on h4 "Menú Hamburger" at bounding box center [241, 518] width 300 height 46
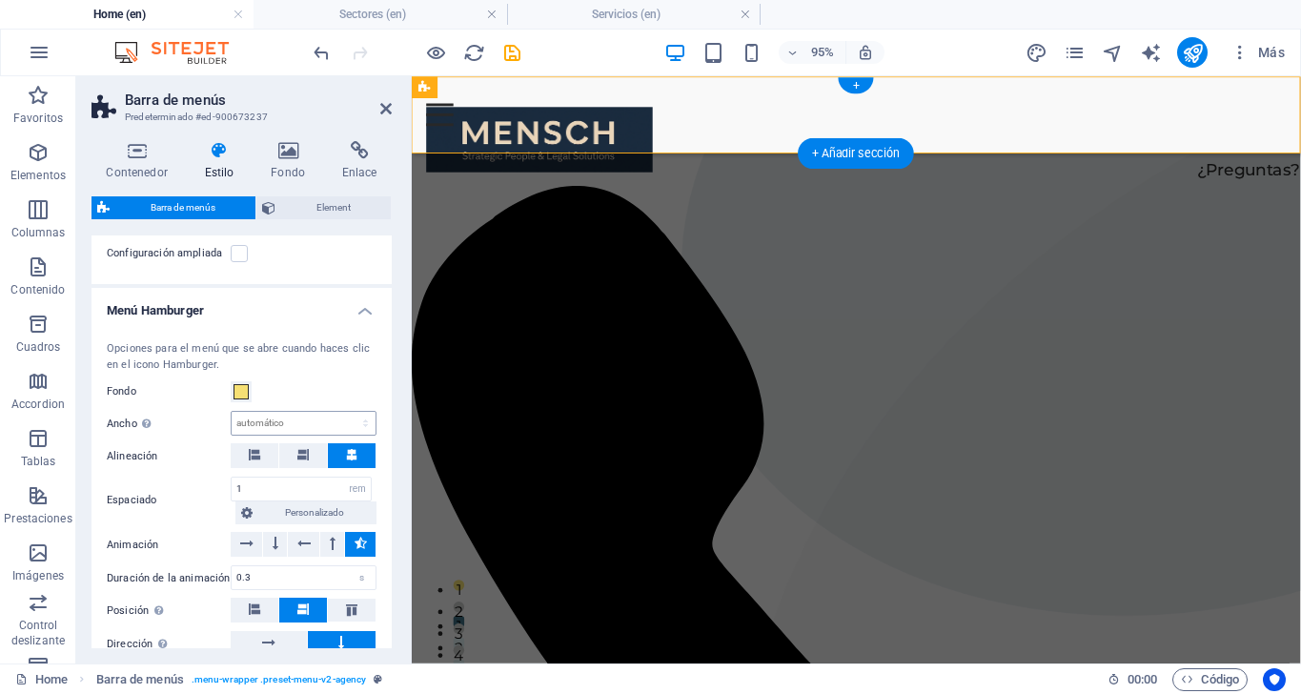
scroll to position [1545, 0]
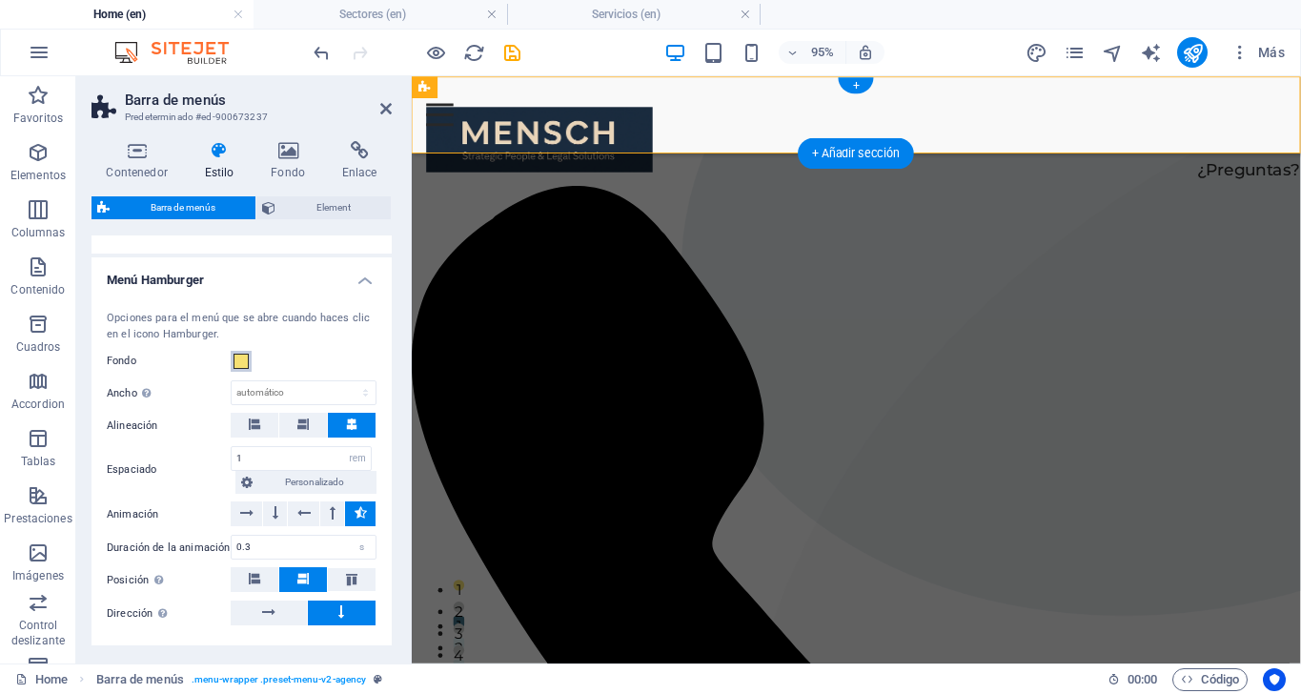
click at [239, 354] on span at bounding box center [241, 361] width 15 height 15
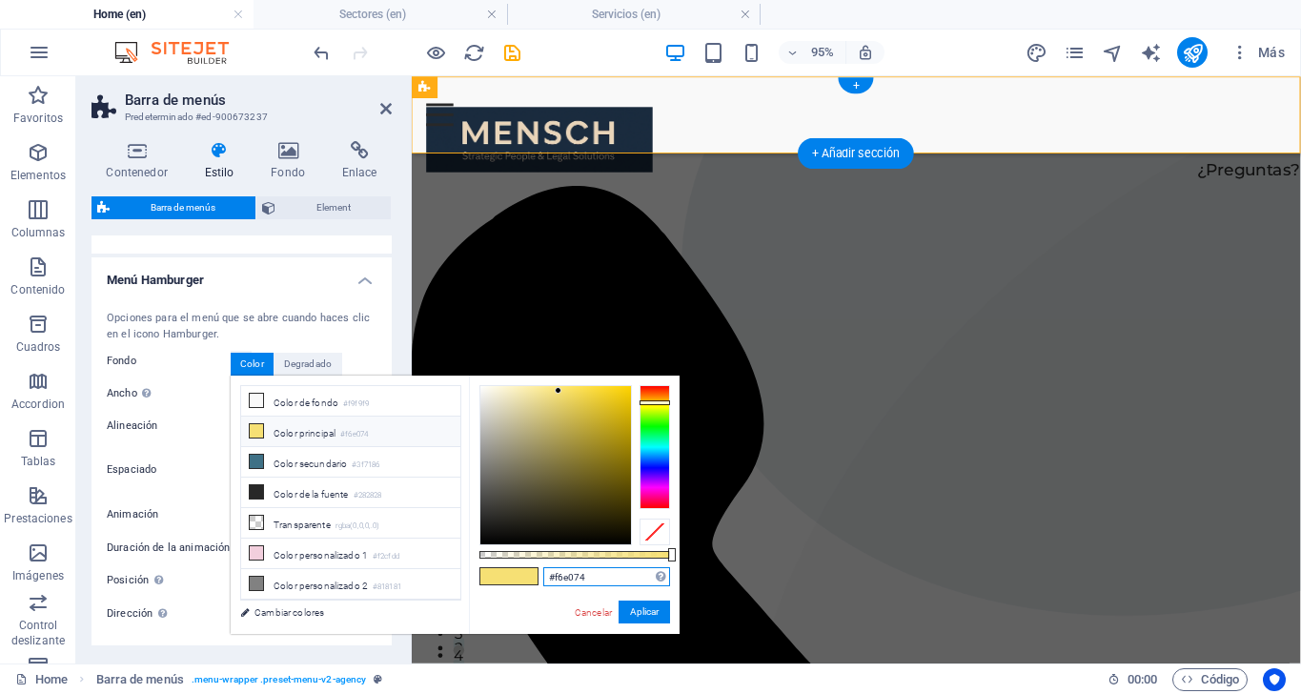
click at [597, 583] on input "#f6e074" at bounding box center [606, 576] width 127 height 19
click at [645, 612] on button "Aplicar" at bounding box center [644, 611] width 51 height 23
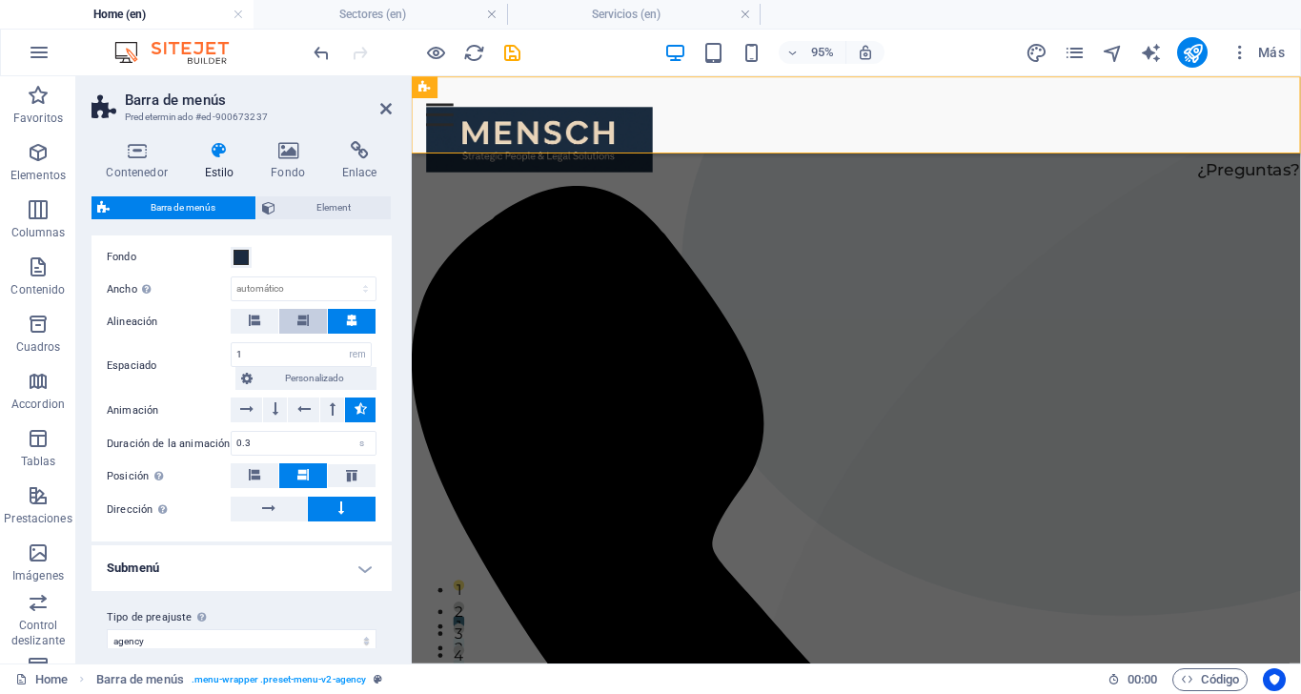
scroll to position [1550, 0]
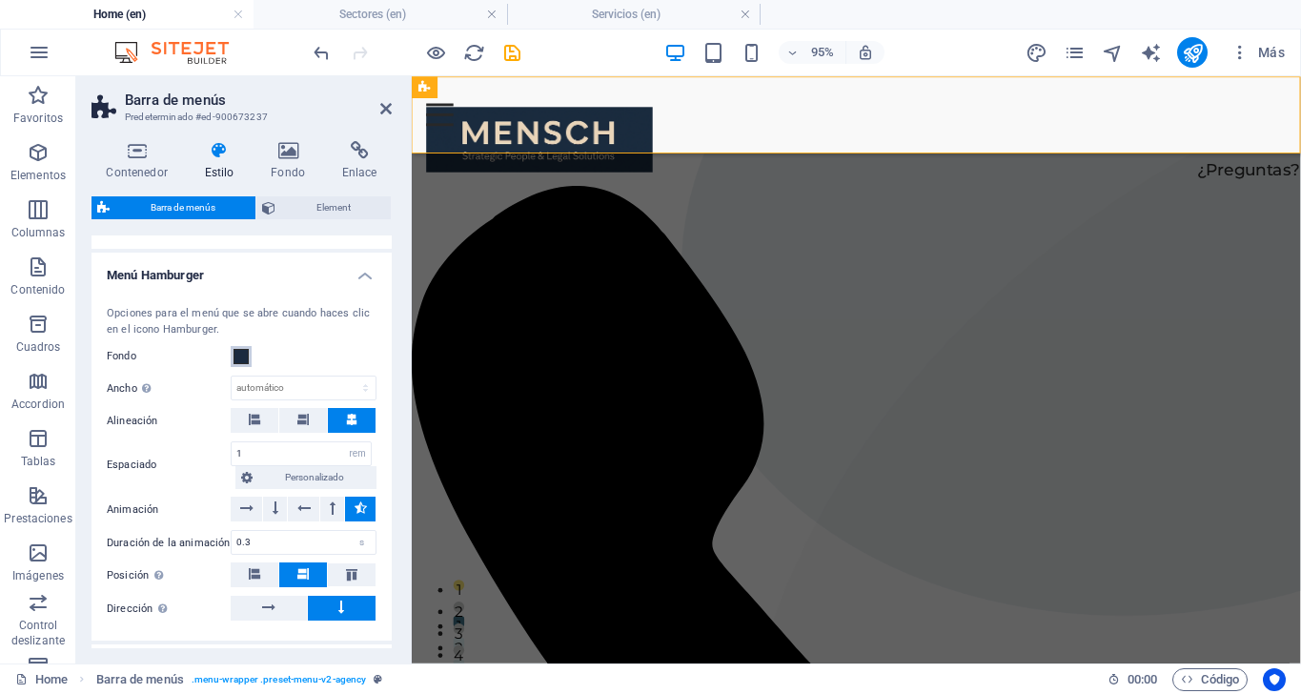
click at [233, 346] on button "Fondo" at bounding box center [241, 356] width 21 height 21
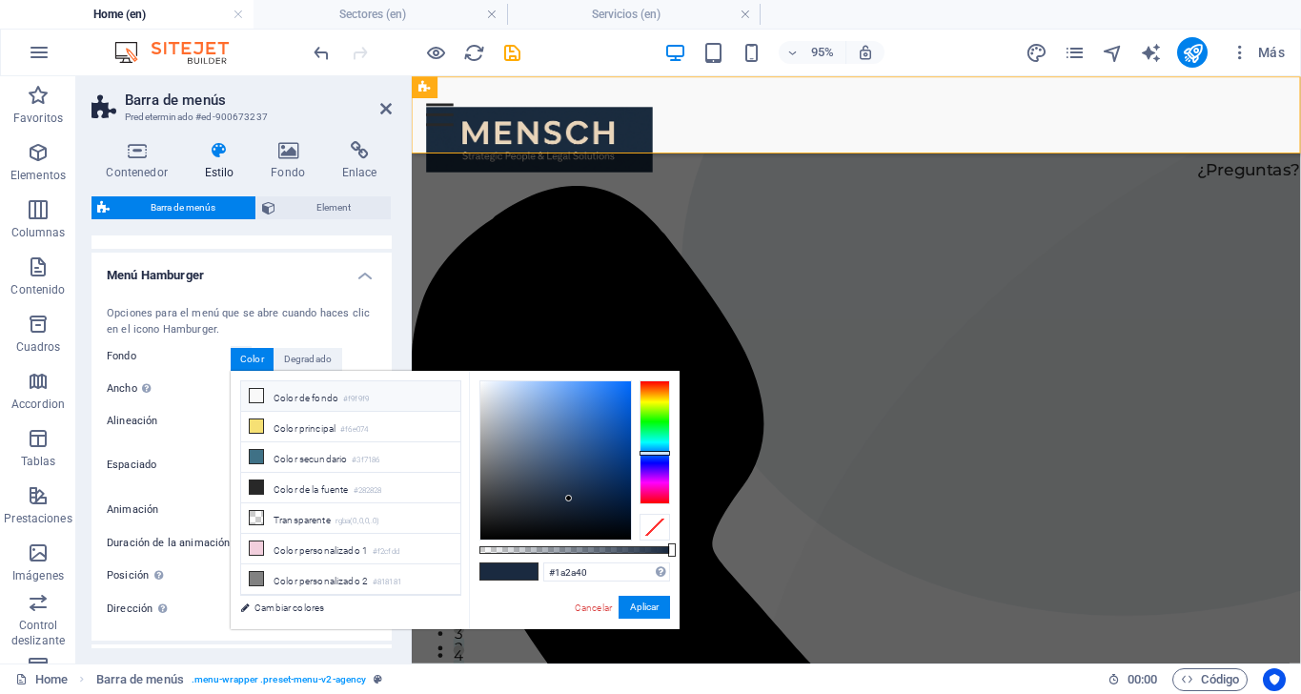
click at [310, 398] on li "Color de fondo #f9f9f9" at bounding box center [350, 396] width 219 height 30
type input "#f9f9f9"
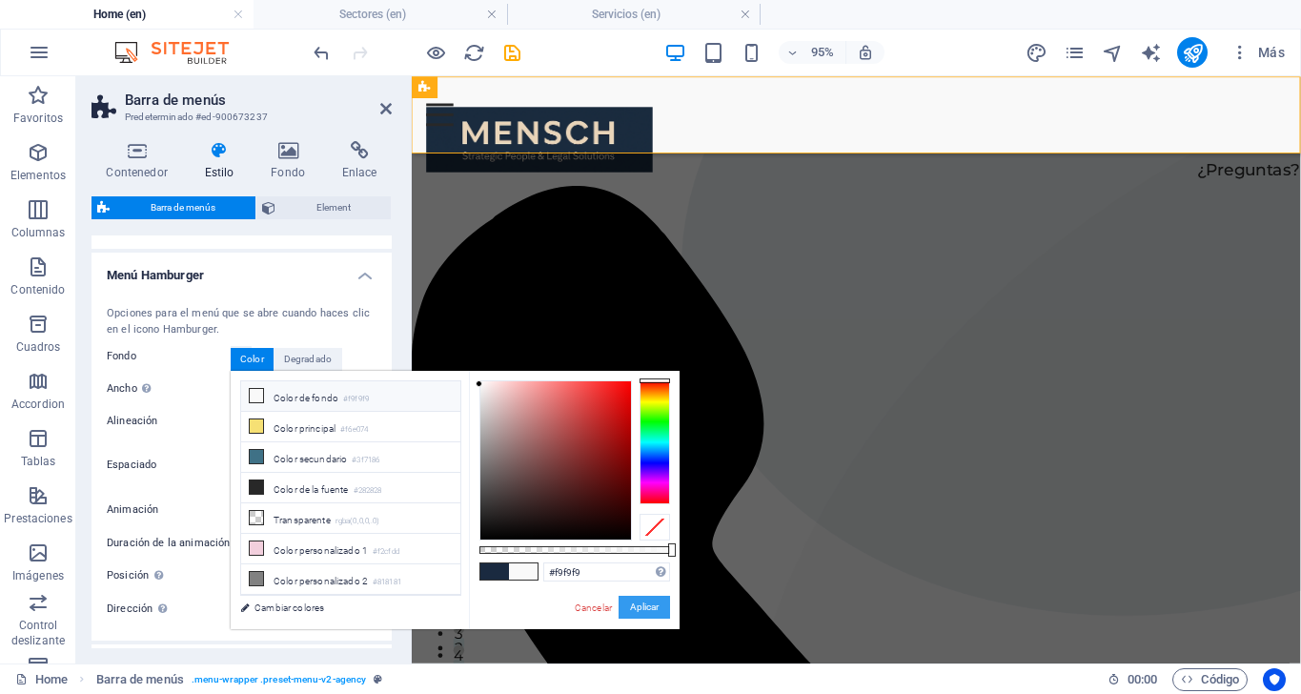
click at [648, 613] on button "Aplicar" at bounding box center [644, 607] width 51 height 23
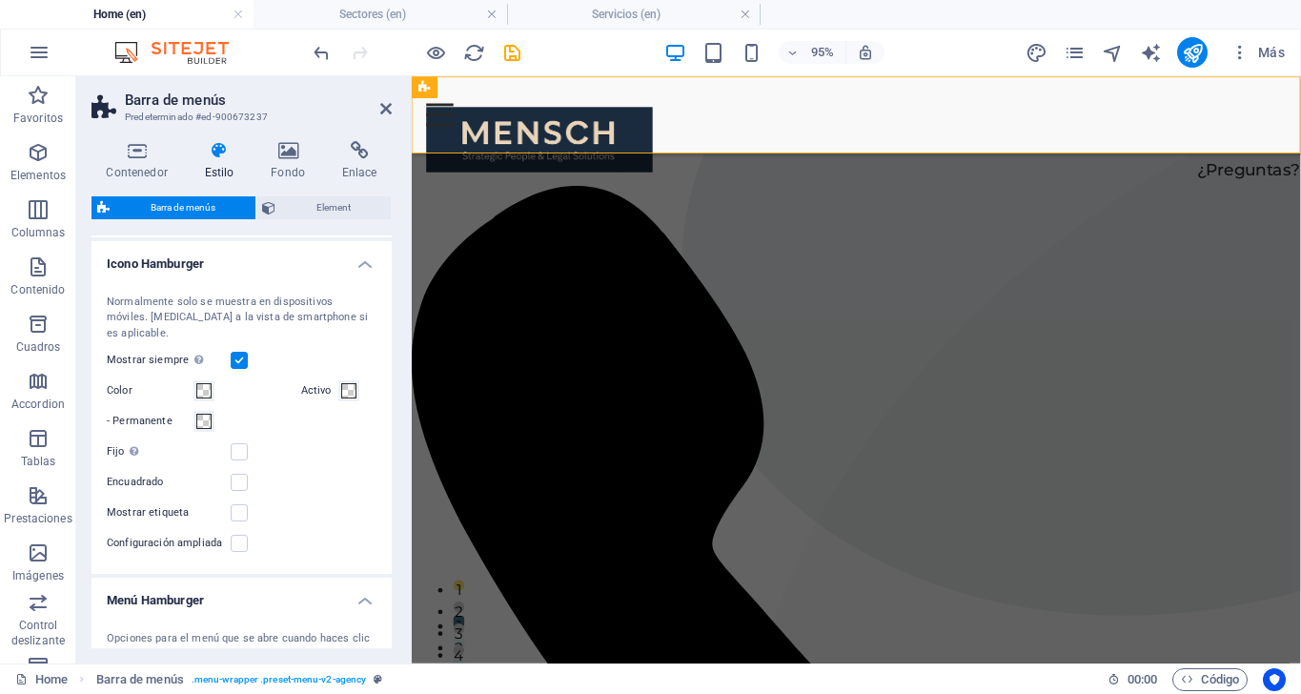
scroll to position [1222, 0]
click at [241, 355] on label at bounding box center [239, 363] width 17 height 17
click at [0, 0] on input "Mostrar siempre Muestra el desencadenador para todas las ventanillas." at bounding box center [0, 0] width 0 height 0
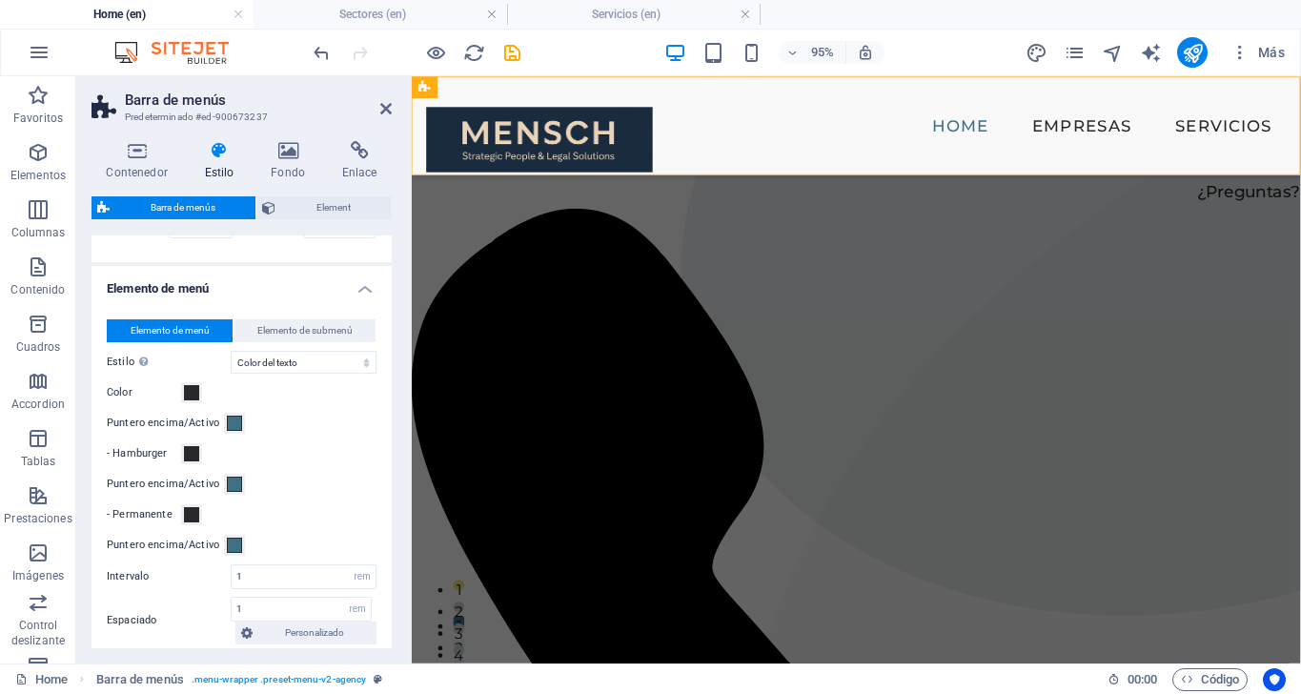
scroll to position [604, 0]
click at [281, 335] on span "Elemento de submenú" at bounding box center [304, 332] width 95 height 23
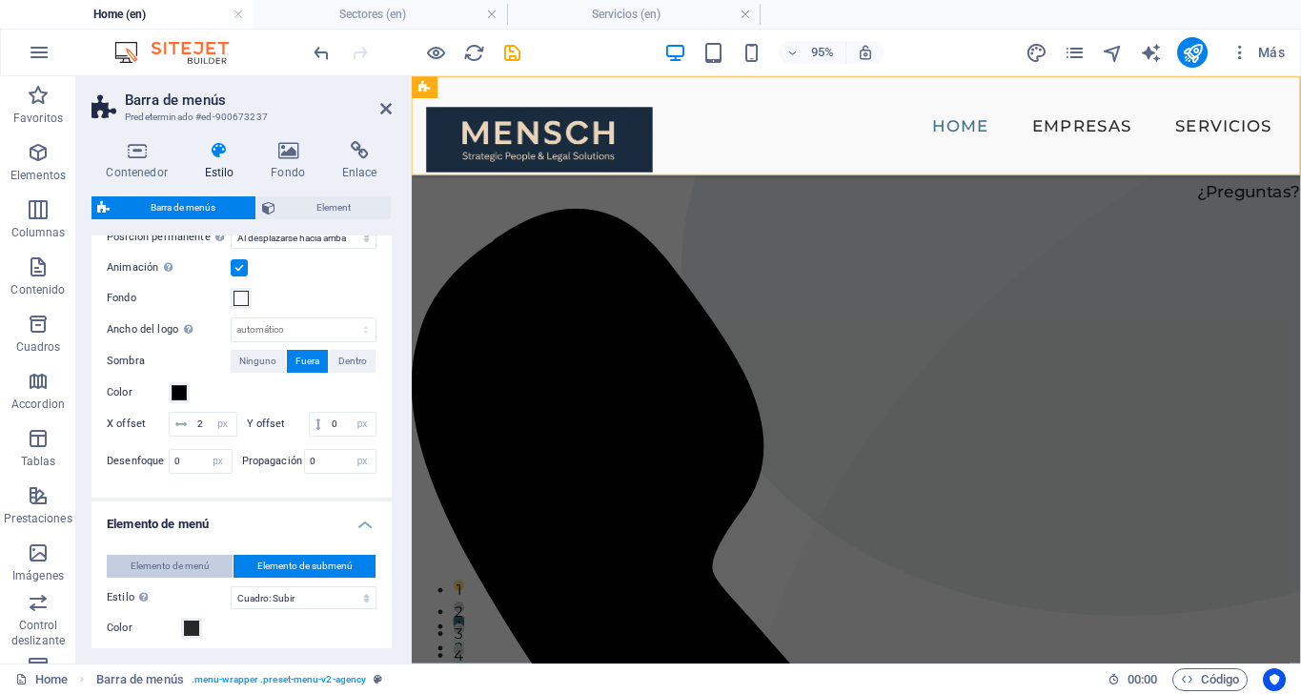
scroll to position [385, 0]
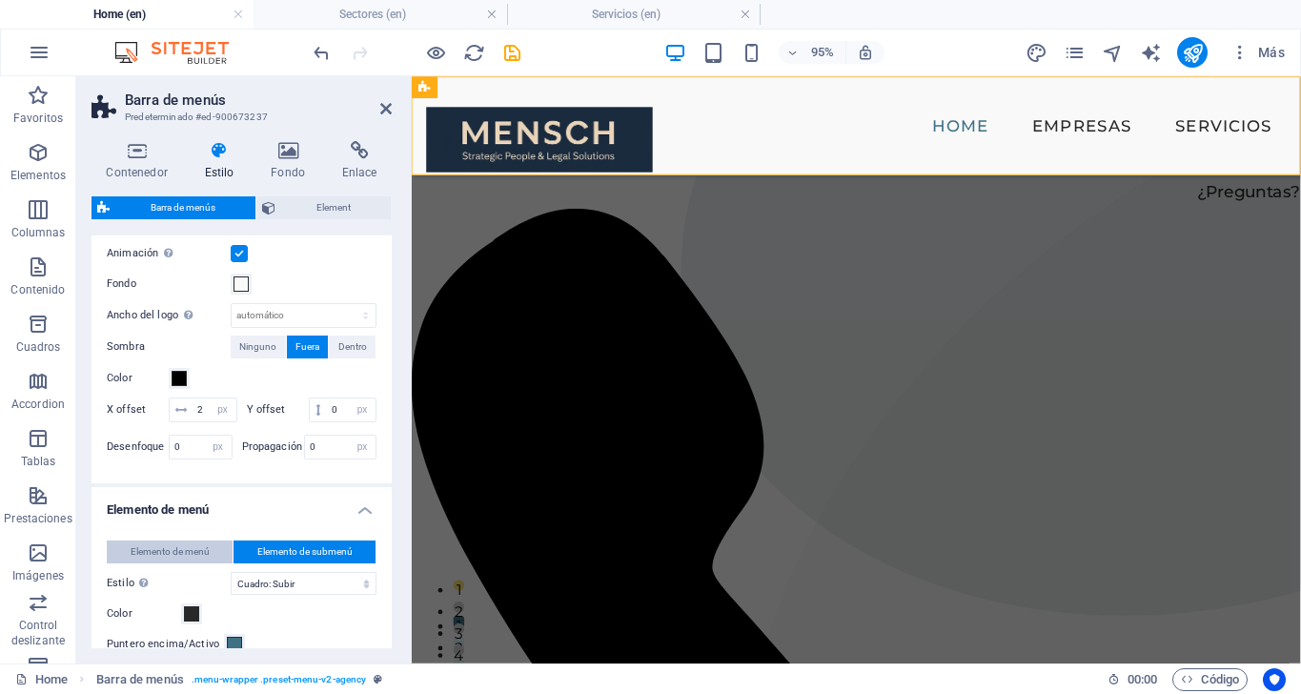
click at [198, 542] on span "Elemento de menú" at bounding box center [170, 551] width 79 height 23
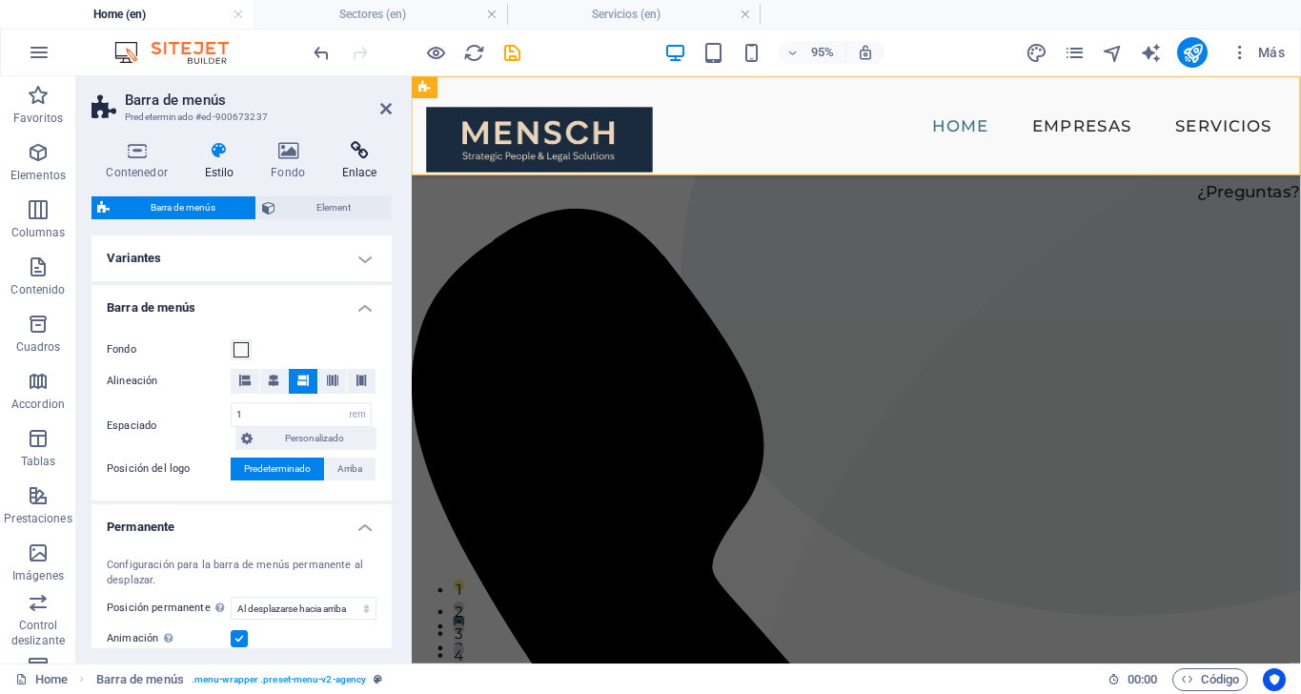
scroll to position [0, 0]
click at [389, 107] on icon at bounding box center [385, 108] width 11 height 15
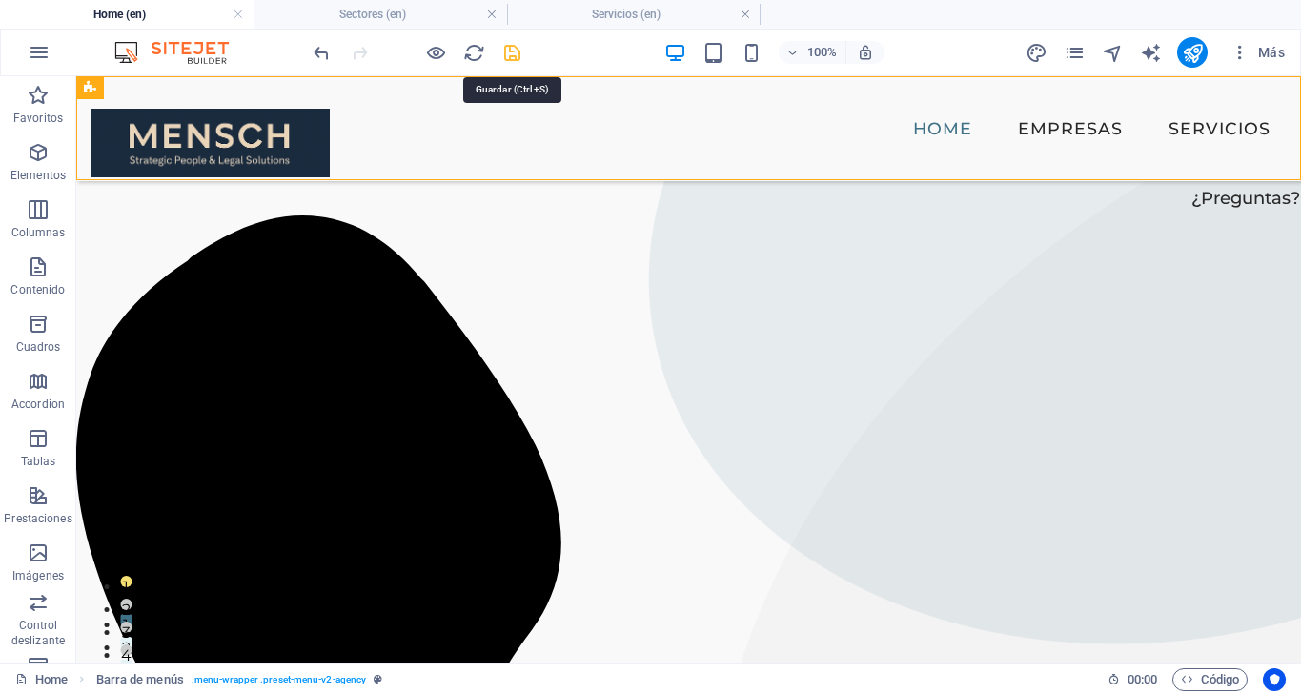
click at [507, 54] on icon "save" at bounding box center [512, 53] width 22 height 22
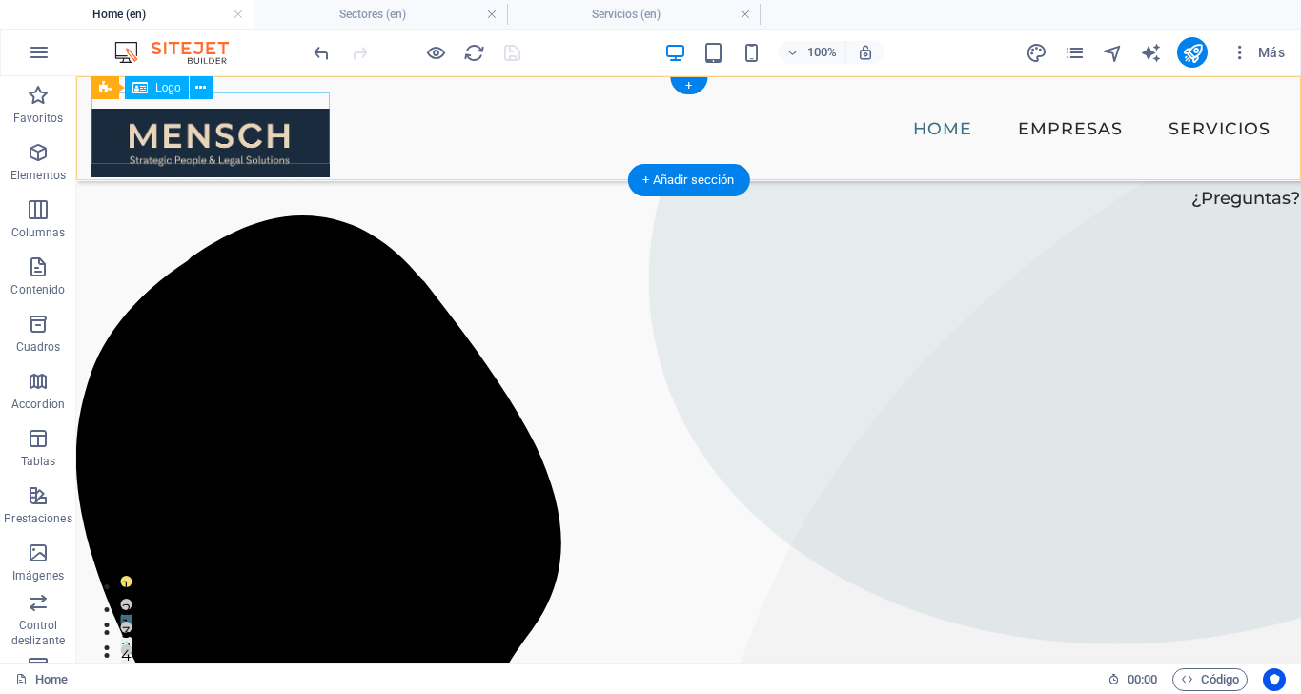
click at [297, 127] on div at bounding box center [210, 141] width 238 height 72
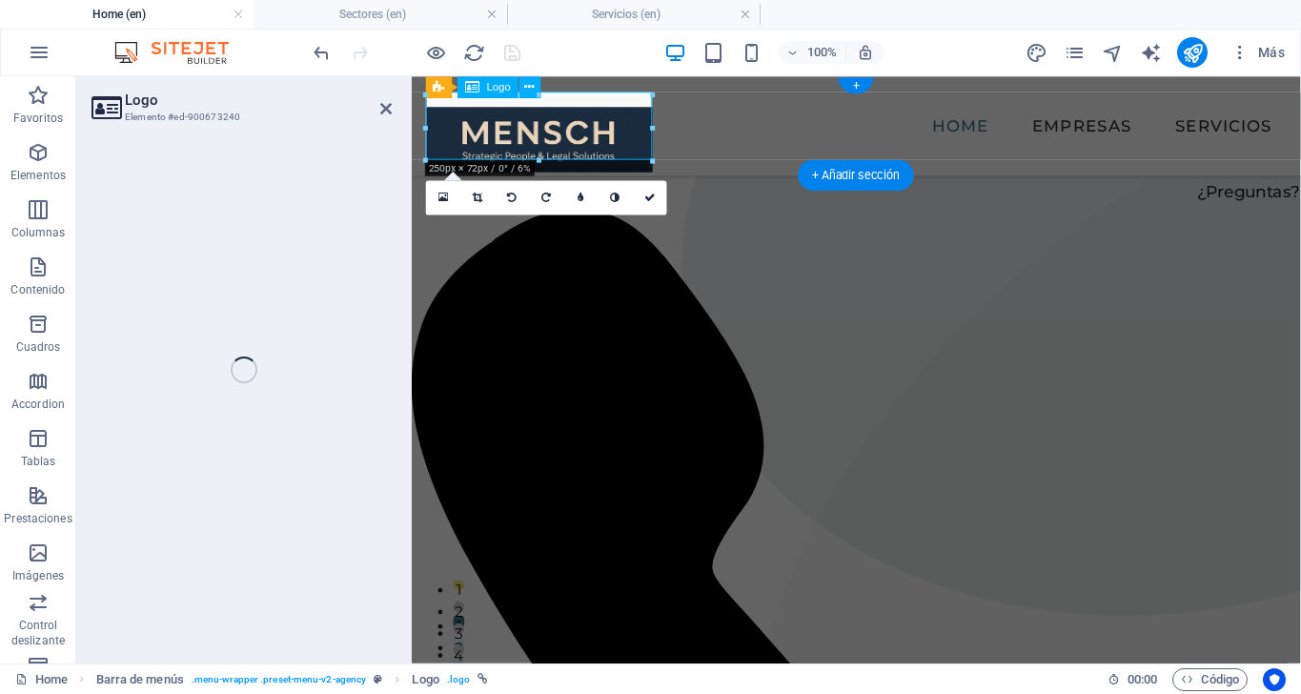
select select "px"
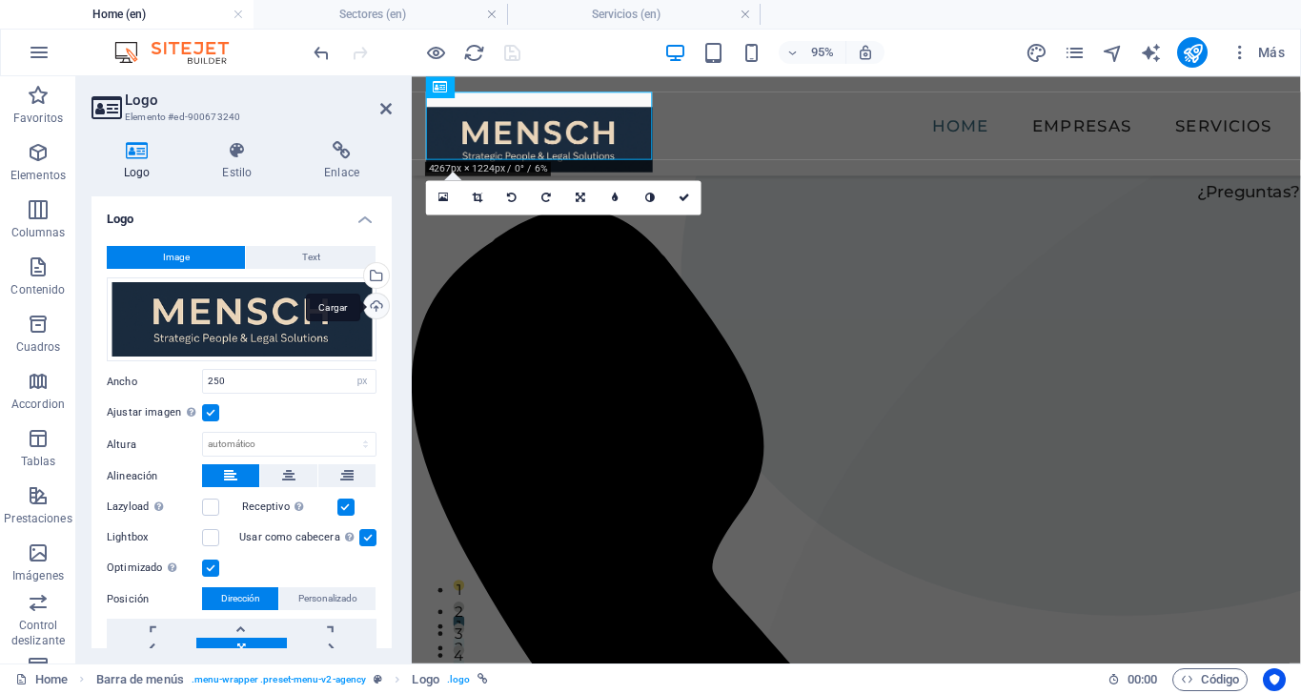
click at [373, 300] on div "Cargar" at bounding box center [374, 308] width 29 height 29
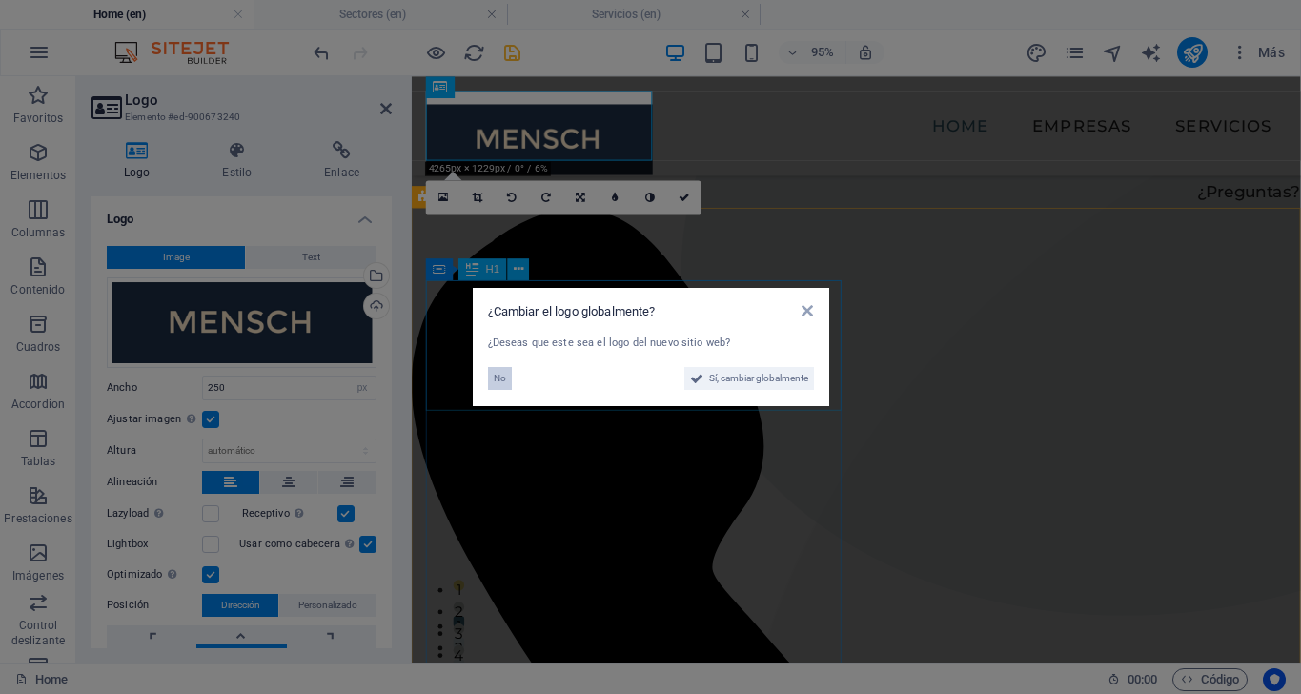
click at [506, 378] on button "No" at bounding box center [500, 378] width 24 height 23
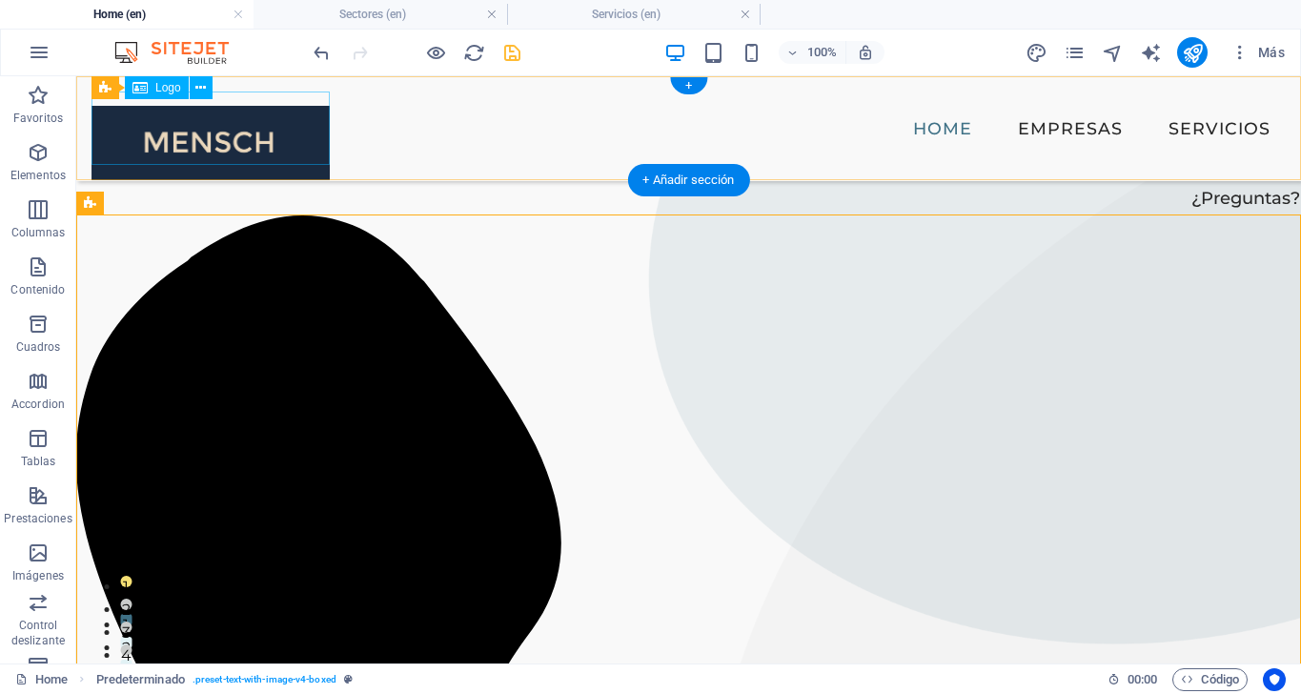
click at [295, 118] on div at bounding box center [210, 142] width 238 height 75
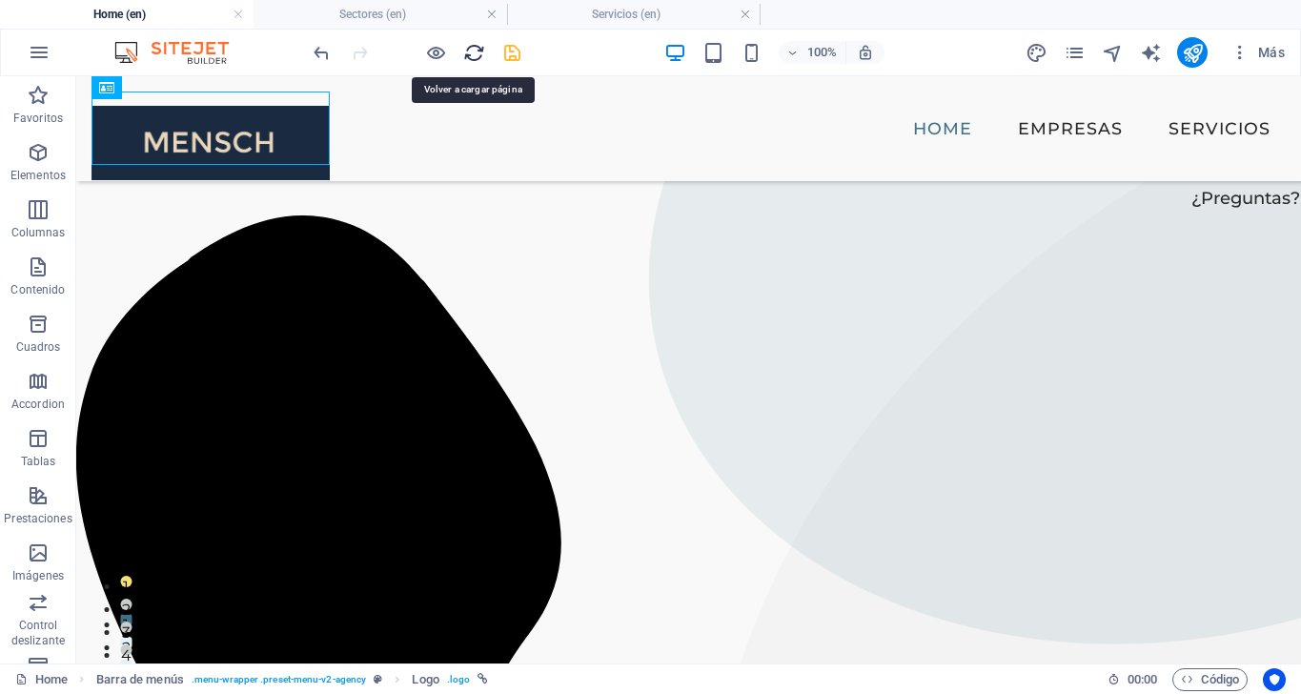
click at [478, 59] on icon "reload" at bounding box center [474, 53] width 22 height 22
click at [508, 56] on icon "save" at bounding box center [512, 53] width 22 height 22
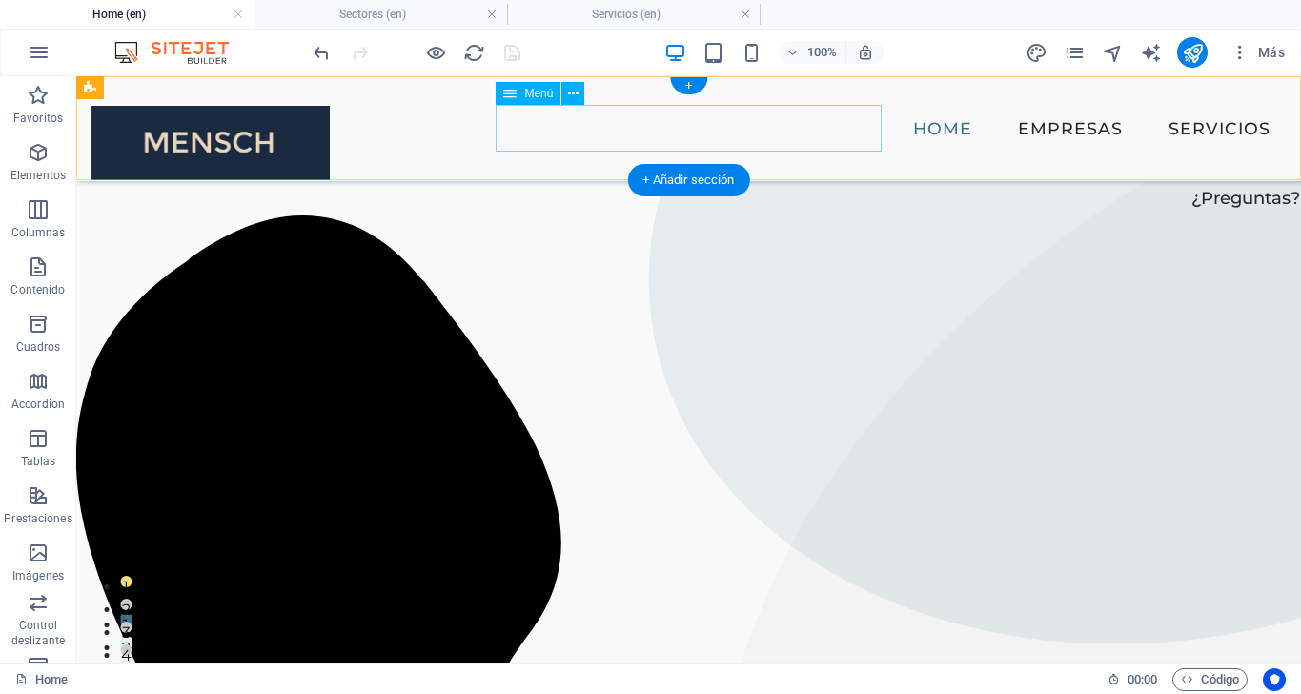
click at [624, 109] on nav "Home Empresas Servicios" at bounding box center [688, 129] width 1194 height 48
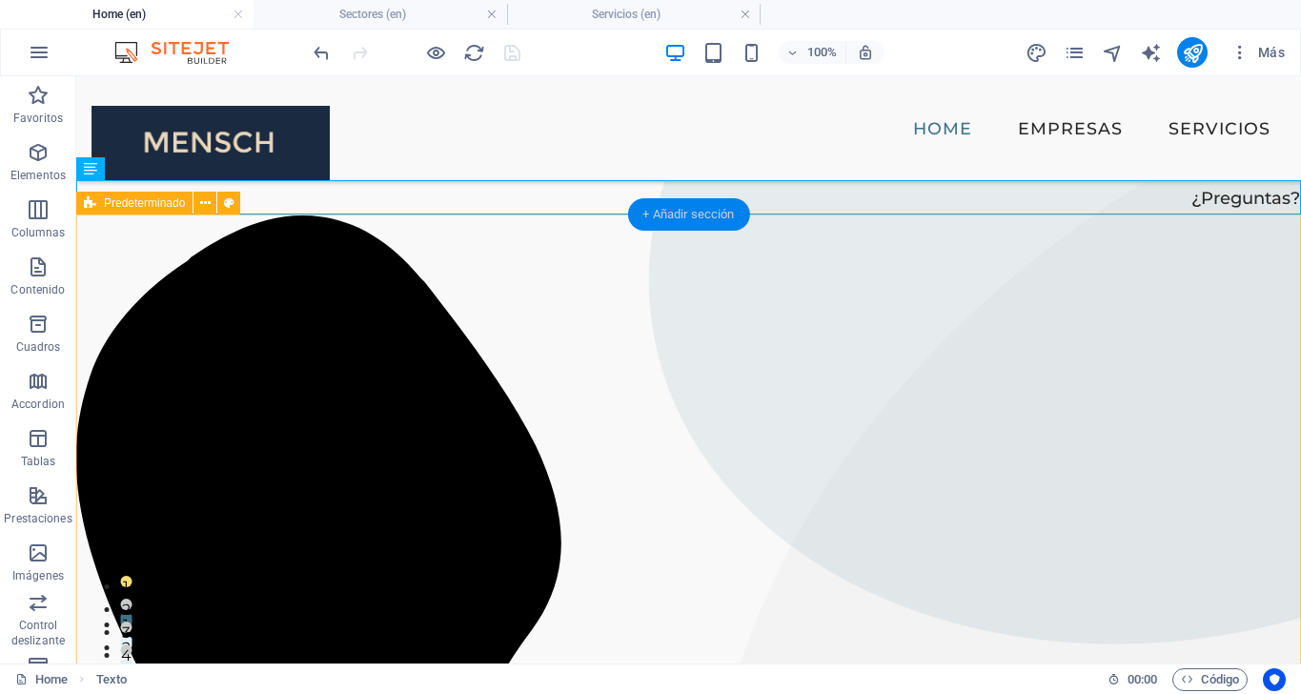
click at [699, 219] on div "+ Añadir sección" at bounding box center [688, 214] width 122 height 32
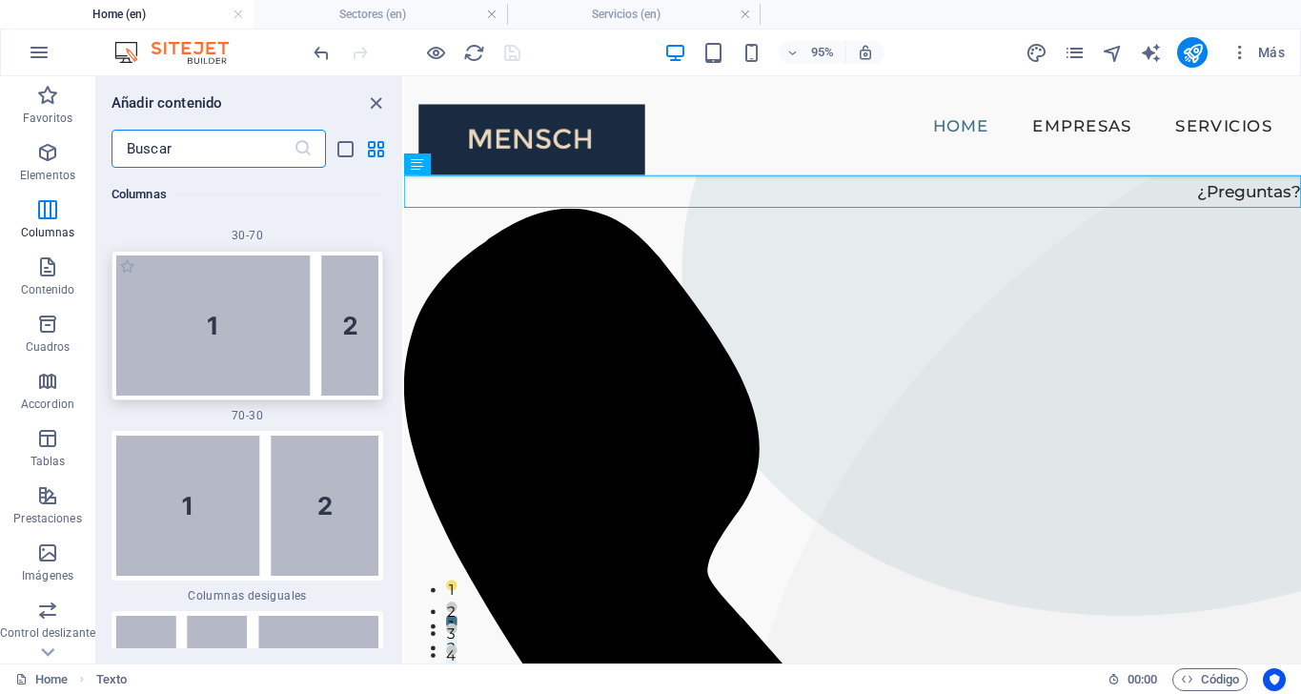
scroll to position [2974, 0]
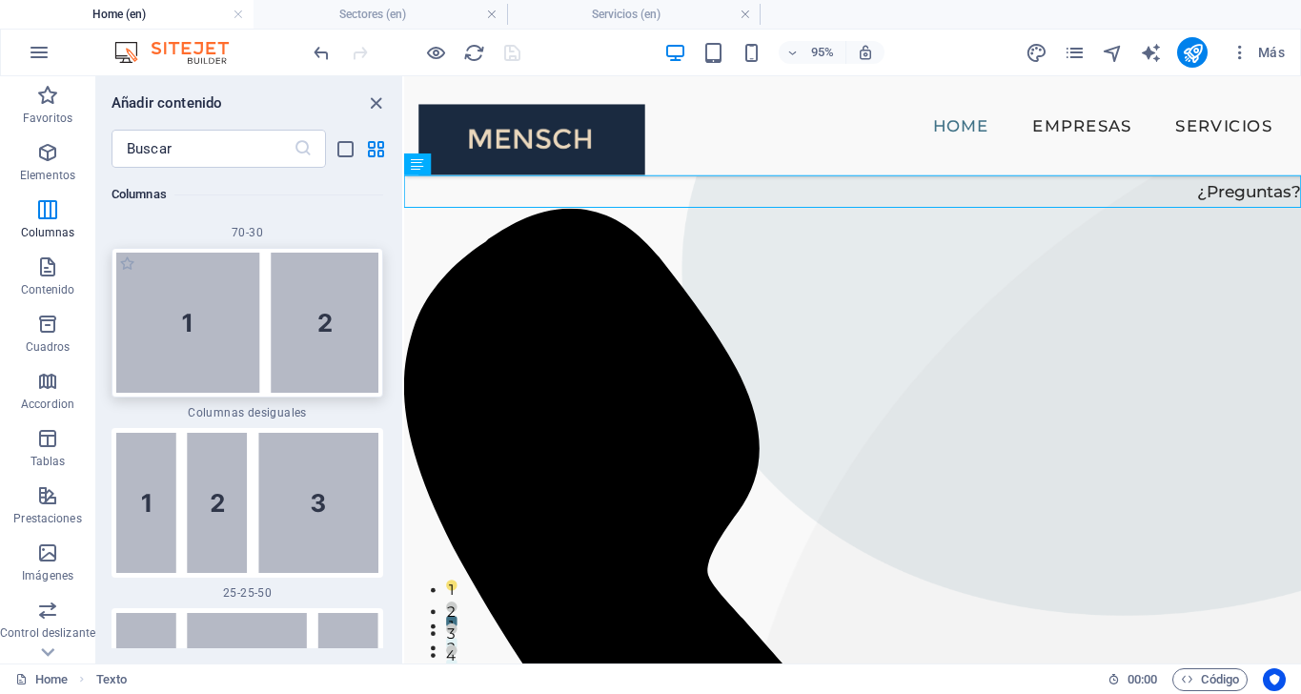
click at [308, 282] on img at bounding box center [247, 323] width 262 height 140
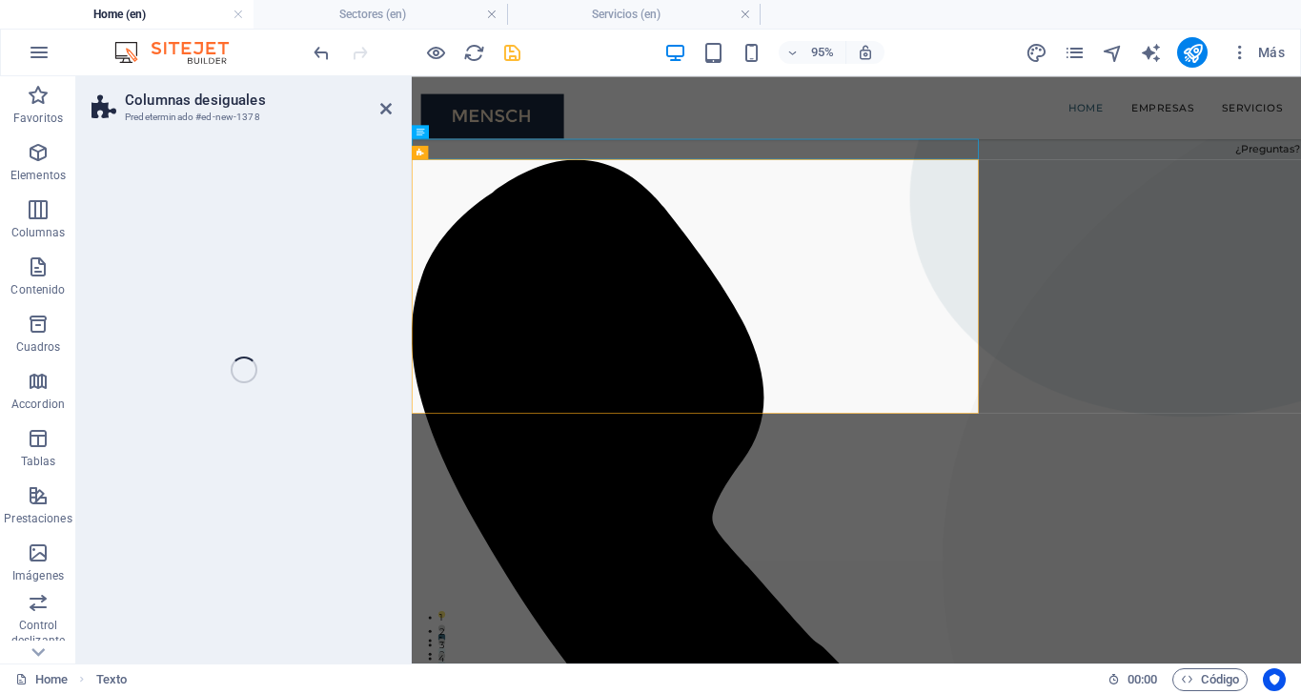
click at [308, 282] on div "Columnas desiguales Predeterminado #ed-new-1378 Arrastra aquí para reemplazar e…" at bounding box center [688, 369] width 1225 height 587
select select "%"
select select "rem"
select select "preset-unequal-columns-v2-default"
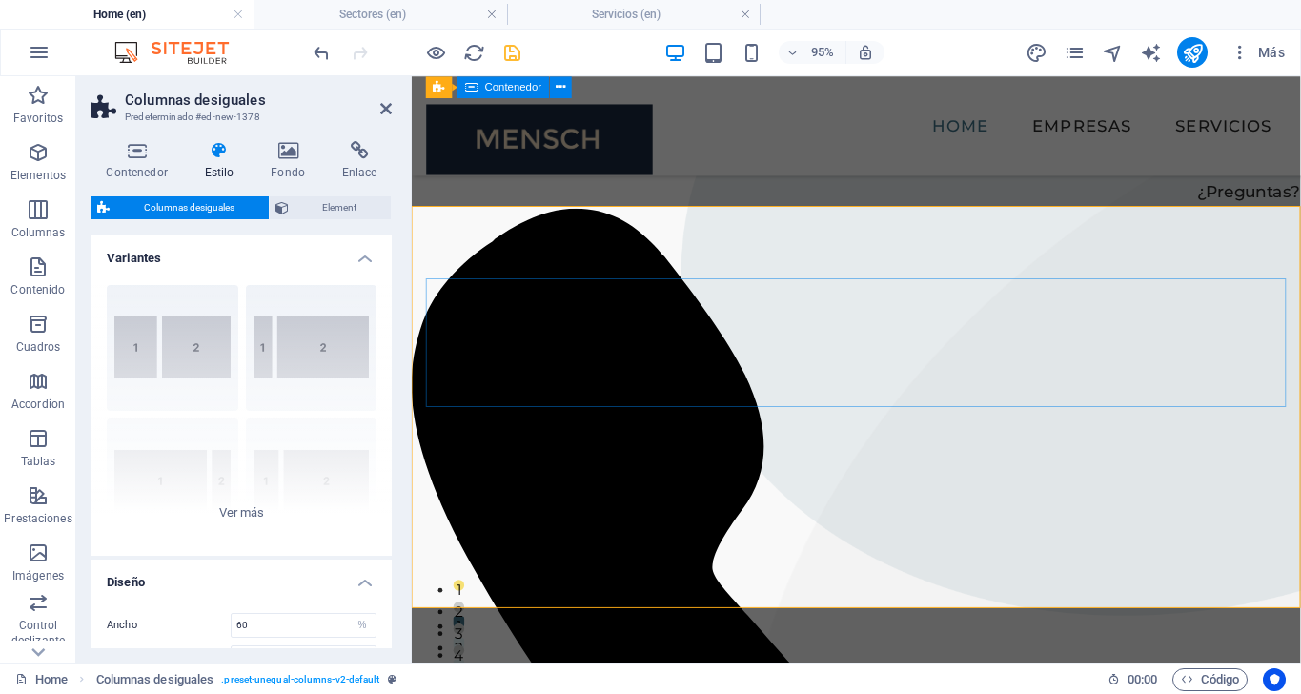
scroll to position [4, 0]
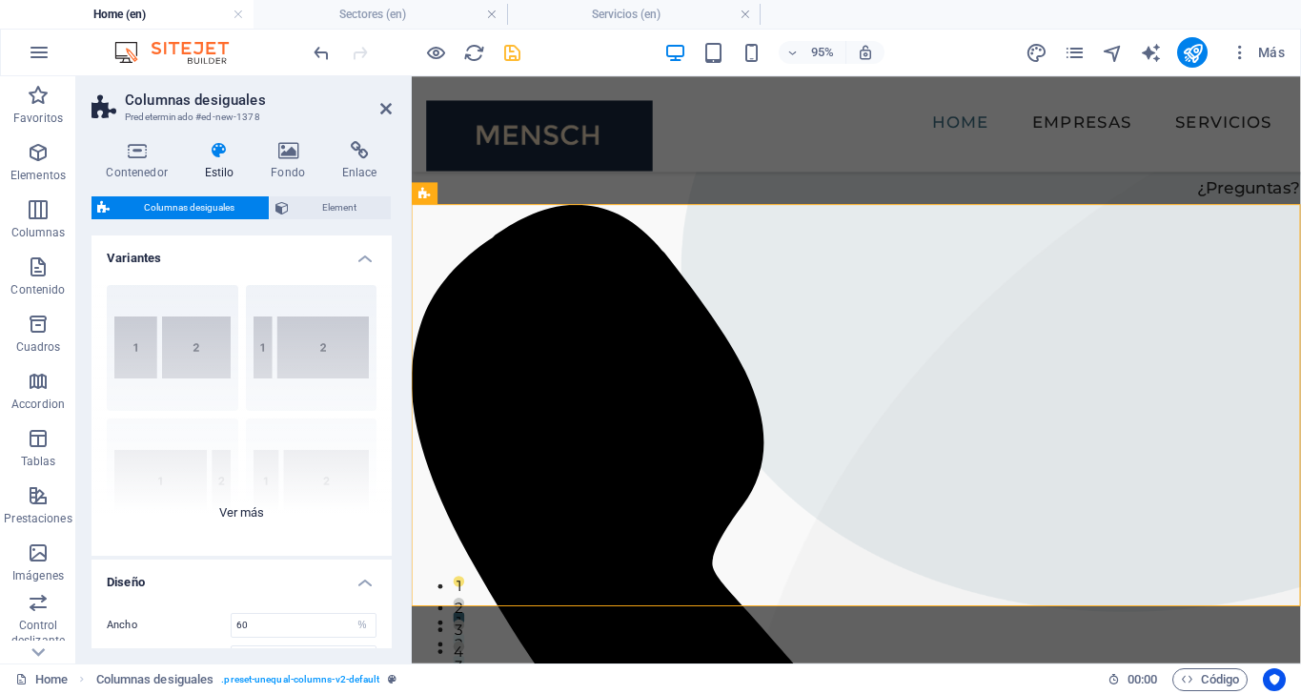
click at [162, 335] on div "[PHONE_NUMBER] [PHONE_NUMBER] 70-30 Predeterminado" at bounding box center [241, 413] width 300 height 286
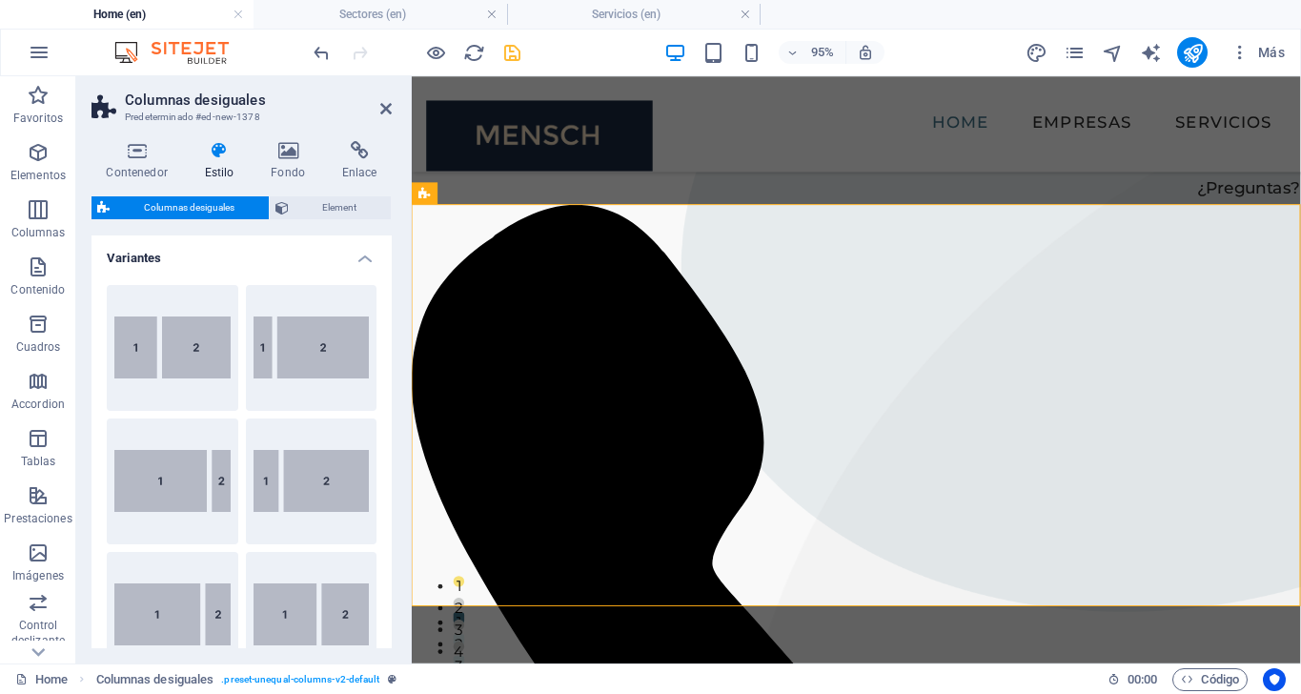
click at [162, 335] on button "40-60" at bounding box center [173, 348] width 132 height 126
type input "40"
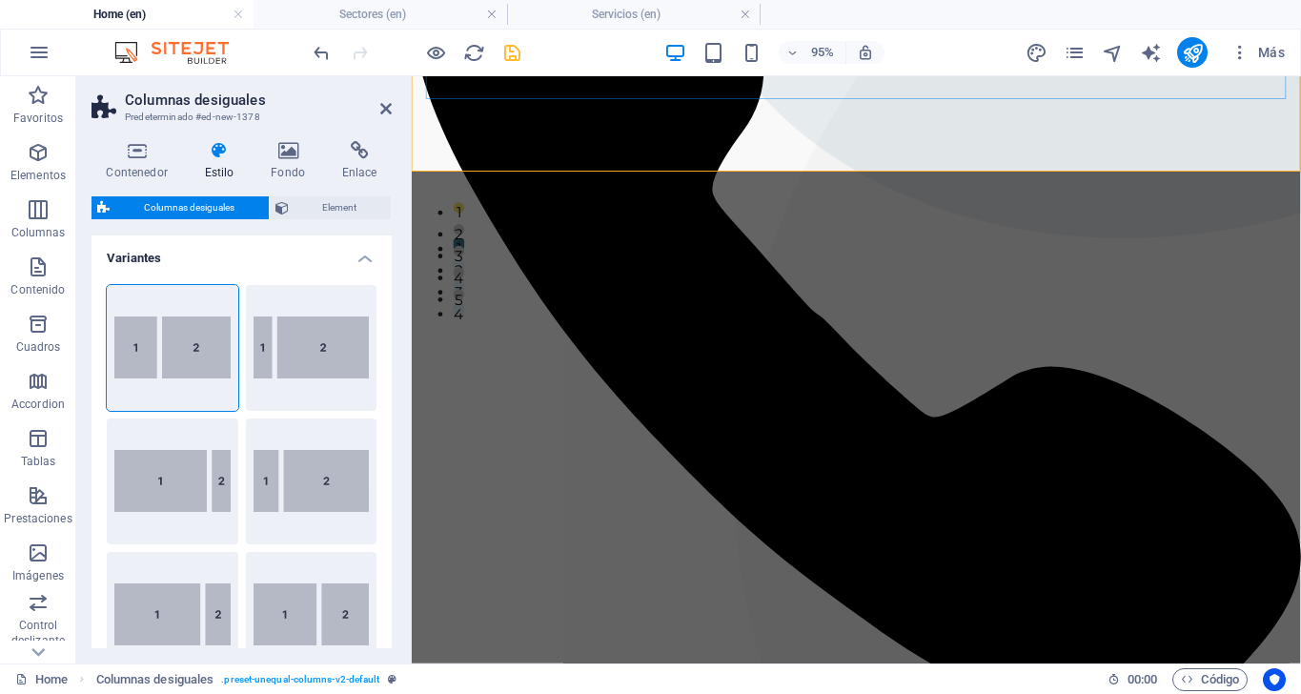
scroll to position [461, 0]
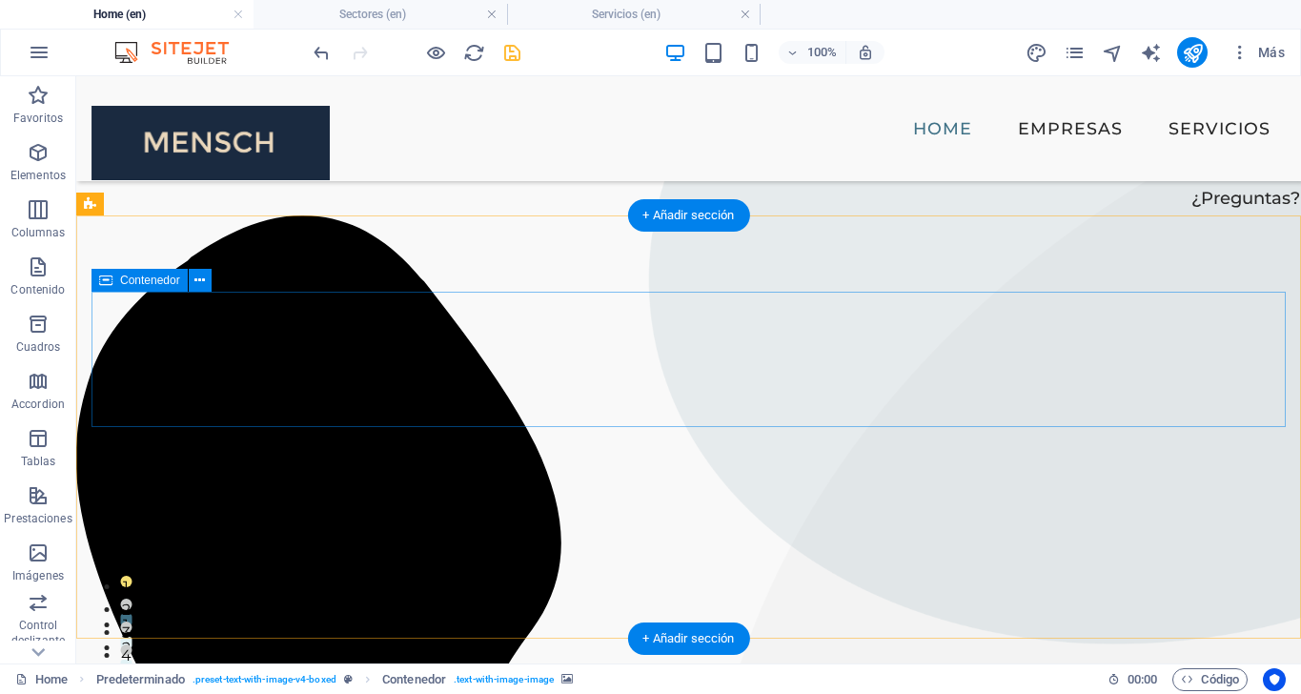
scroll to position [0, 0]
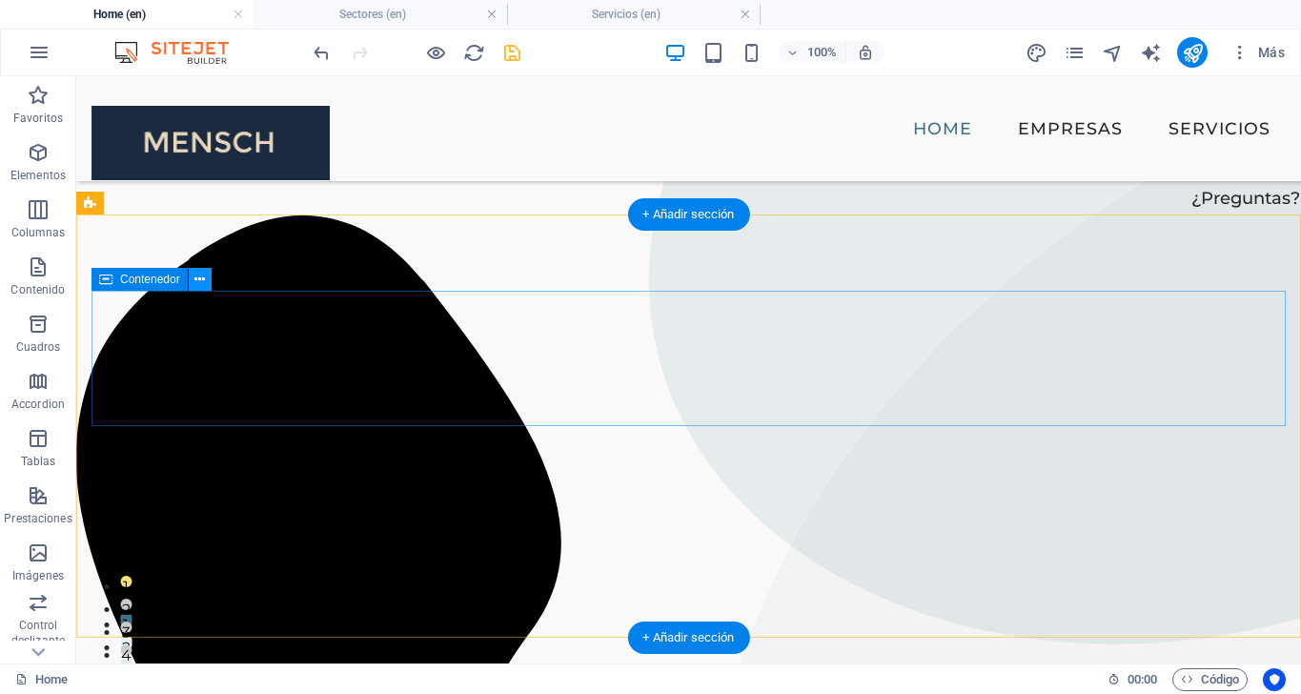
click at [197, 278] on icon at bounding box center [199, 280] width 10 height 20
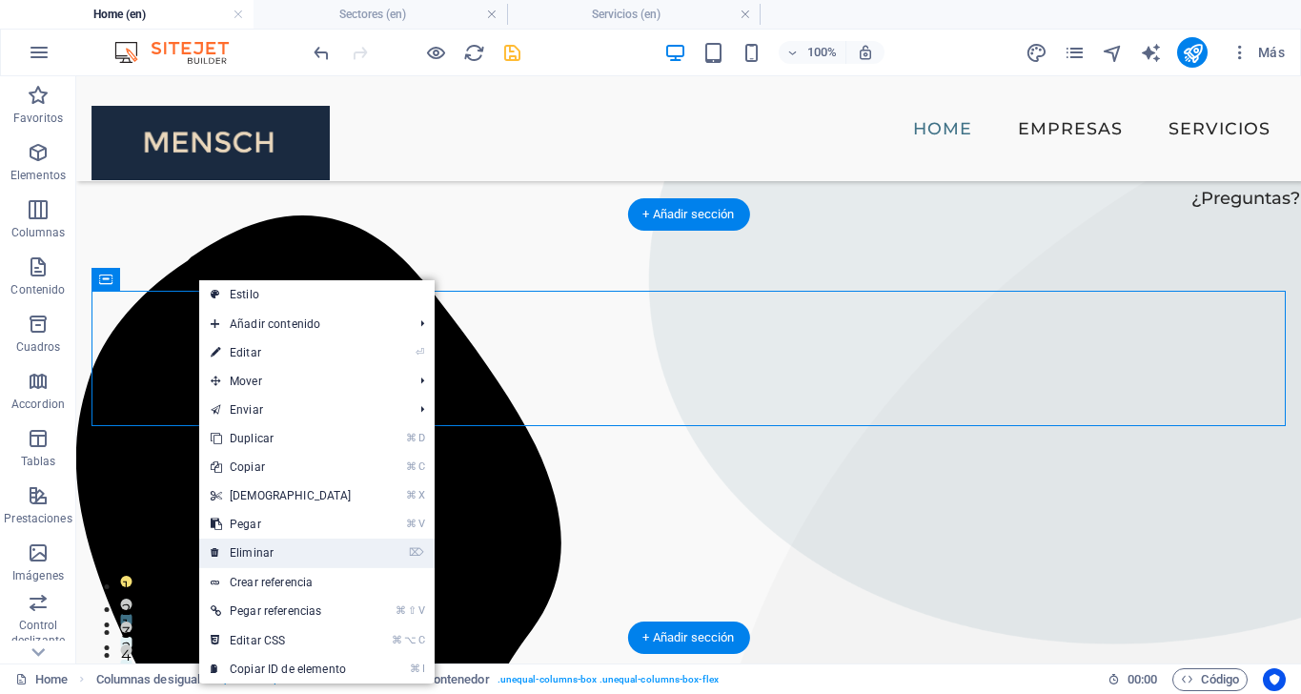
click at [275, 551] on link "⌦ Eliminar" at bounding box center [281, 552] width 164 height 29
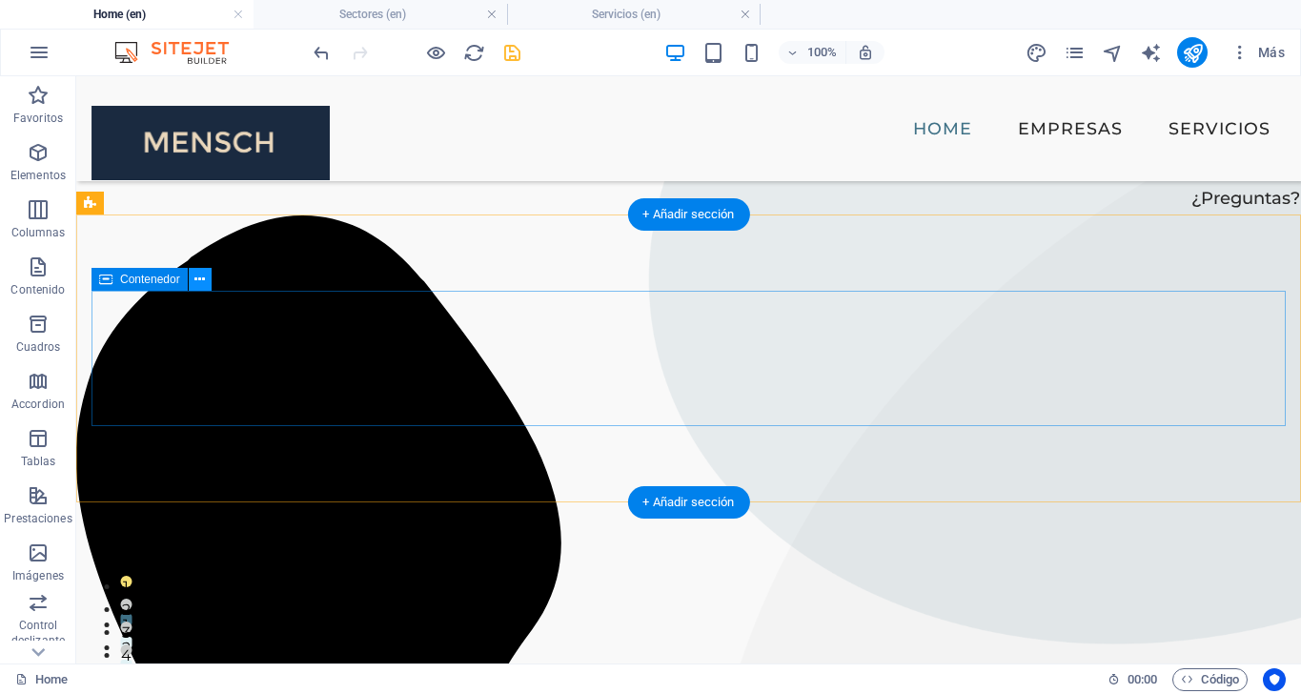
click at [201, 272] on icon at bounding box center [199, 280] width 10 height 20
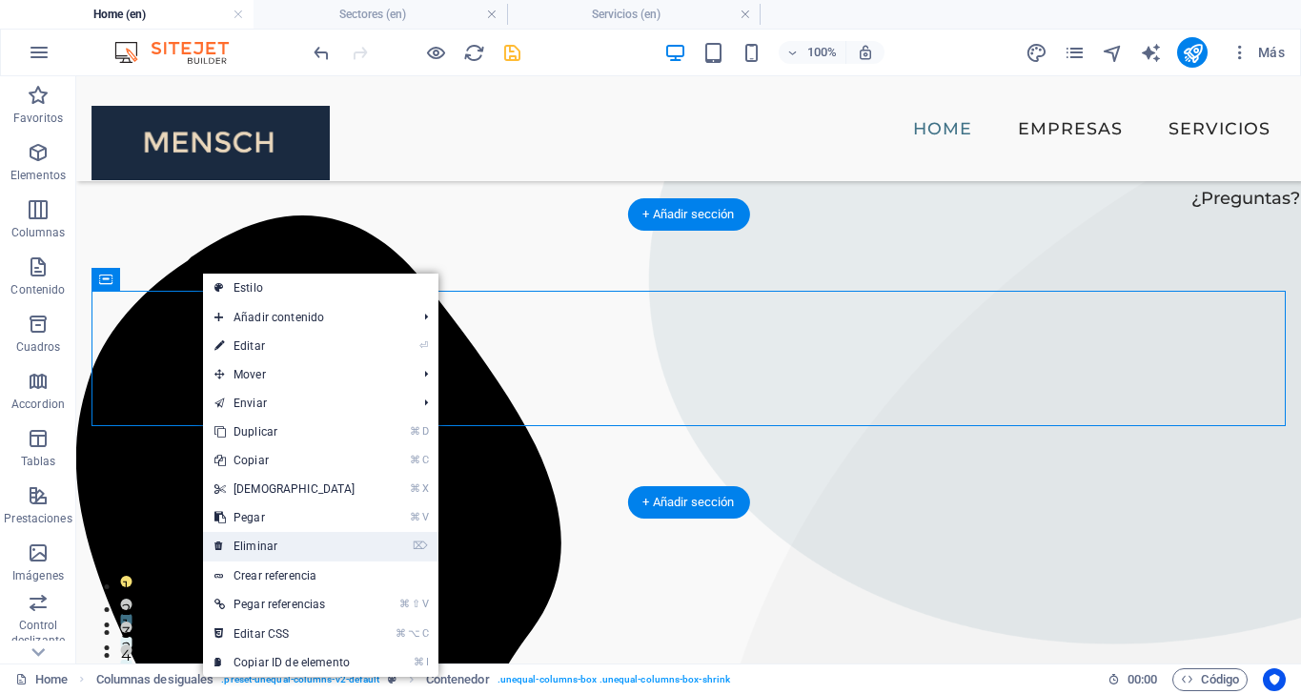
click at [278, 540] on link "⌦ Eliminar" at bounding box center [285, 546] width 164 height 29
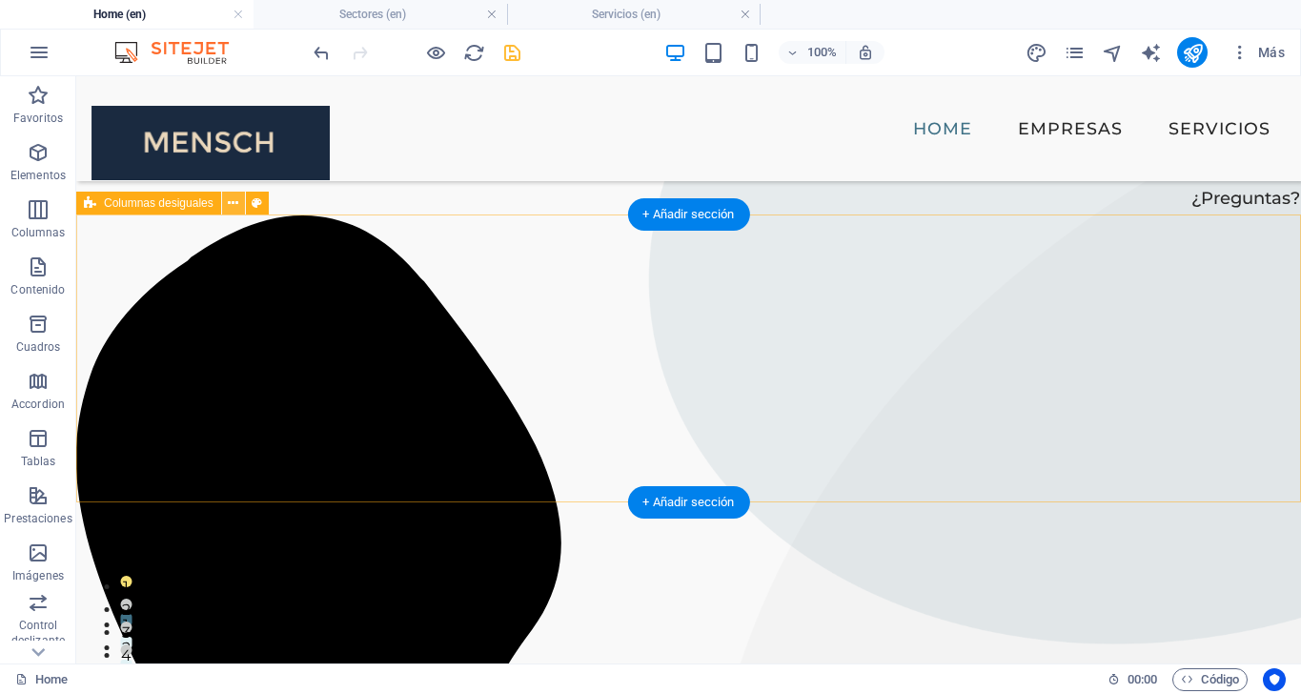
click at [233, 200] on icon at bounding box center [233, 203] width 10 height 20
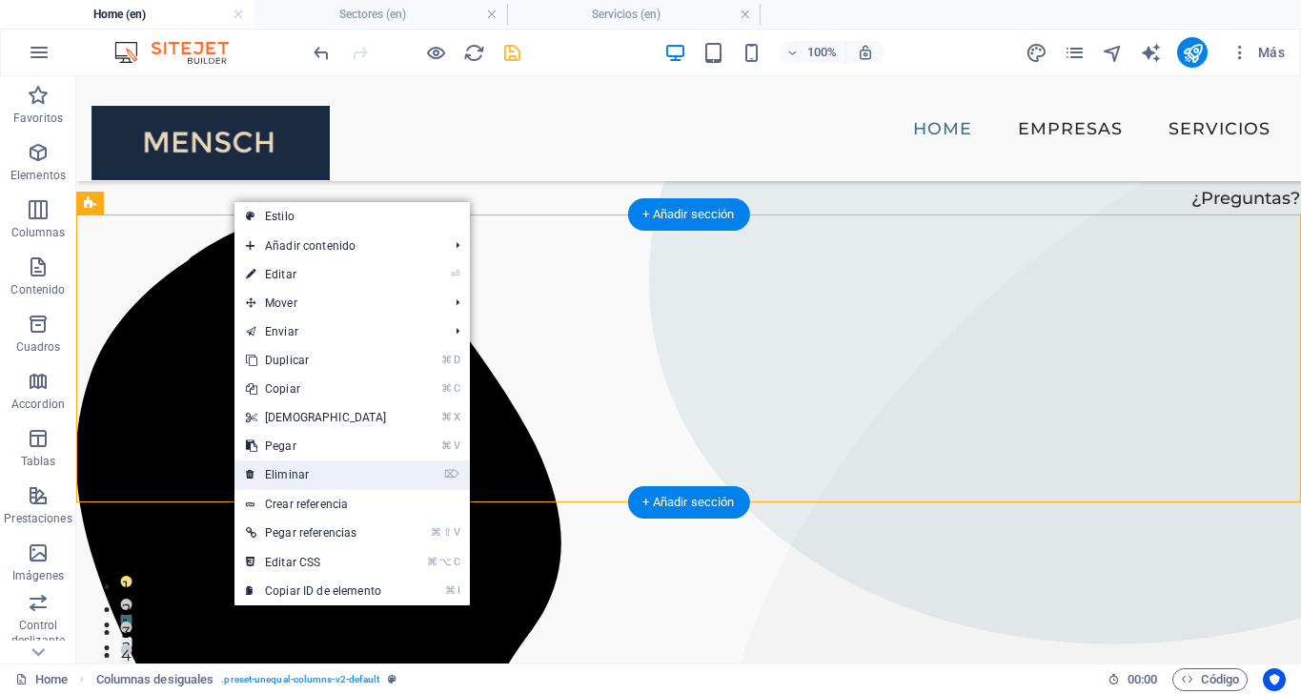
click at [300, 467] on link "⌦ Eliminar" at bounding box center [316, 474] width 164 height 29
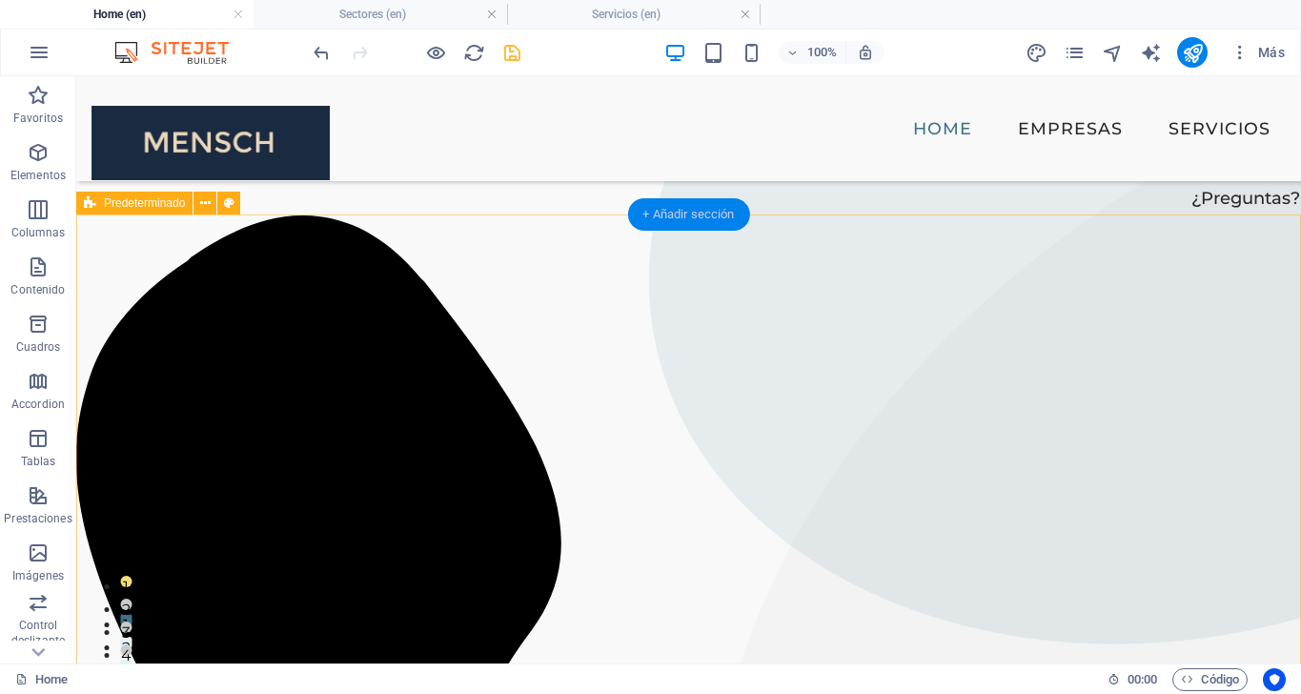
click at [690, 213] on div "+ Añadir sección" at bounding box center [688, 214] width 122 height 32
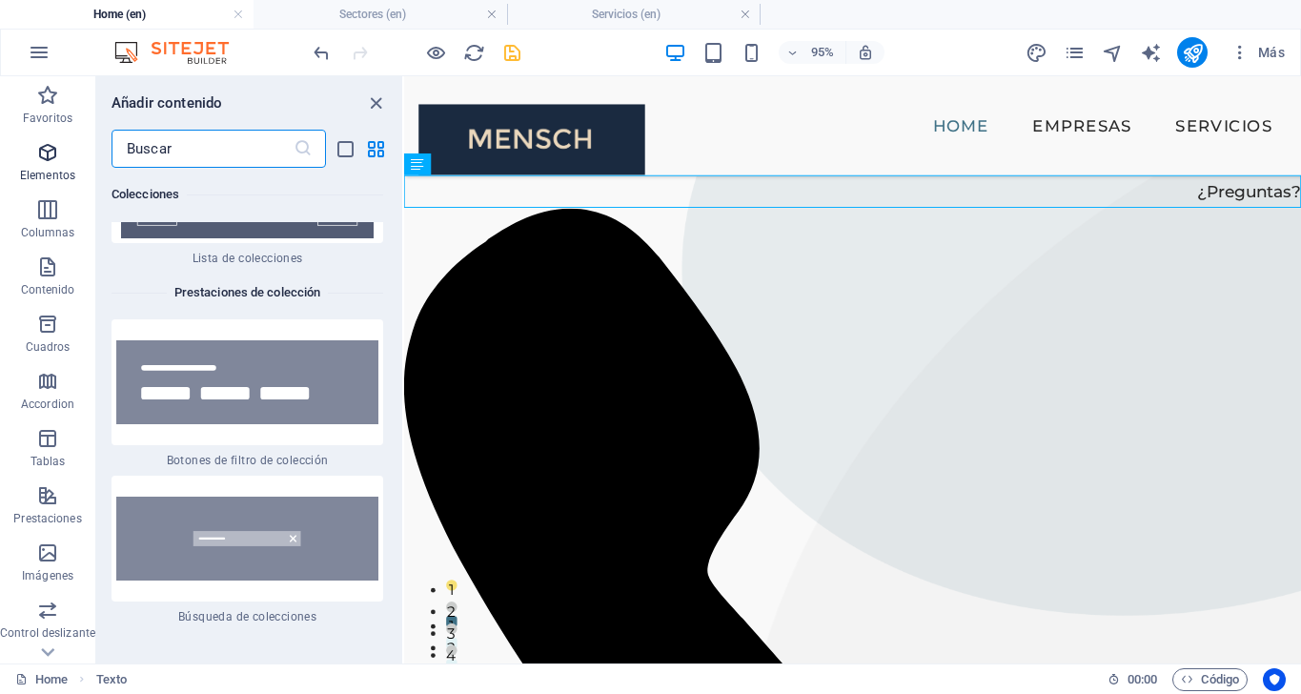
click at [49, 152] on icon "button" at bounding box center [47, 152] width 23 height 23
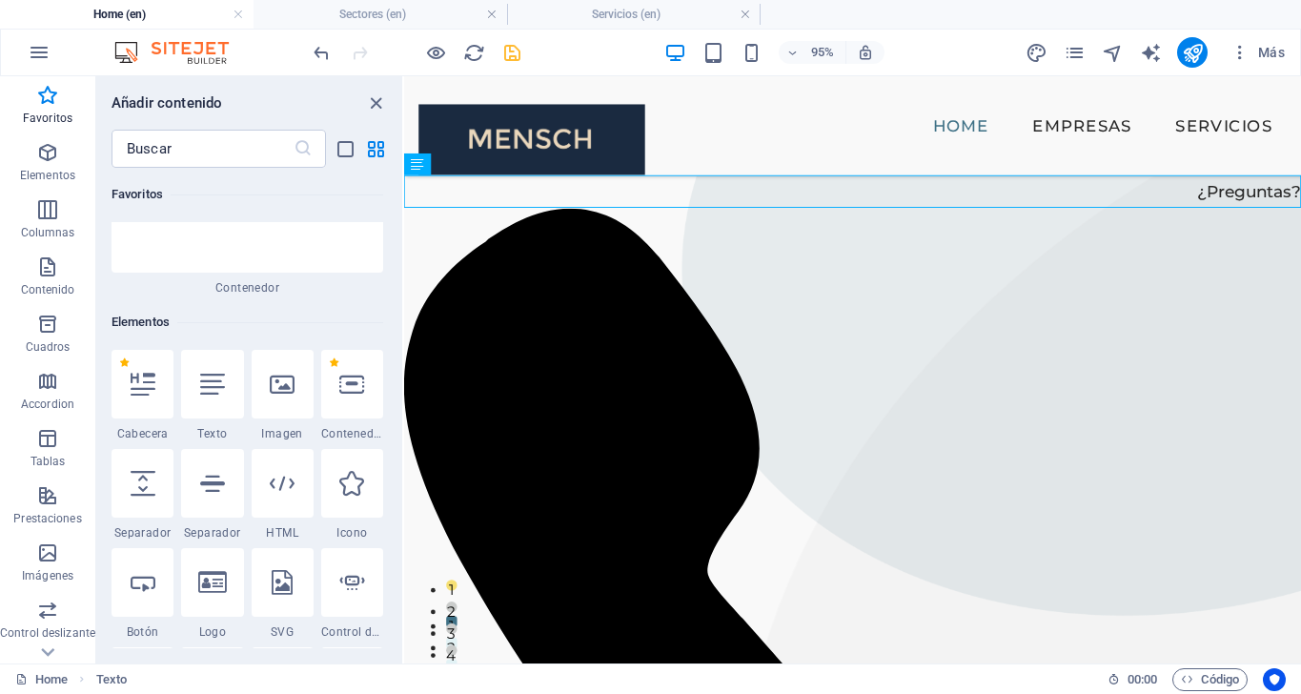
scroll to position [224, 0]
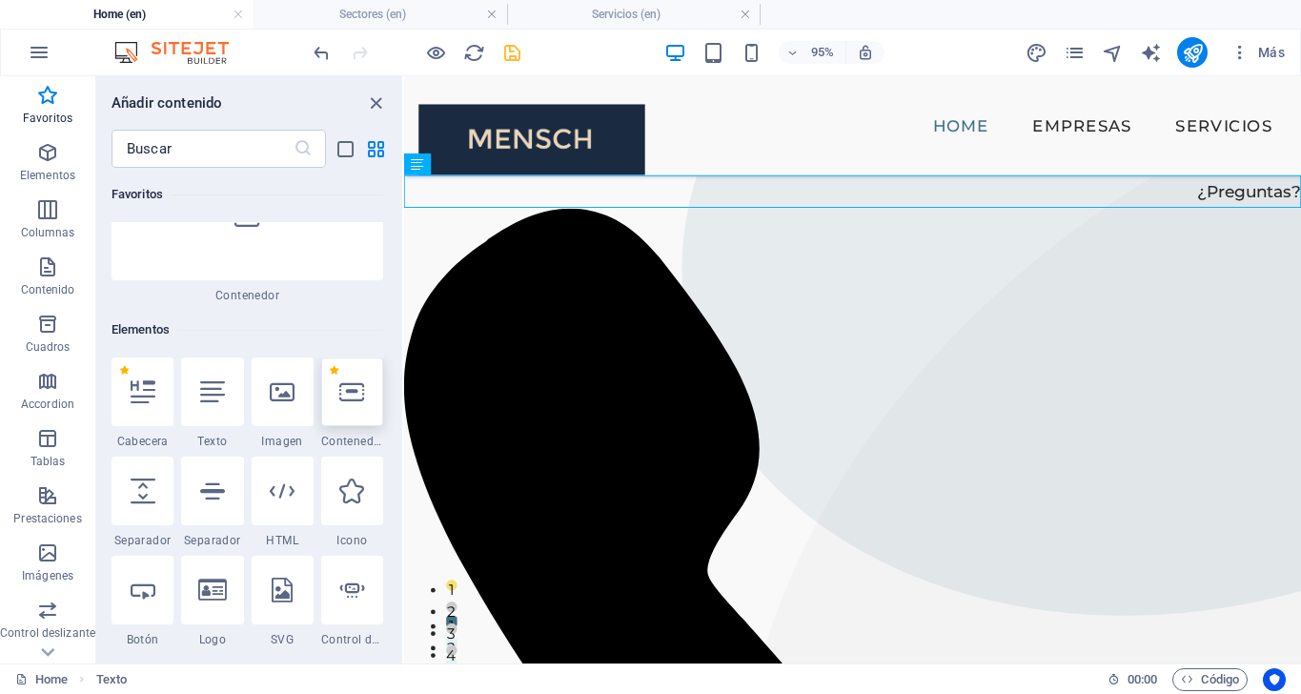
click at [372, 373] on div at bounding box center [352, 391] width 62 height 69
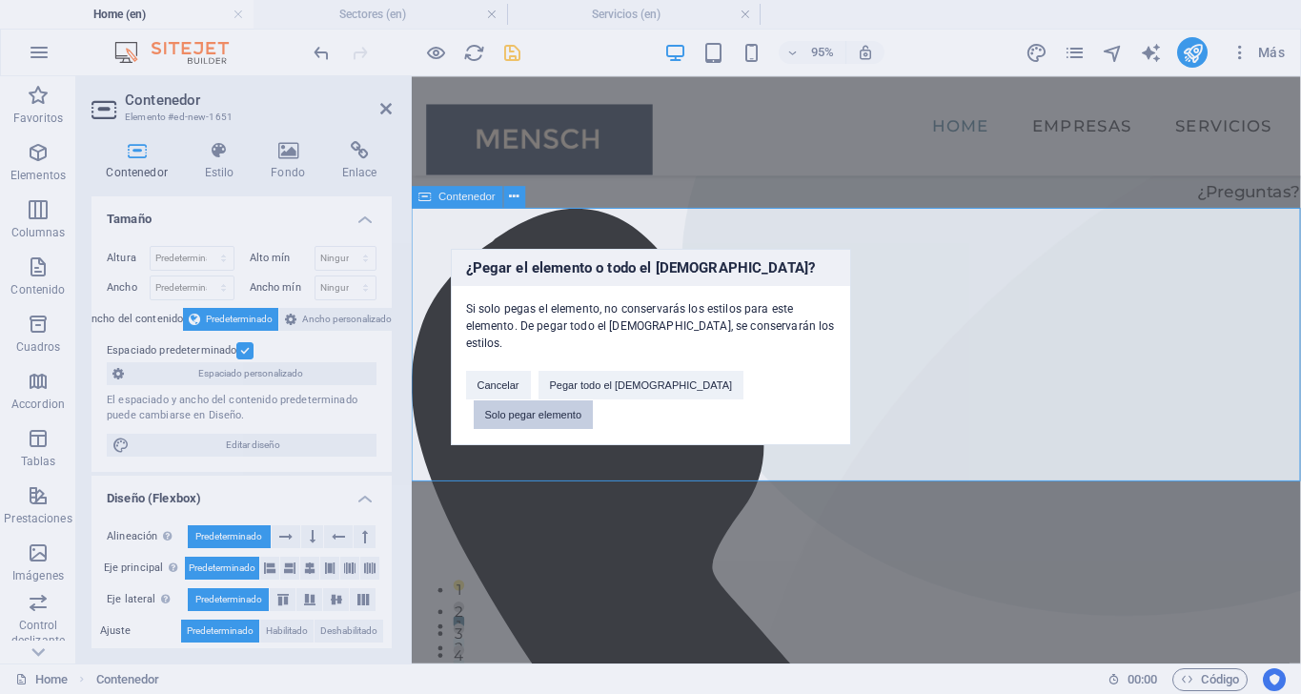
click at [594, 400] on button "Solo pegar elemento" at bounding box center [534, 414] width 120 height 29
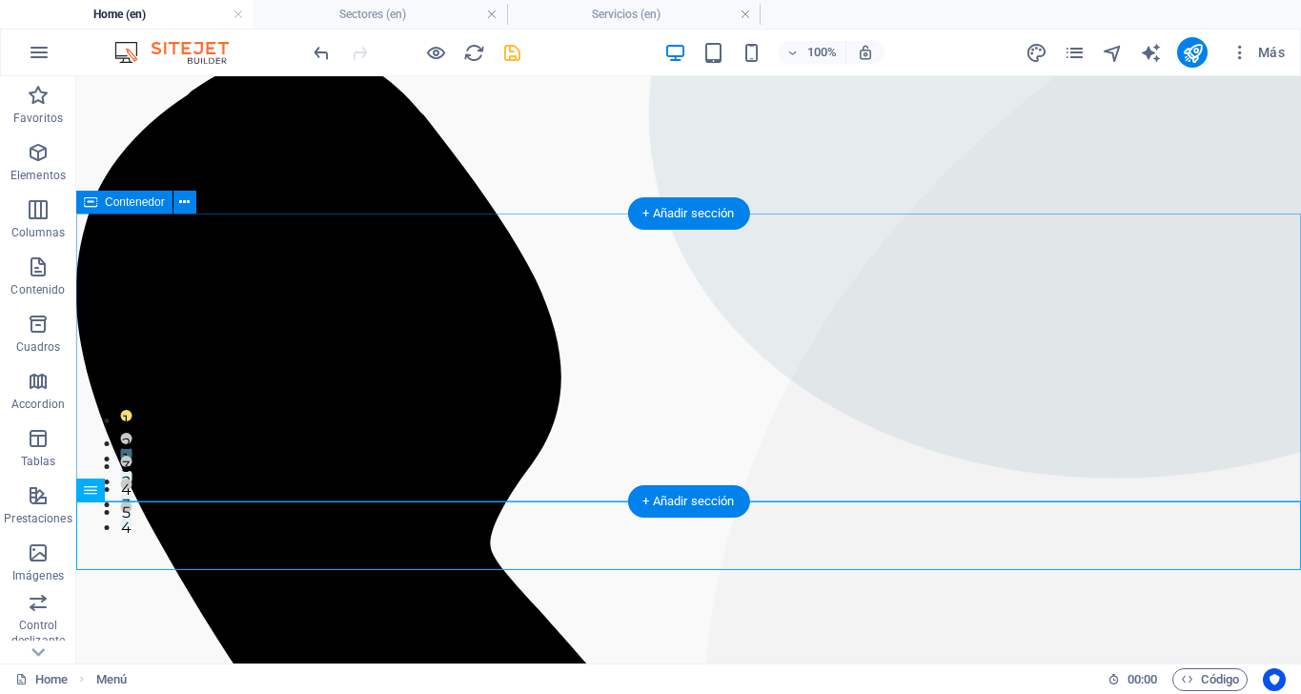
scroll to position [170, 0]
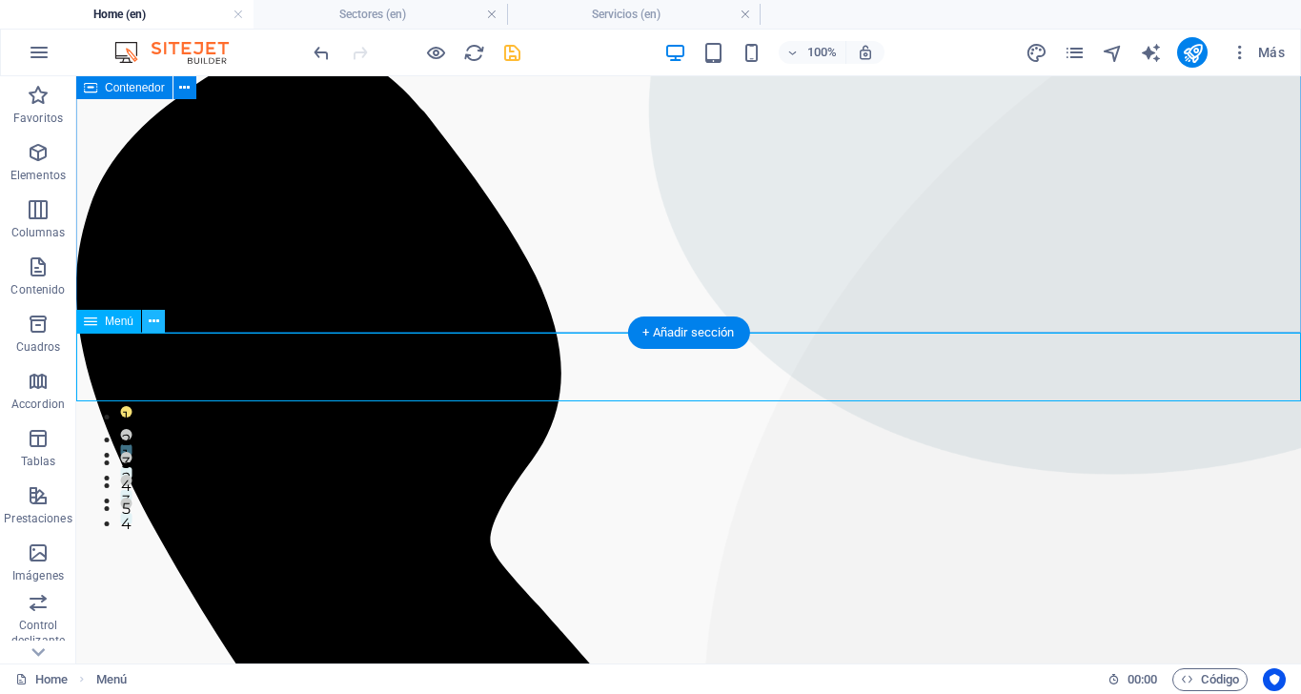
click at [159, 318] on button at bounding box center [153, 321] width 23 height 23
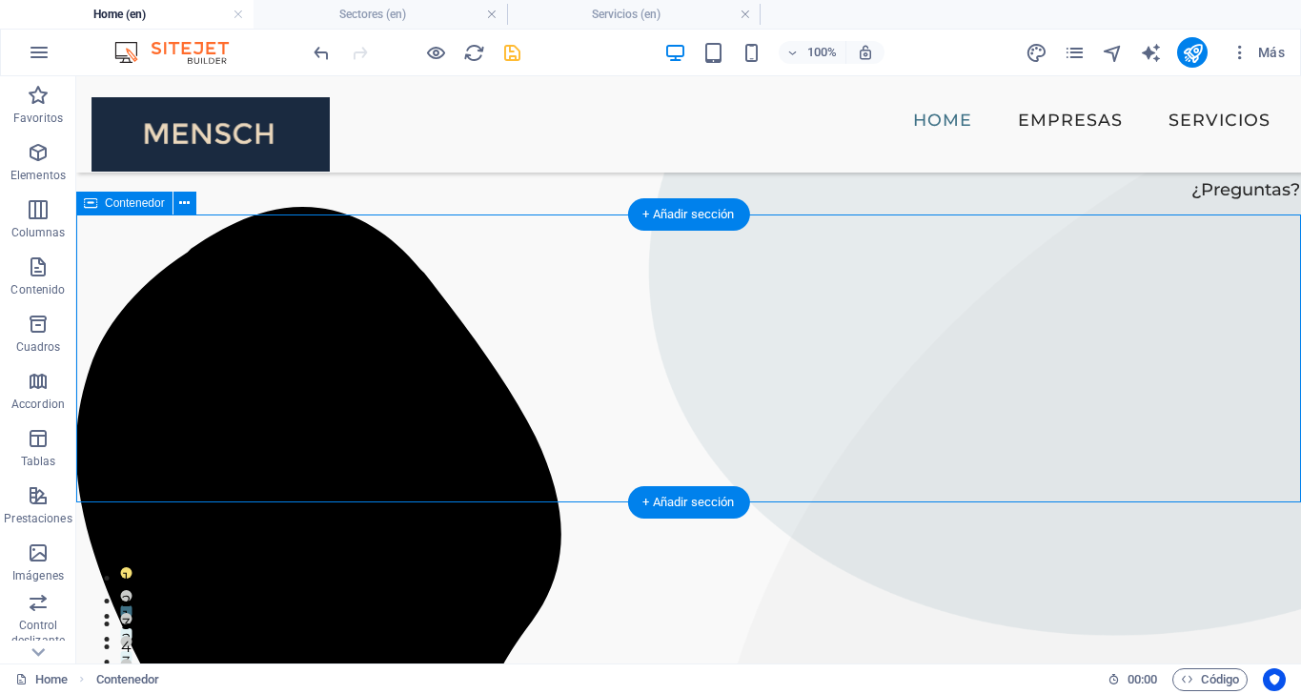
scroll to position [13, 0]
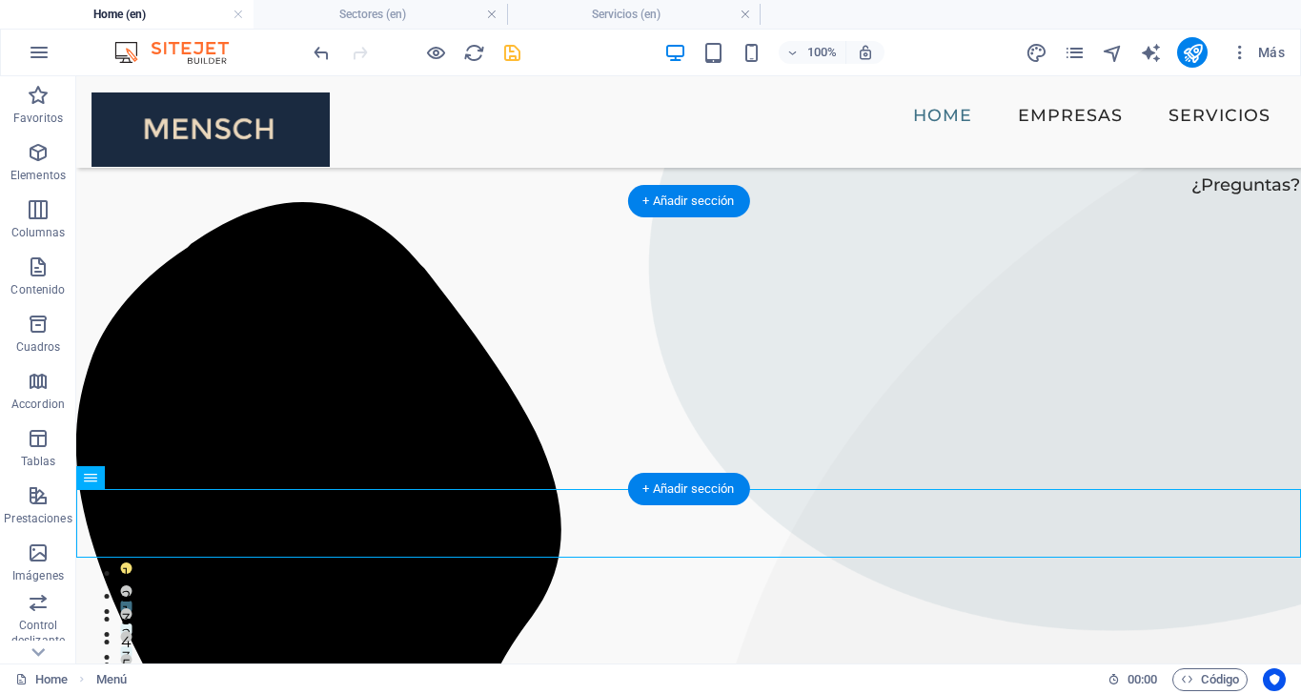
drag, startPoint x: 190, startPoint y: 528, endPoint x: 274, endPoint y: 357, distance: 190.5
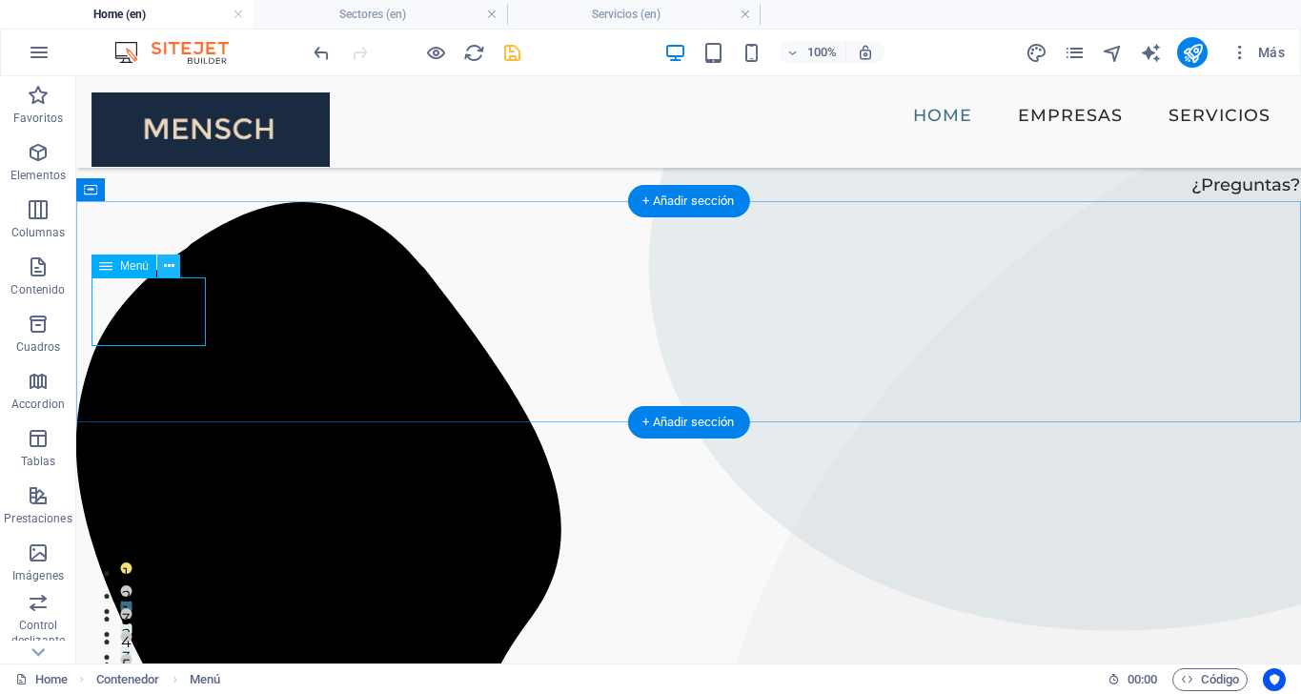
click at [173, 265] on icon at bounding box center [169, 266] width 10 height 20
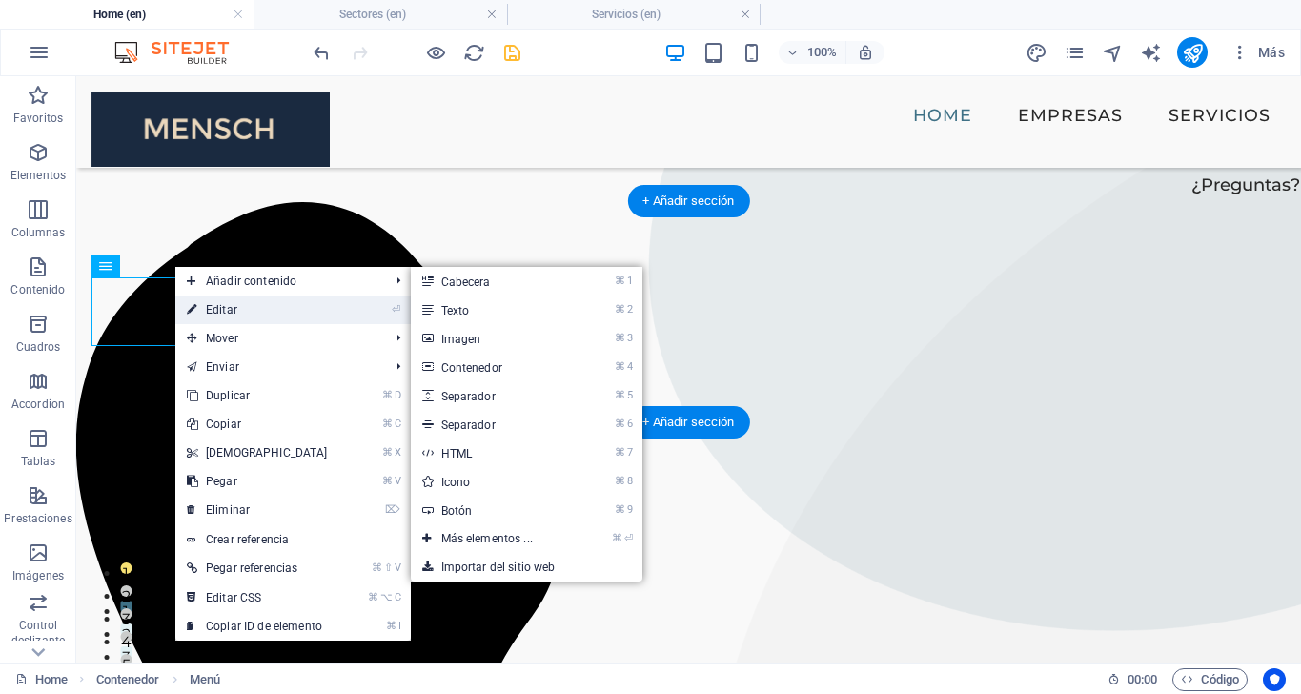
click at [238, 313] on link "⏎ Editar" at bounding box center [257, 309] width 164 height 29
select select
select select "1"
select select
select select "2"
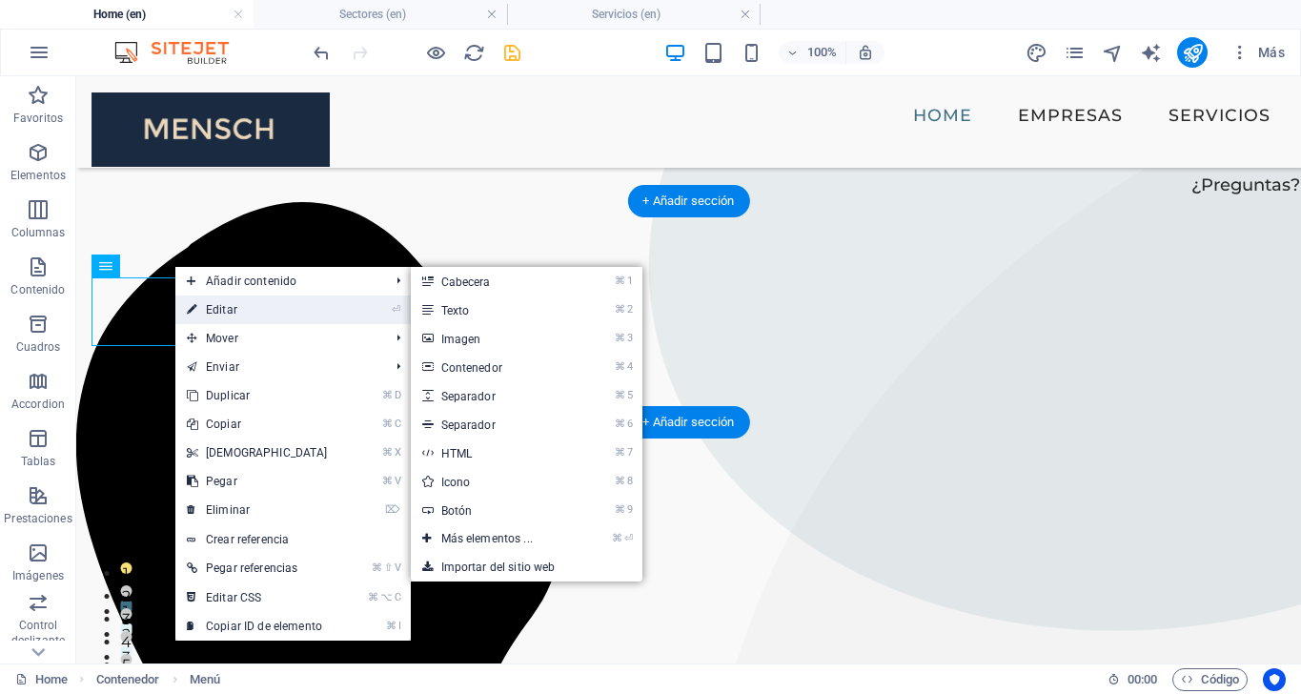
select select
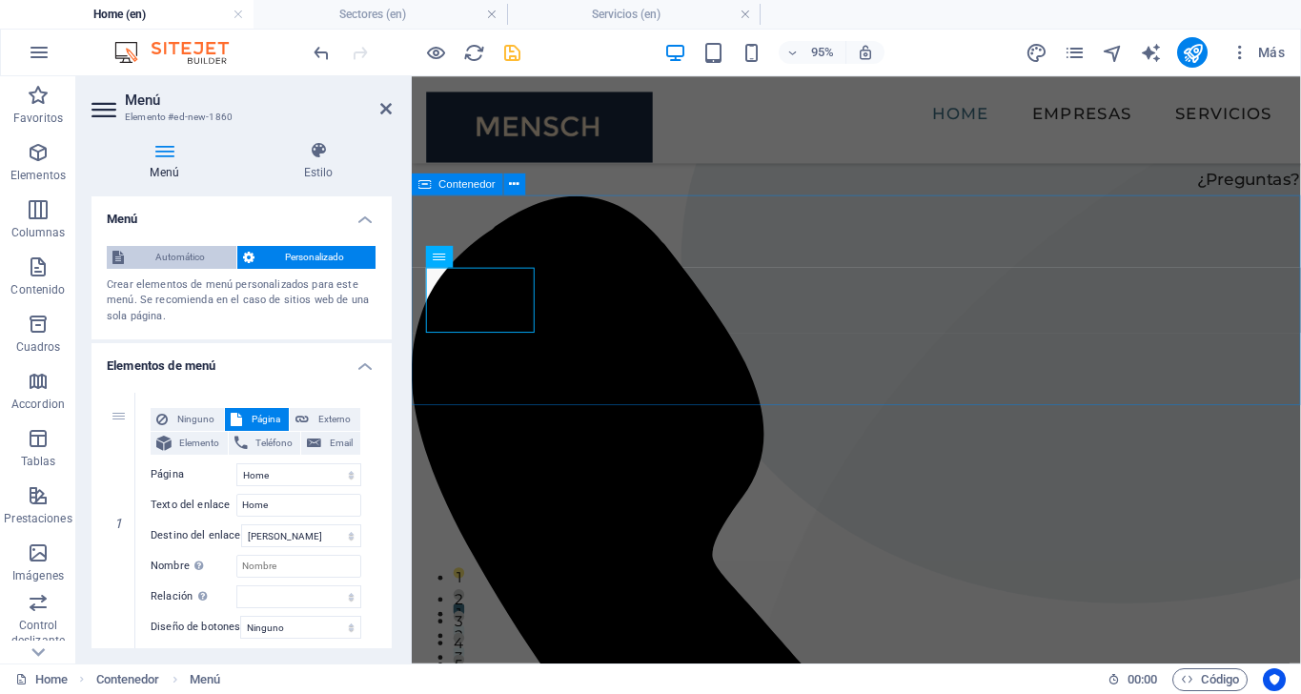
click at [182, 259] on span "Automático" at bounding box center [180, 257] width 101 height 23
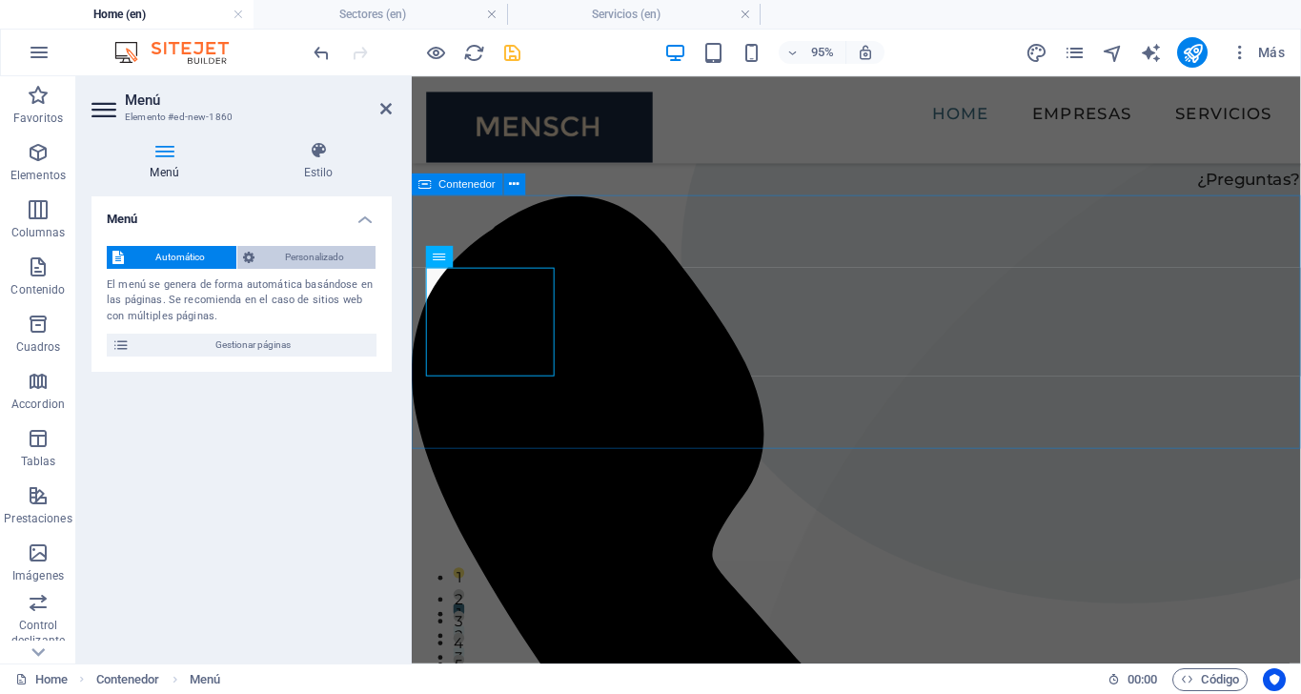
click at [278, 248] on span "Personalizado" at bounding box center [315, 257] width 111 height 23
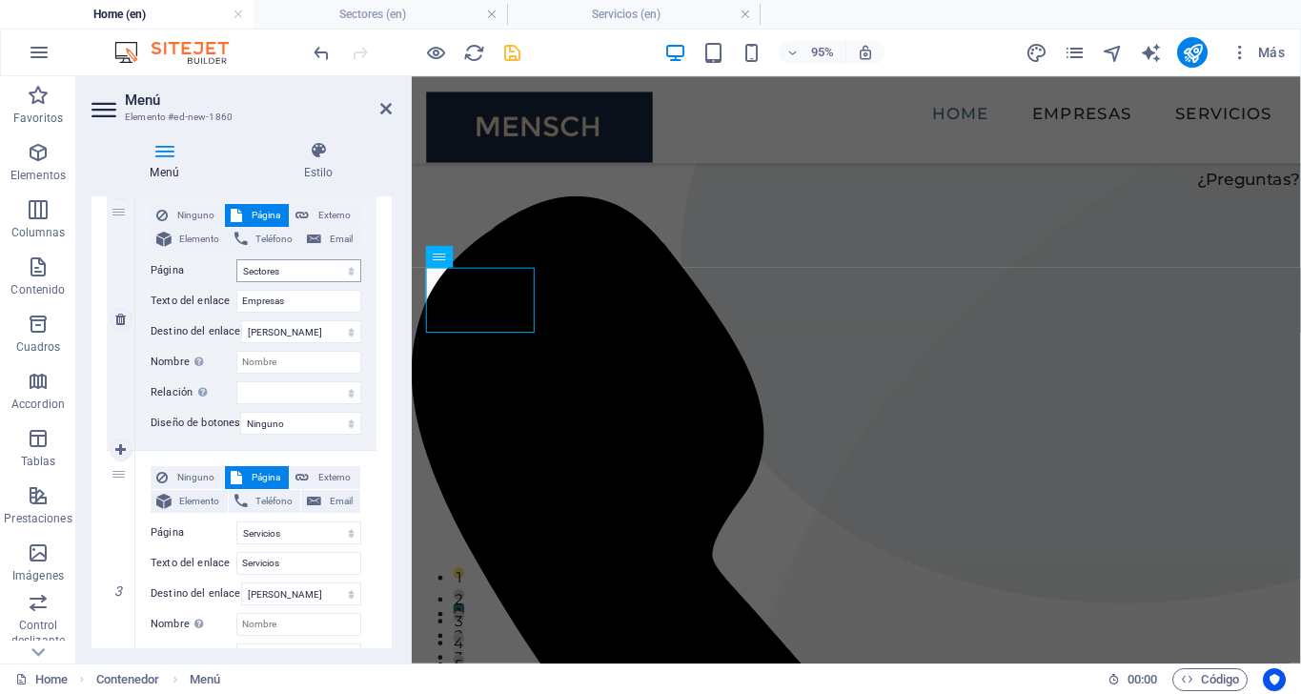
scroll to position [468, 0]
click at [308, 295] on input "Empresas" at bounding box center [298, 299] width 125 height 23
type input "Sectores"
select select
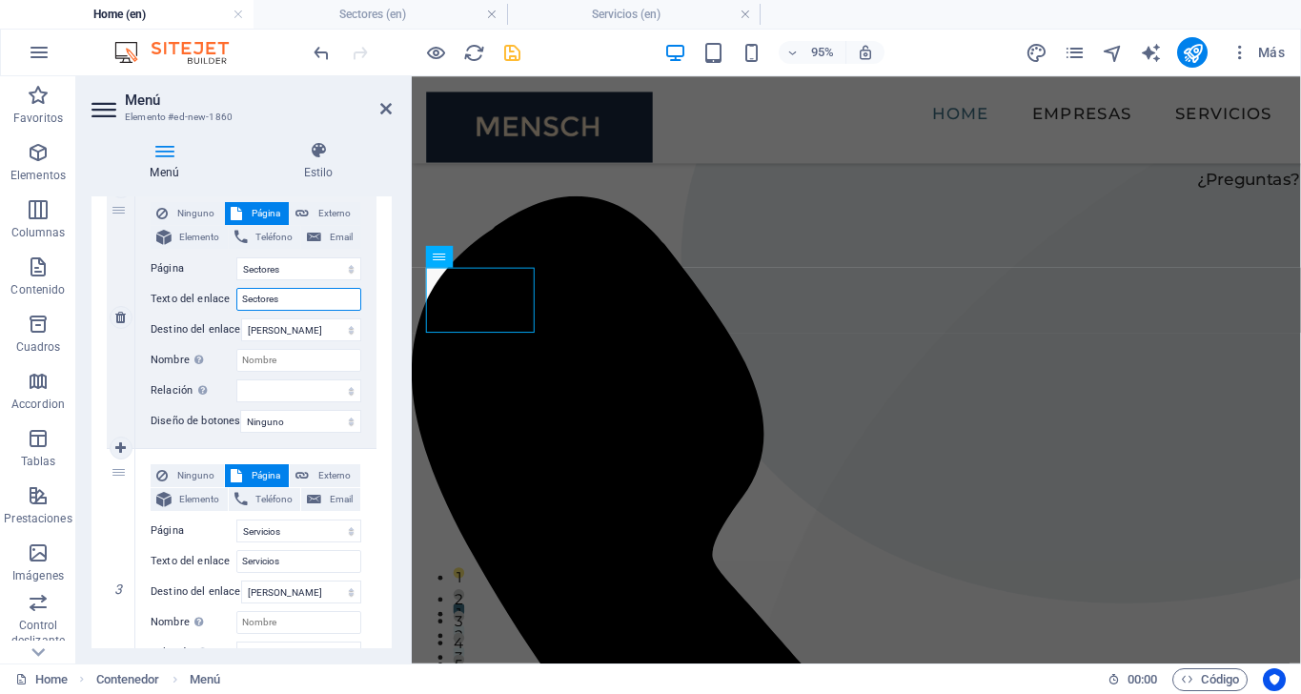
select select
click at [277, 303] on input "Sectores" at bounding box center [298, 299] width 125 height 23
type input "Industrias"
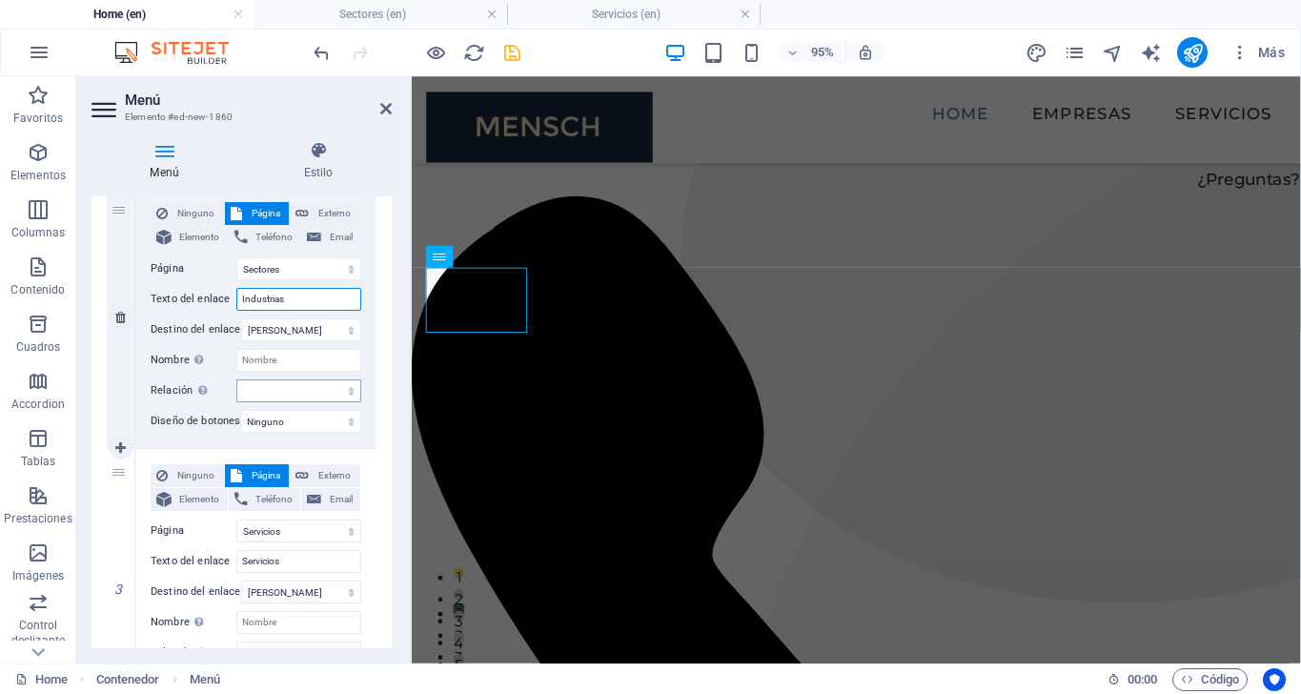
select select
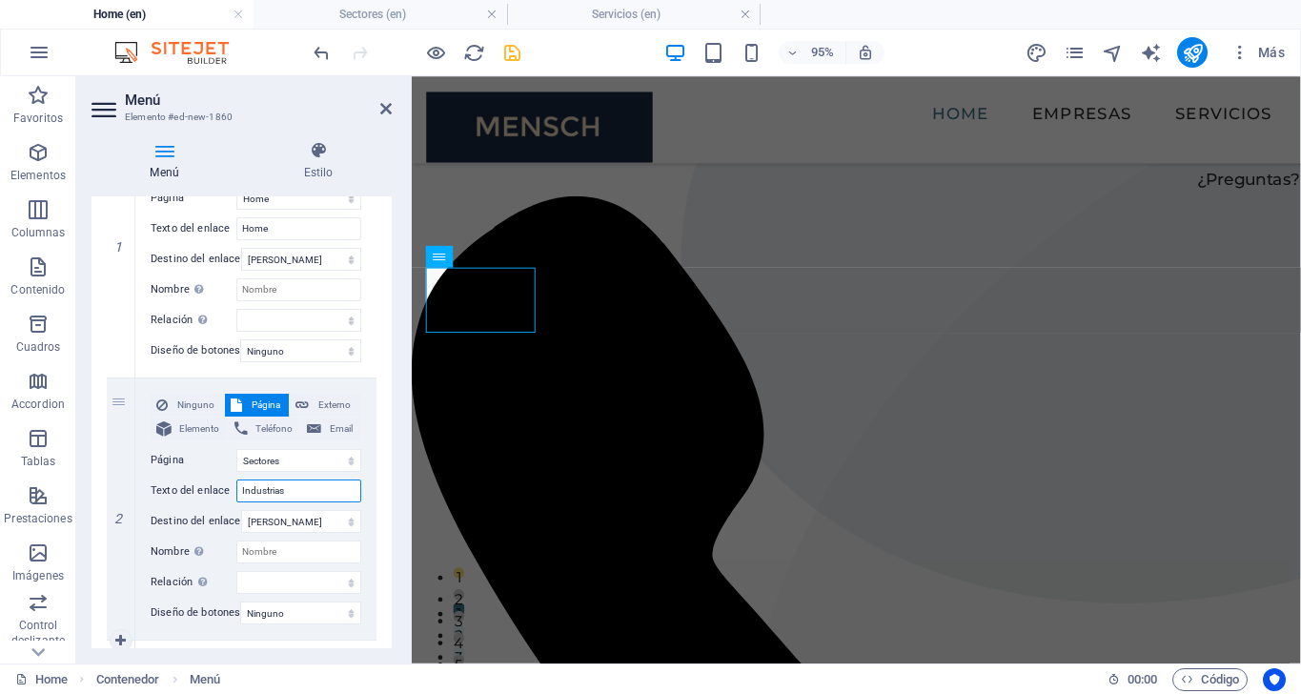
scroll to position [255, 0]
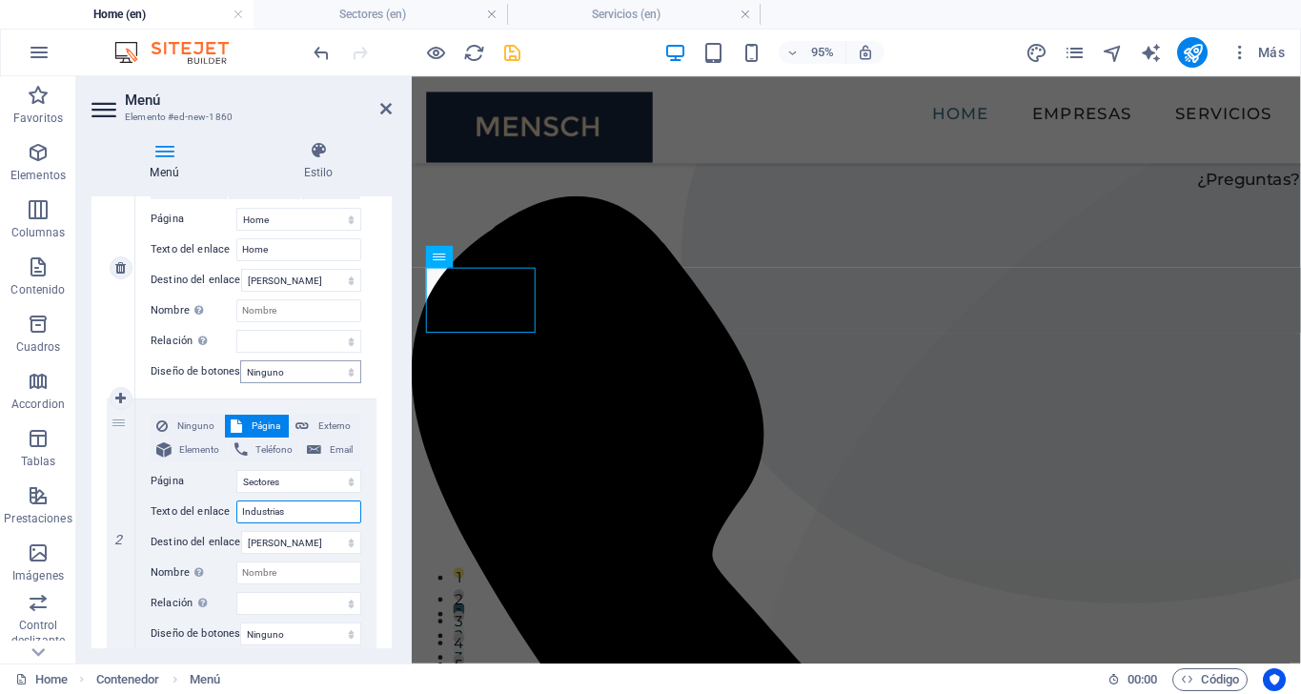
type input "Industrias"
select select "default"
select select
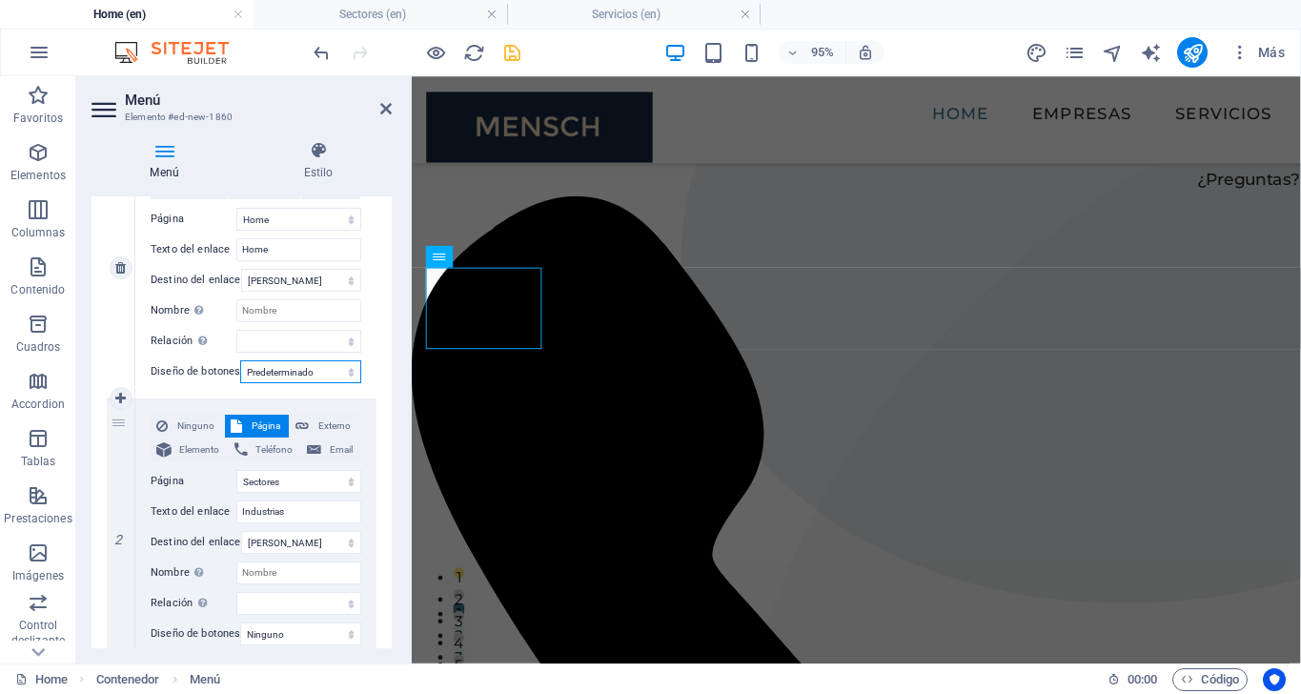
select select "primary"
select select
select select "secondary"
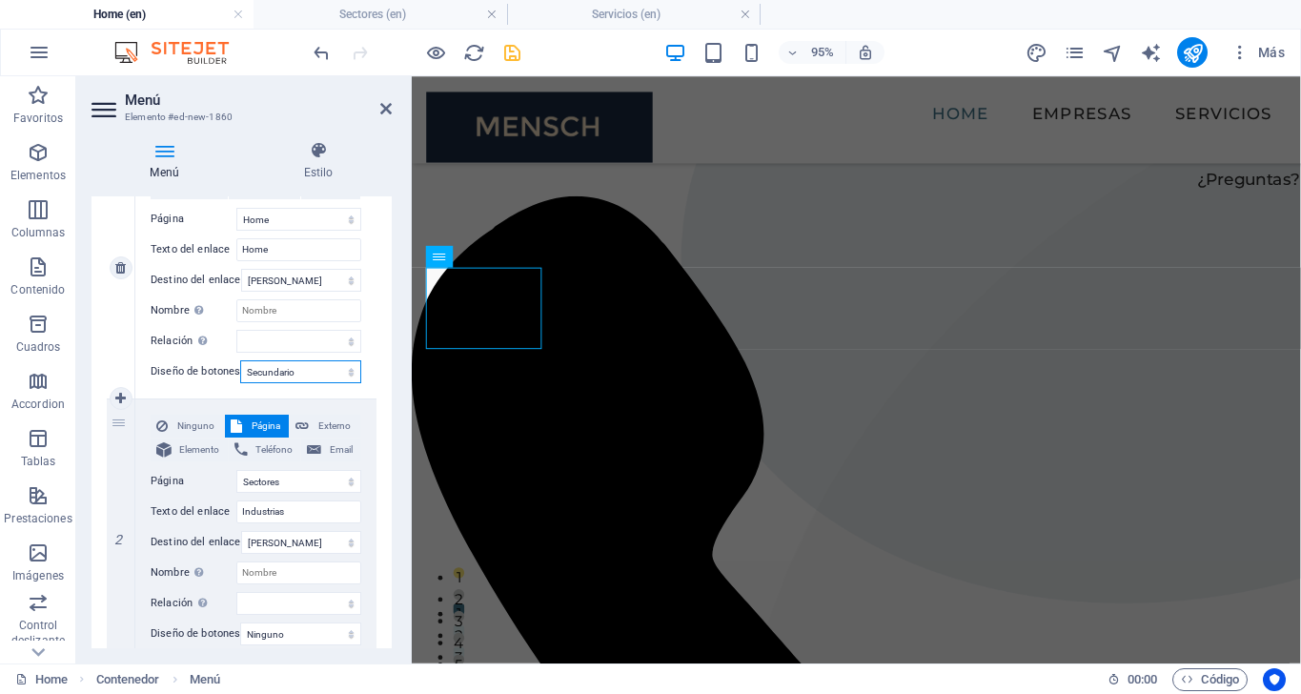
select select
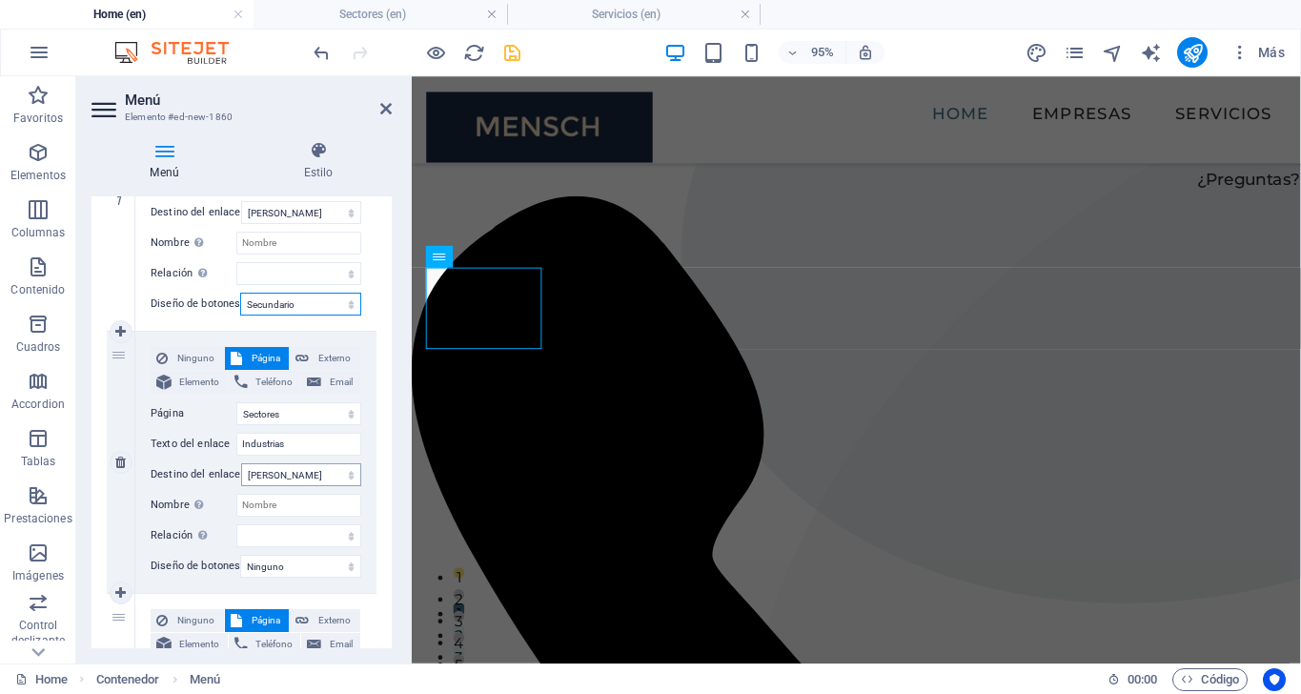
scroll to position [331, 0]
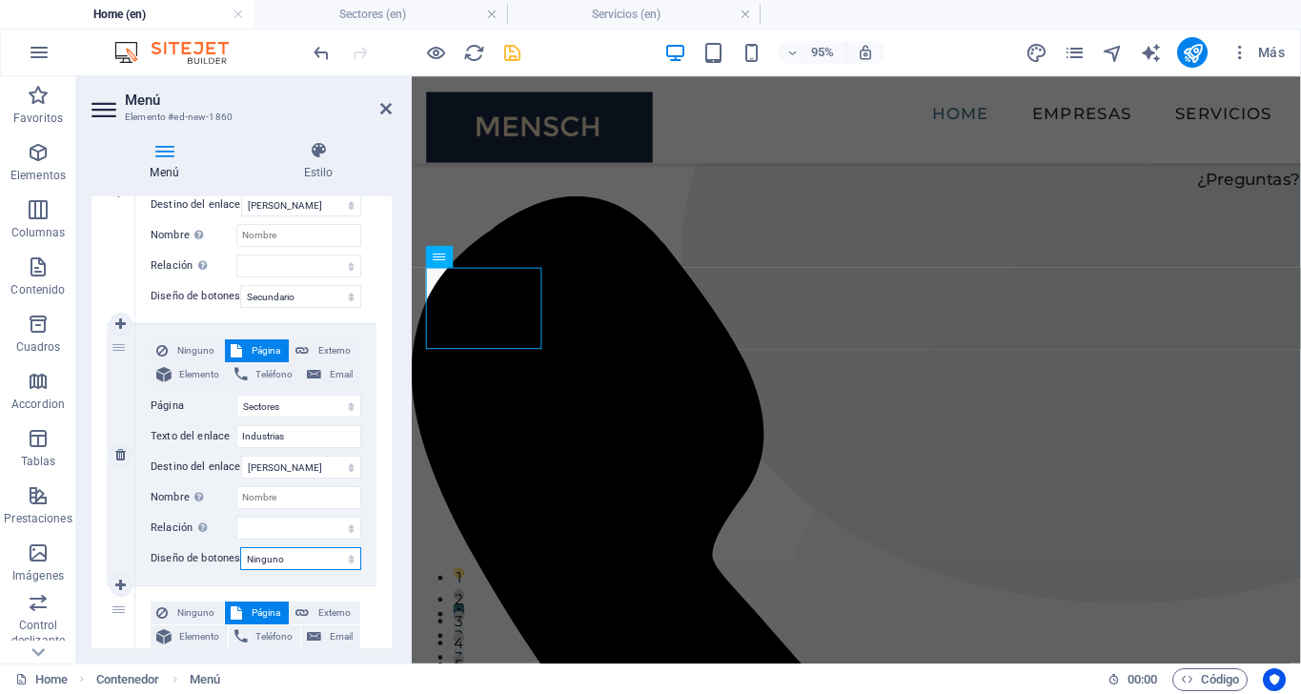
select select "default"
select select
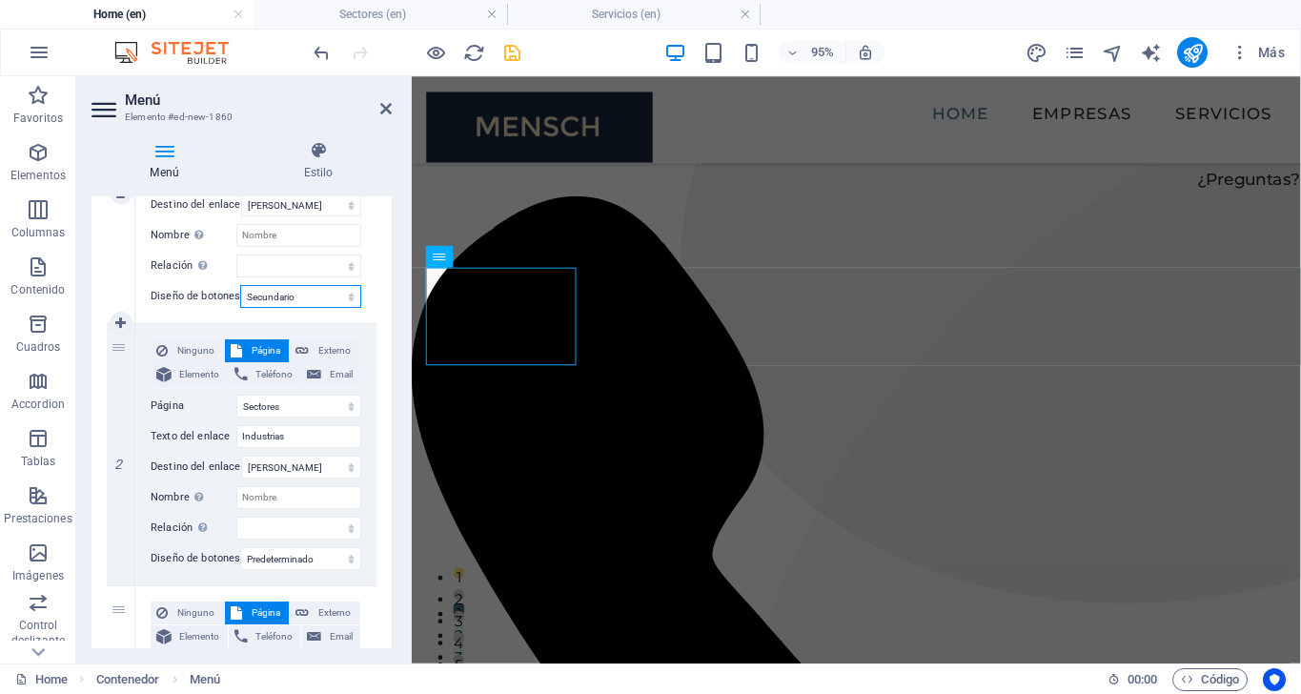
select select "default"
select select
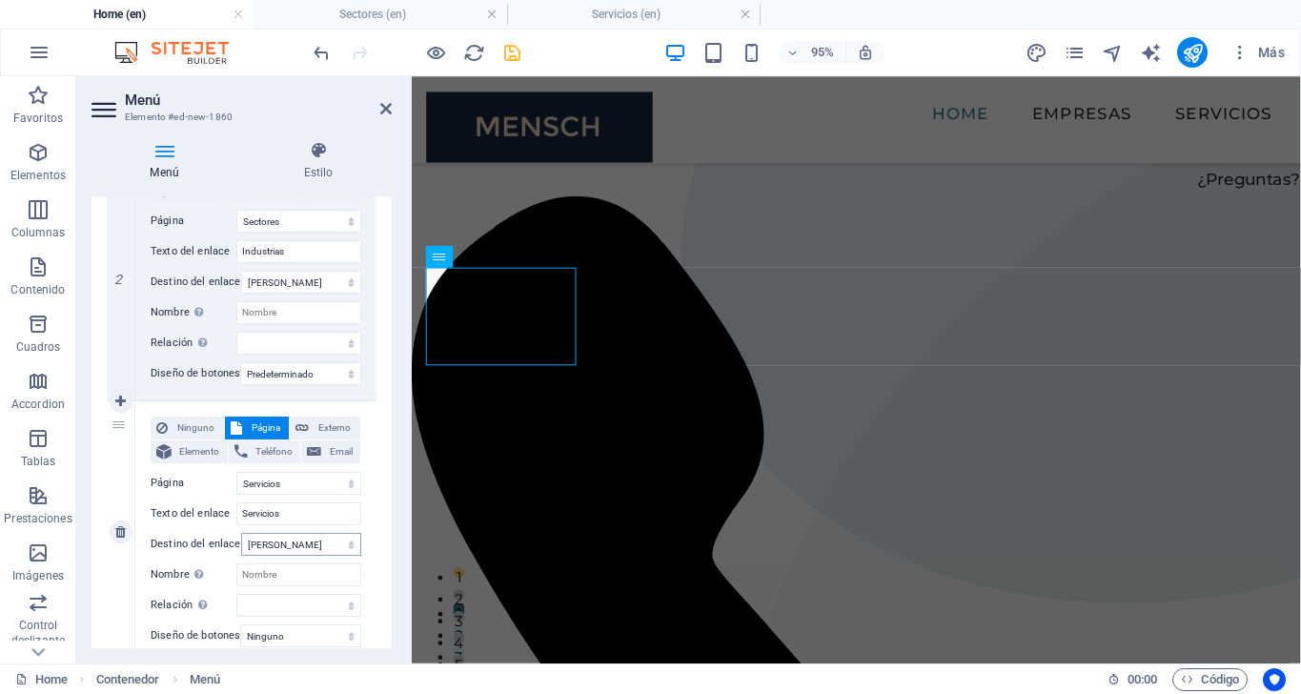
scroll to position [583, 0]
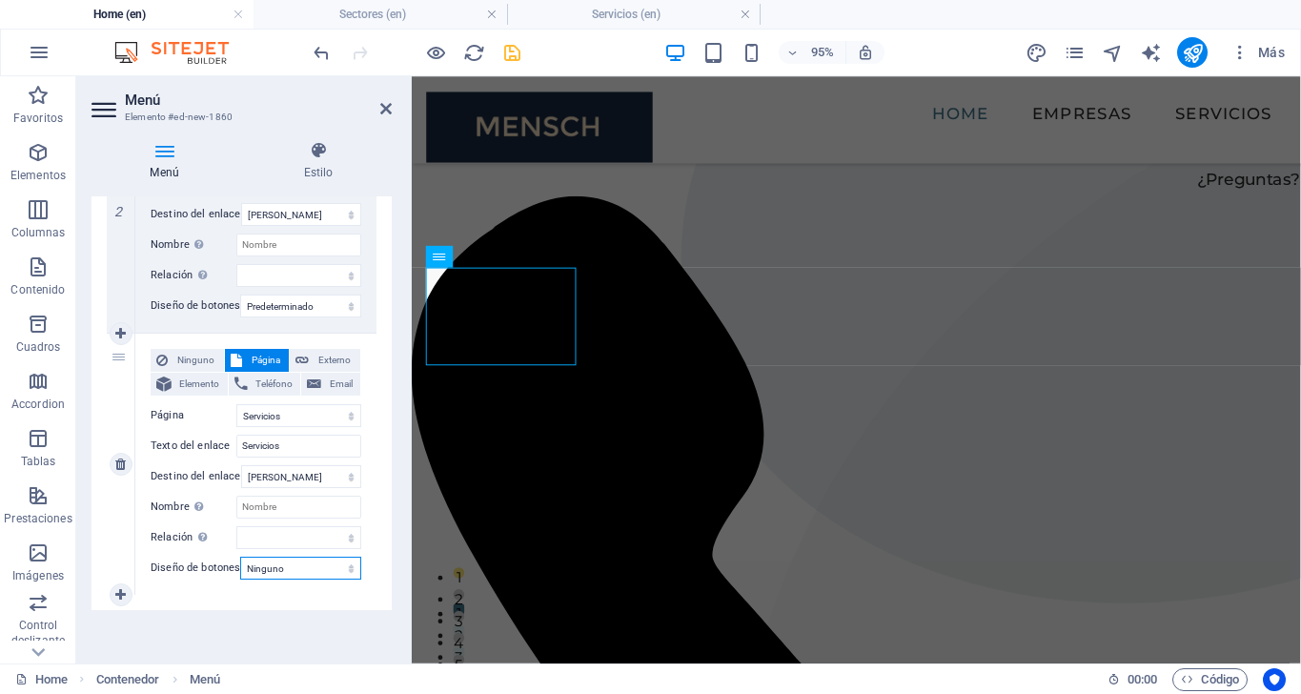
select select "default"
select select
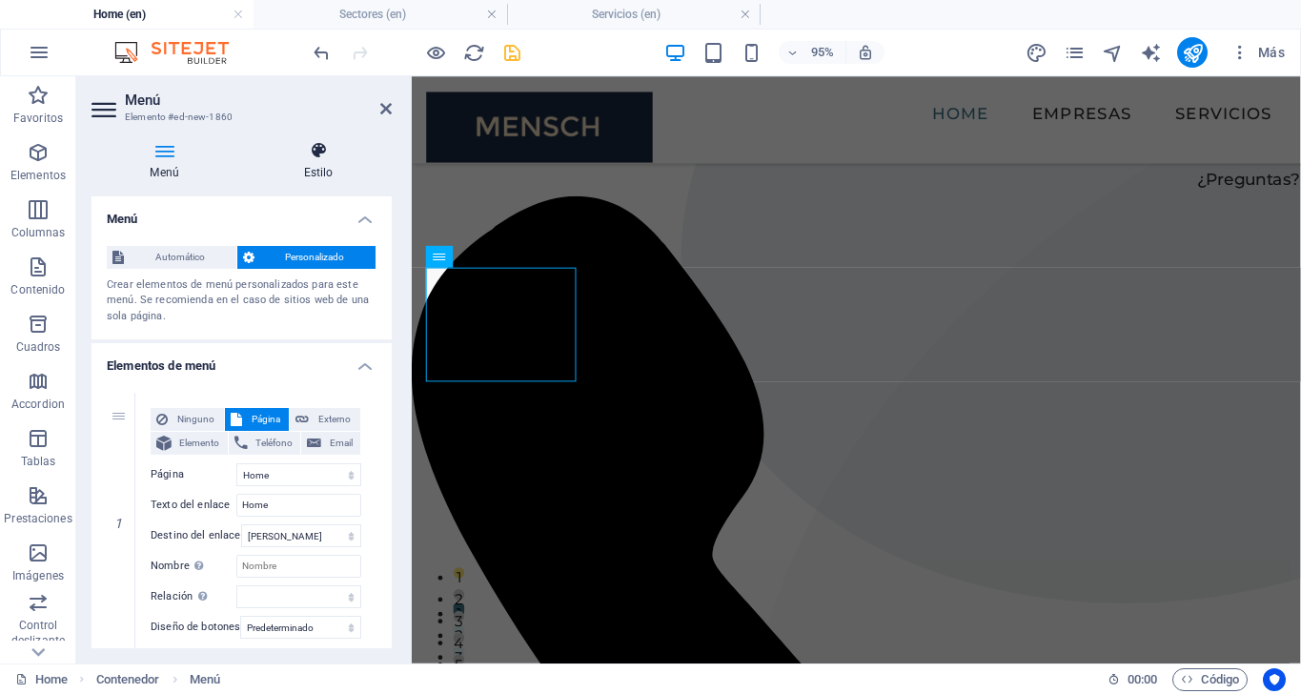
scroll to position [0, 0]
click at [322, 167] on h4 "Estilo" at bounding box center [318, 161] width 147 height 40
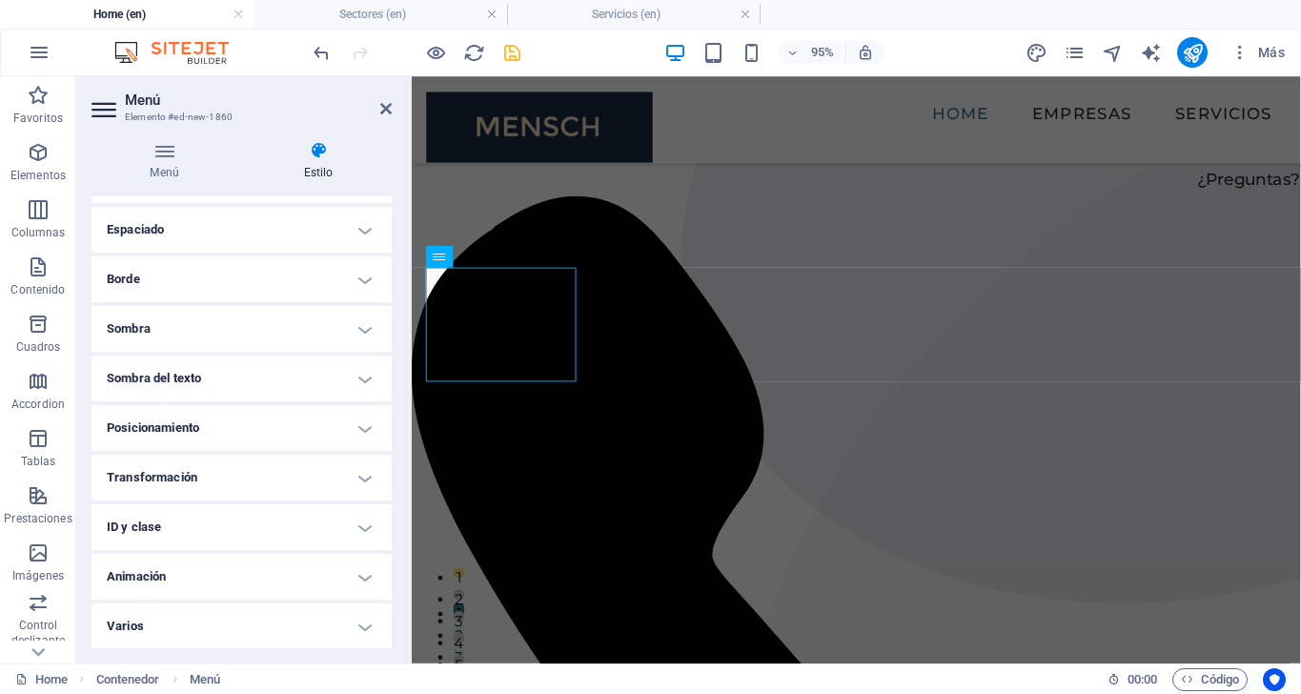
scroll to position [368, 0]
click at [355, 480] on h4 "Transformación" at bounding box center [241, 479] width 300 height 46
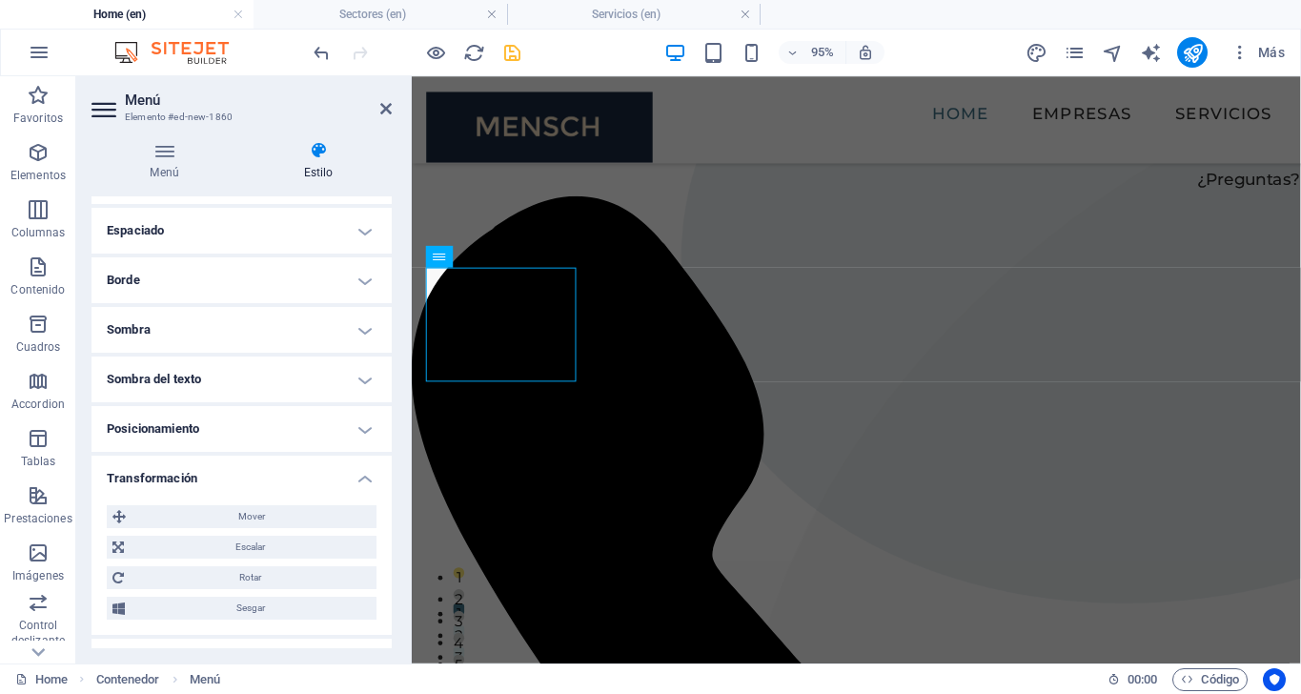
click at [362, 476] on h4 "Transformación" at bounding box center [241, 473] width 300 height 34
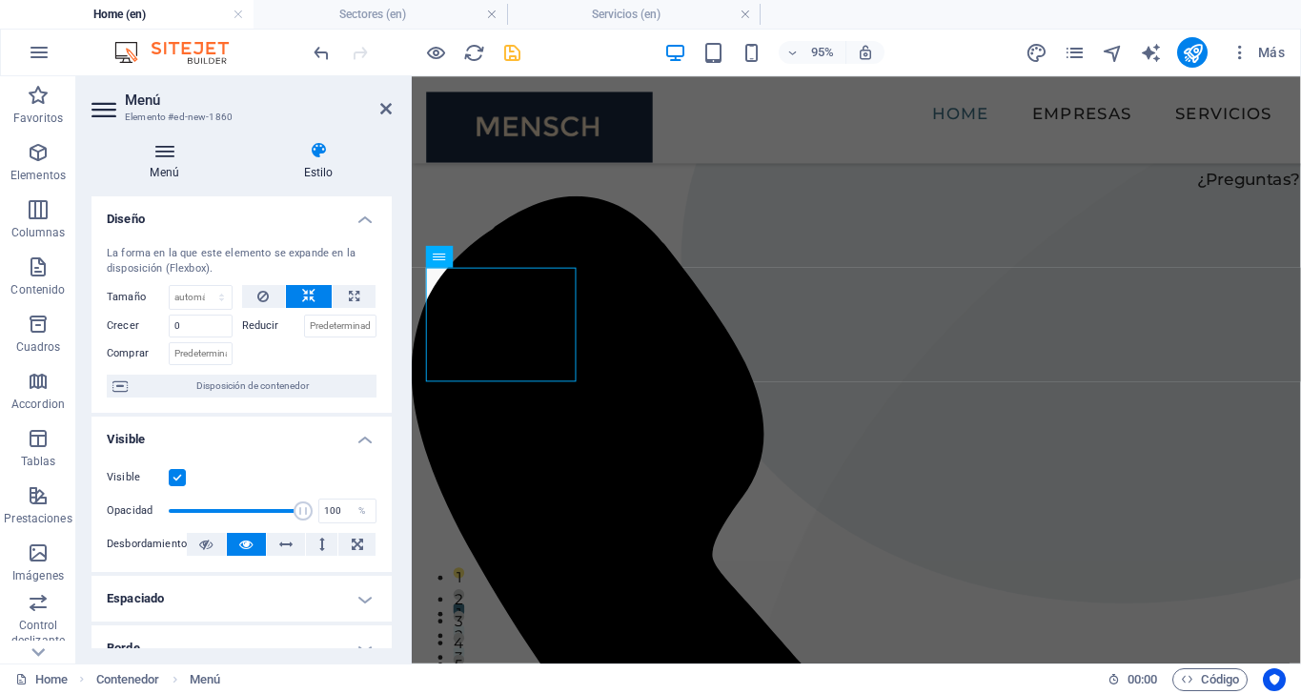
scroll to position [0, 0]
click at [171, 159] on icon at bounding box center [164, 150] width 146 height 19
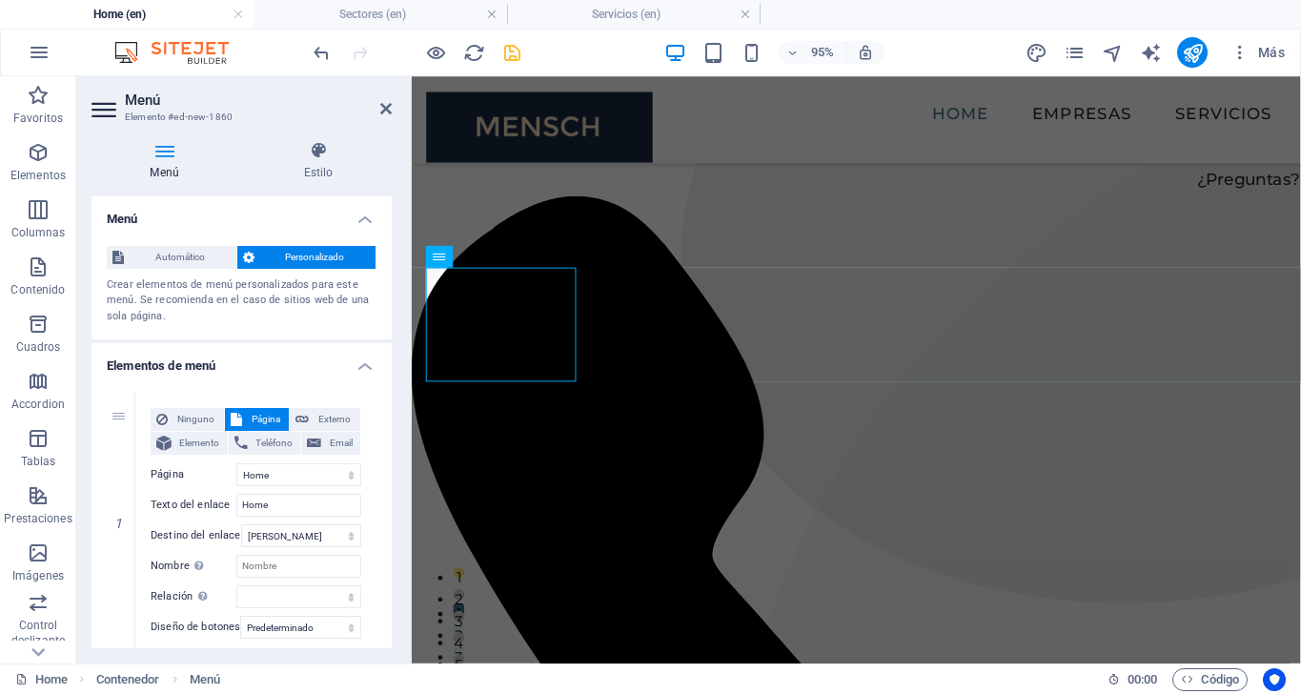
click at [368, 363] on h4 "Elementos de menú" at bounding box center [241, 360] width 300 height 34
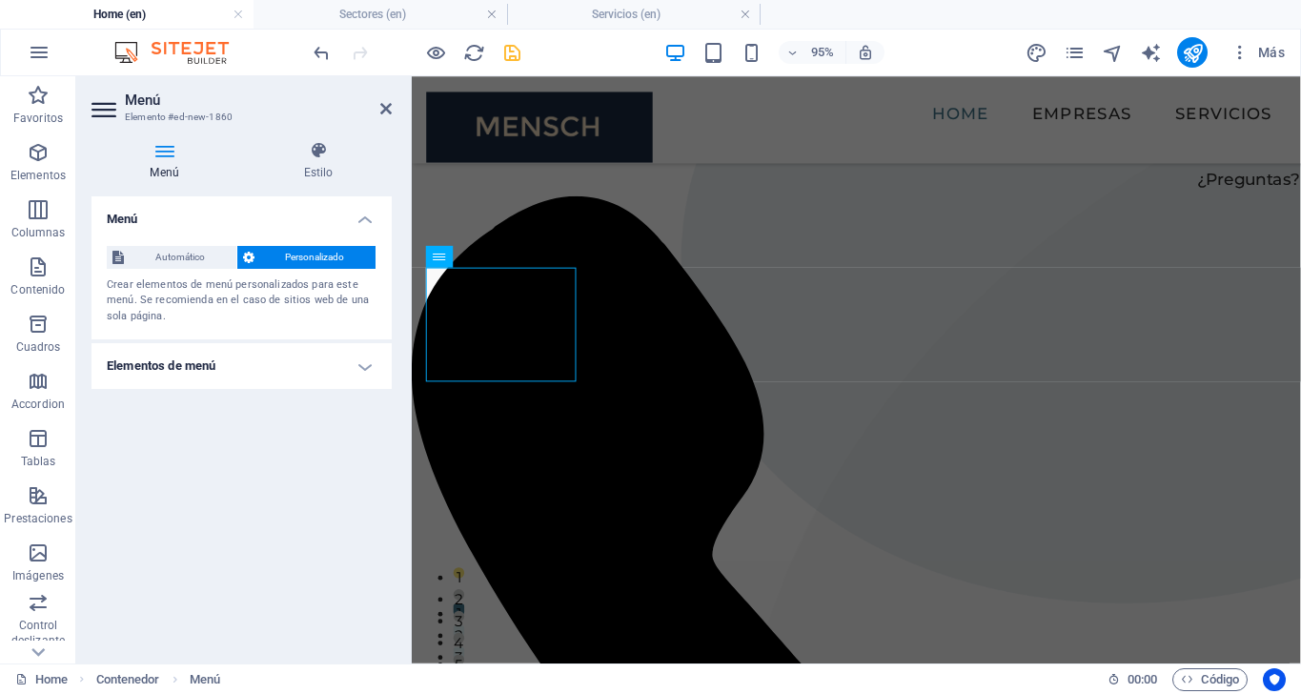
click at [364, 365] on h4 "Elementos de menú" at bounding box center [241, 366] width 300 height 46
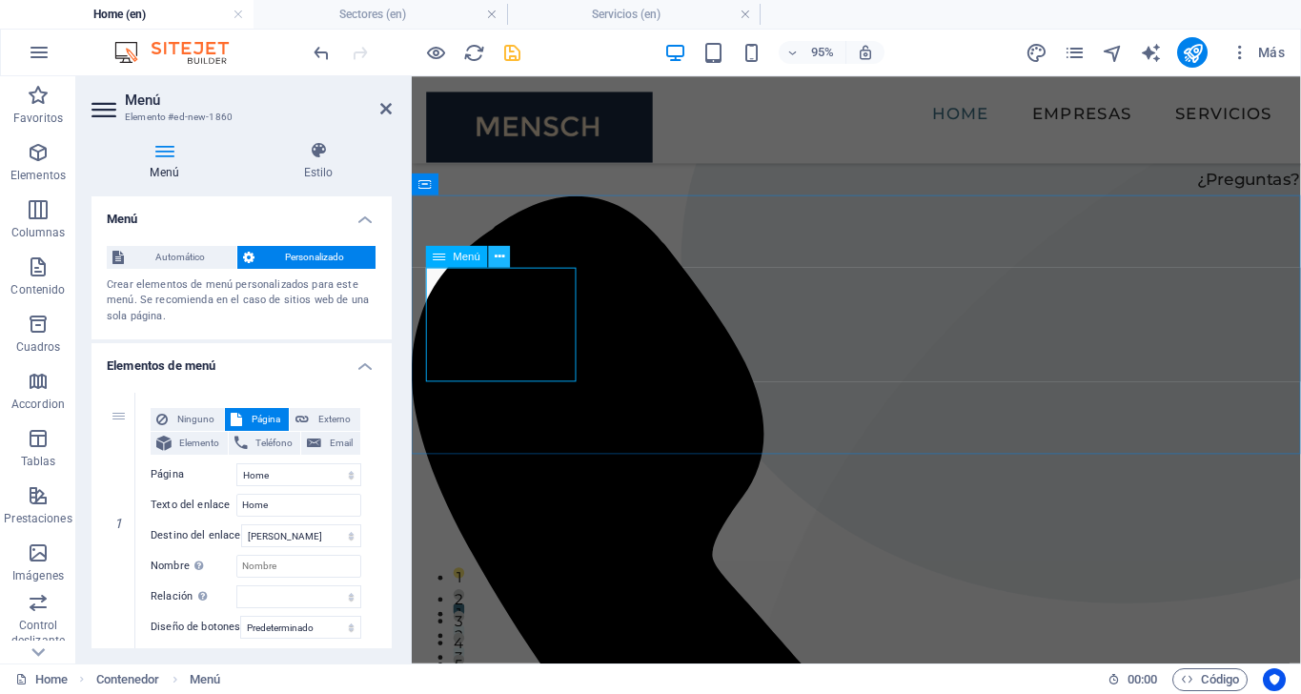
click at [506, 258] on button at bounding box center [500, 257] width 22 height 22
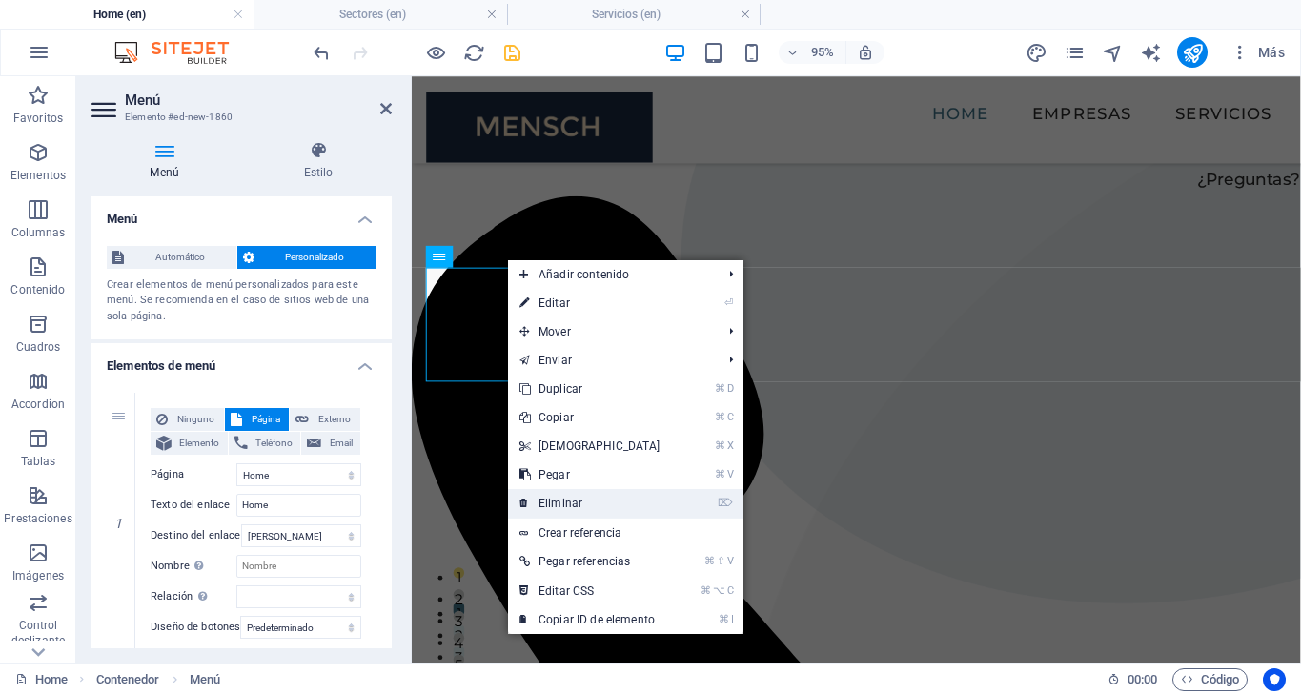
click at [582, 504] on link "⌦ Eliminar" at bounding box center [590, 503] width 164 height 29
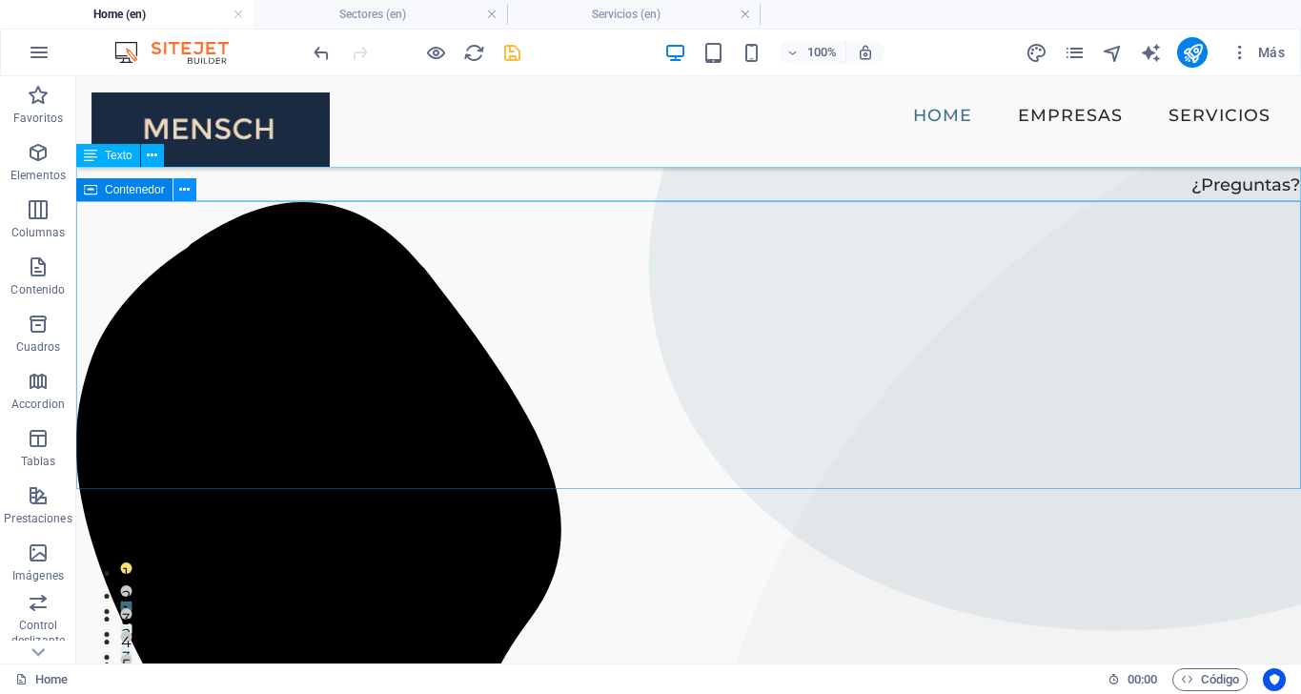
click at [189, 189] on icon at bounding box center [184, 190] width 10 height 20
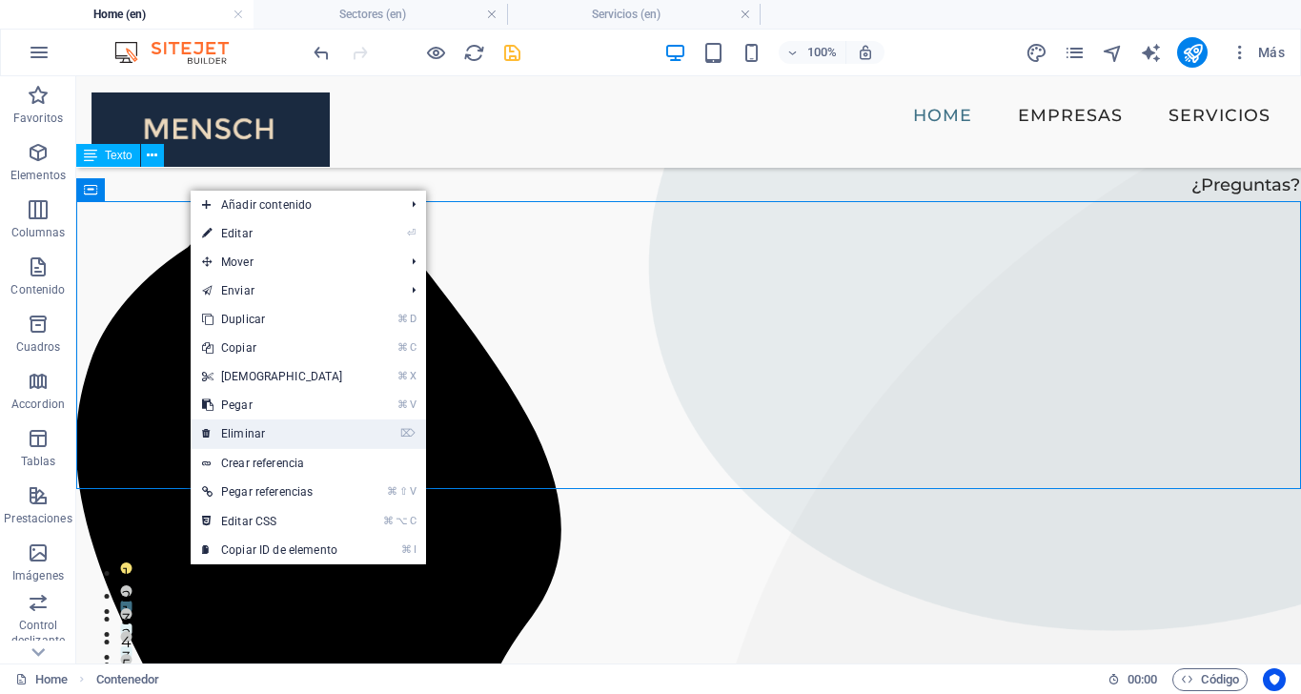
click at [265, 428] on link "⌦ Eliminar" at bounding box center [273, 433] width 164 height 29
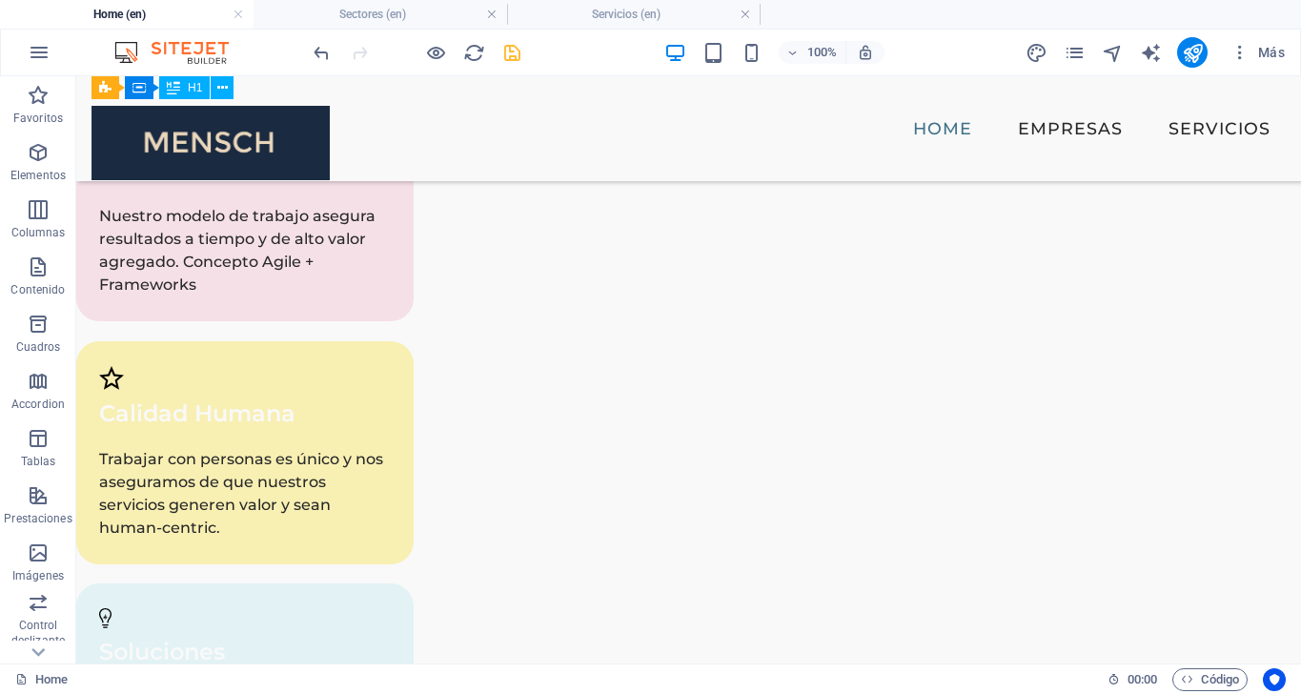
scroll to position [5685, 0]
click at [509, 49] on icon "save" at bounding box center [512, 53] width 22 height 22
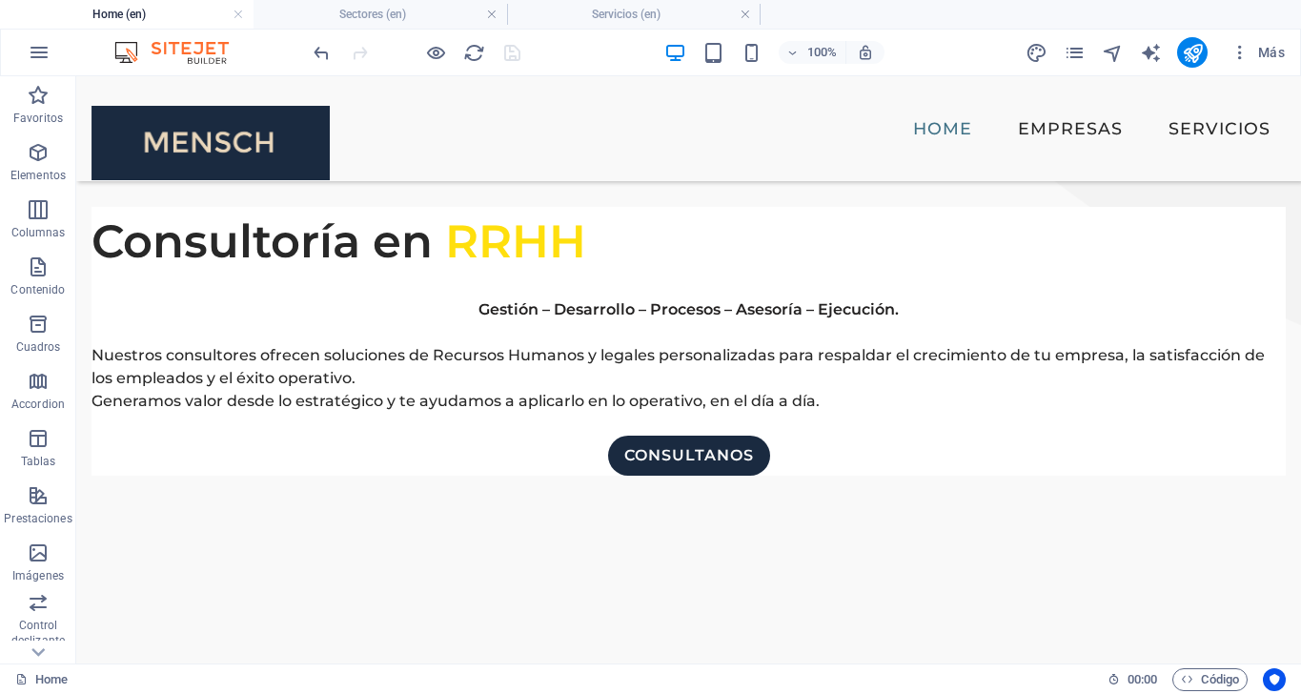
scroll to position [581, 0]
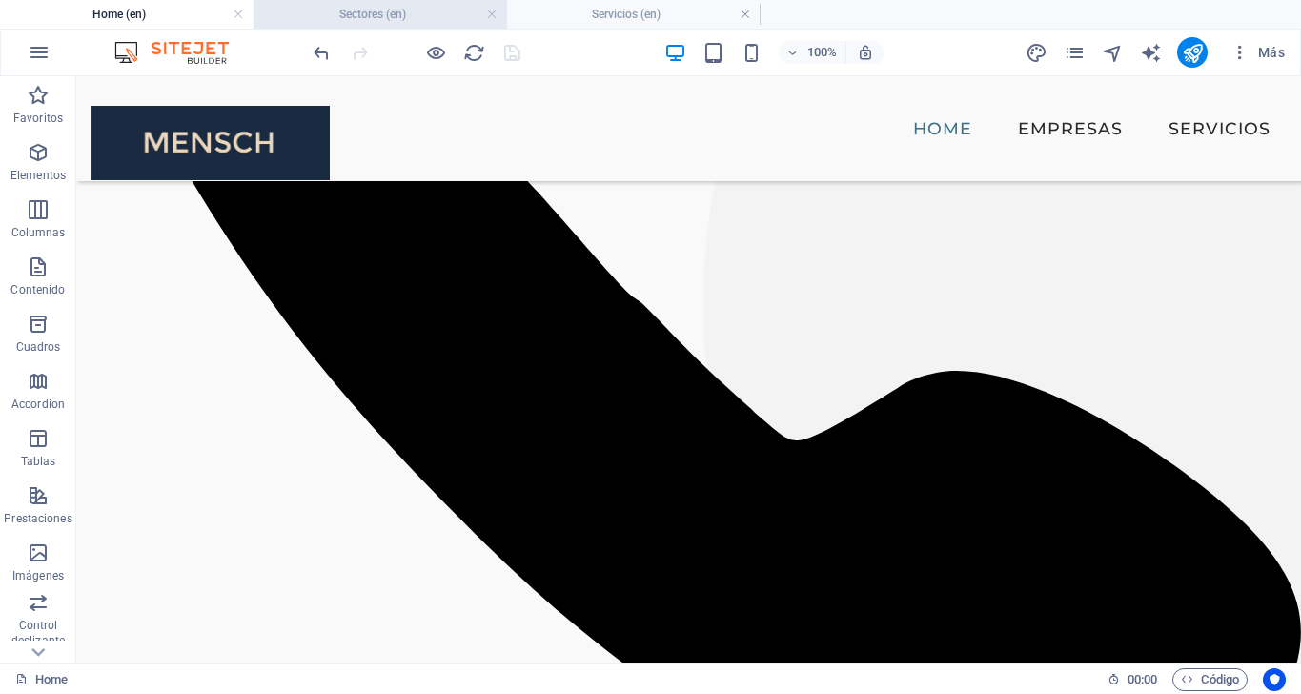
click at [359, 15] on h4 "Sectores (en)" at bounding box center [381, 14] width 254 height 21
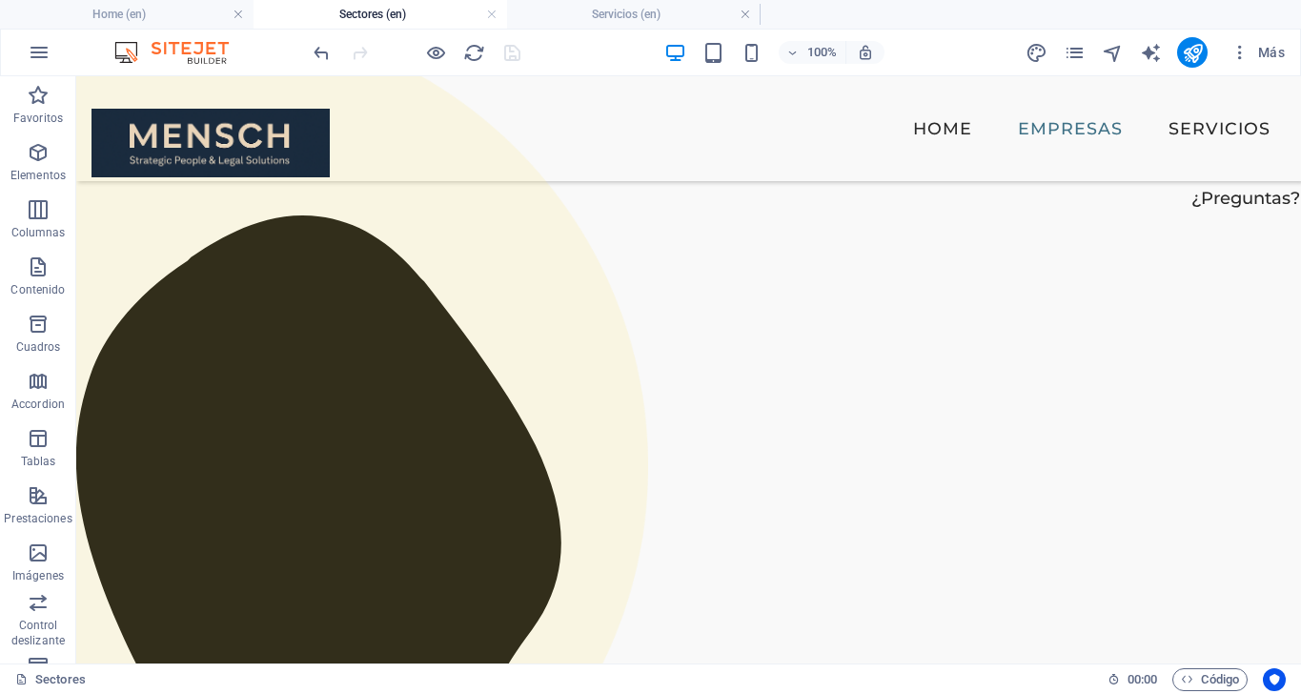
scroll to position [0, 0]
click at [589, 22] on h4 "Servicios (en)" at bounding box center [634, 14] width 254 height 21
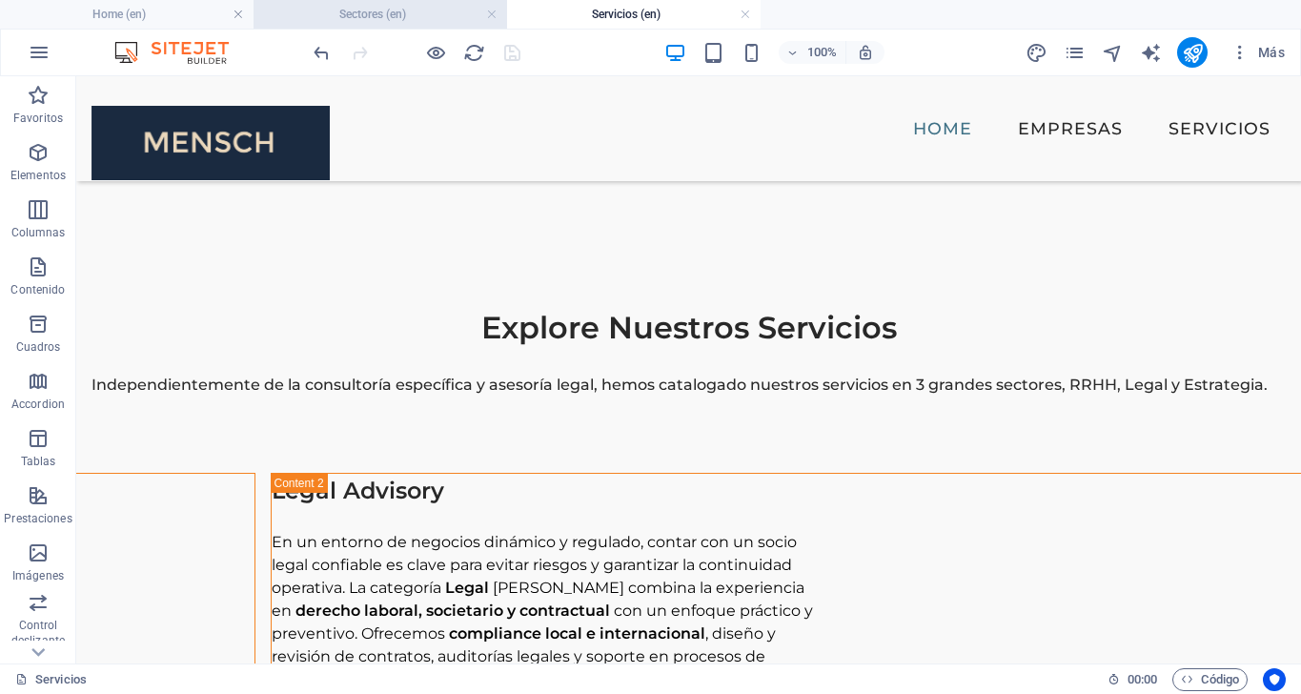
click at [414, 26] on li "Sectores (en)" at bounding box center [381, 14] width 254 height 29
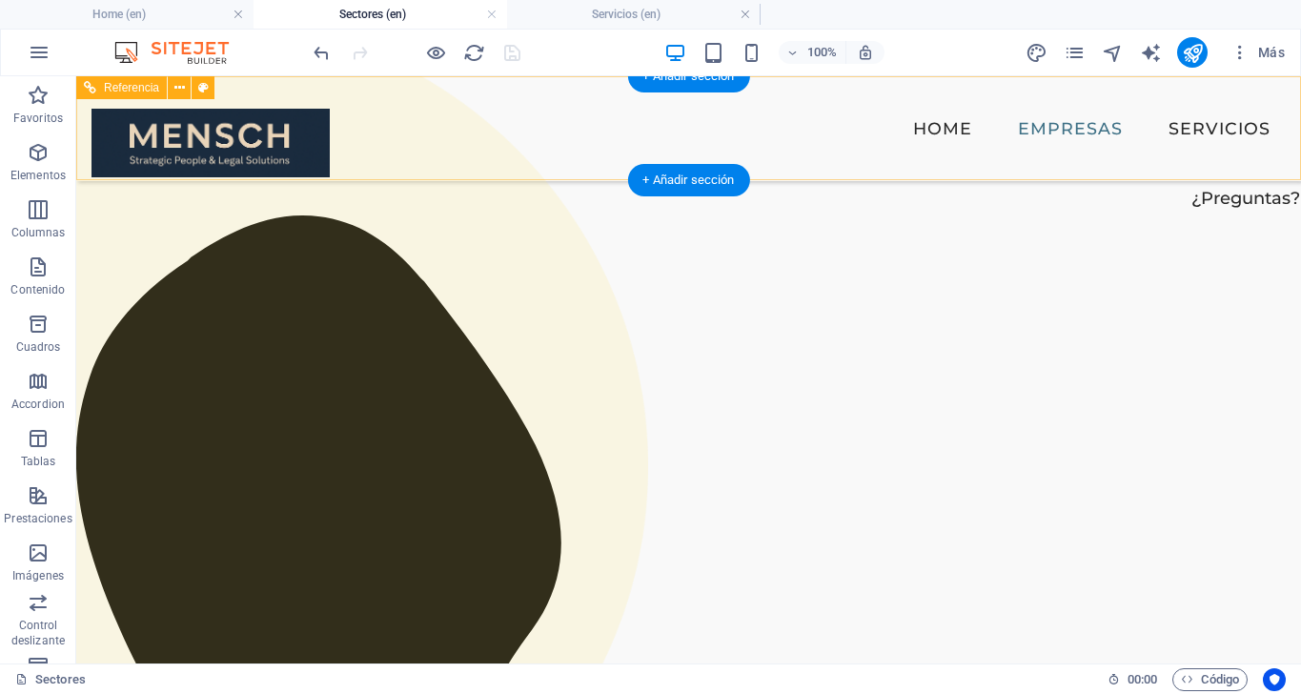
click at [281, 143] on div at bounding box center [210, 141] width 238 height 72
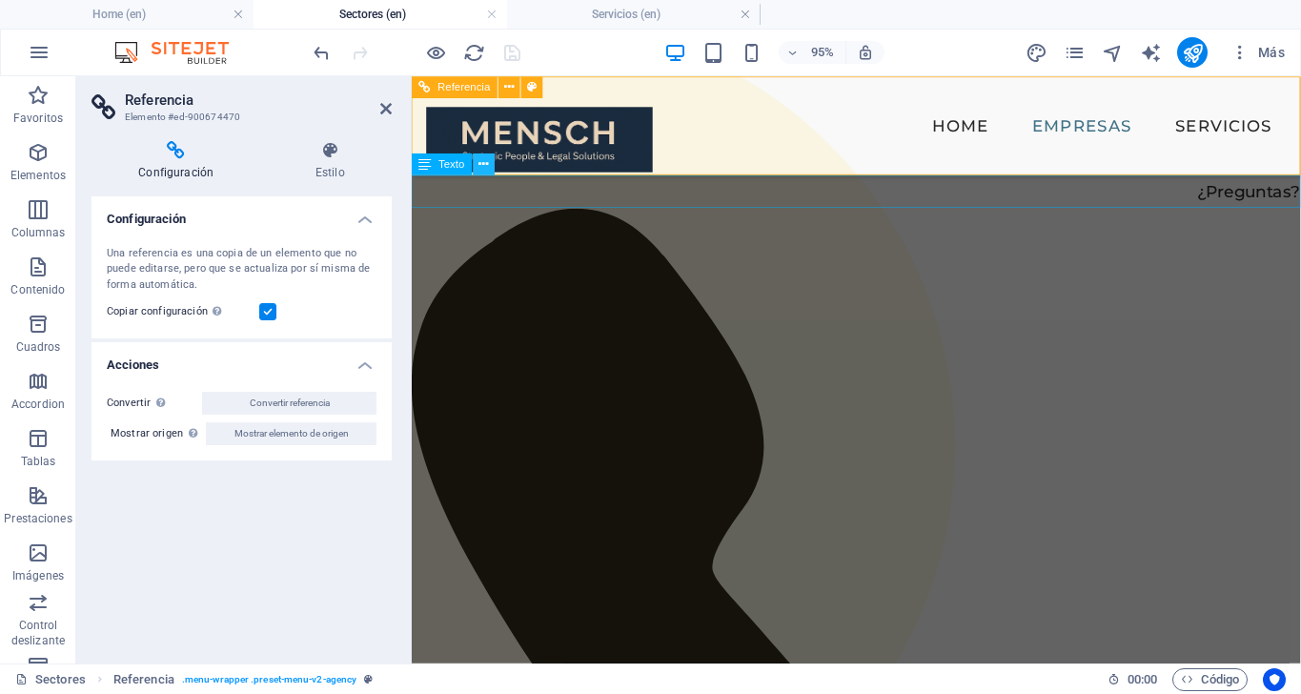
click at [484, 155] on icon at bounding box center [483, 163] width 10 height 19
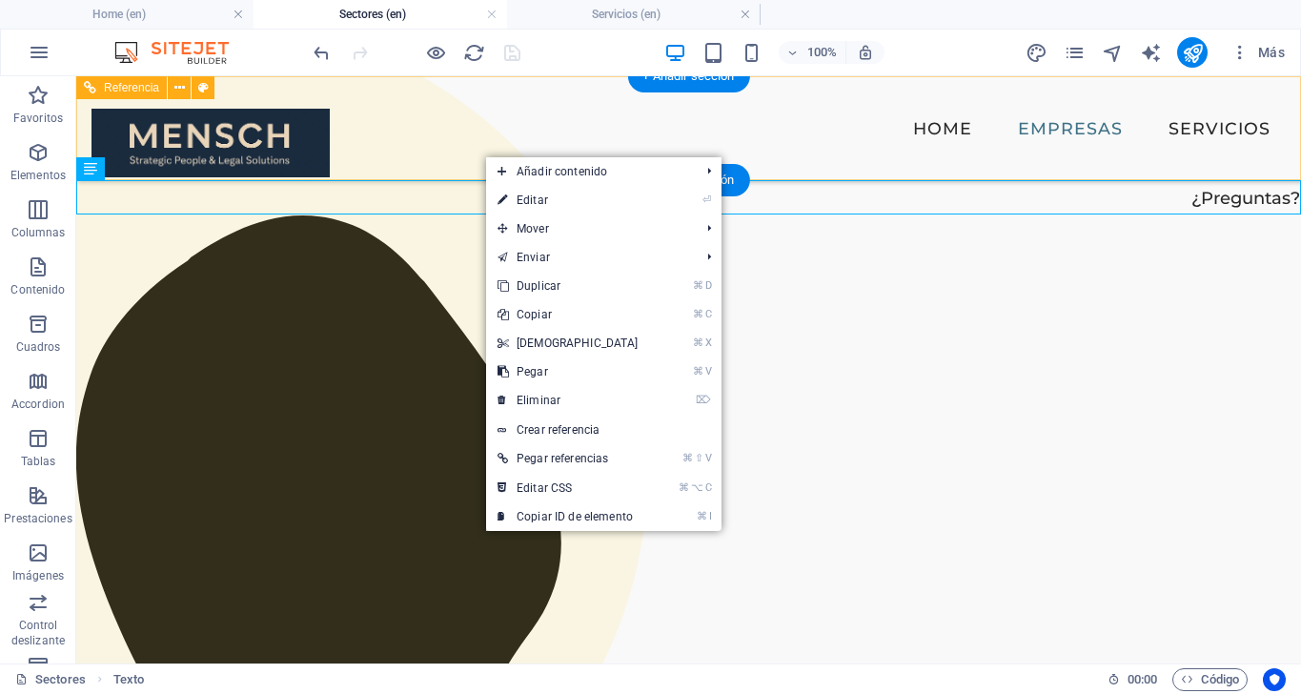
click at [305, 124] on div at bounding box center [210, 141] width 238 height 72
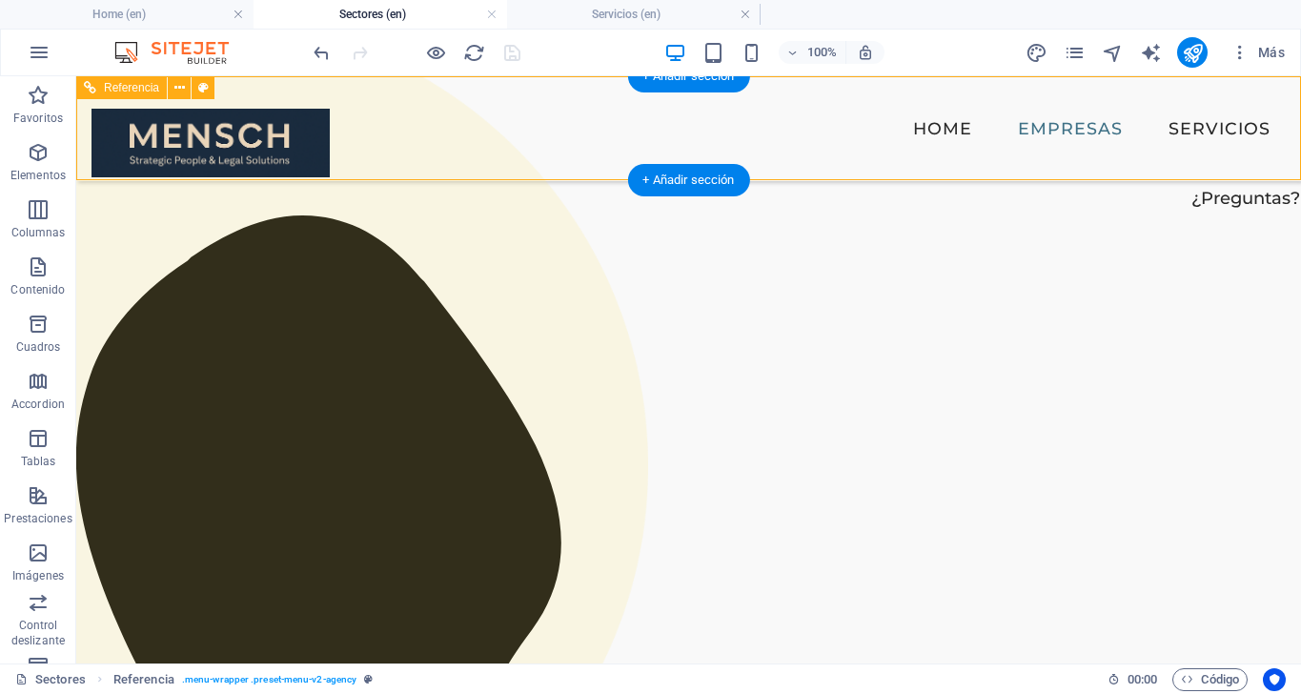
click at [305, 124] on div at bounding box center [210, 141] width 238 height 72
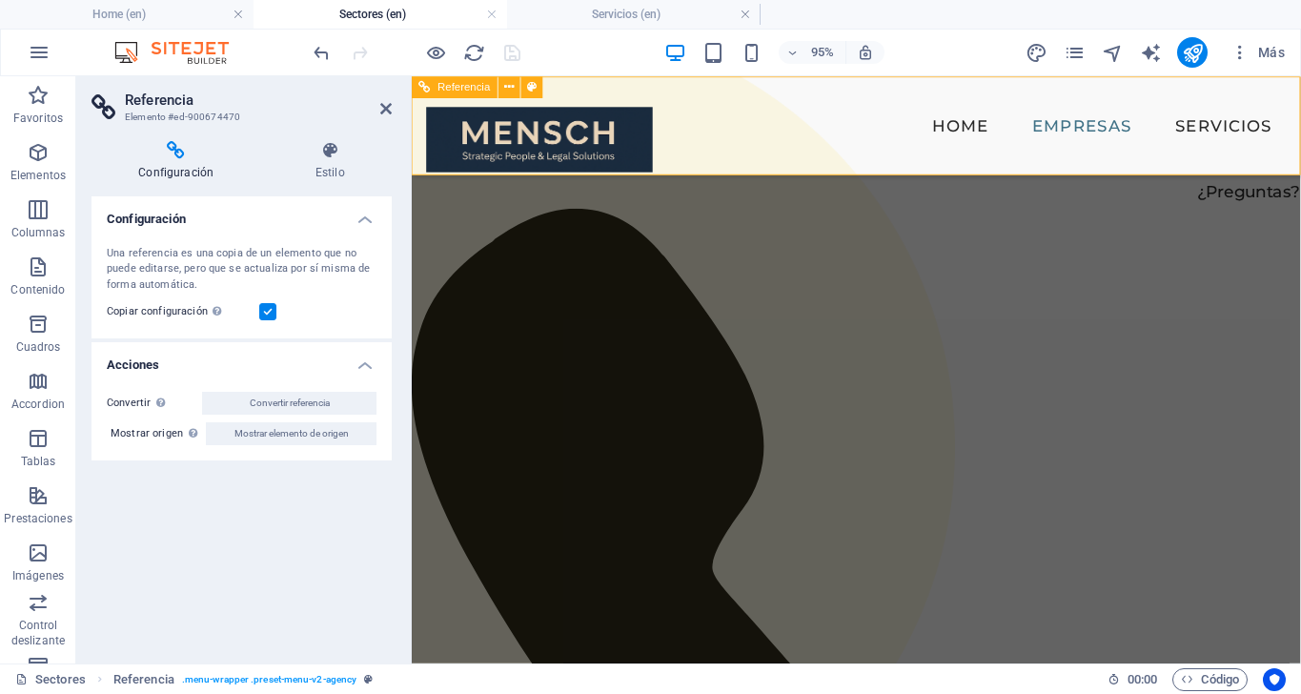
click at [605, 105] on div at bounding box center [546, 141] width 238 height 72
click at [627, 125] on div at bounding box center [546, 141] width 238 height 72
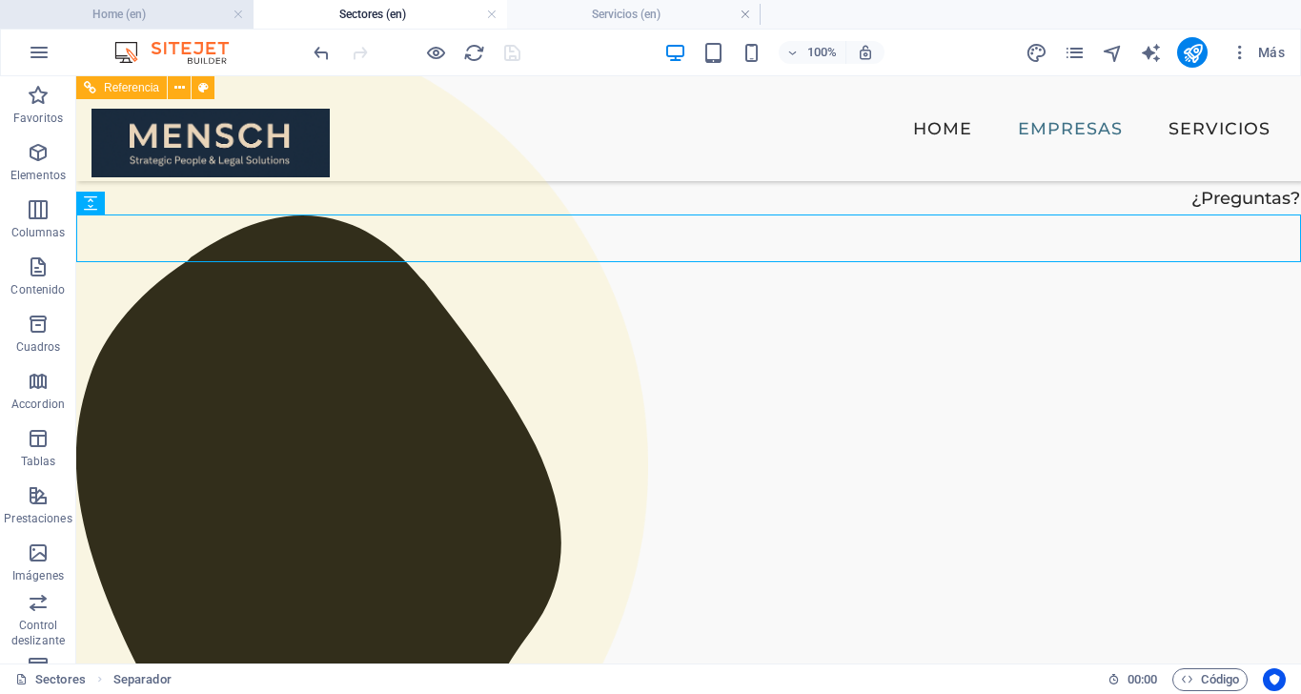
click at [135, 11] on h4 "Home (en)" at bounding box center [127, 14] width 254 height 21
